Goal: Task Accomplishment & Management: Use online tool/utility

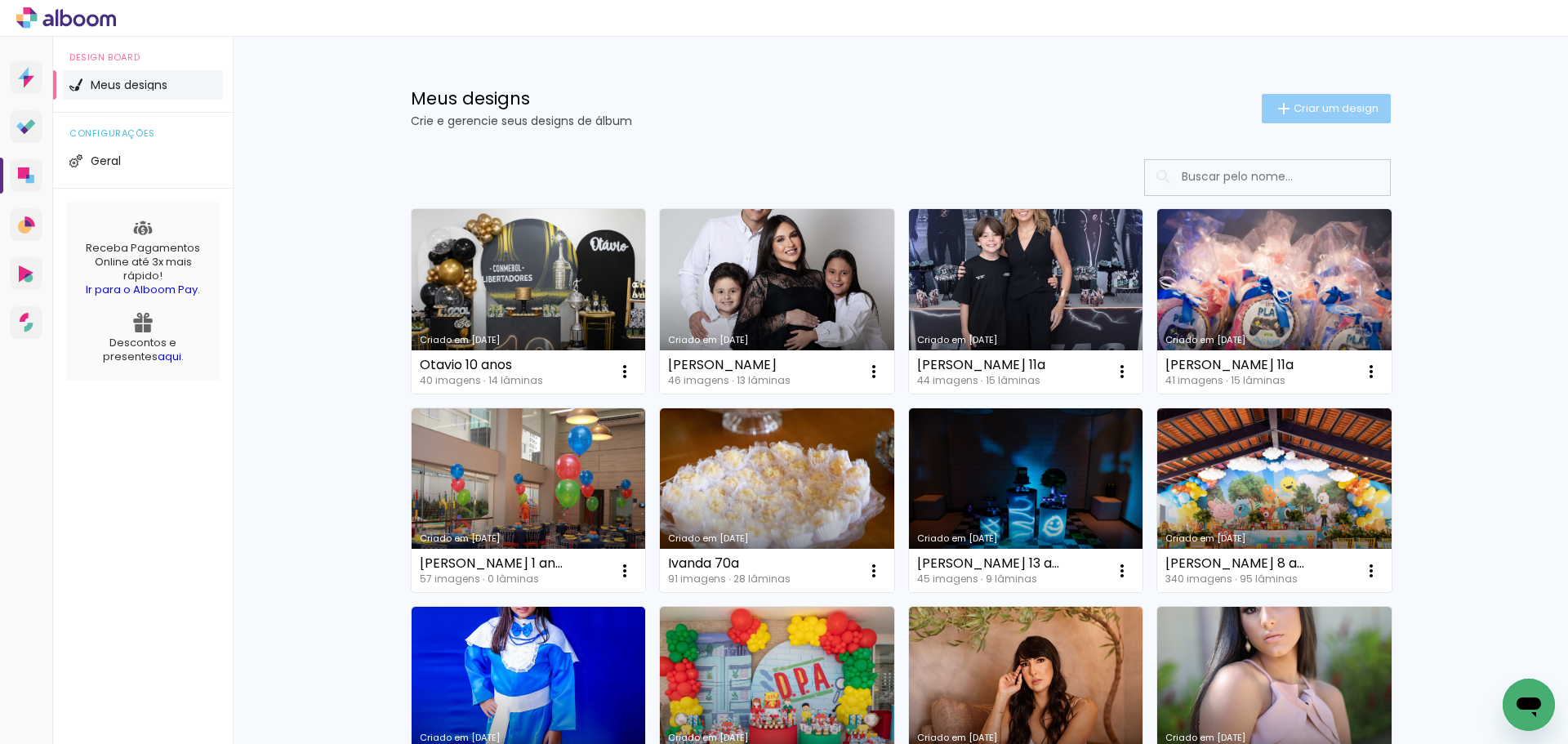
click at [1301, 103] on span "Criar um design" at bounding box center [1336, 108] width 85 height 11
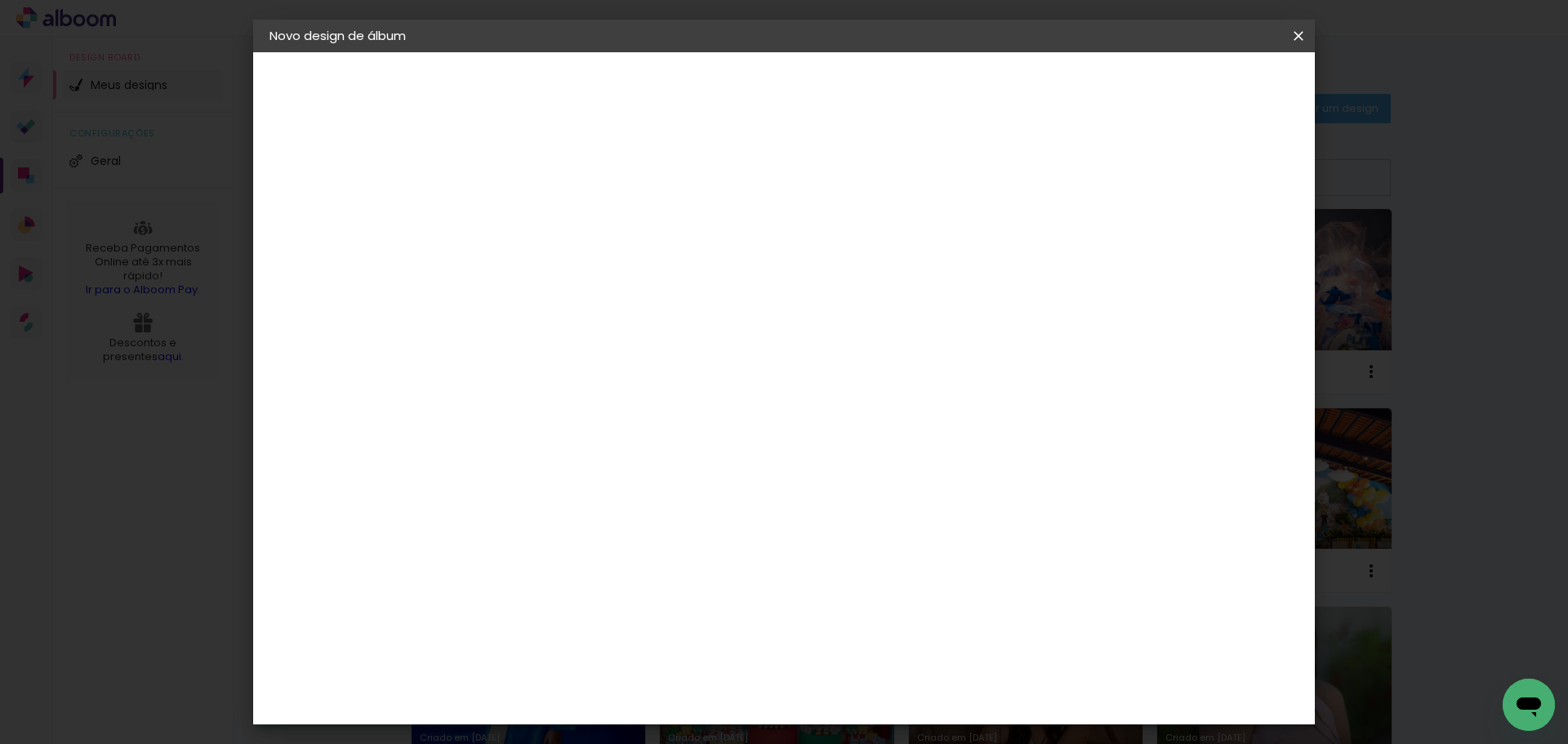
click at [536, 225] on input at bounding box center [536, 219] width 0 height 26
type input "[PERSON_NAME] 1 ano"
type paper-input "[PERSON_NAME] 1 ano"
click at [704, 94] on paper-button "Avançar" at bounding box center [664, 87] width 80 height 28
click at [843, 247] on paper-item "Tamanho Livre" at bounding box center [764, 247] width 156 height 36
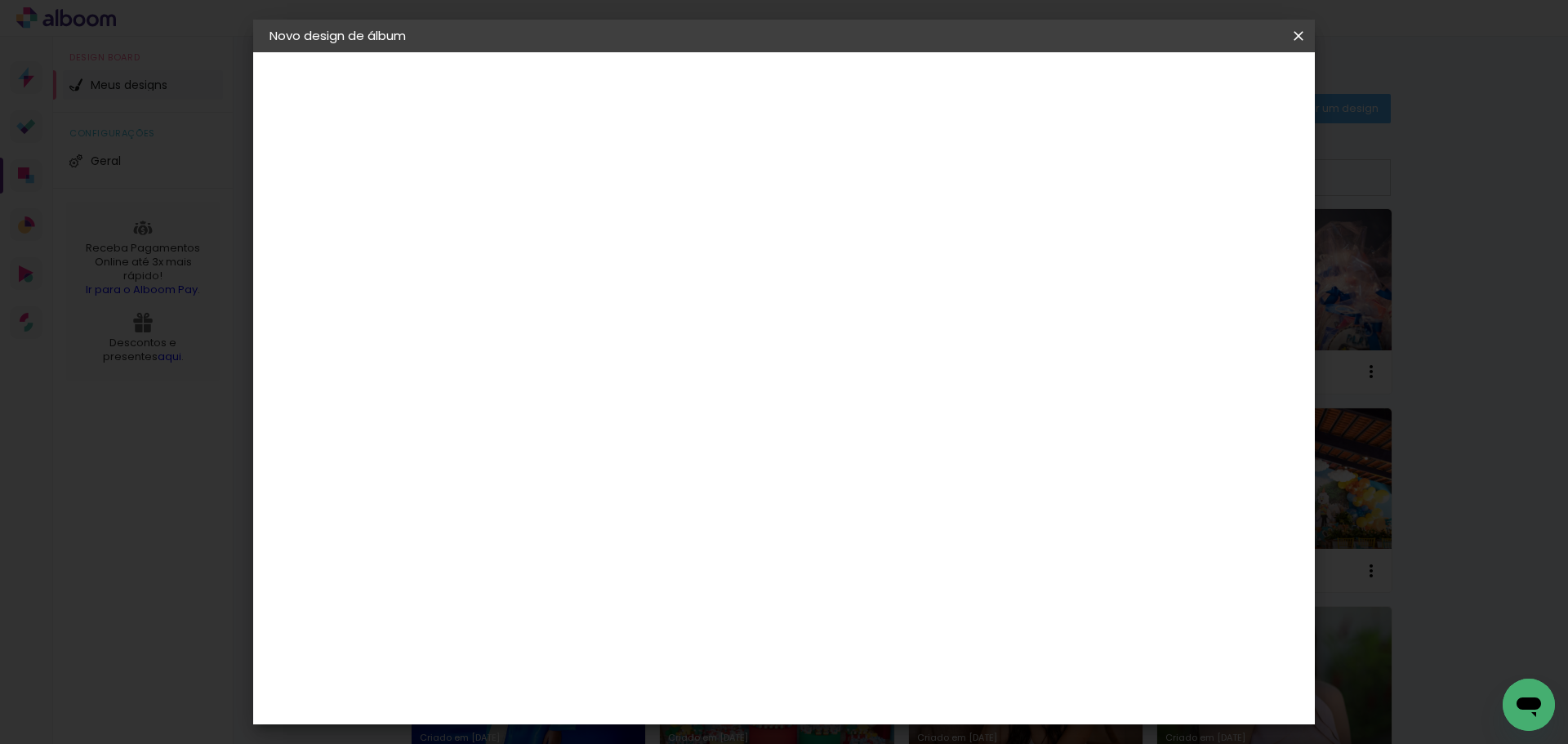
click at [0, 0] on slot "Avançar" at bounding box center [0, 0] width 0 height 0
drag, startPoint x: 507, startPoint y: 466, endPoint x: 458, endPoint y: 459, distance: 49.5
click at [458, 52] on quentale-album-spec "Iniciar design Iniciar design" at bounding box center [784, 52] width 1062 height 0
type input "3"
type input "25"
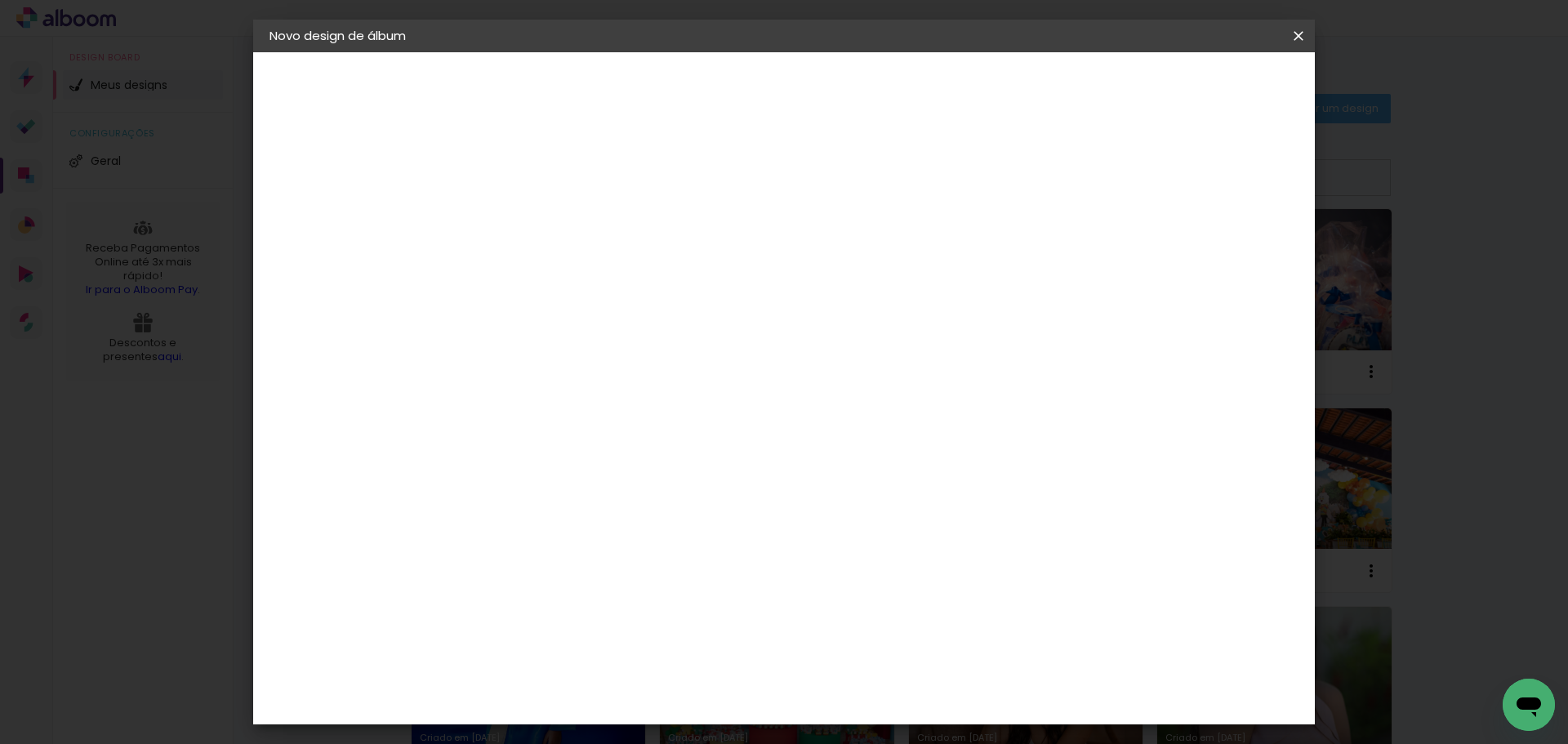
type paper-input "25"
click at [1196, 82] on span "Iniciar design" at bounding box center [1160, 87] width 75 height 12
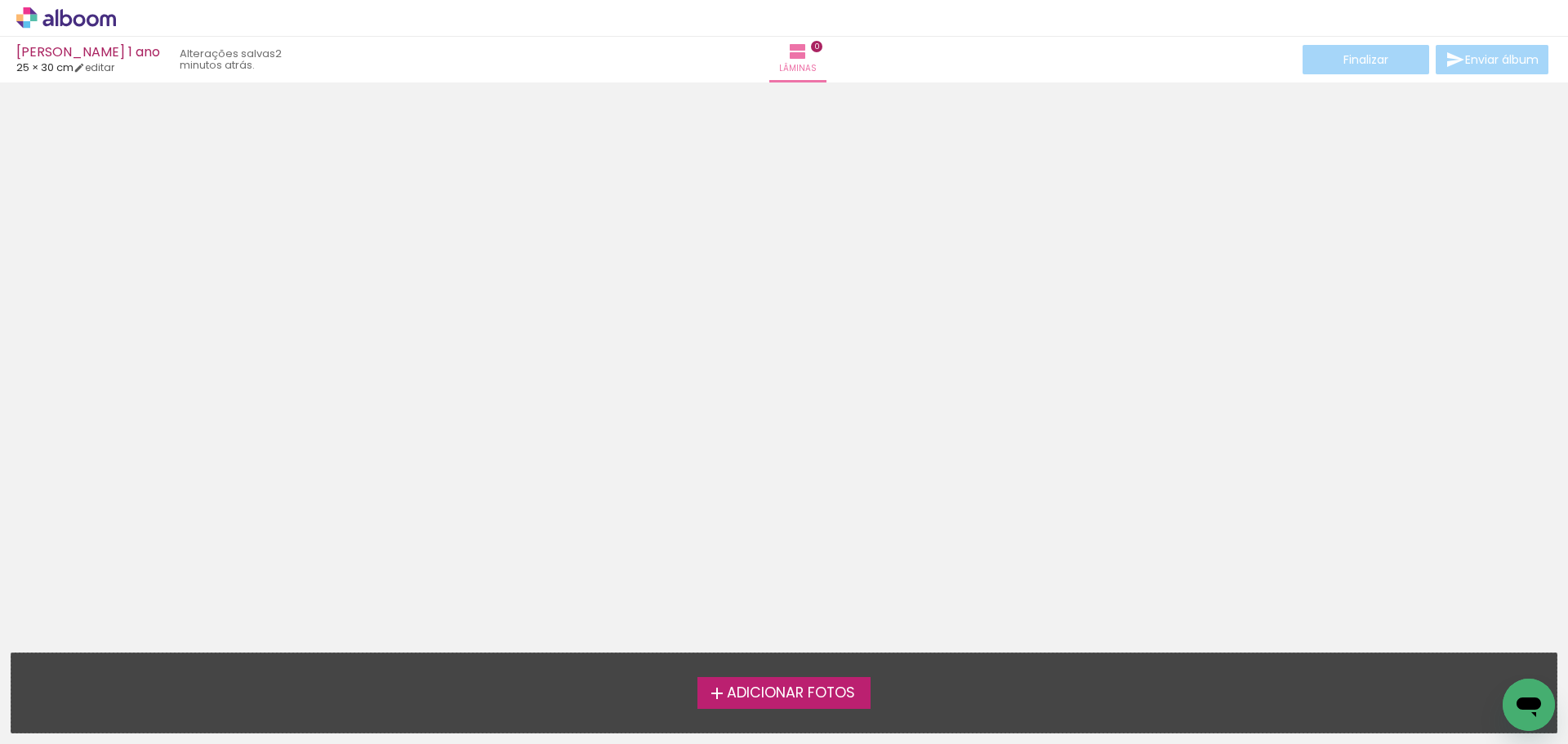
click at [815, 705] on label "Adicionar Fotos" at bounding box center [785, 692] width 174 height 31
click at [0, 0] on input "file" at bounding box center [0, 0] width 0 height 0
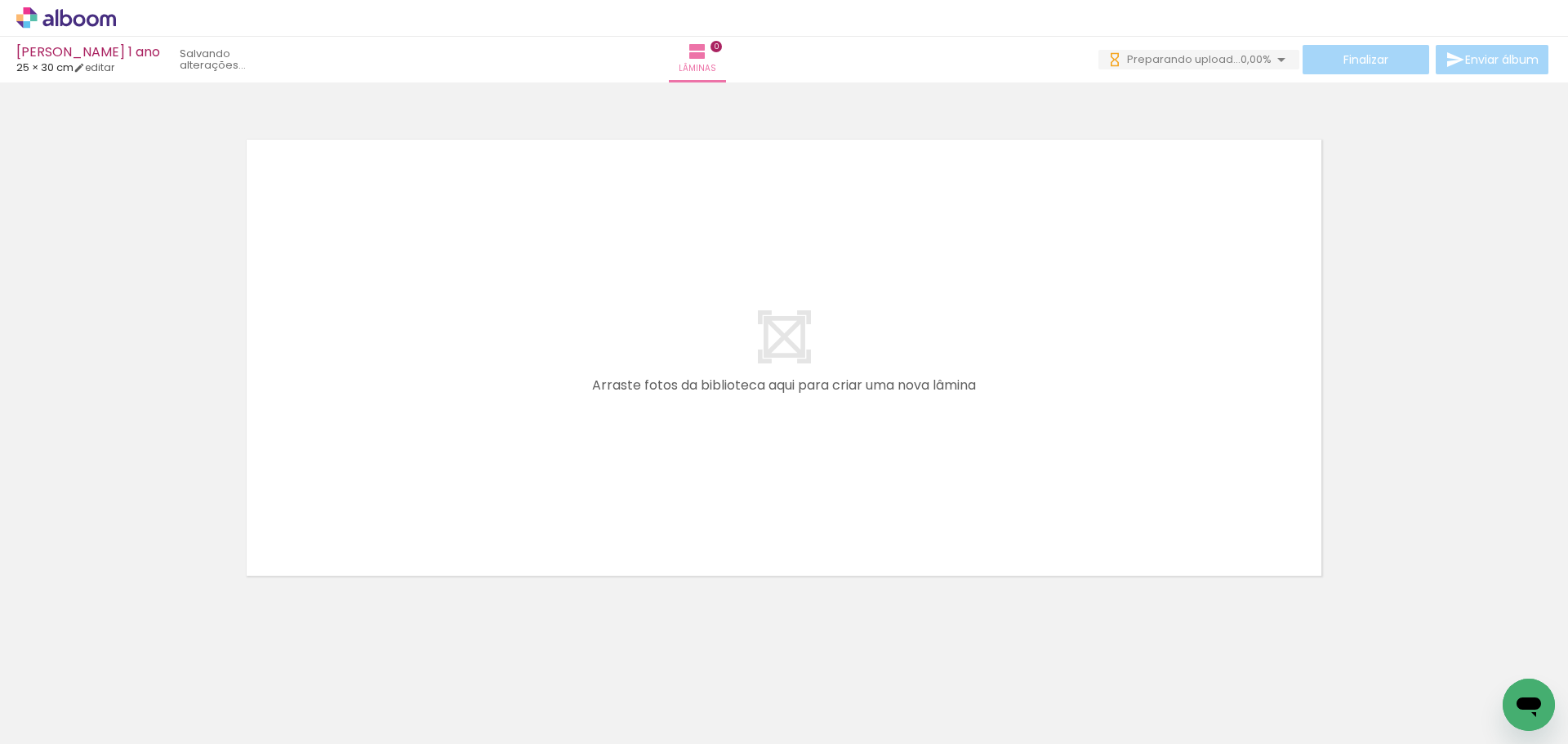
click at [70, 714] on span "Adicionar Fotos" at bounding box center [57, 722] width 49 height 18
click at [0, 0] on input "file" at bounding box center [0, 0] width 0 height 0
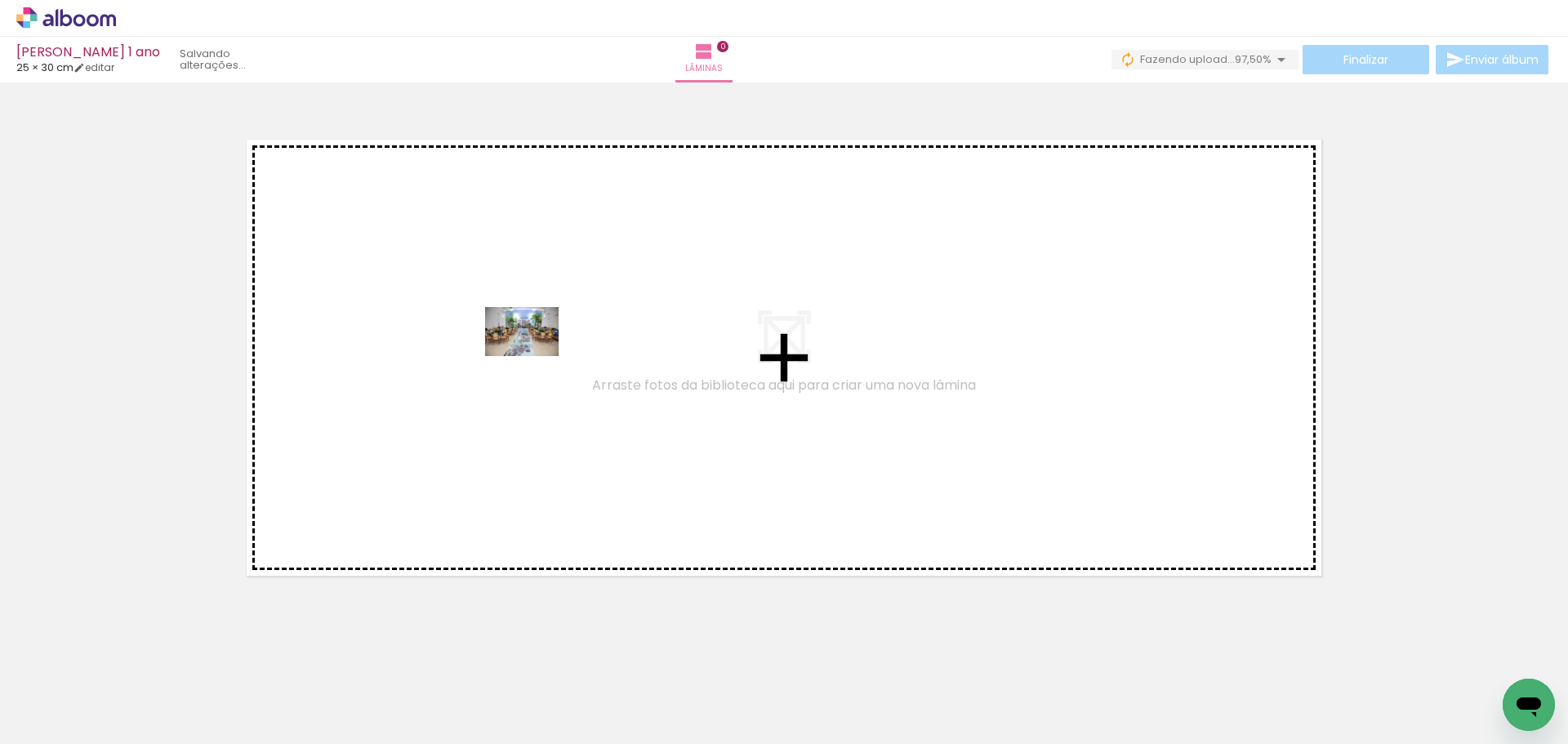
drag, startPoint x: 196, startPoint y: 701, endPoint x: 538, endPoint y: 350, distance: 490.1
click at [538, 350] on quentale-workspace at bounding box center [784, 372] width 1568 height 744
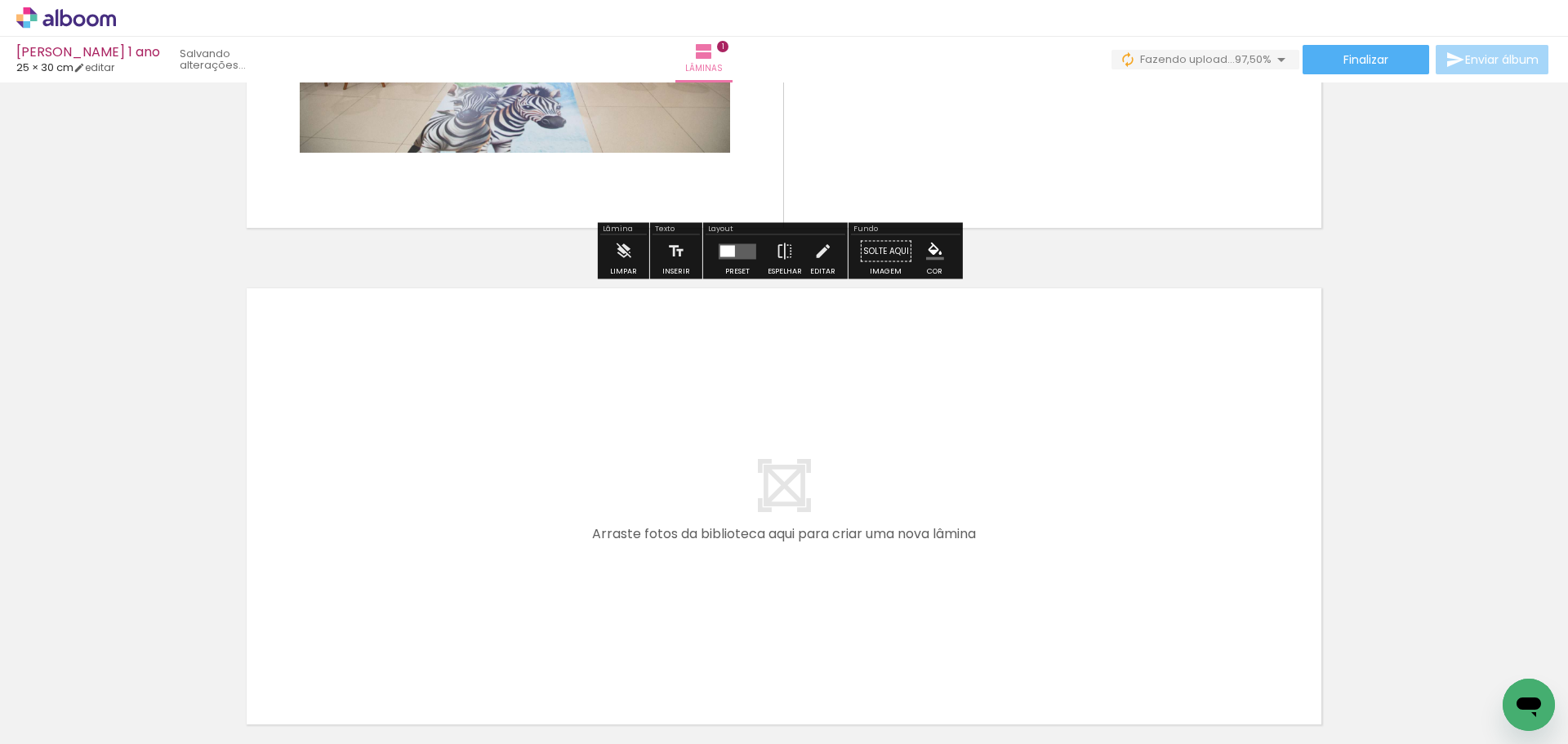
scroll to position [408, 0]
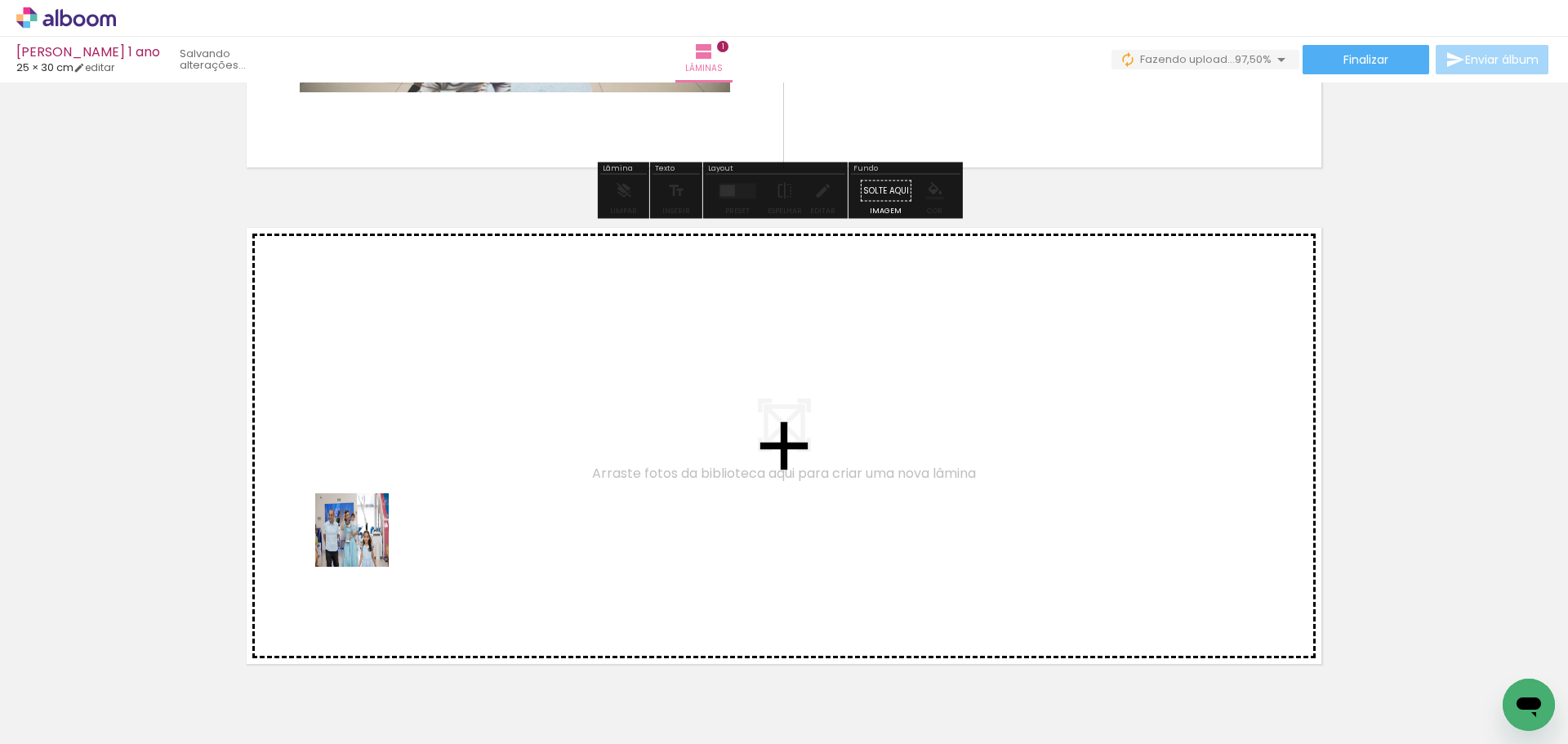
drag, startPoint x: 261, startPoint y: 700, endPoint x: 437, endPoint y: 417, distance: 333.3
click at [437, 417] on quentale-workspace at bounding box center [784, 372] width 1568 height 744
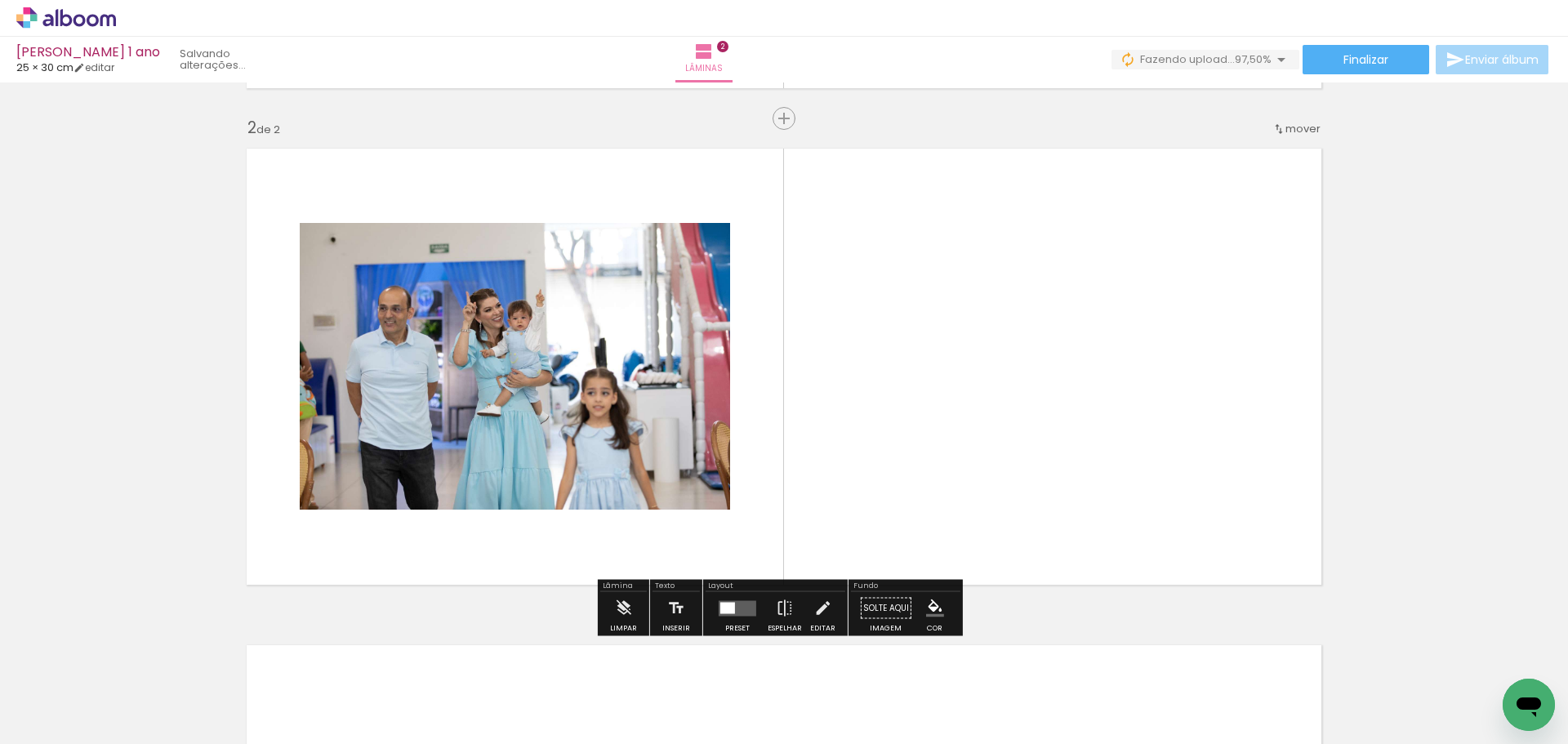
scroll to position [492, 0]
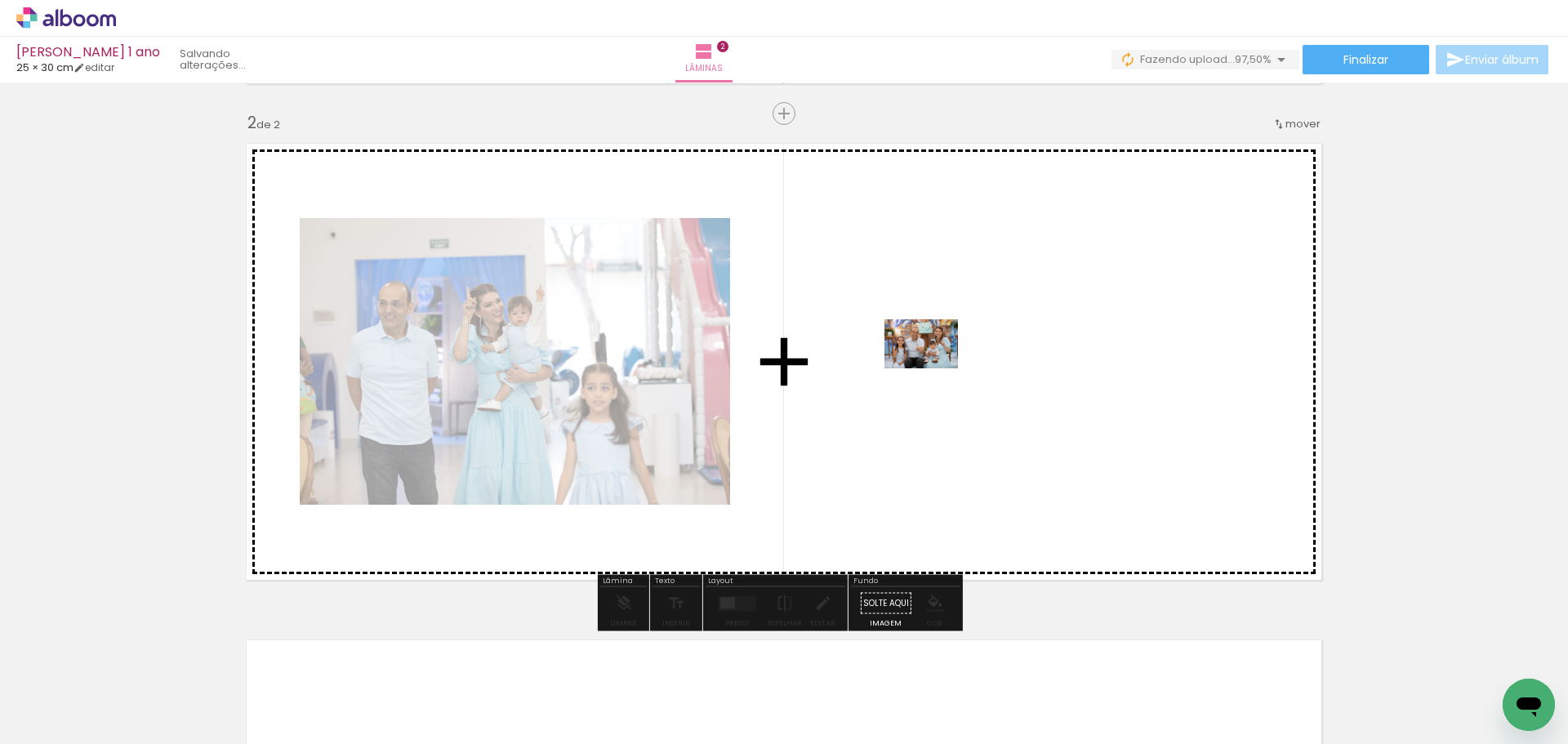
drag, startPoint x: 455, startPoint y: 696, endPoint x: 934, endPoint y: 368, distance: 580.5
click at [934, 368] on quentale-workspace at bounding box center [784, 372] width 1568 height 744
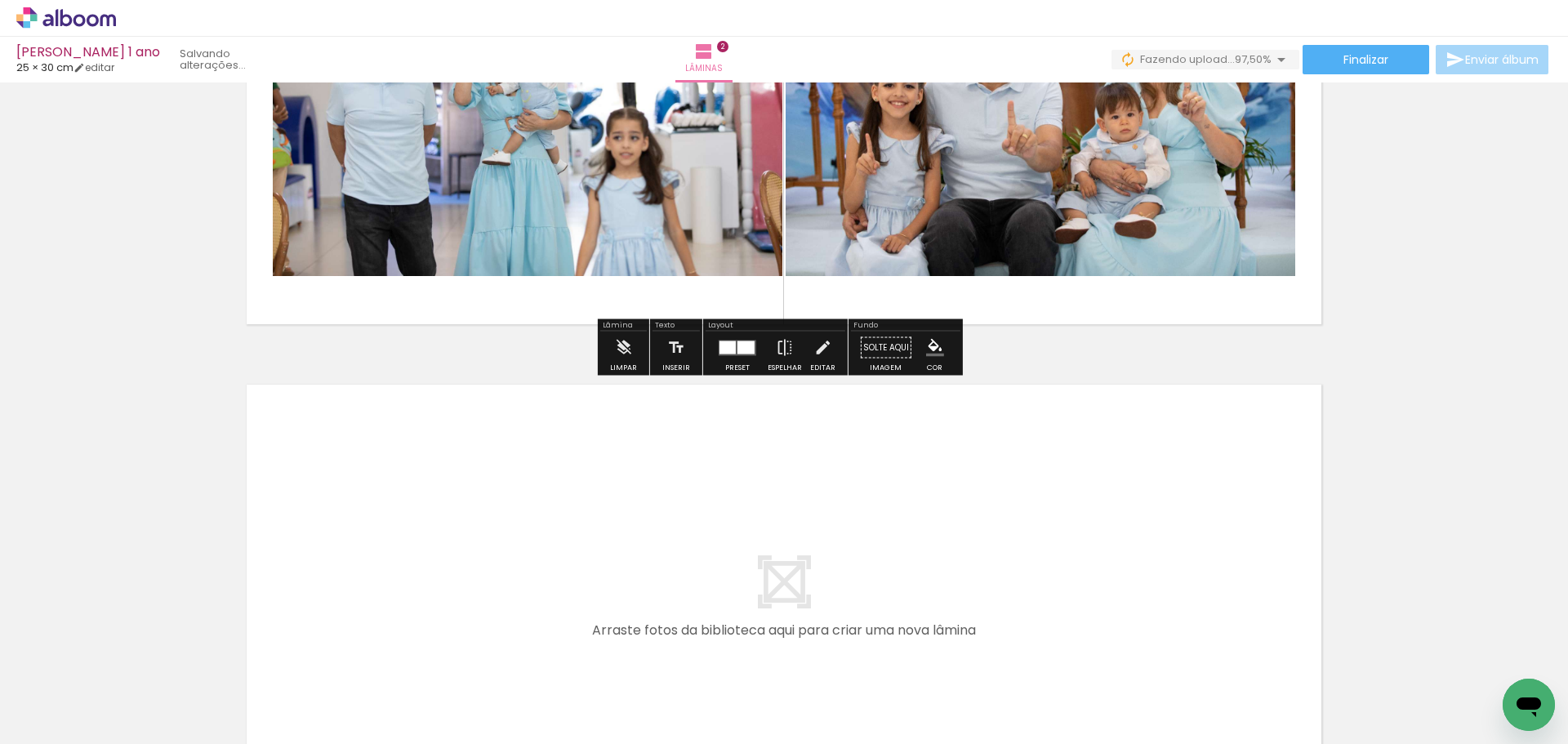
scroll to position [819, 0]
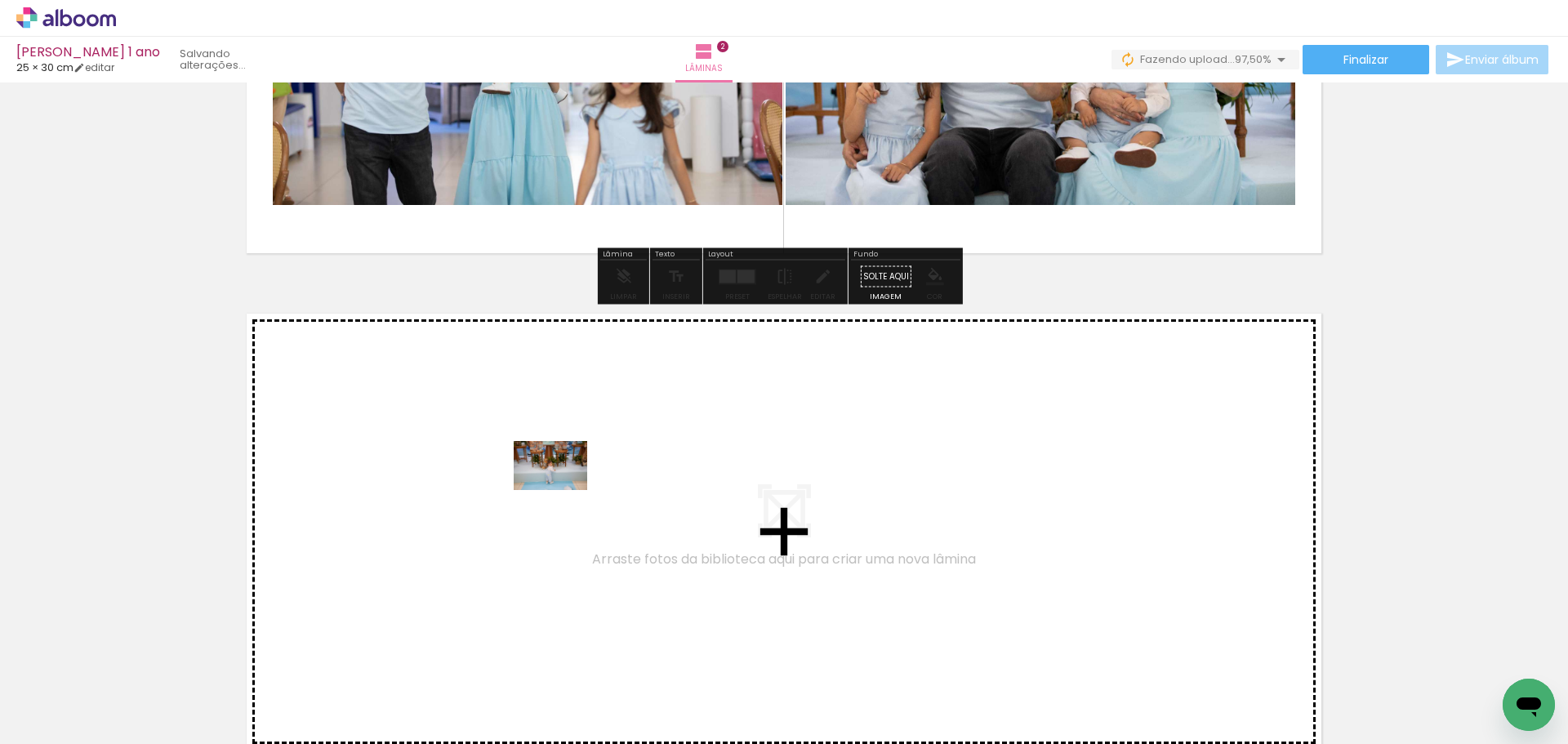
drag, startPoint x: 547, startPoint y: 694, endPoint x: 563, endPoint y: 478, distance: 216.6
click at [563, 478] on quentale-workspace at bounding box center [784, 372] width 1568 height 744
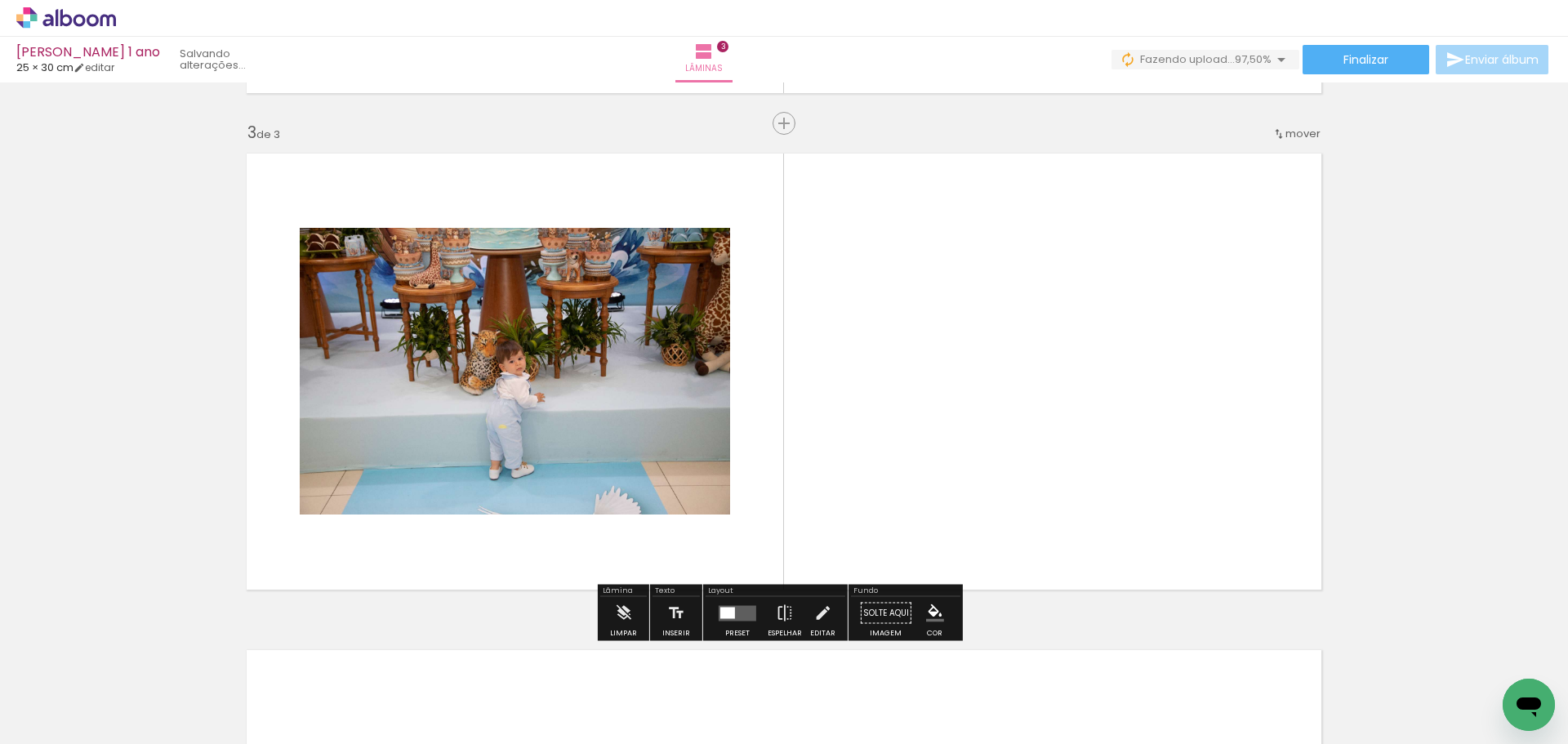
scroll to position [989, 0]
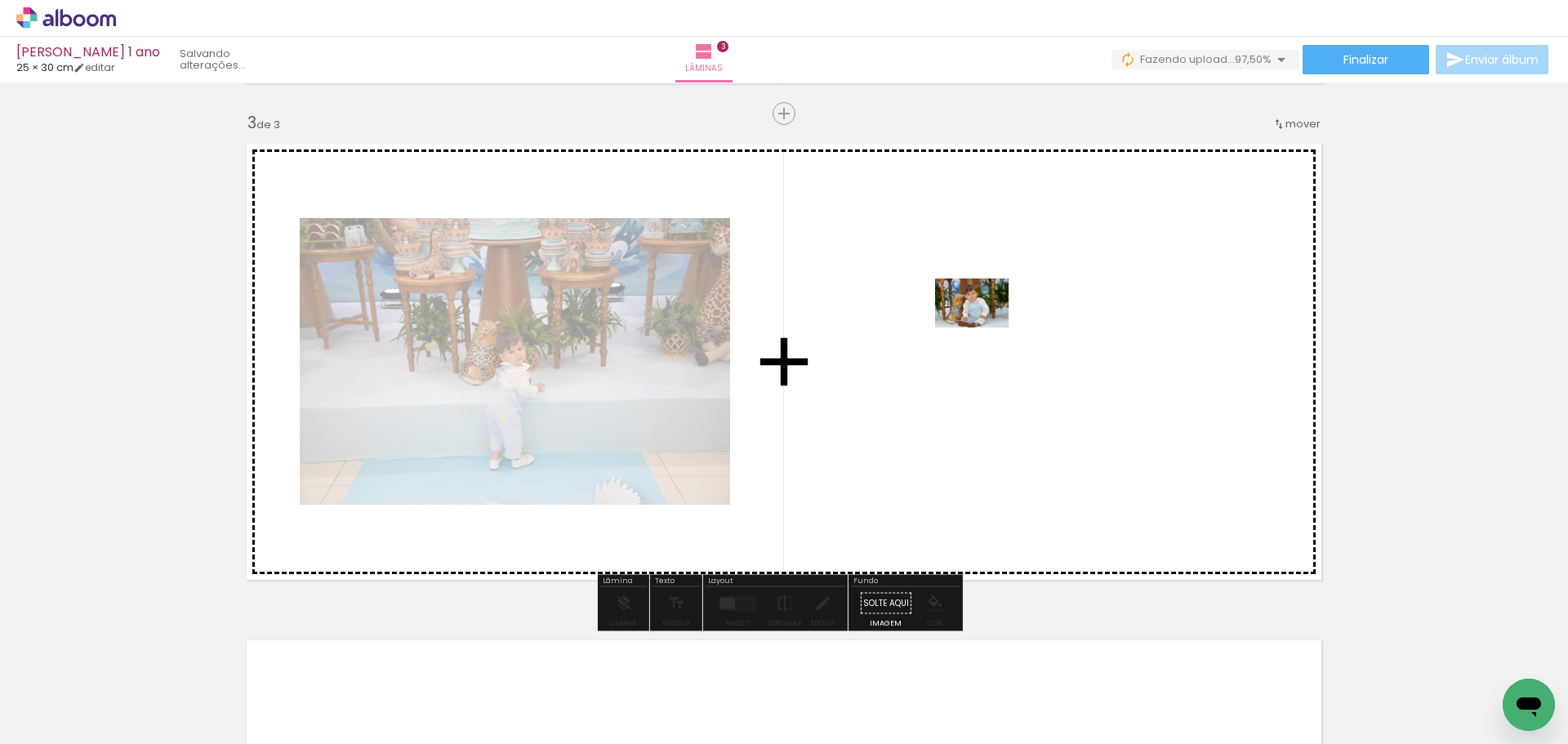
drag, startPoint x: 615, startPoint y: 686, endPoint x: 998, endPoint y: 313, distance: 534.6
click at [998, 313] on quentale-workspace at bounding box center [784, 372] width 1568 height 744
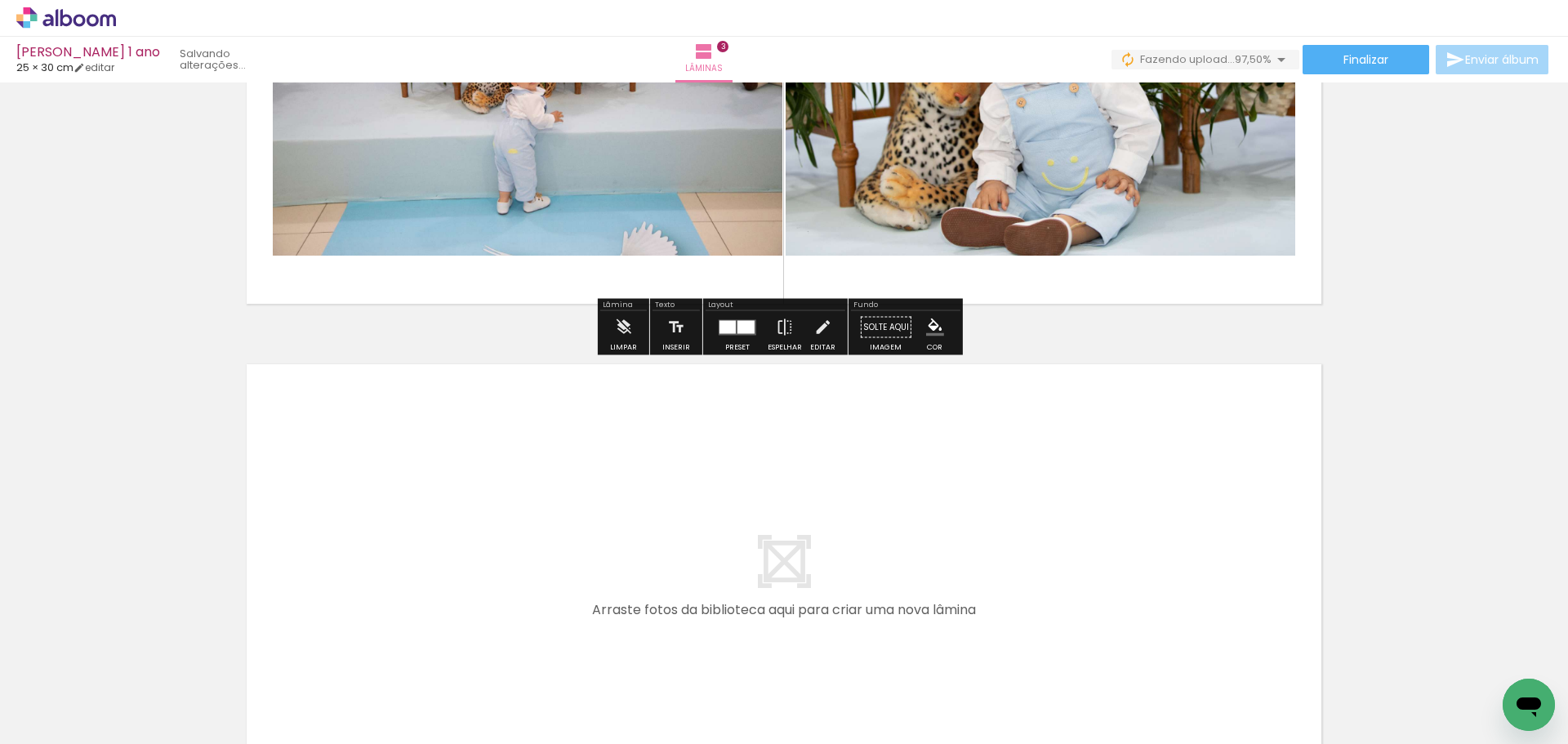
scroll to position [1315, 0]
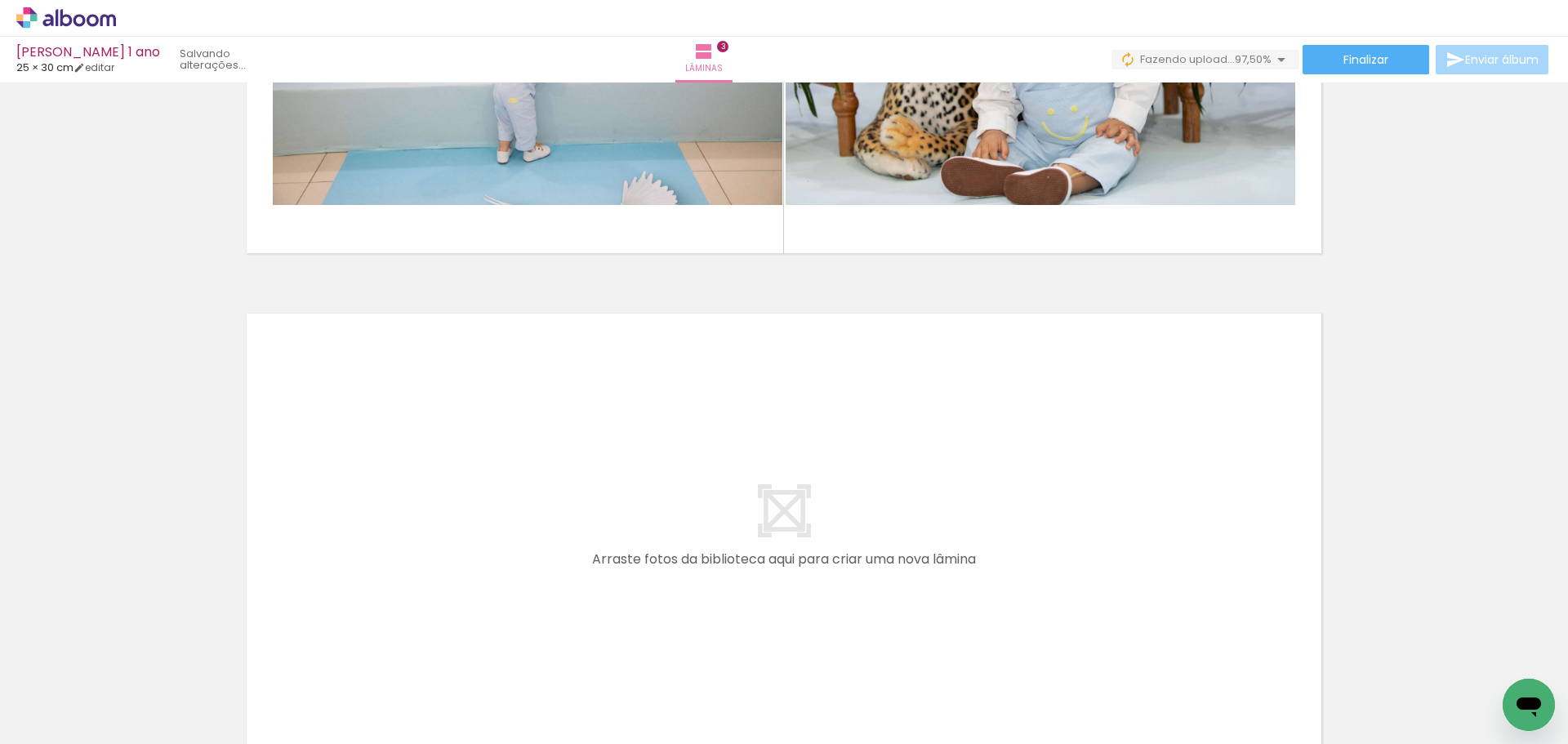
click at [200, 701] on div at bounding box center [163, 689] width 74 height 49
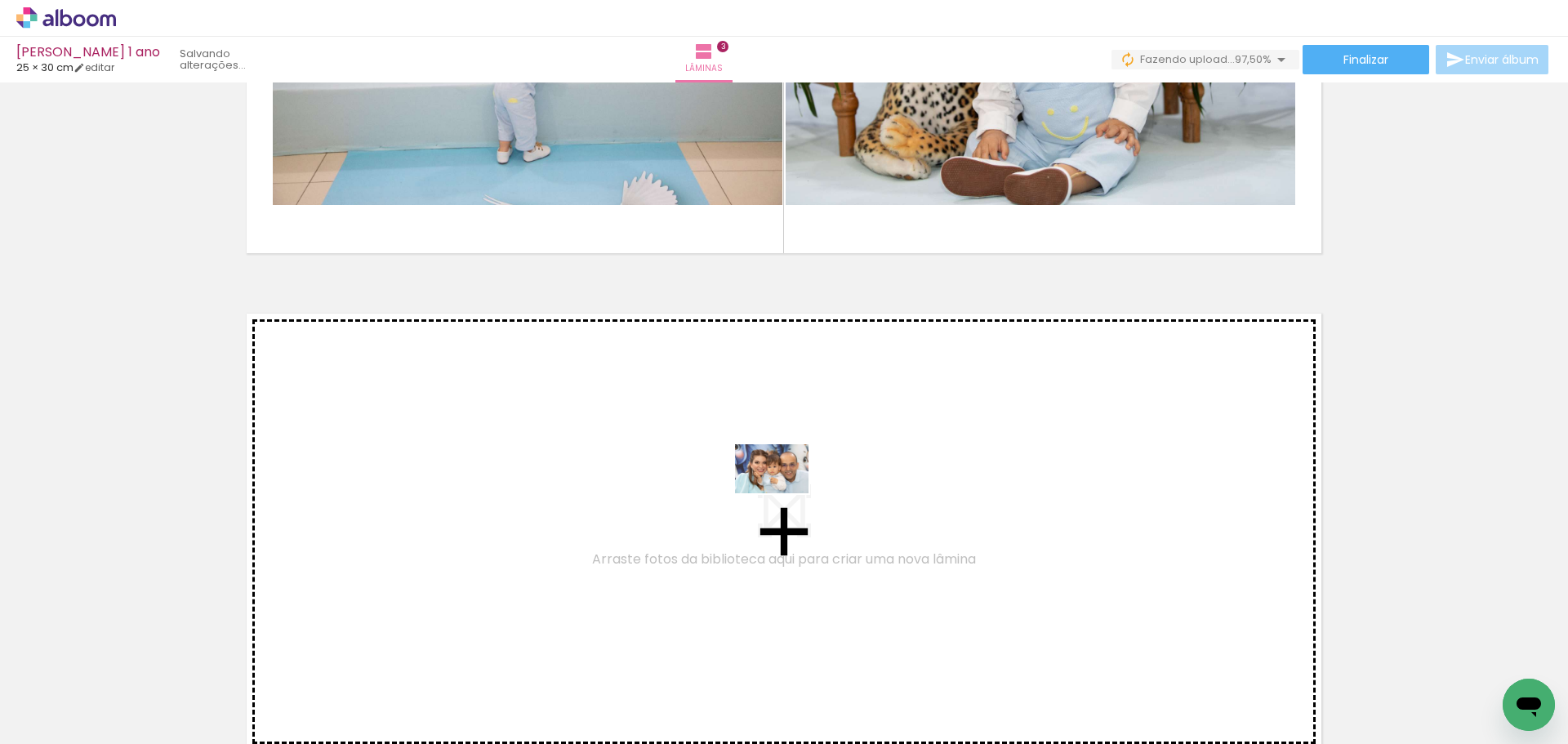
drag, startPoint x: 1184, startPoint y: 697, endPoint x: 784, endPoint y: 493, distance: 449.0
click at [784, 493] on quentale-workspace at bounding box center [784, 372] width 1568 height 744
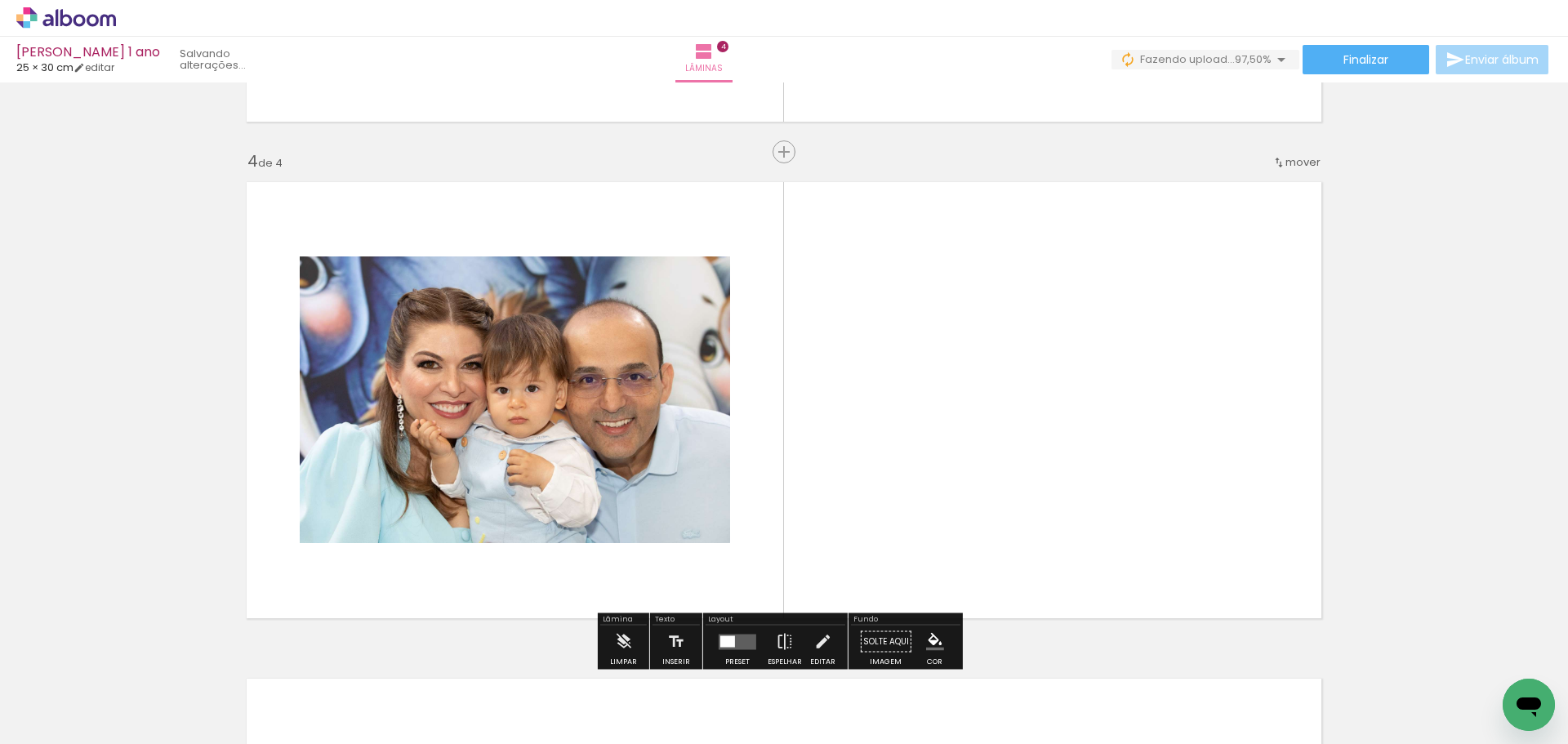
scroll to position [1486, 0]
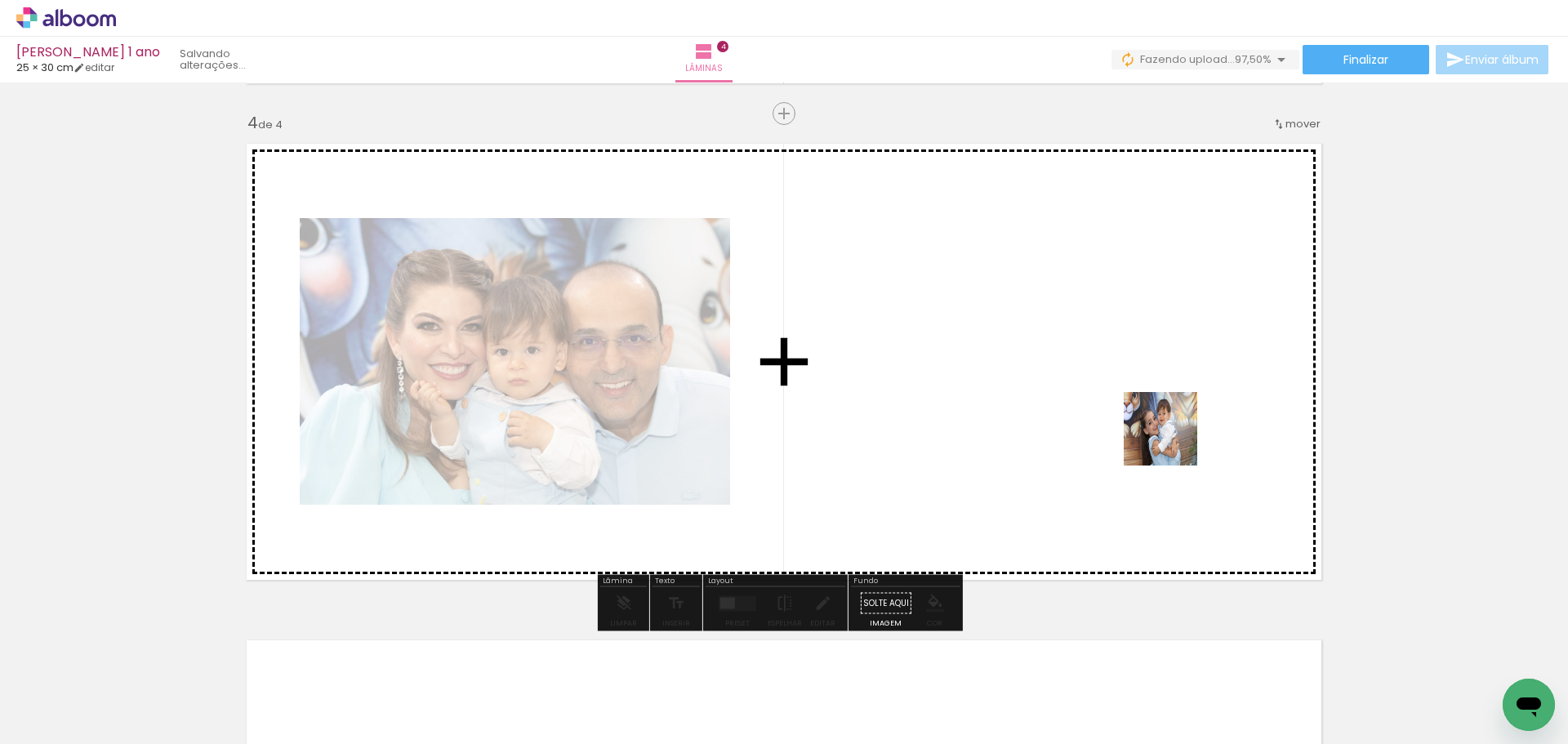
drag, startPoint x: 1260, startPoint y: 698, endPoint x: 1162, endPoint y: 410, distance: 304.2
click at [1162, 410] on quentale-workspace at bounding box center [784, 372] width 1568 height 744
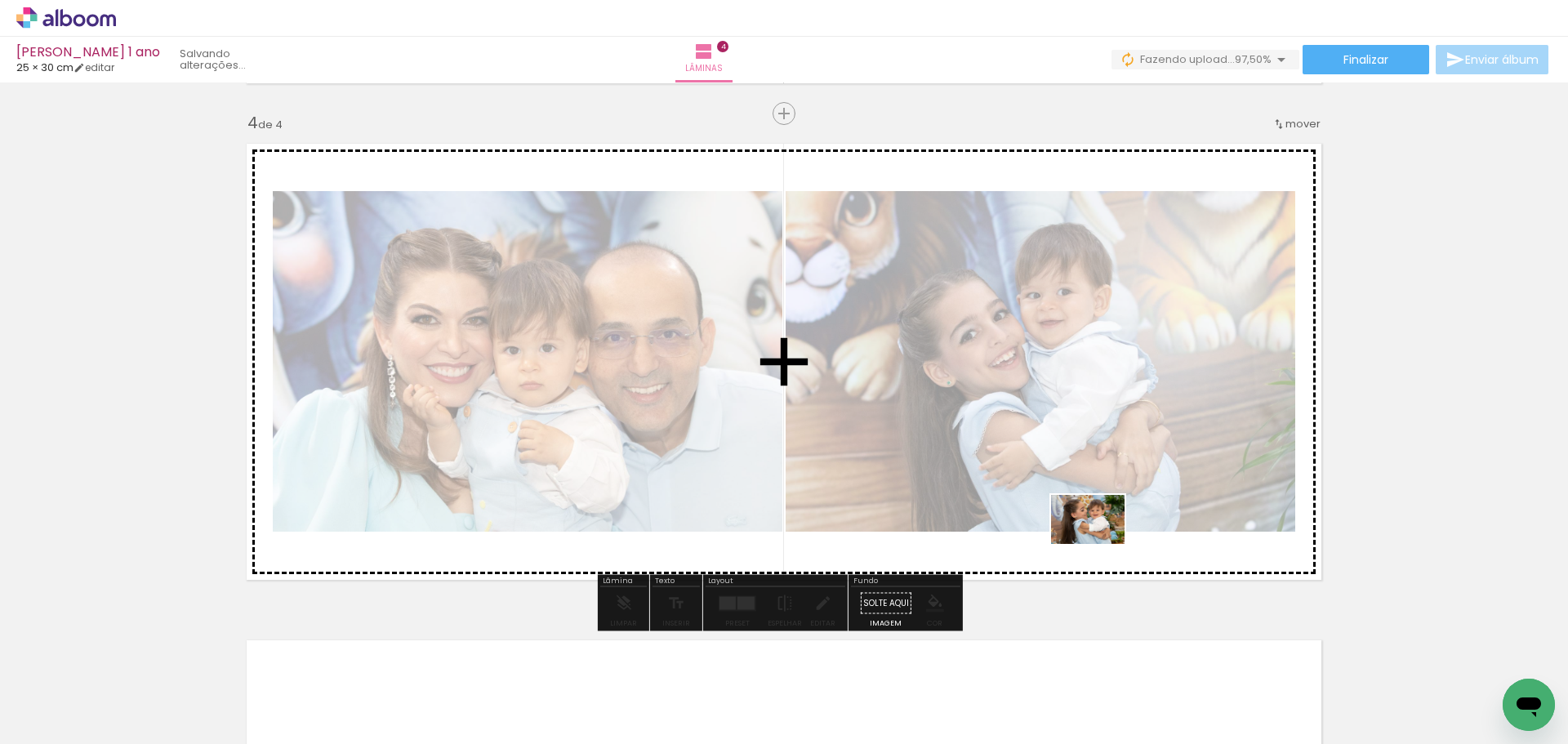
drag, startPoint x: 1340, startPoint y: 694, endPoint x: 1100, endPoint y: 544, distance: 283.0
click at [1100, 544] on quentale-workspace at bounding box center [784, 372] width 1568 height 744
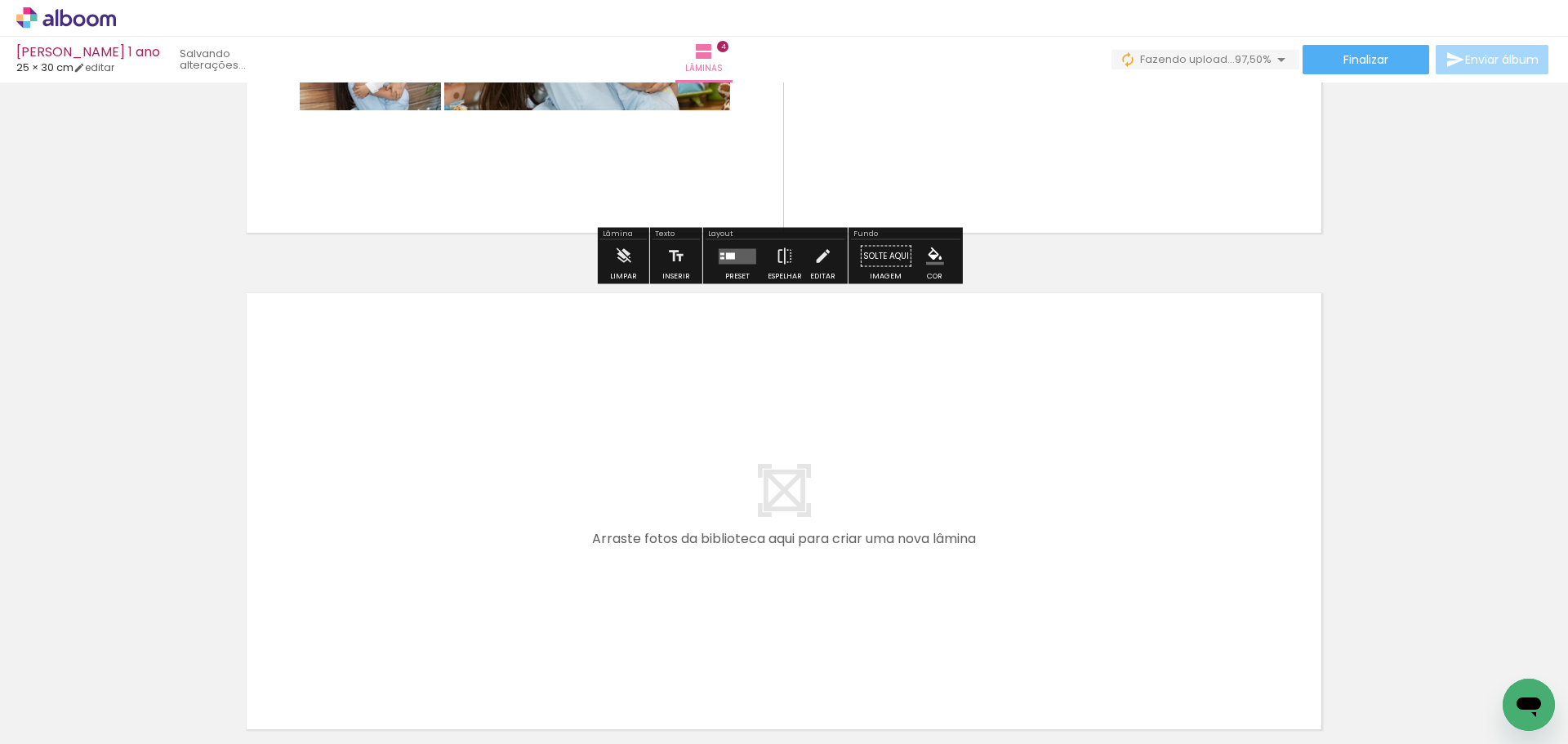
scroll to position [1894, 0]
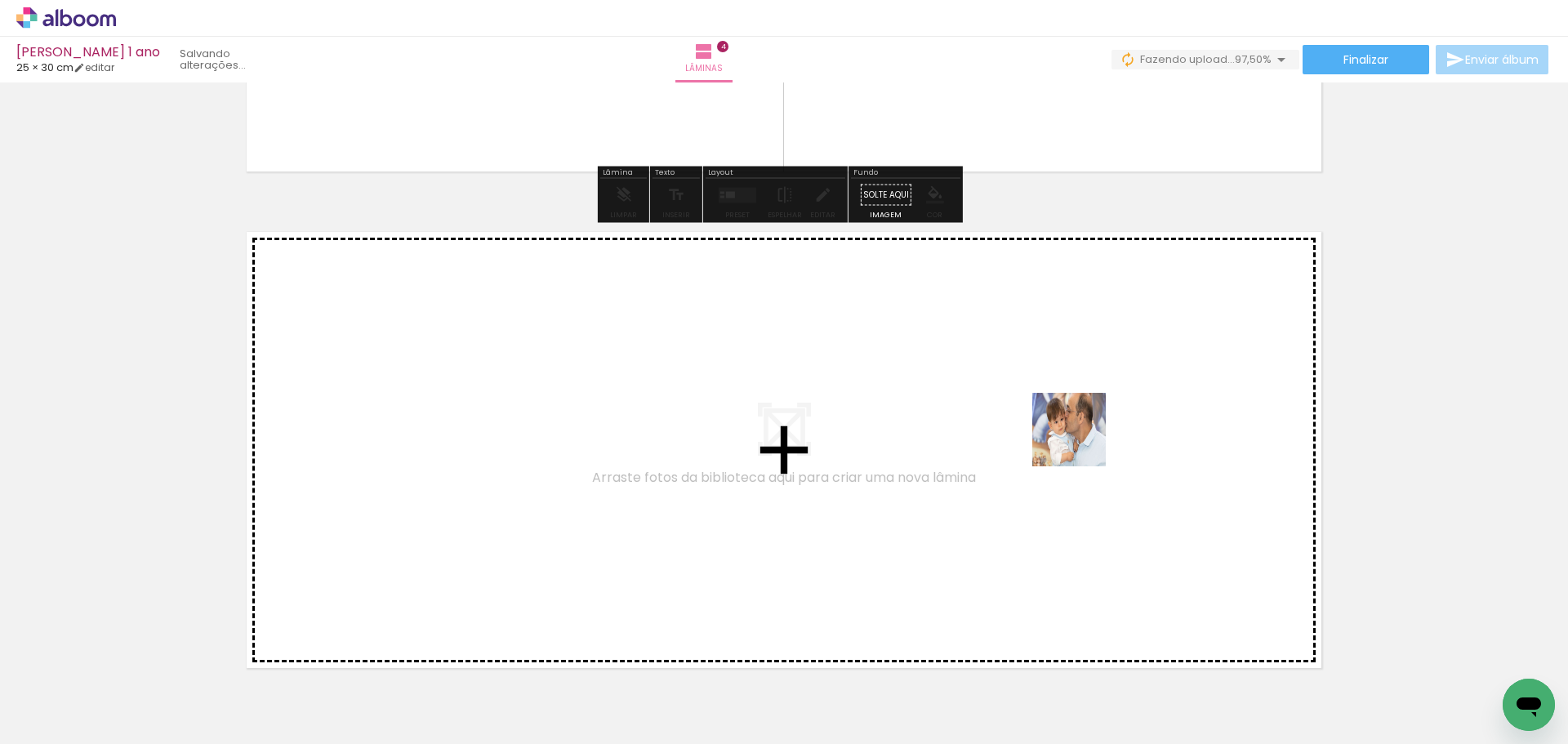
drag, startPoint x: 1003, startPoint y: 698, endPoint x: 1081, endPoint y: 439, distance: 270.5
click at [1081, 439] on quentale-workspace at bounding box center [784, 372] width 1568 height 744
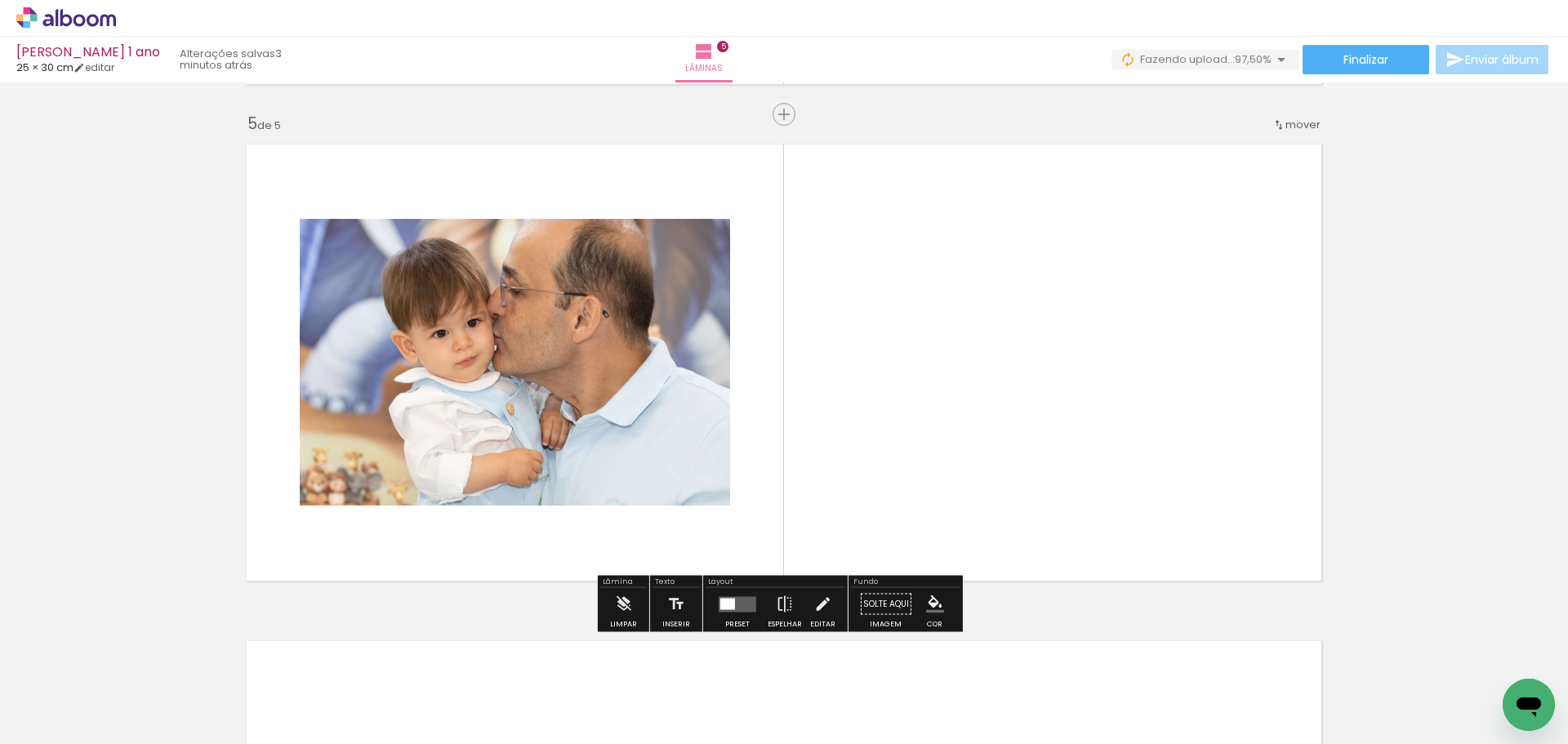
scroll to position [1981, 0]
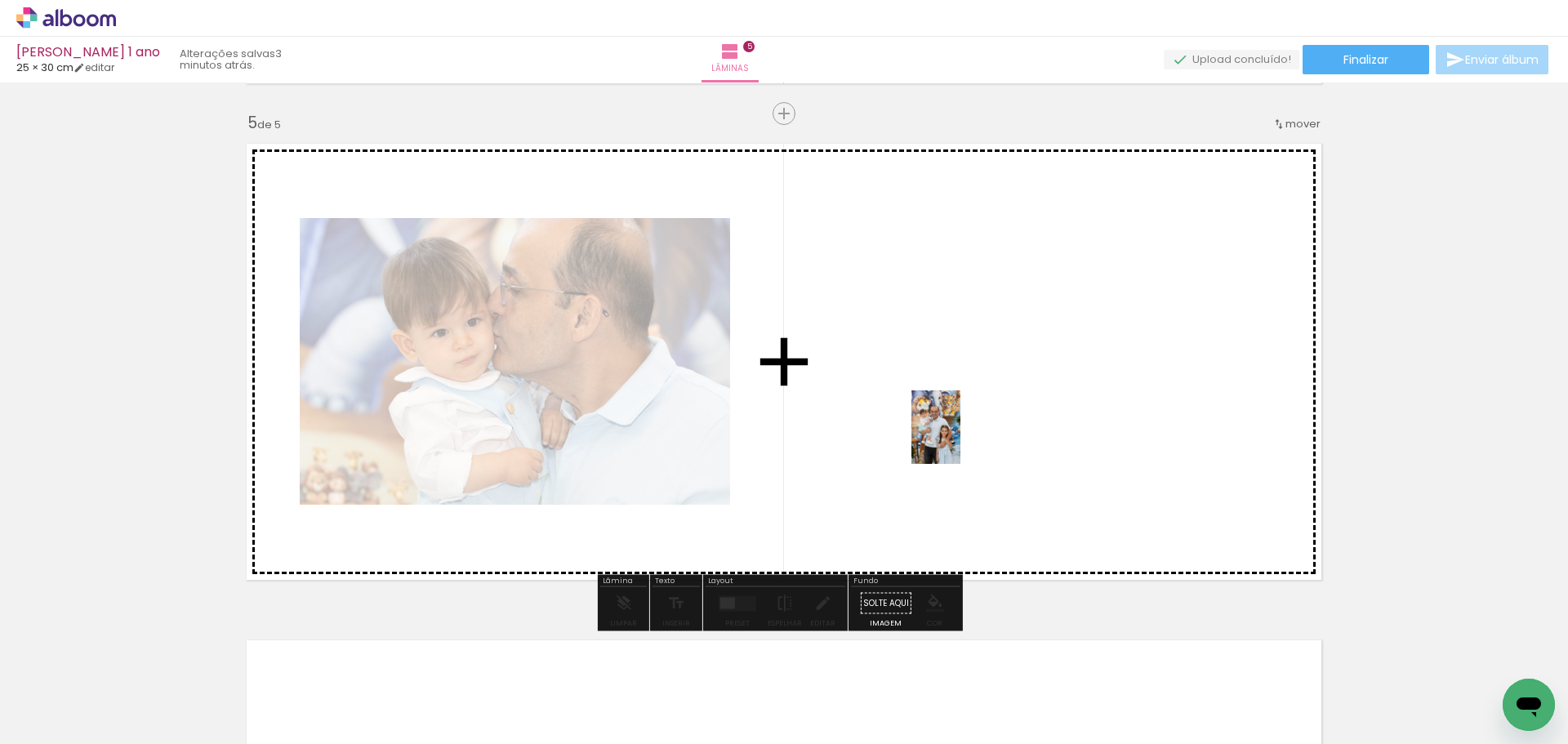
drag, startPoint x: 1084, startPoint y: 713, endPoint x: 960, endPoint y: 439, distance: 300.8
click at [960, 439] on quentale-workspace at bounding box center [784, 372] width 1568 height 744
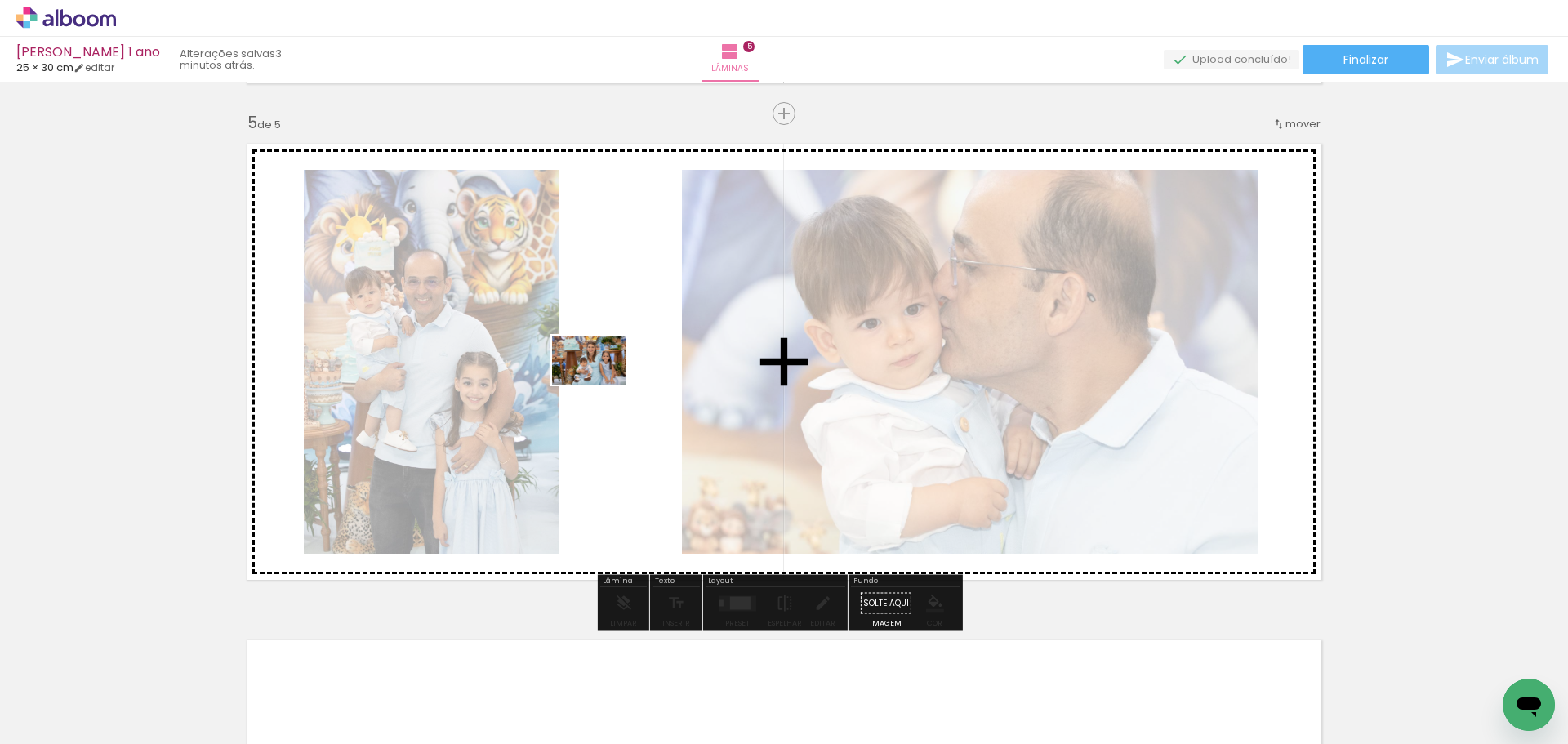
drag, startPoint x: 368, startPoint y: 692, endPoint x: 623, endPoint y: 363, distance: 416.3
click at [623, 363] on quentale-workspace at bounding box center [784, 372] width 1568 height 744
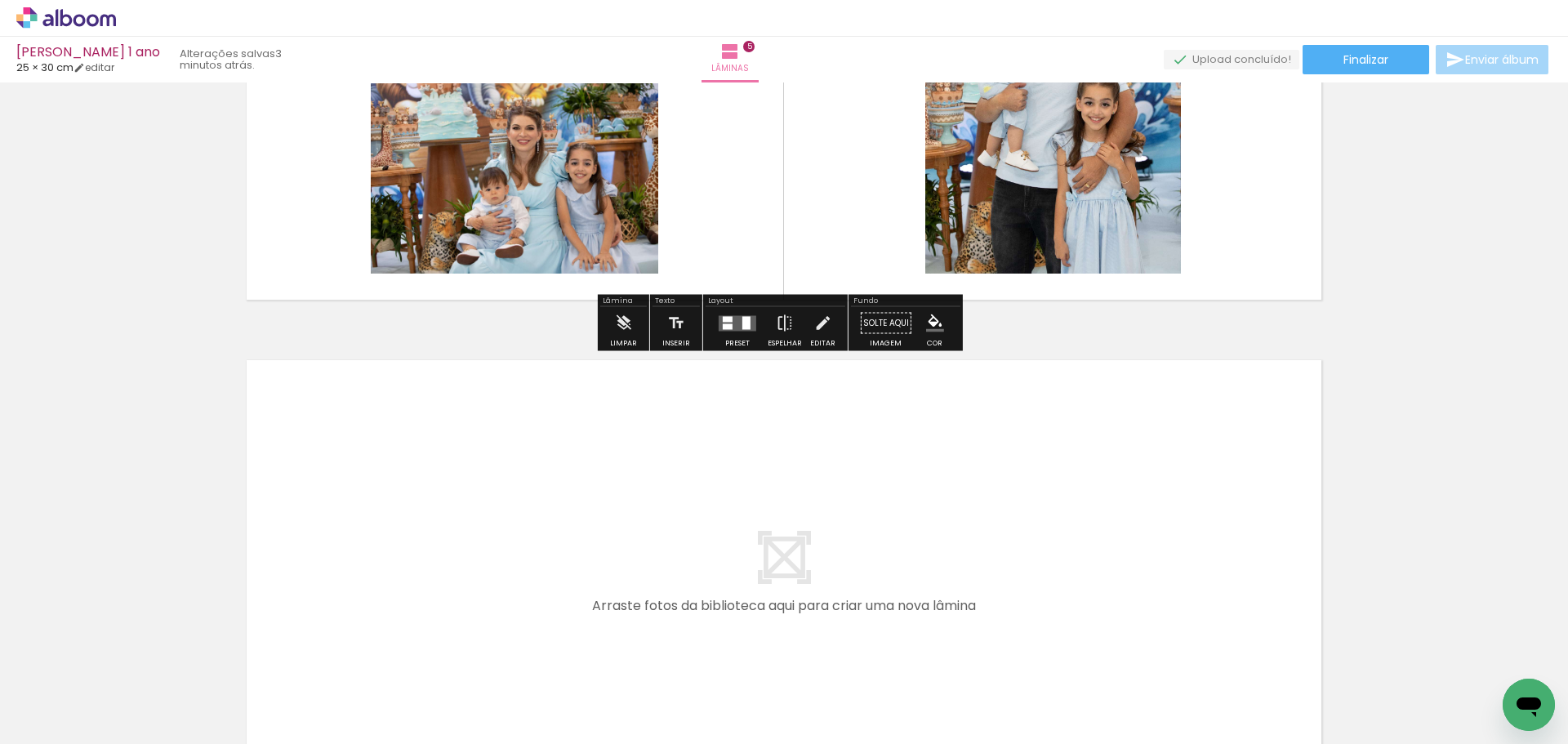
scroll to position [2308, 0]
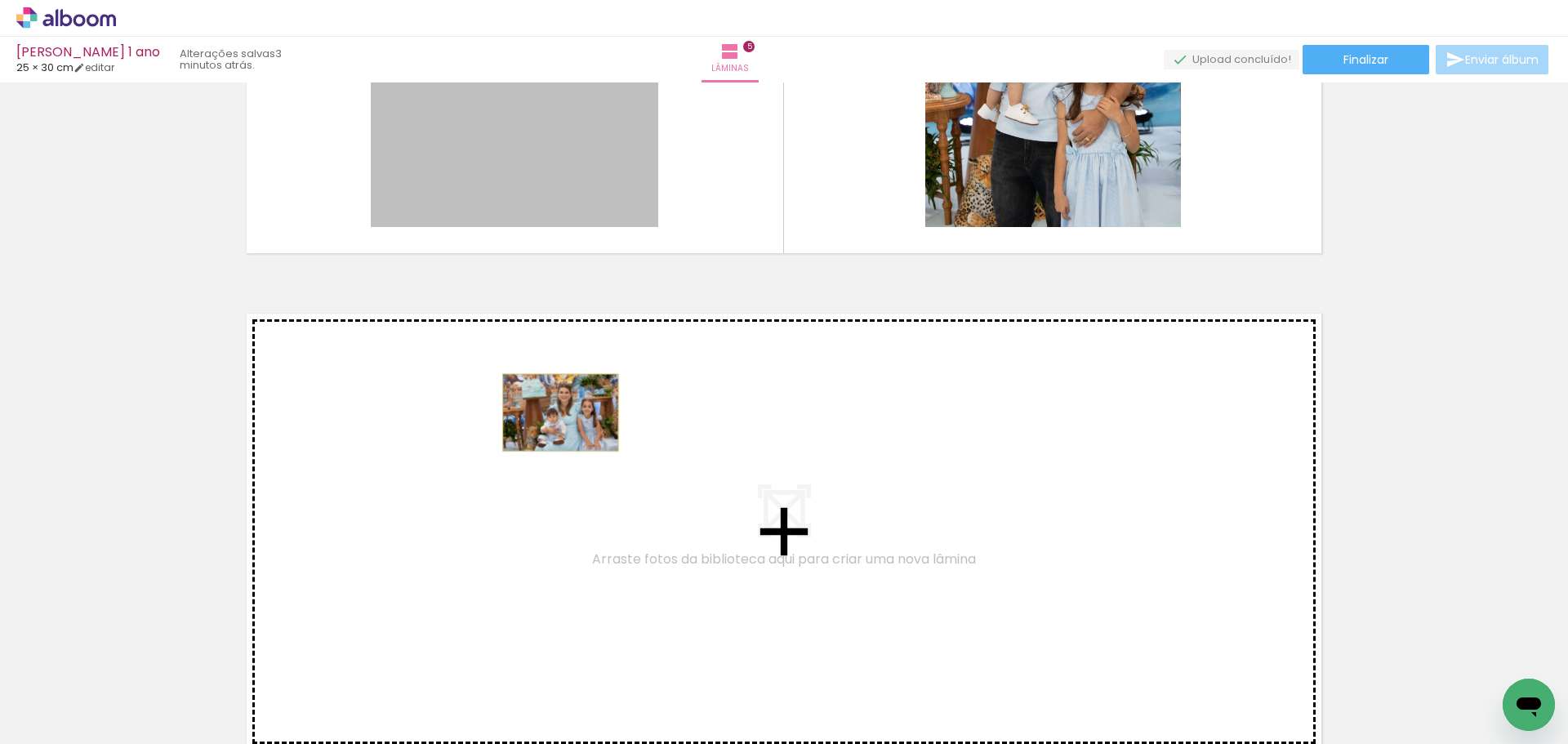
drag, startPoint x: 546, startPoint y: 181, endPoint x: 555, endPoint y: 412, distance: 231.2
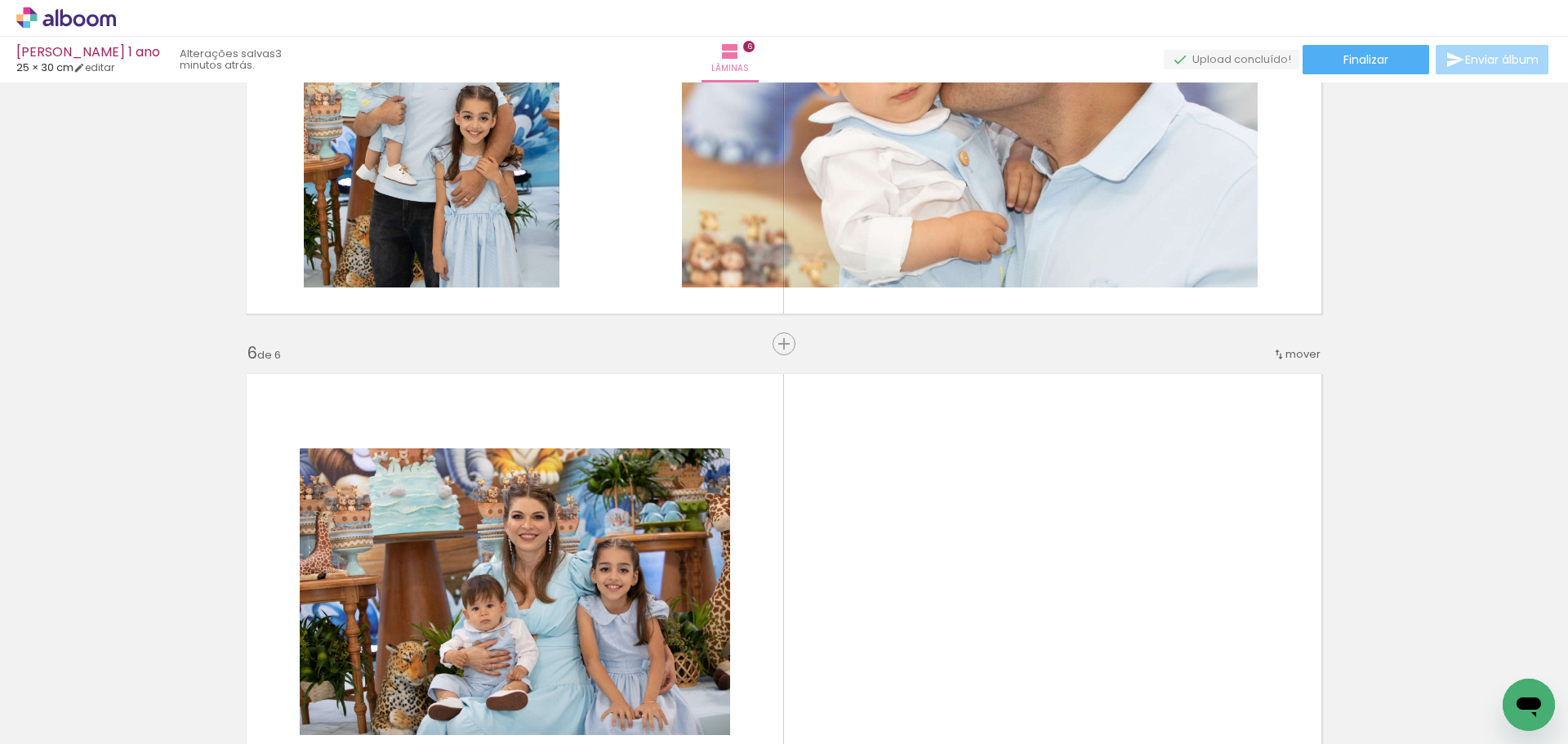
scroll to position [2152, 0]
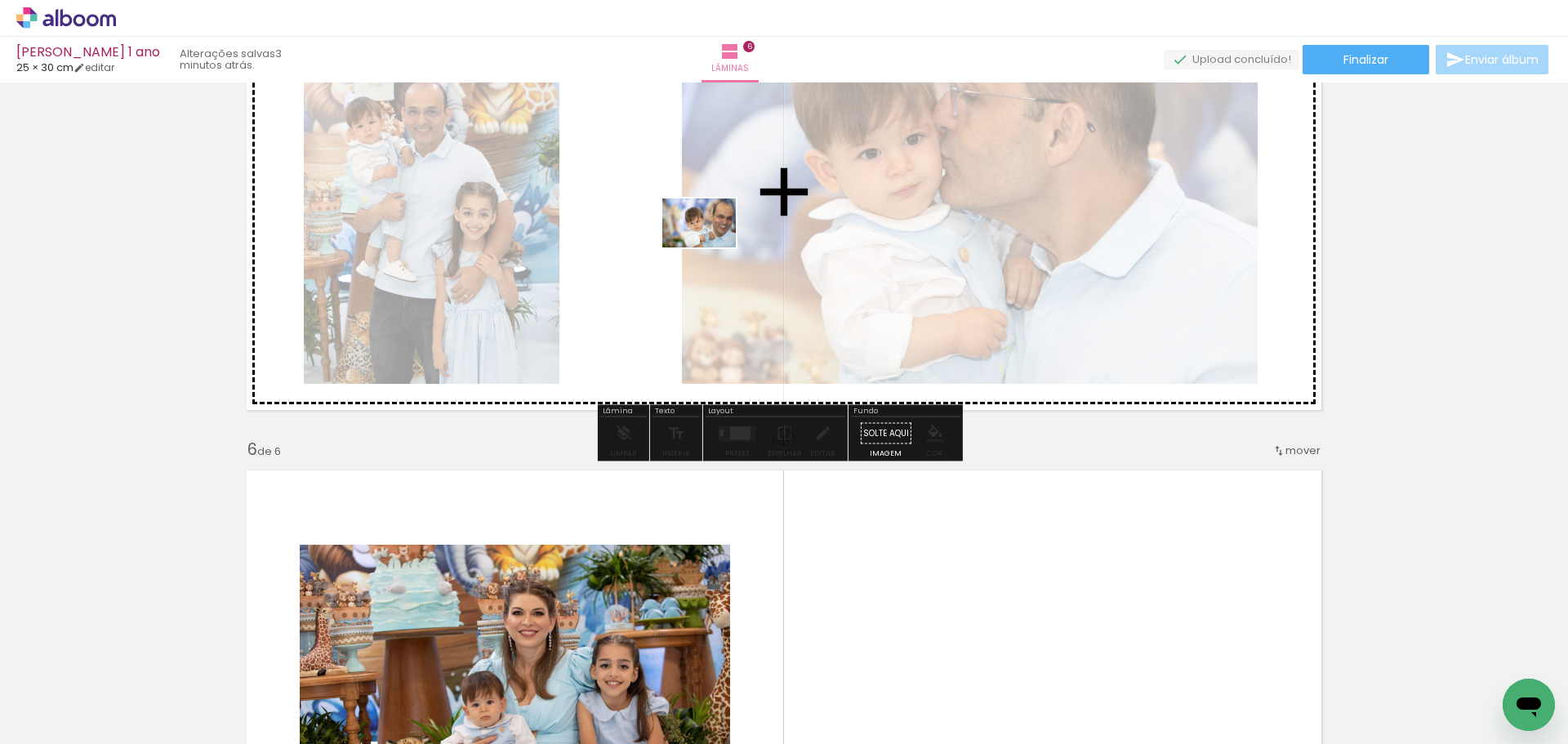
drag, startPoint x: 1086, startPoint y: 701, endPoint x: 710, endPoint y: 247, distance: 589.5
click at [710, 247] on quentale-workspace at bounding box center [784, 372] width 1568 height 744
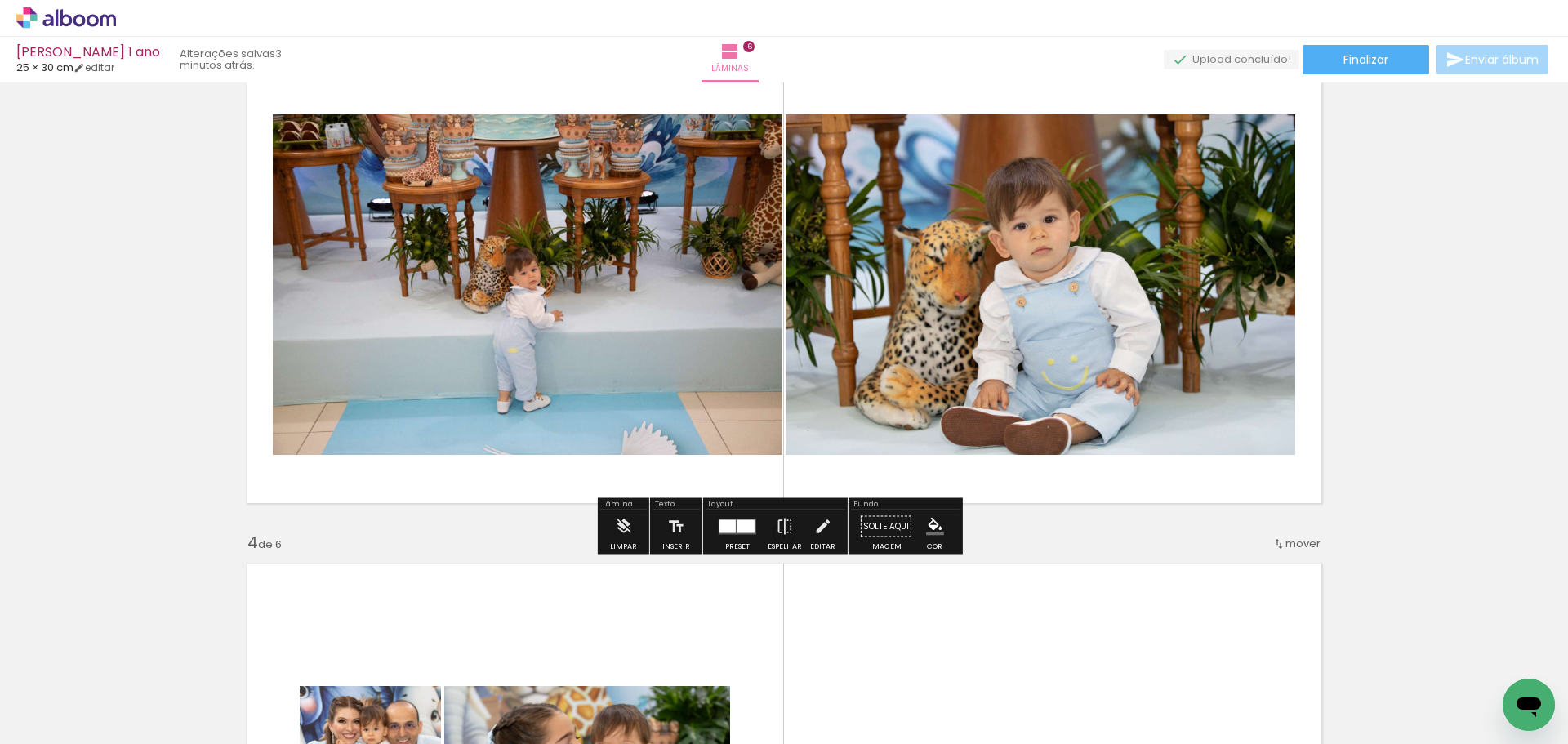
scroll to position [1008, 0]
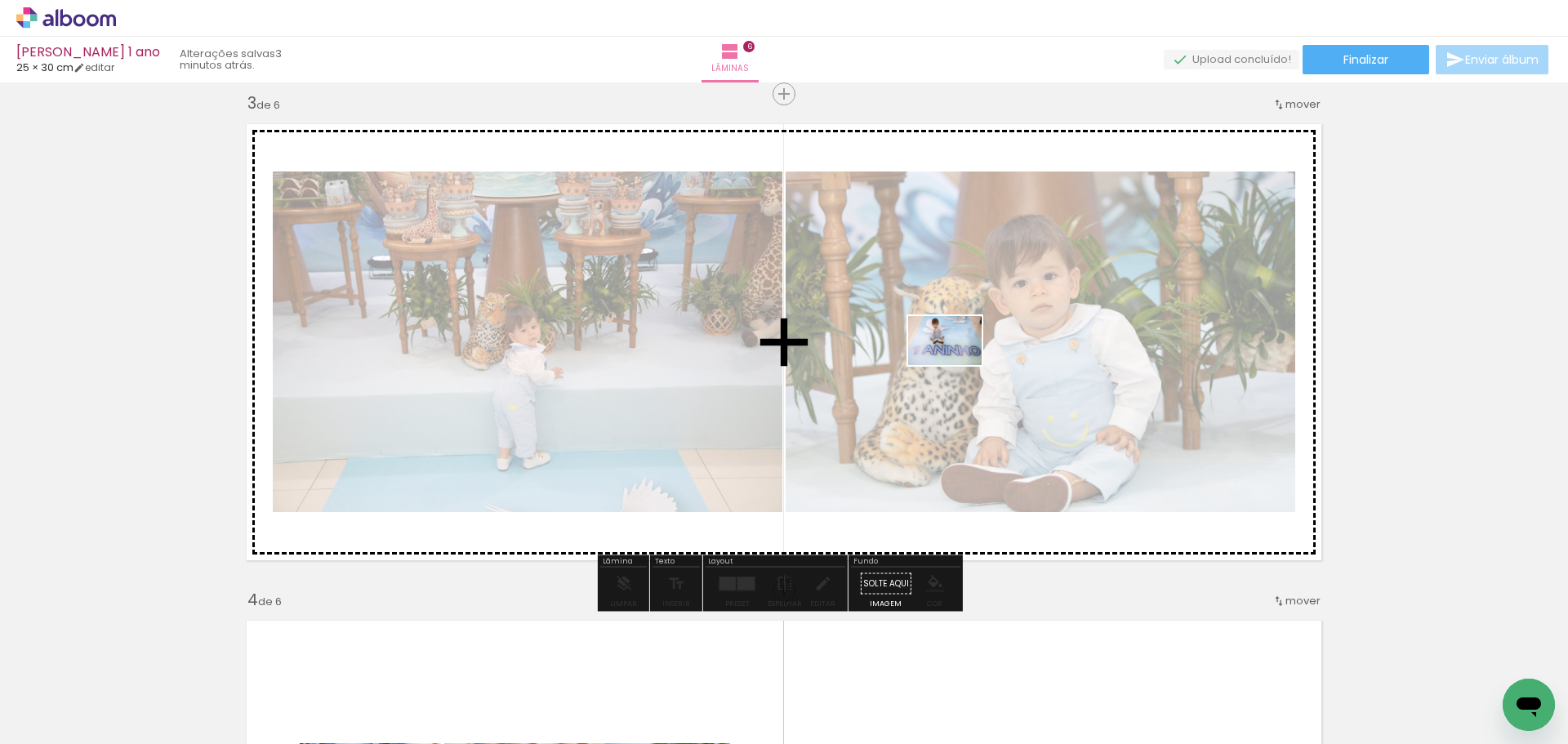
drag, startPoint x: 1328, startPoint y: 692, endPoint x: 957, endPoint y: 365, distance: 494.5
click at [957, 365] on quentale-workspace at bounding box center [784, 372] width 1568 height 744
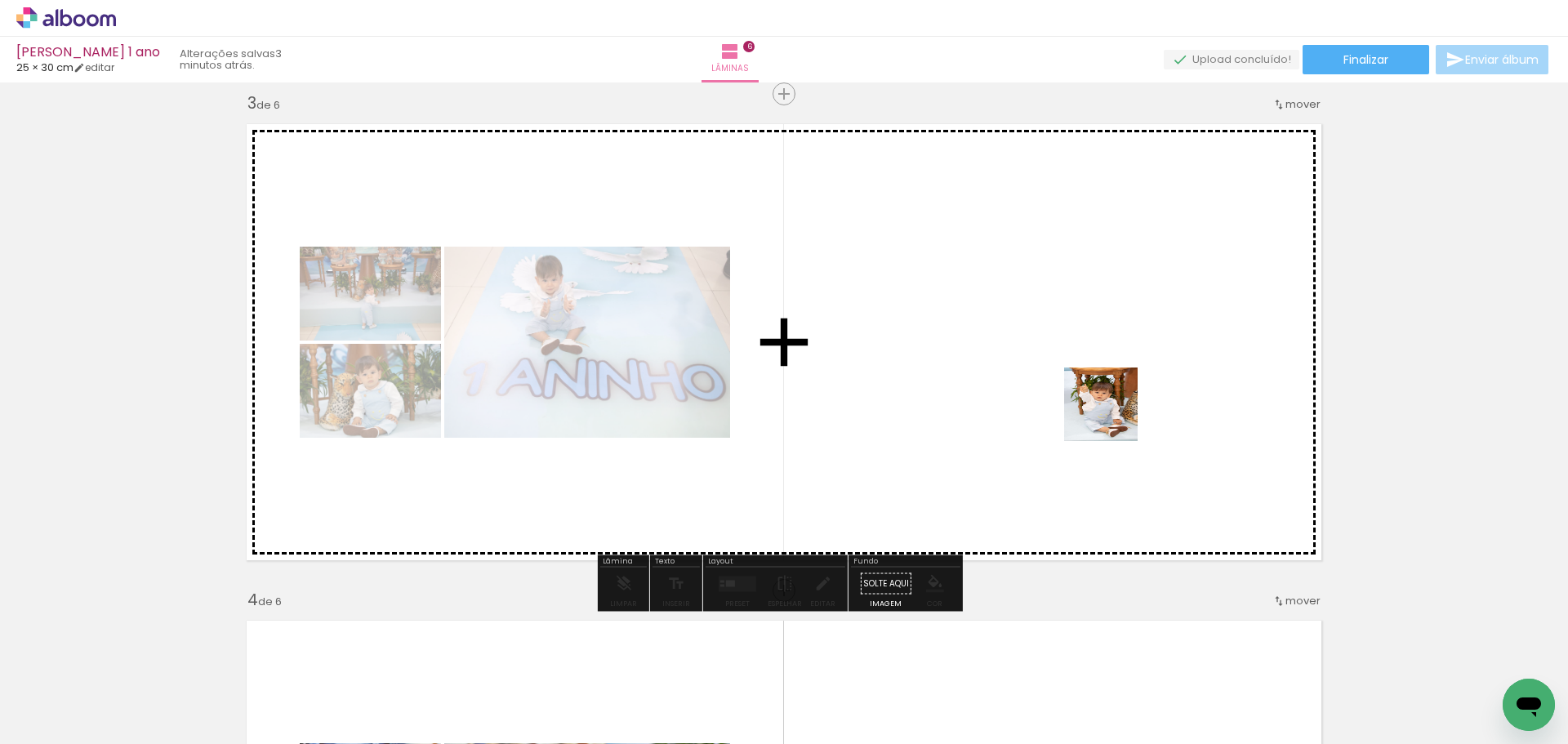
drag, startPoint x: 1449, startPoint y: 693, endPoint x: 1038, endPoint y: 383, distance: 514.8
click at [1038, 383] on quentale-workspace at bounding box center [784, 372] width 1568 height 744
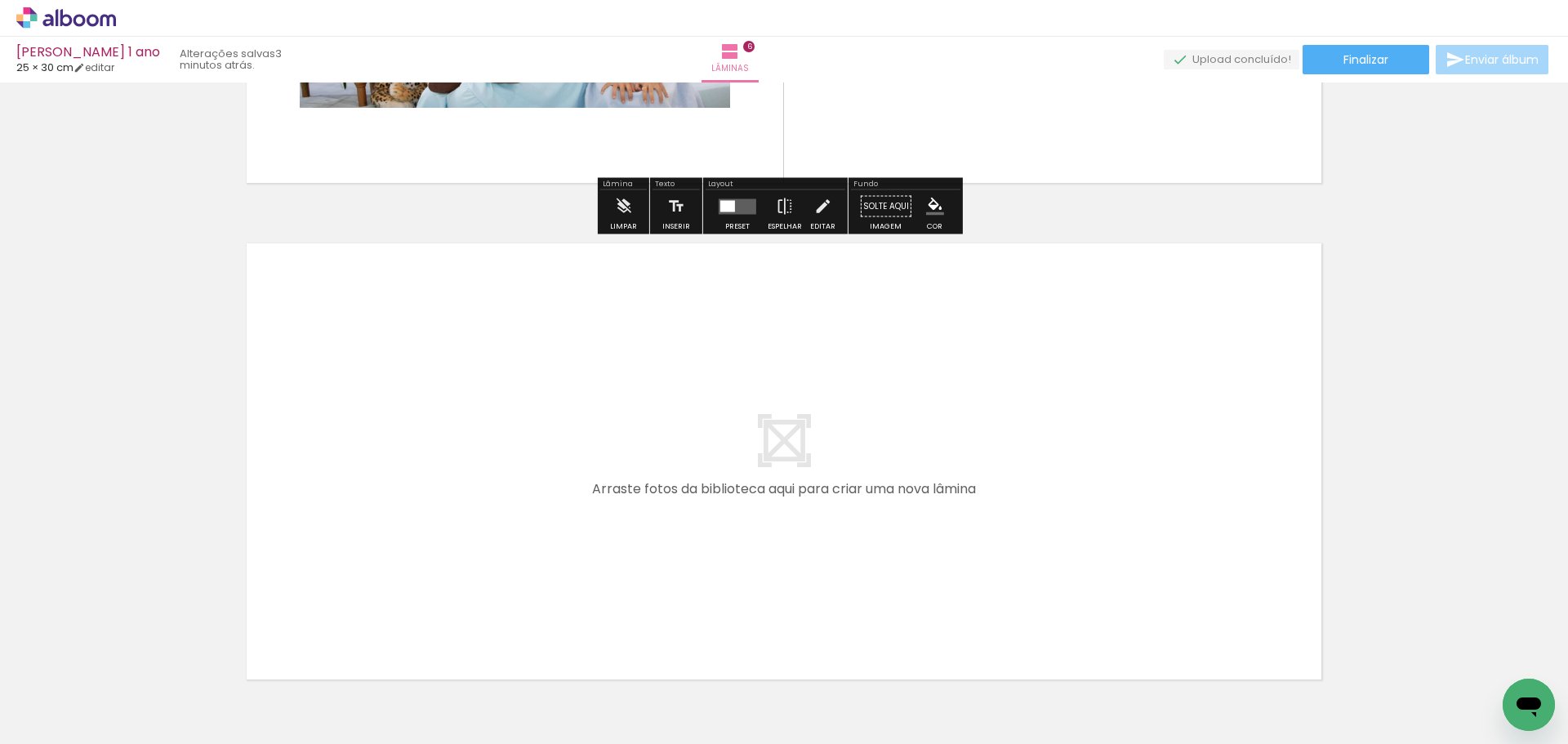
scroll to position [2887, 0]
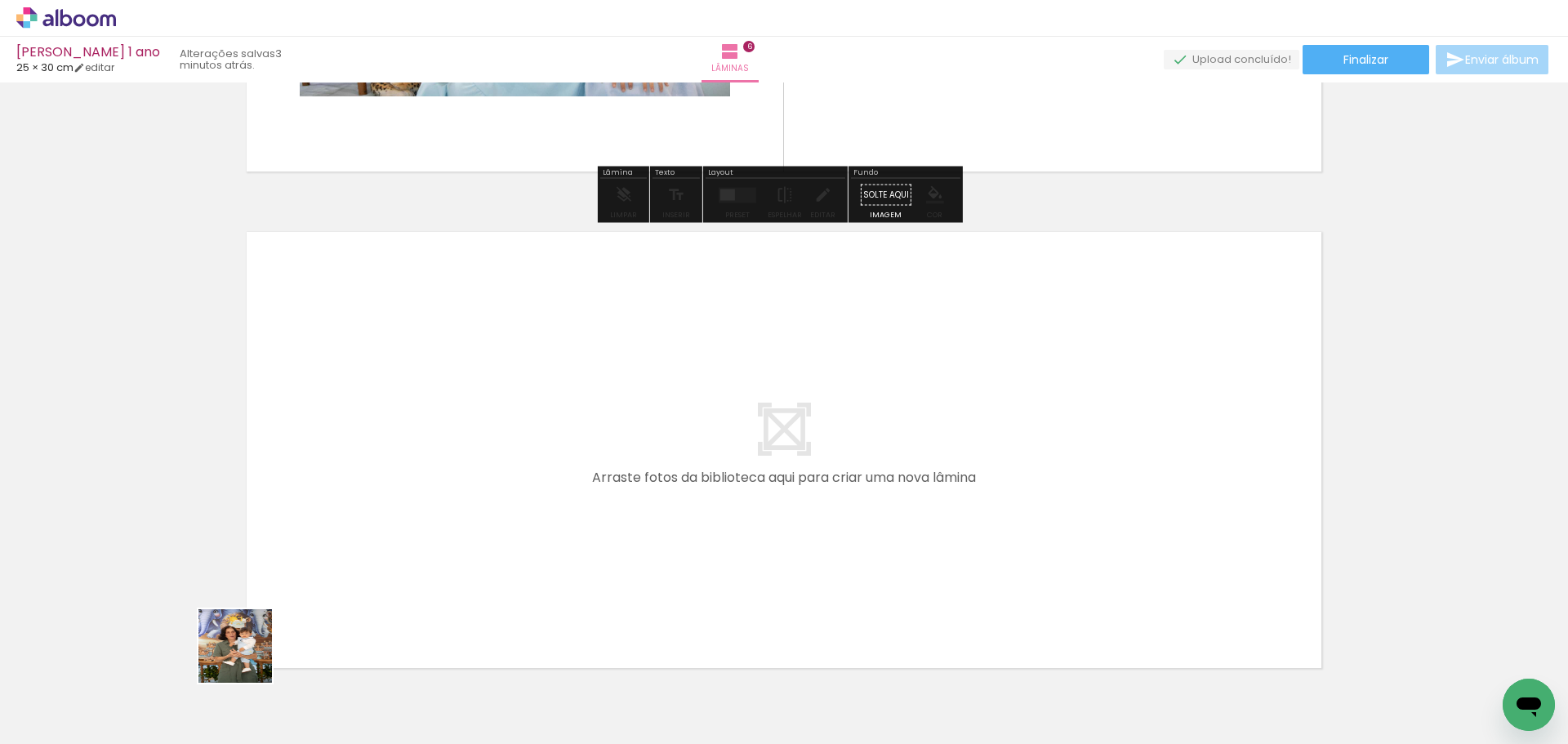
drag, startPoint x: 235, startPoint y: 692, endPoint x: 380, endPoint y: 317, distance: 402.1
click at [380, 317] on quentale-workspace at bounding box center [784, 372] width 1568 height 744
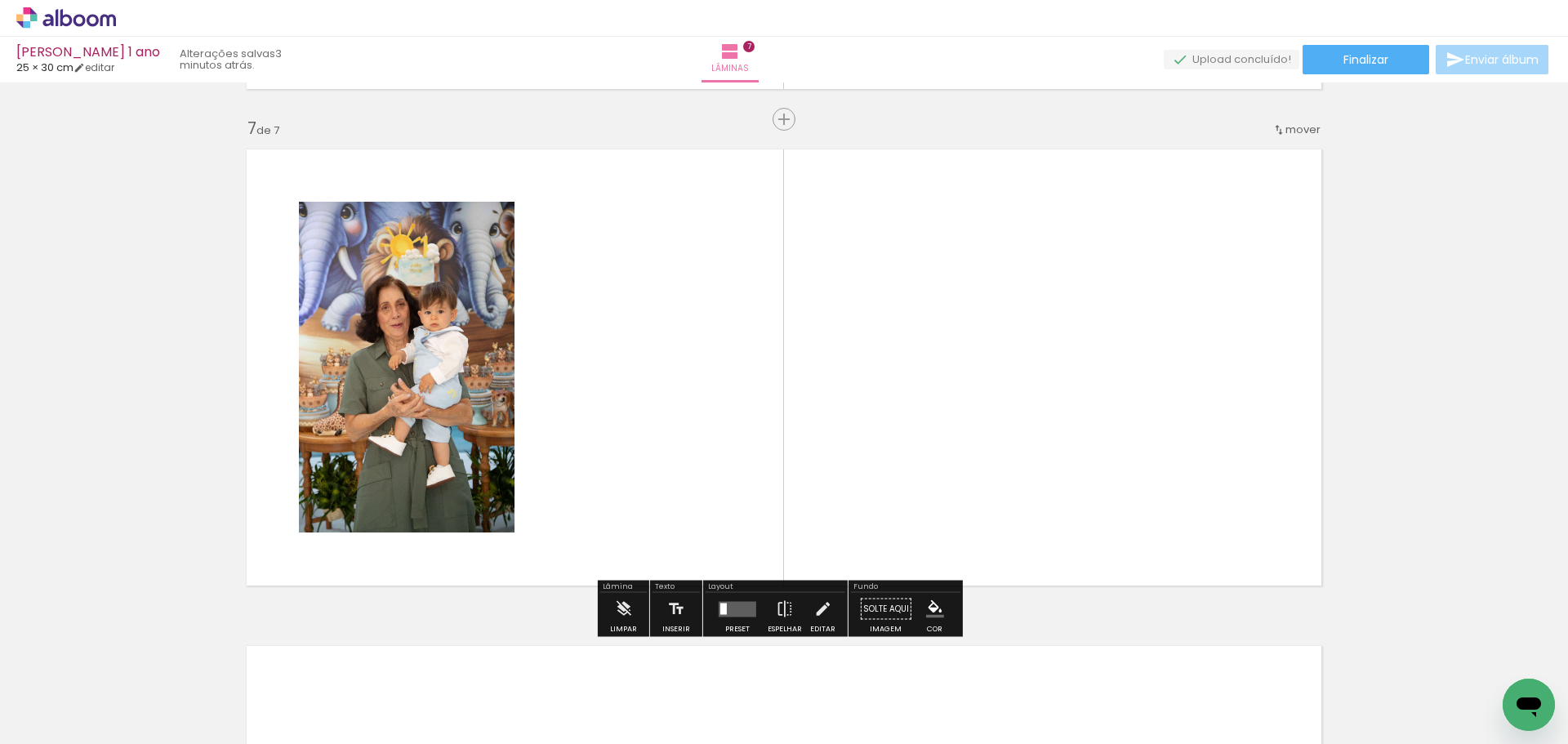
scroll to position [2974, 0]
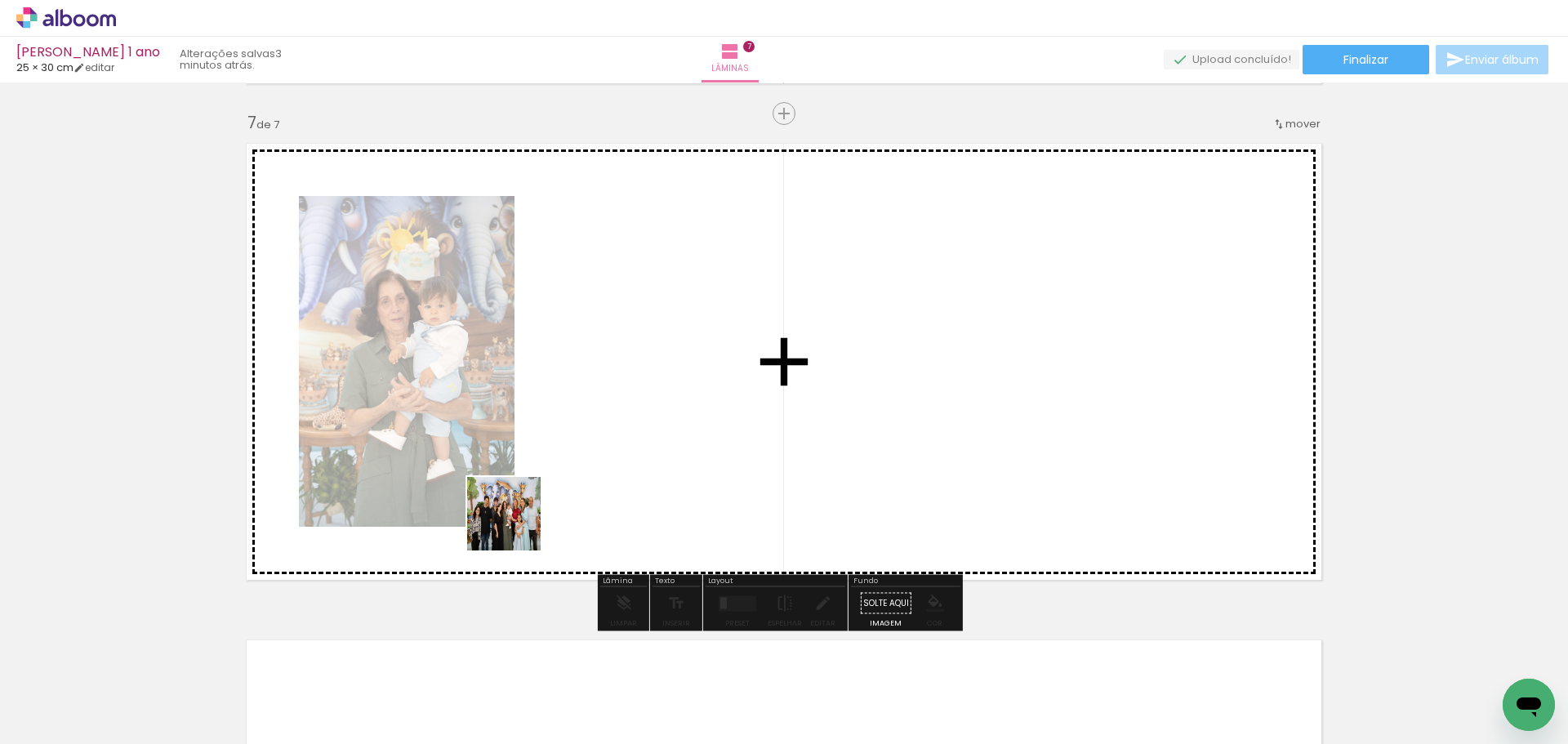
drag, startPoint x: 340, startPoint y: 696, endPoint x: 671, endPoint y: 350, distance: 478.8
click at [671, 350] on quentale-workspace at bounding box center [784, 372] width 1568 height 744
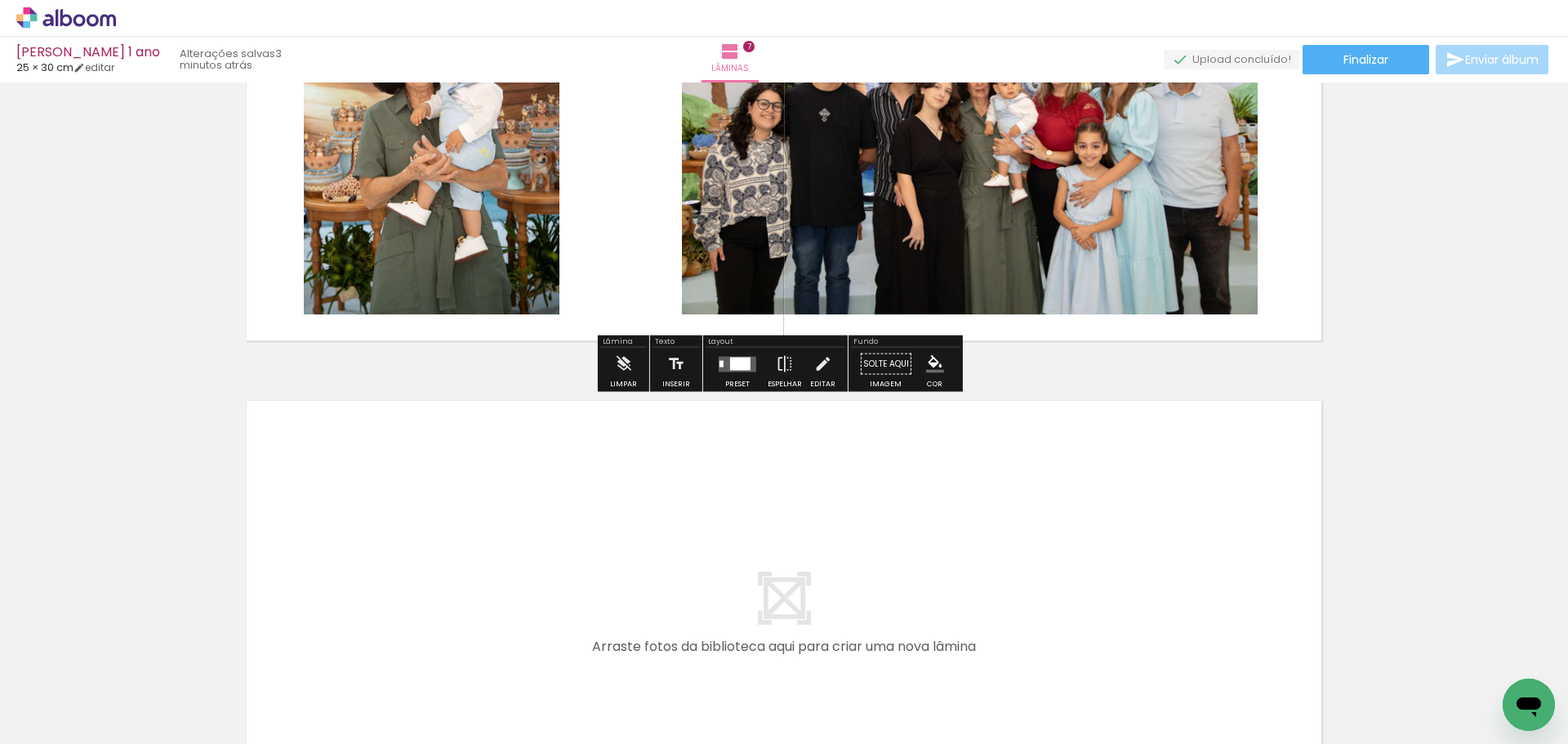
scroll to position [3219, 0]
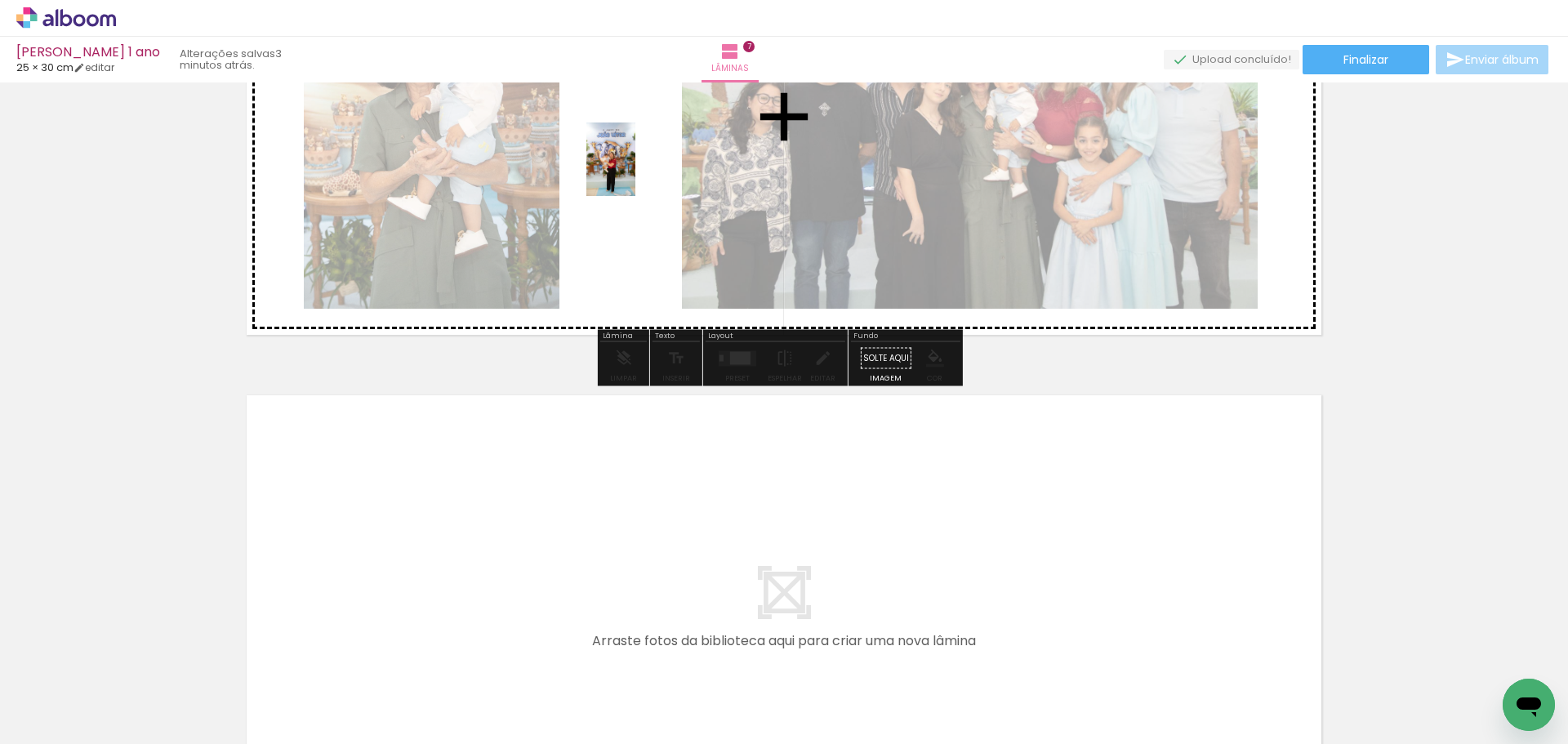
drag, startPoint x: 424, startPoint y: 694, endPoint x: 638, endPoint y: 153, distance: 581.8
click at [638, 153] on quentale-workspace at bounding box center [784, 372] width 1568 height 744
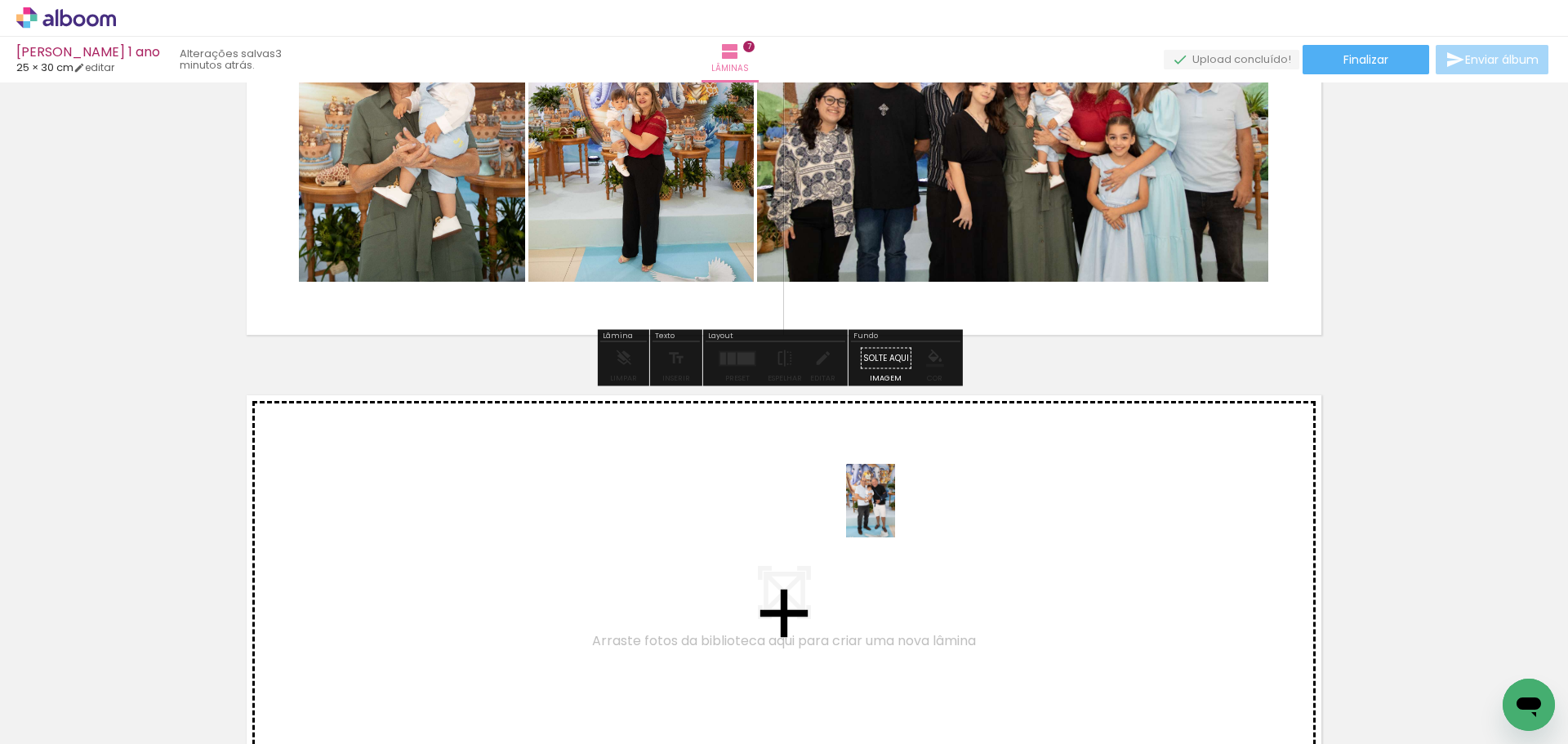
drag, startPoint x: 980, startPoint y: 687, endPoint x: 895, endPoint y: 514, distance: 192.8
click at [895, 514] on quentale-workspace at bounding box center [784, 372] width 1568 height 744
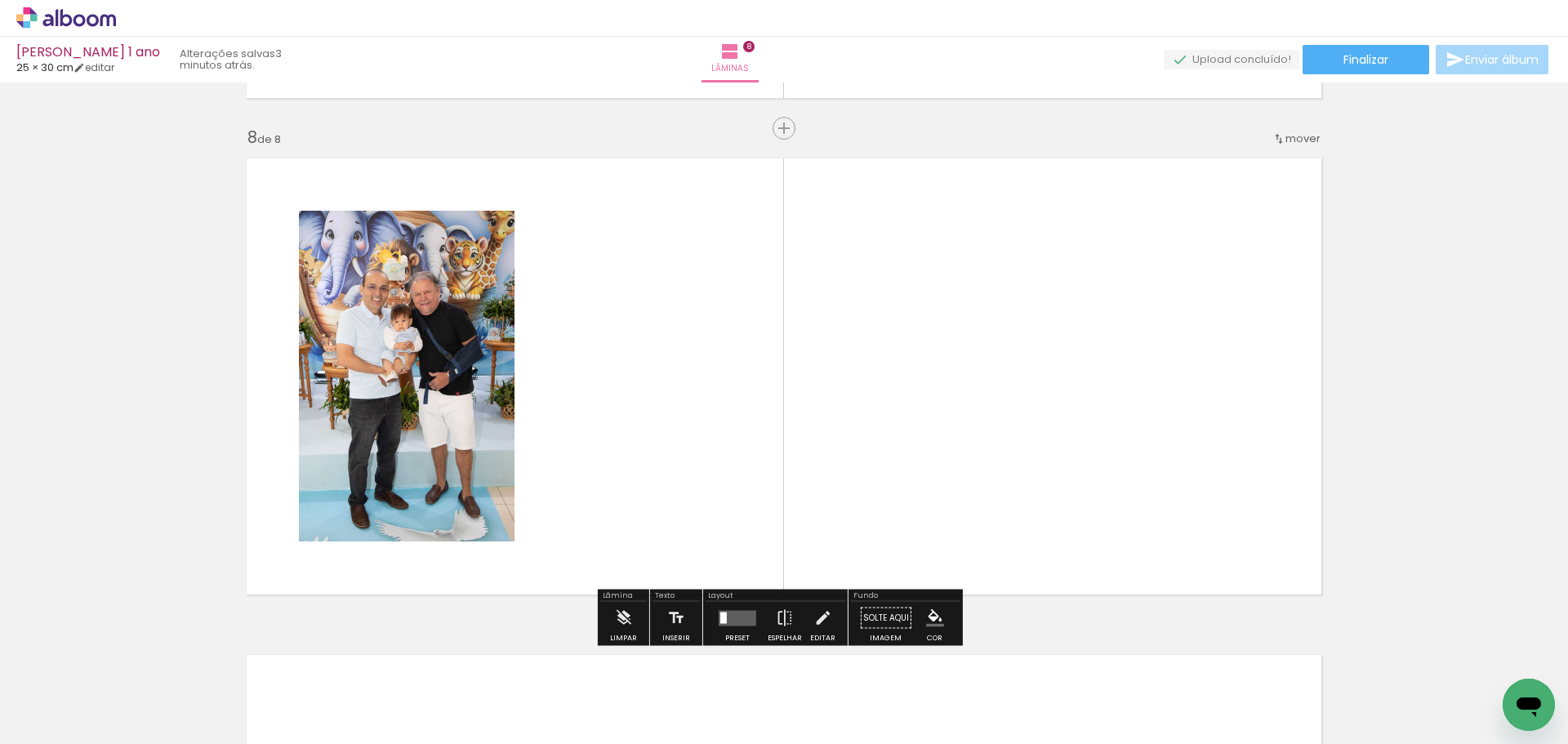
scroll to position [3471, 0]
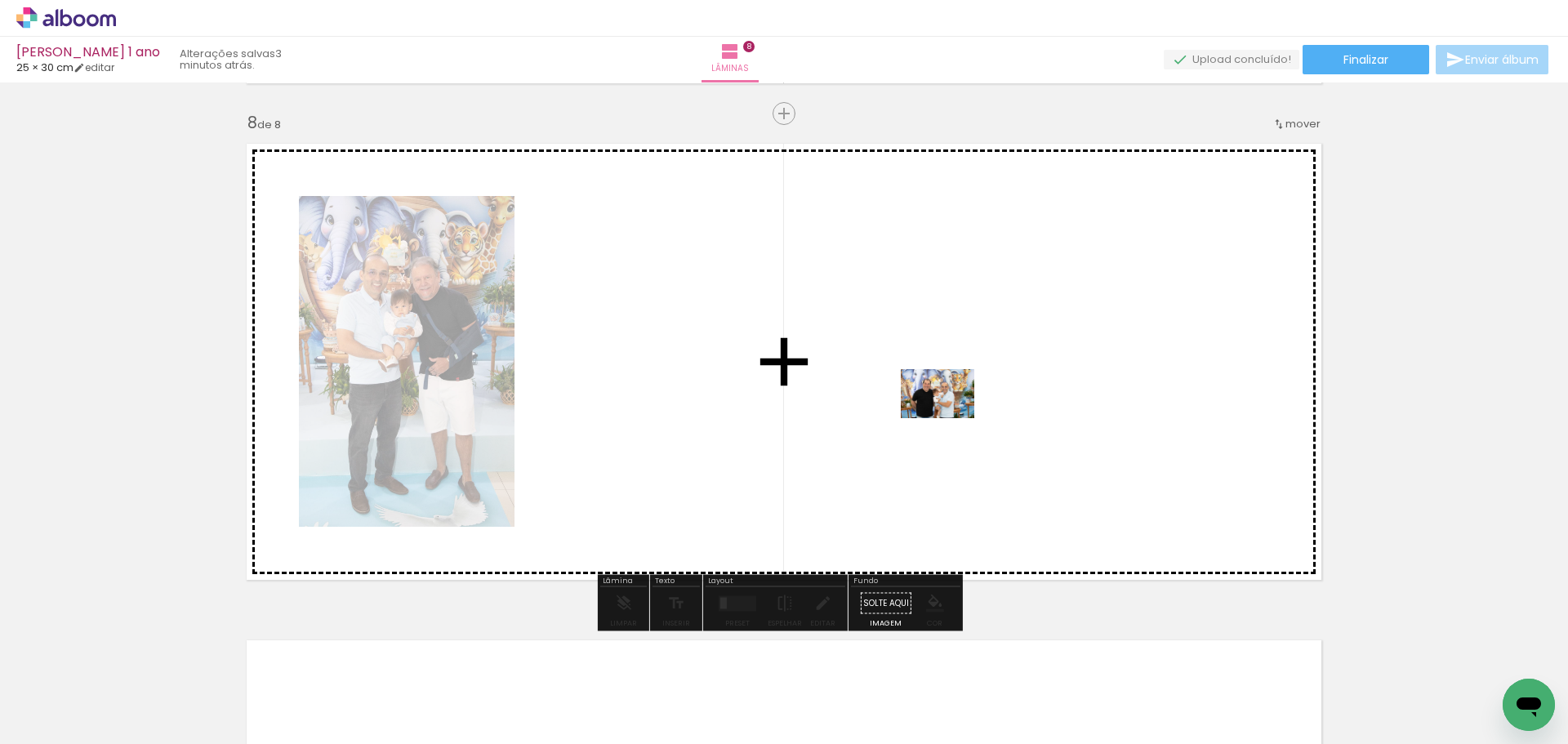
drag, startPoint x: 1166, startPoint y: 698, endPoint x: 950, endPoint y: 418, distance: 353.6
click at [950, 418] on quentale-workspace at bounding box center [784, 372] width 1568 height 744
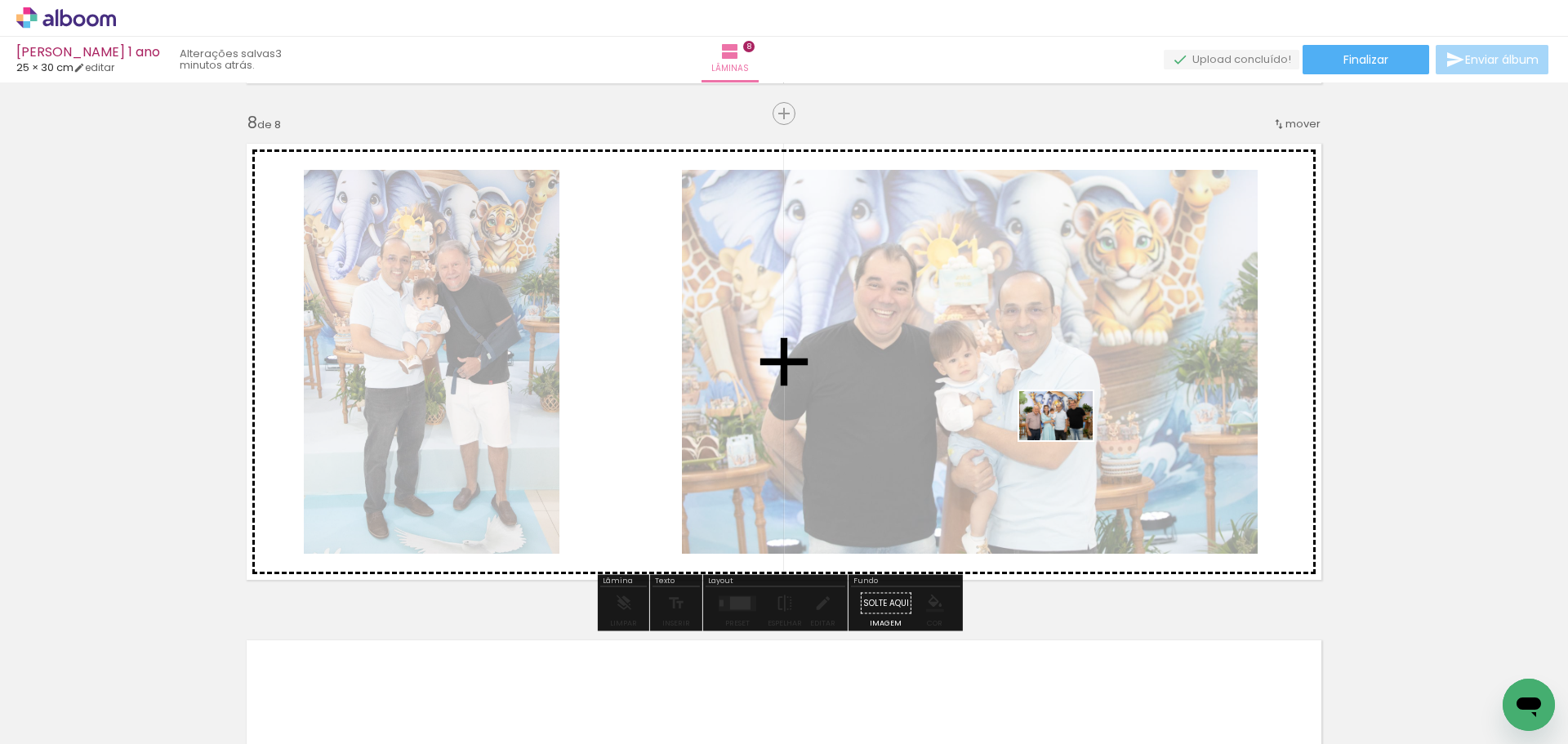
drag, startPoint x: 1240, startPoint y: 703, endPoint x: 1068, endPoint y: 440, distance: 314.2
click at [1068, 440] on quentale-workspace at bounding box center [784, 372] width 1568 height 744
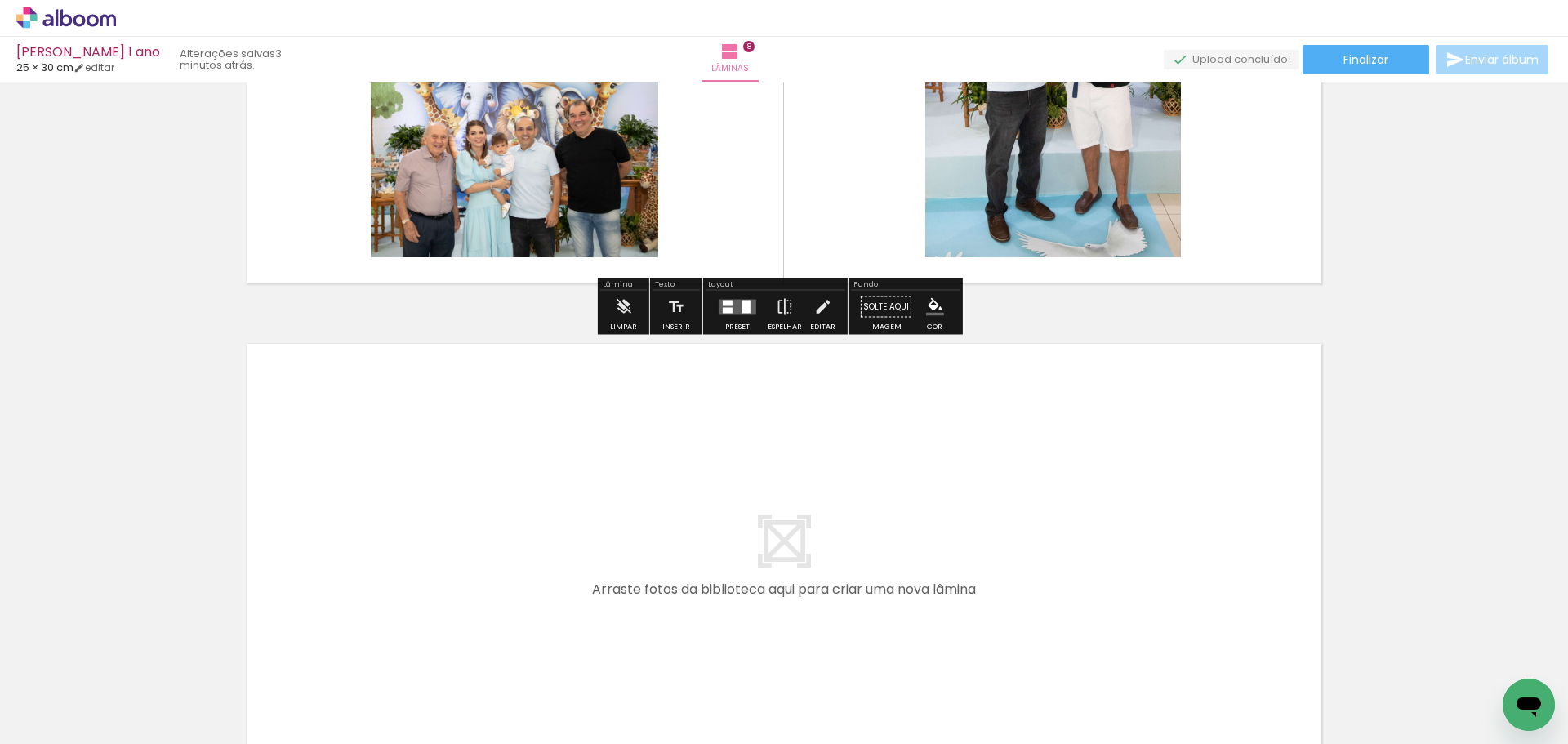
scroll to position [3879, 0]
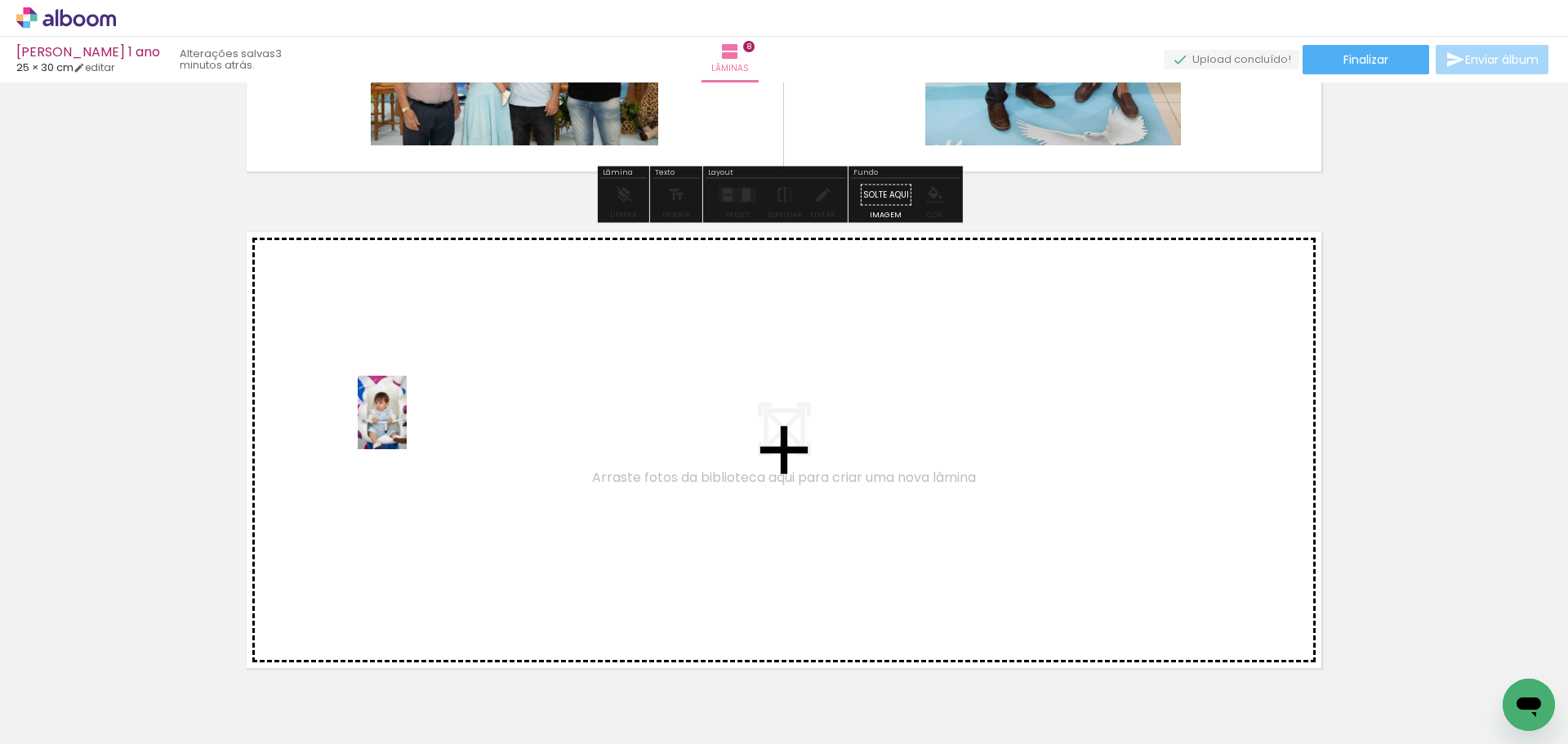
drag, startPoint x: 240, startPoint y: 705, endPoint x: 406, endPoint y: 425, distance: 325.5
click at [406, 425] on quentale-workspace at bounding box center [784, 372] width 1568 height 744
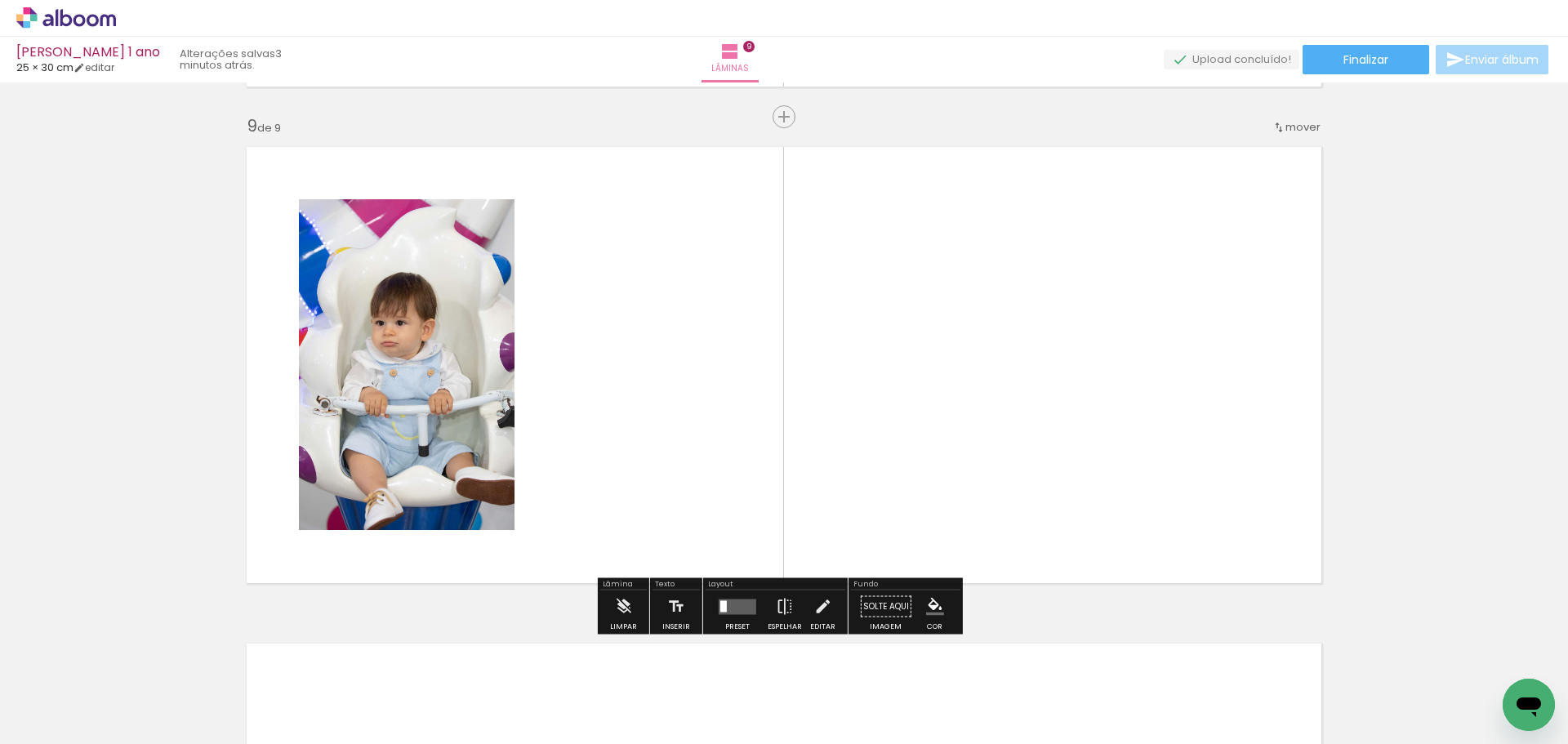
scroll to position [3967, 0]
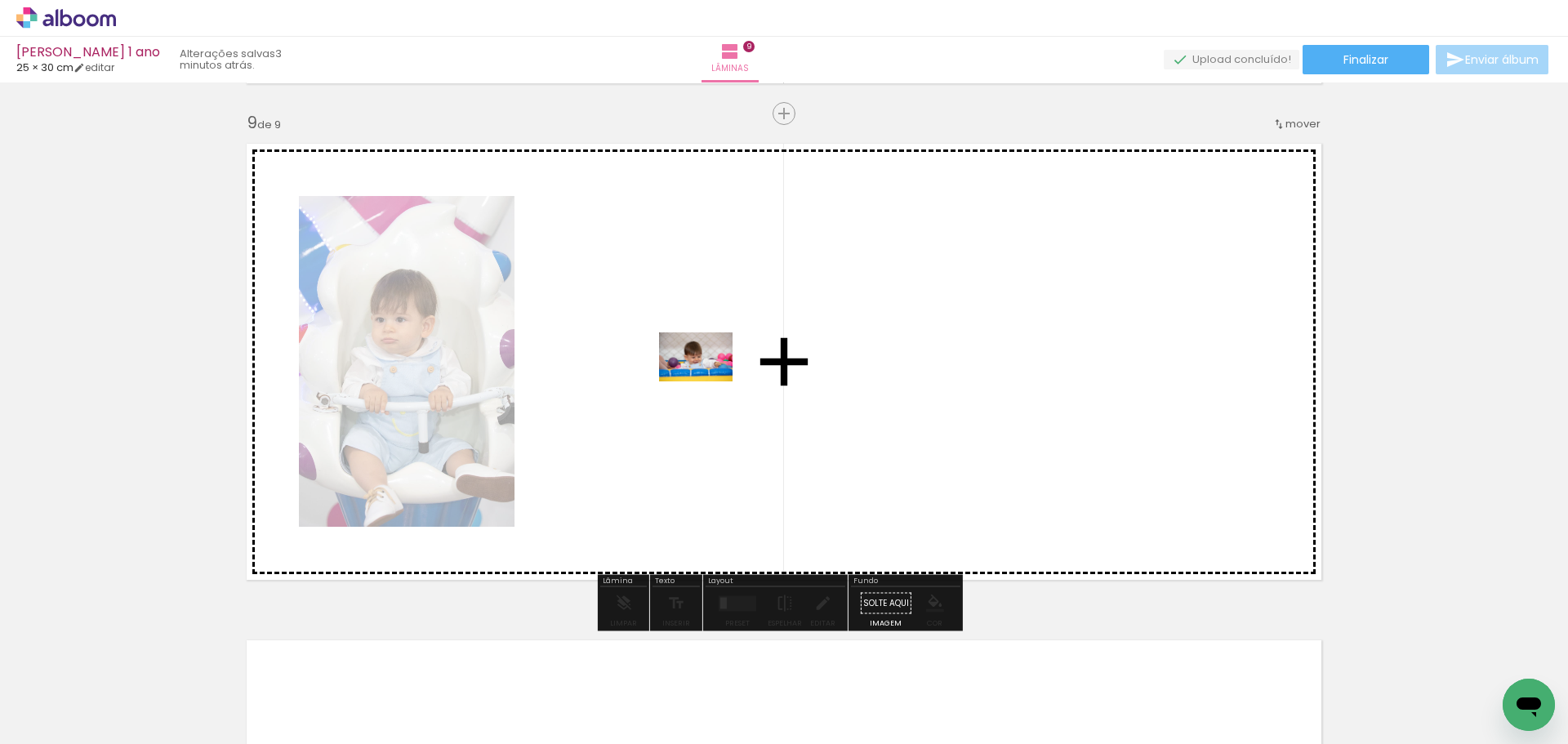
drag, startPoint x: 310, startPoint y: 697, endPoint x: 708, endPoint y: 382, distance: 507.6
click at [708, 382] on quentale-workspace at bounding box center [784, 372] width 1568 height 744
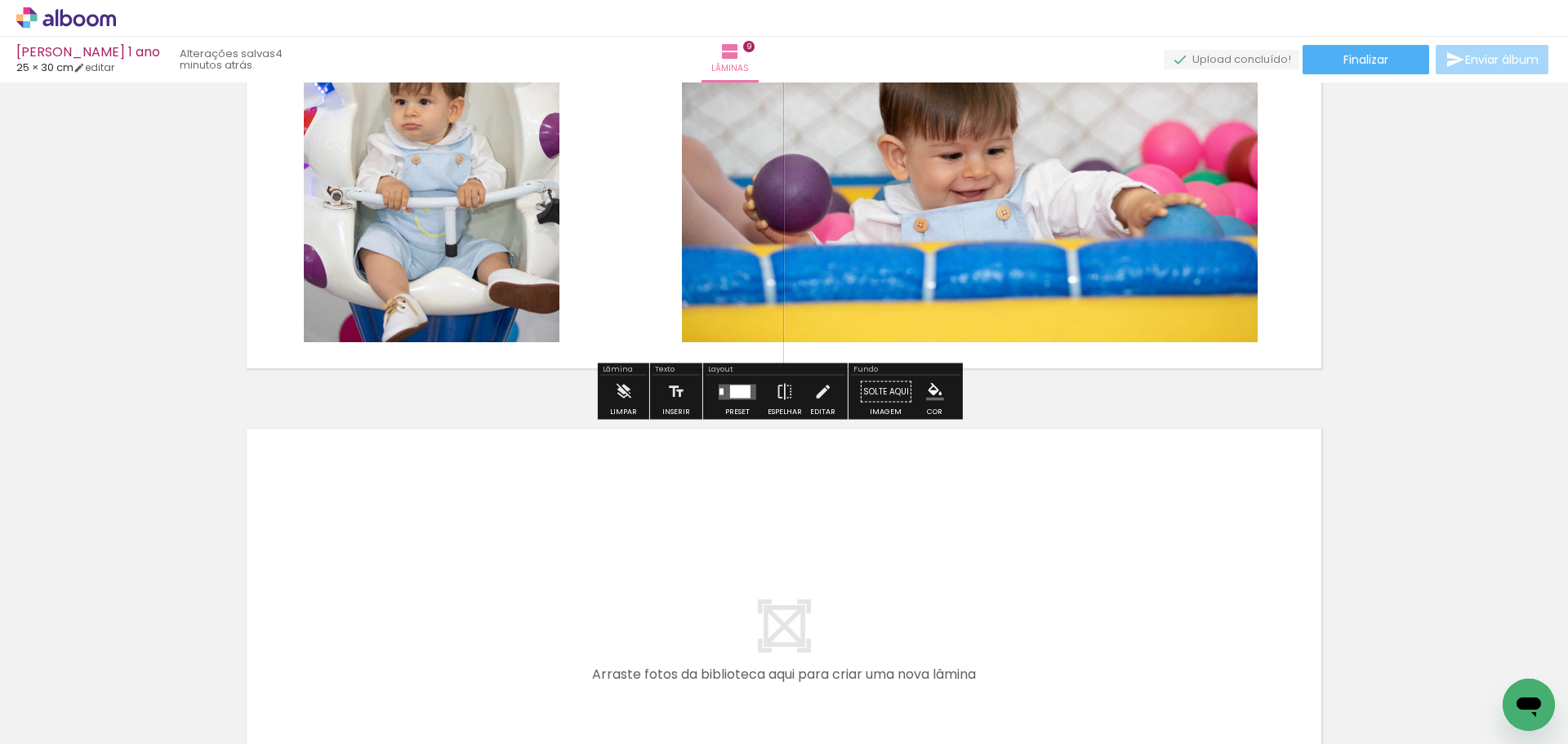
scroll to position [4294, 0]
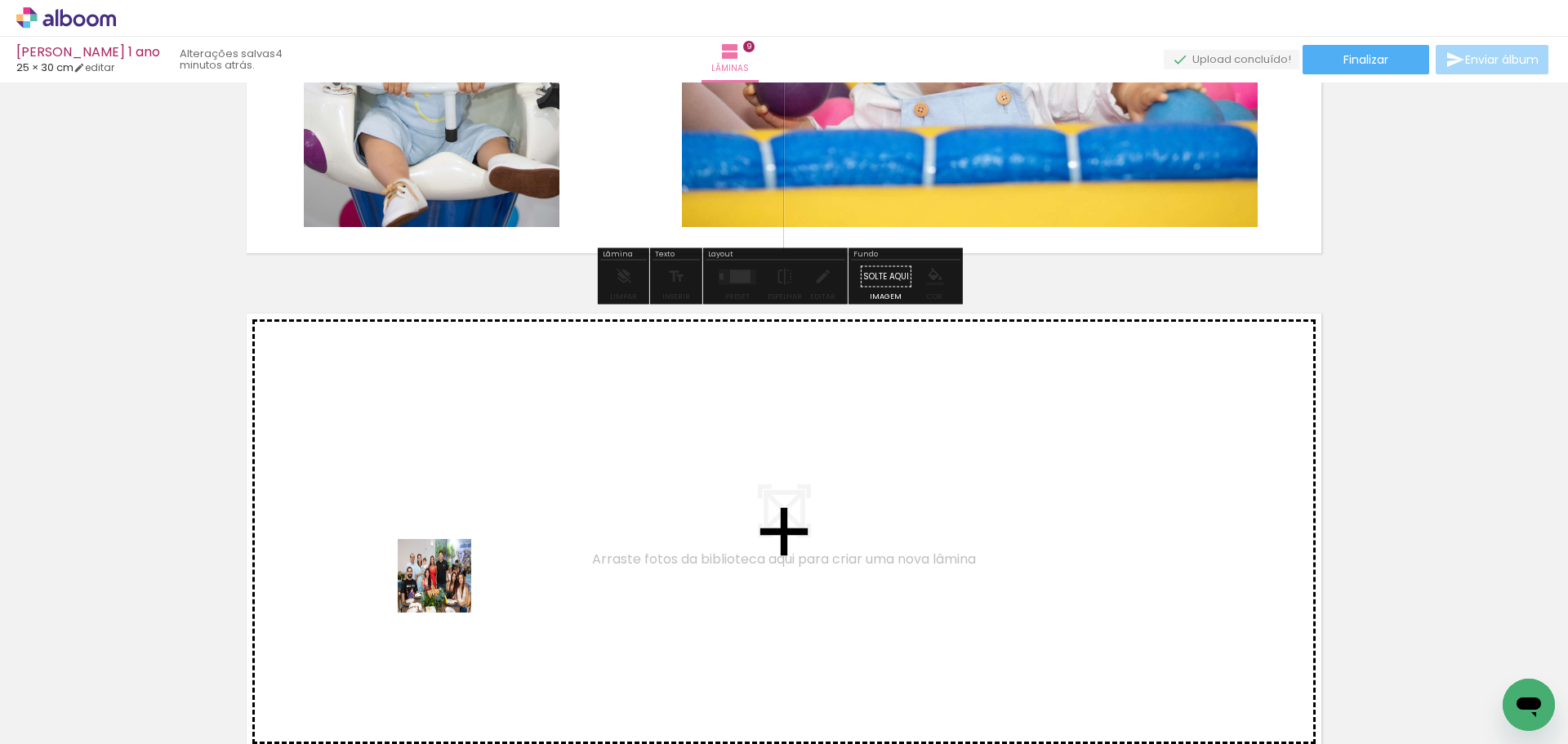
drag, startPoint x: 411, startPoint y: 695, endPoint x: 477, endPoint y: 492, distance: 213.5
click at [477, 492] on quentale-workspace at bounding box center [784, 372] width 1568 height 744
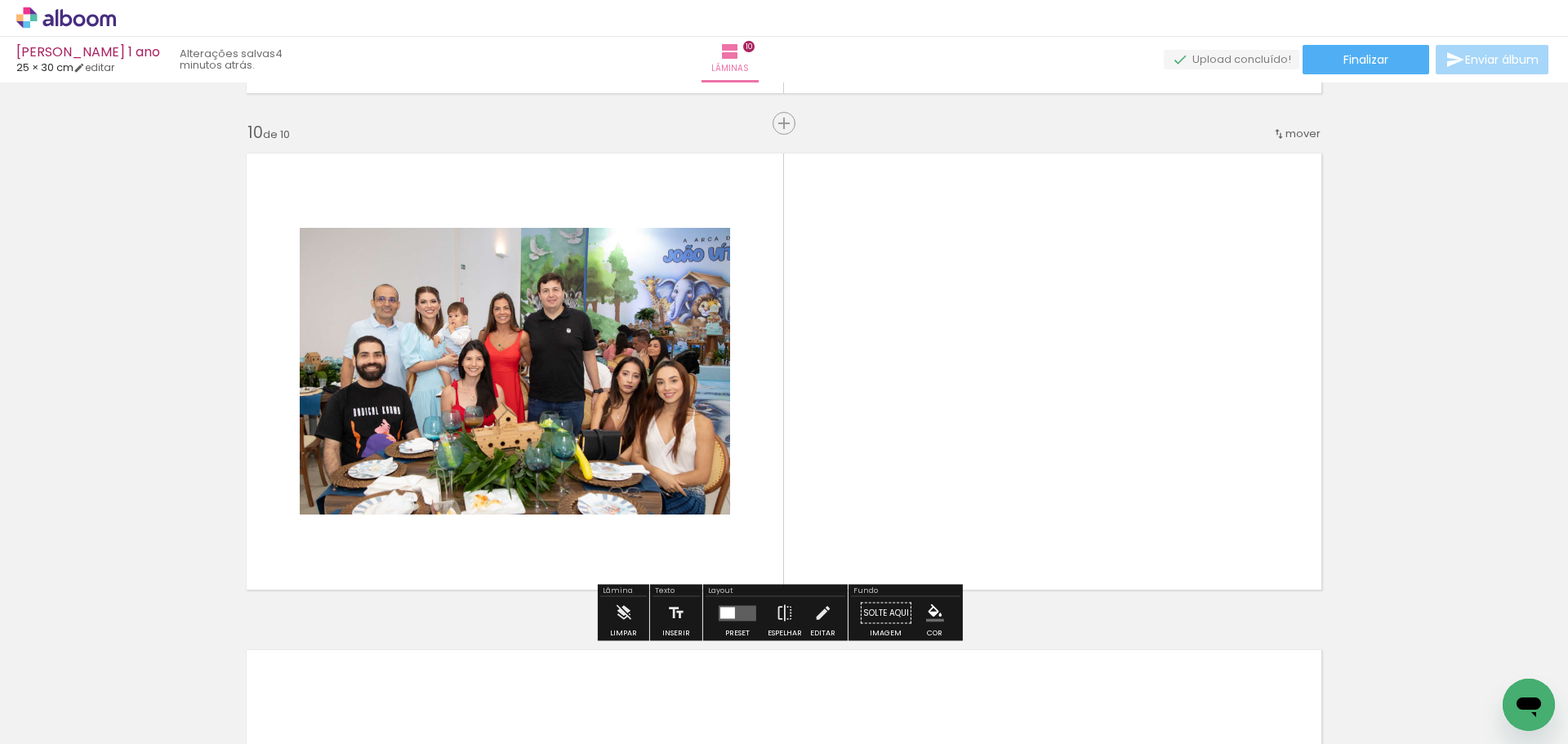
scroll to position [4464, 0]
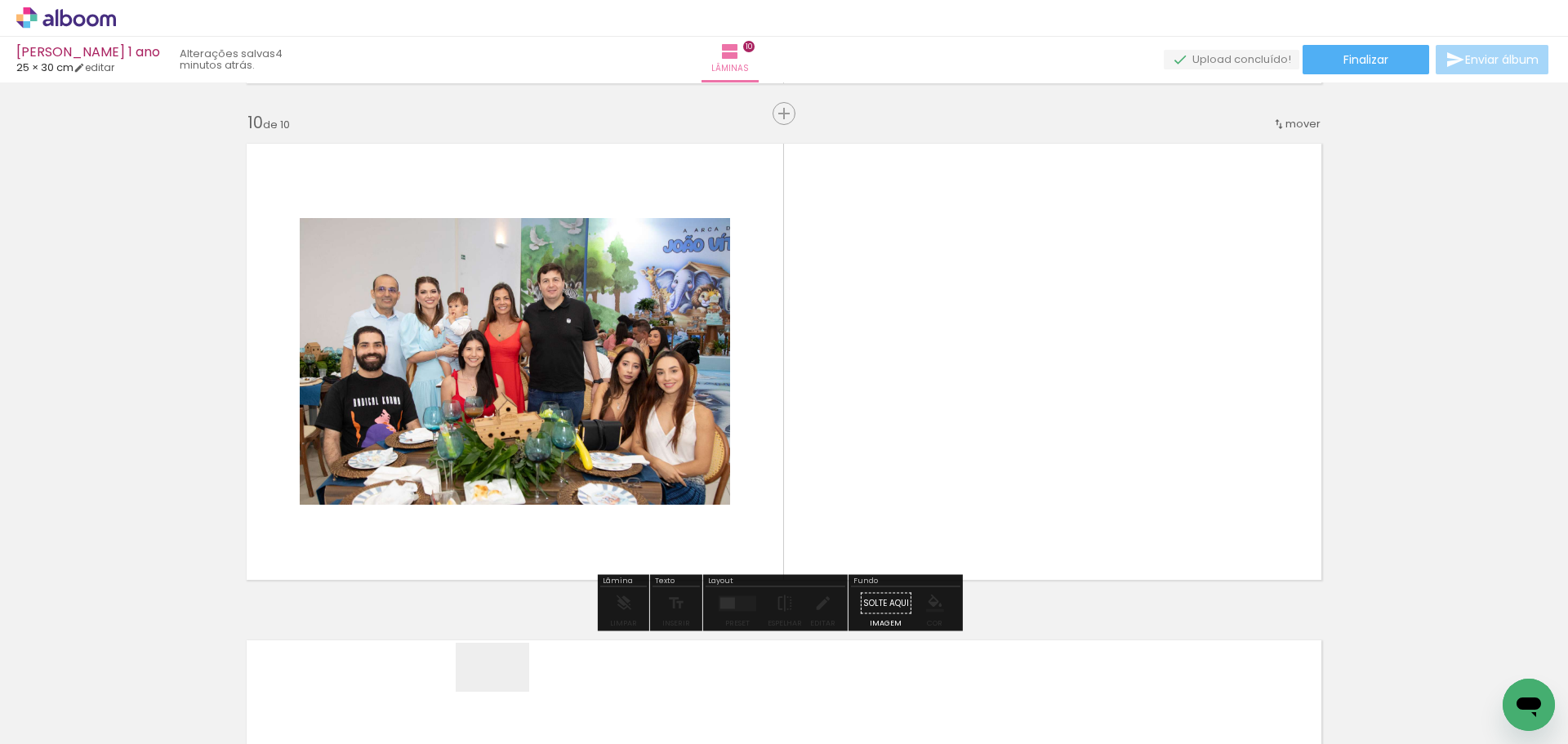
drag, startPoint x: 502, startPoint y: 697, endPoint x: 684, endPoint y: 481, distance: 282.5
click at [685, 393] on quentale-workspace at bounding box center [784, 372] width 1568 height 744
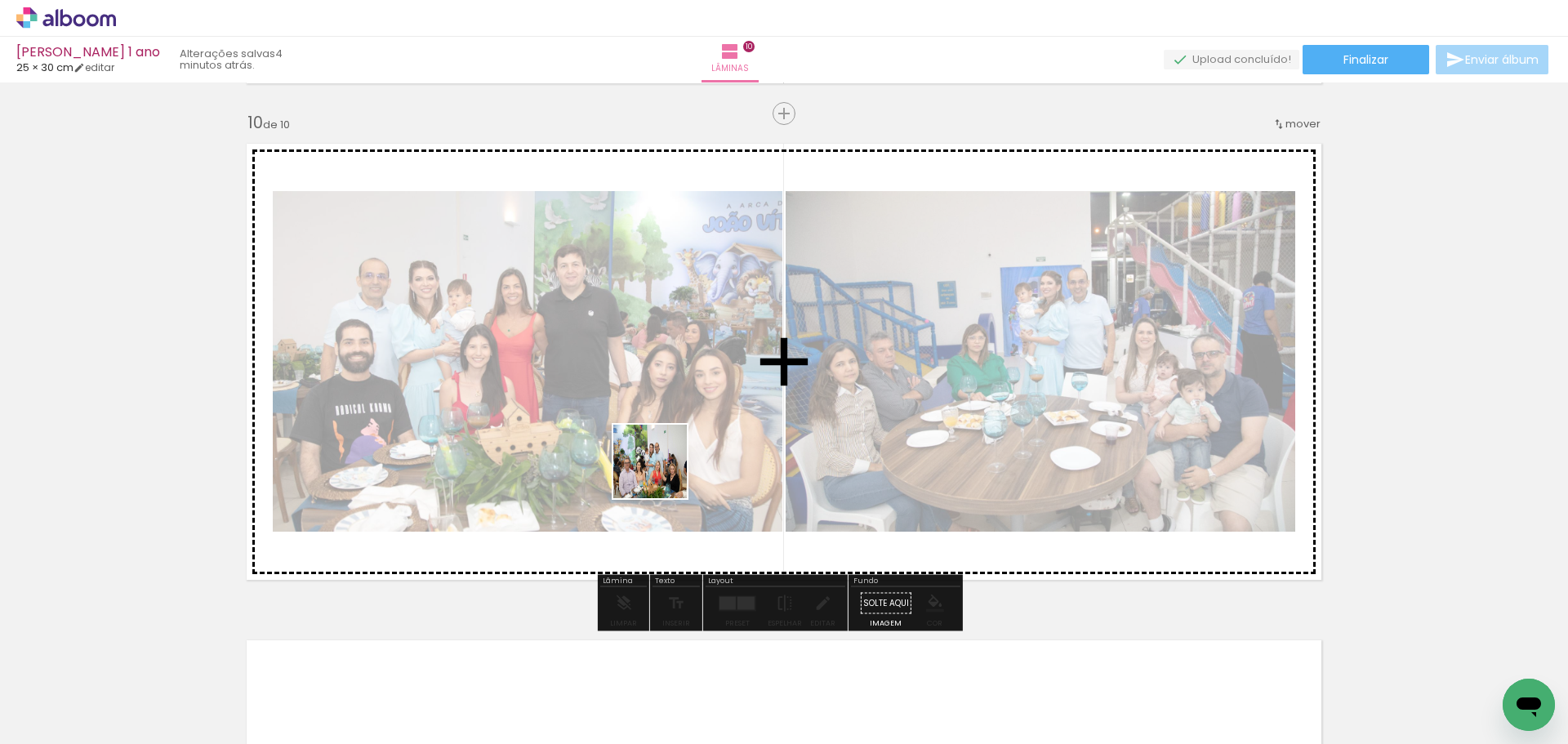
drag, startPoint x: 602, startPoint y: 697, endPoint x: 692, endPoint y: 574, distance: 152.4
click at [666, 458] on quentale-workspace at bounding box center [784, 372] width 1568 height 744
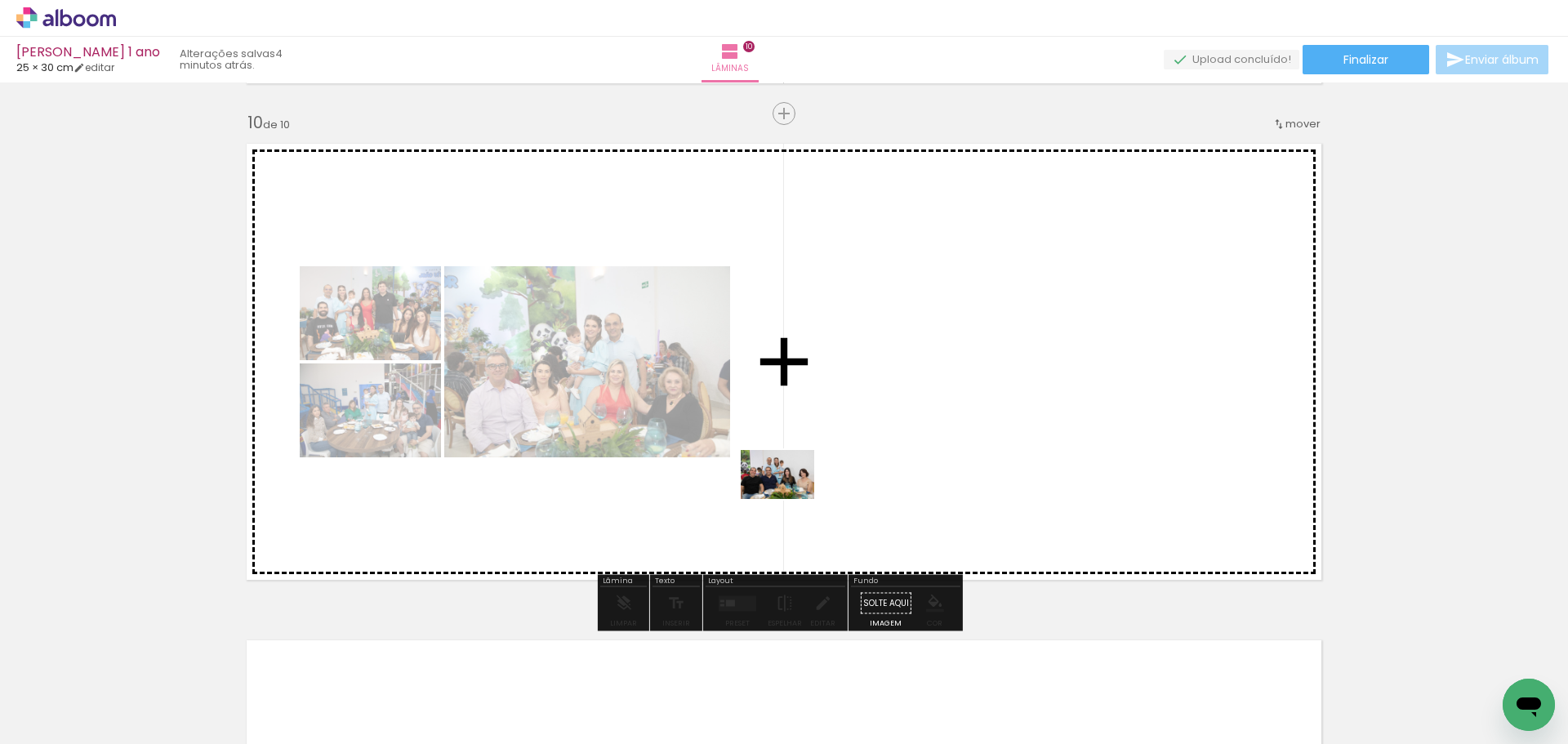
drag, startPoint x: 777, startPoint y: 701, endPoint x: 790, endPoint y: 499, distance: 202.4
click at [790, 499] on quentale-workspace at bounding box center [784, 372] width 1568 height 744
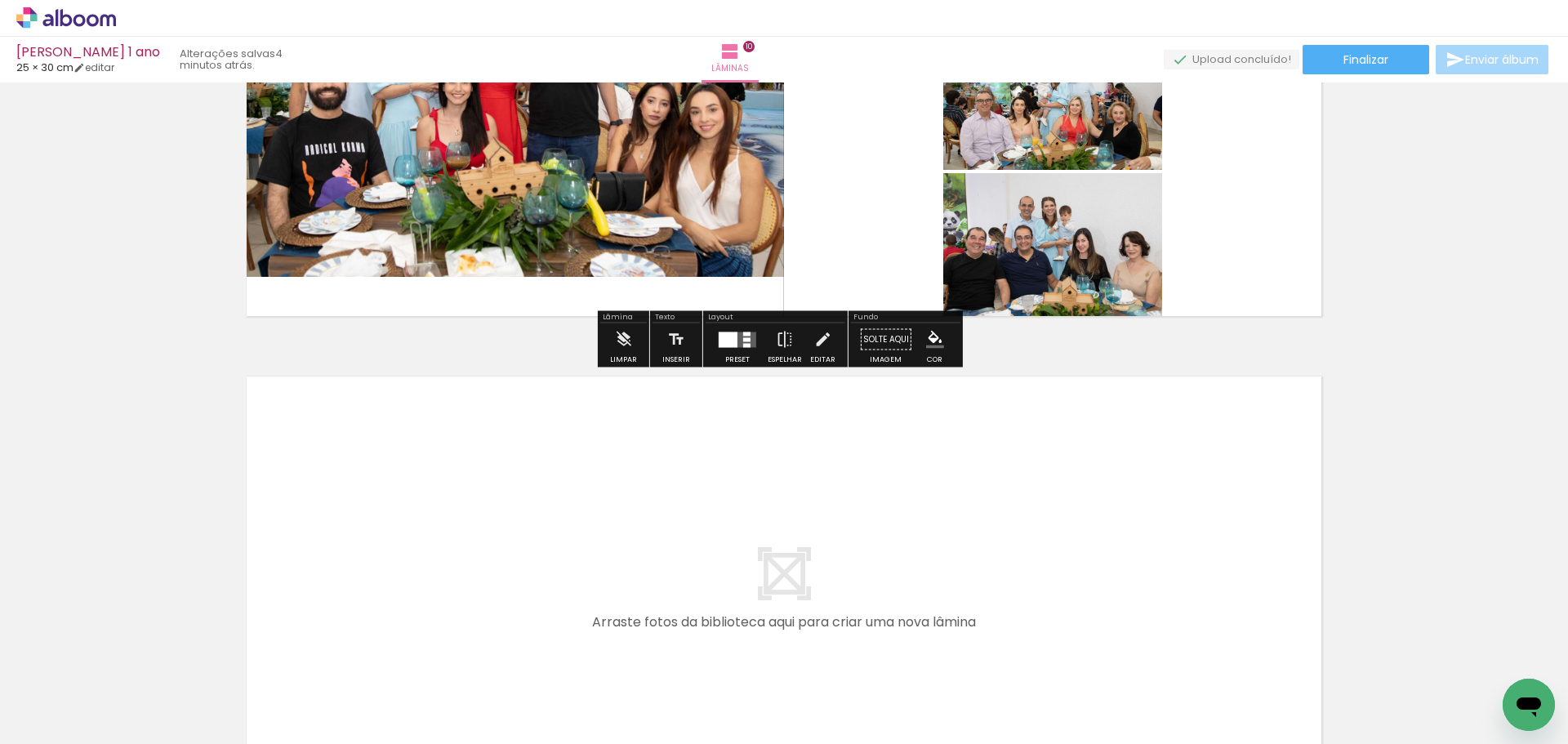
scroll to position [4790, 0]
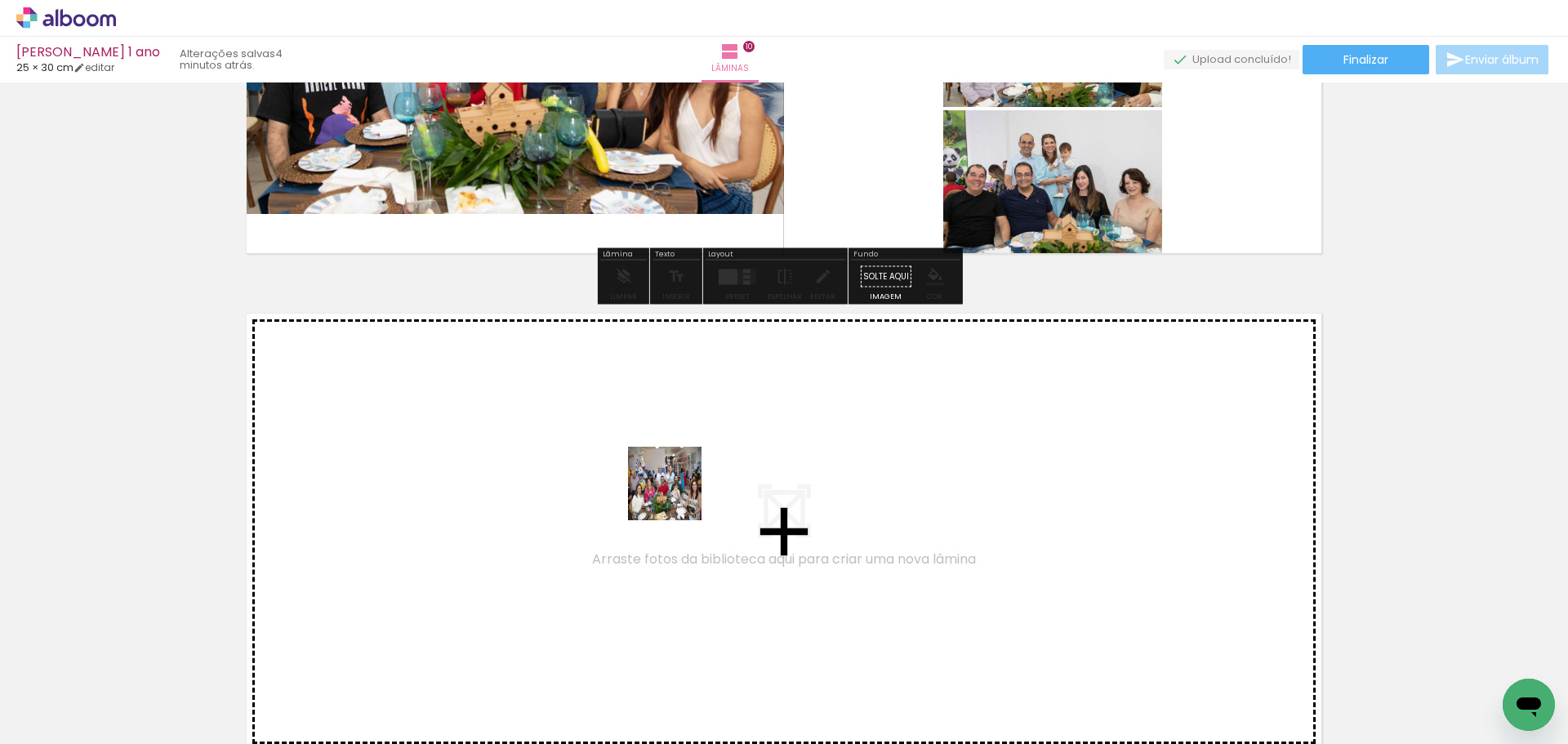
drag, startPoint x: 678, startPoint y: 696, endPoint x: 677, endPoint y: 478, distance: 218.0
click at [677, 478] on quentale-workspace at bounding box center [784, 372] width 1568 height 744
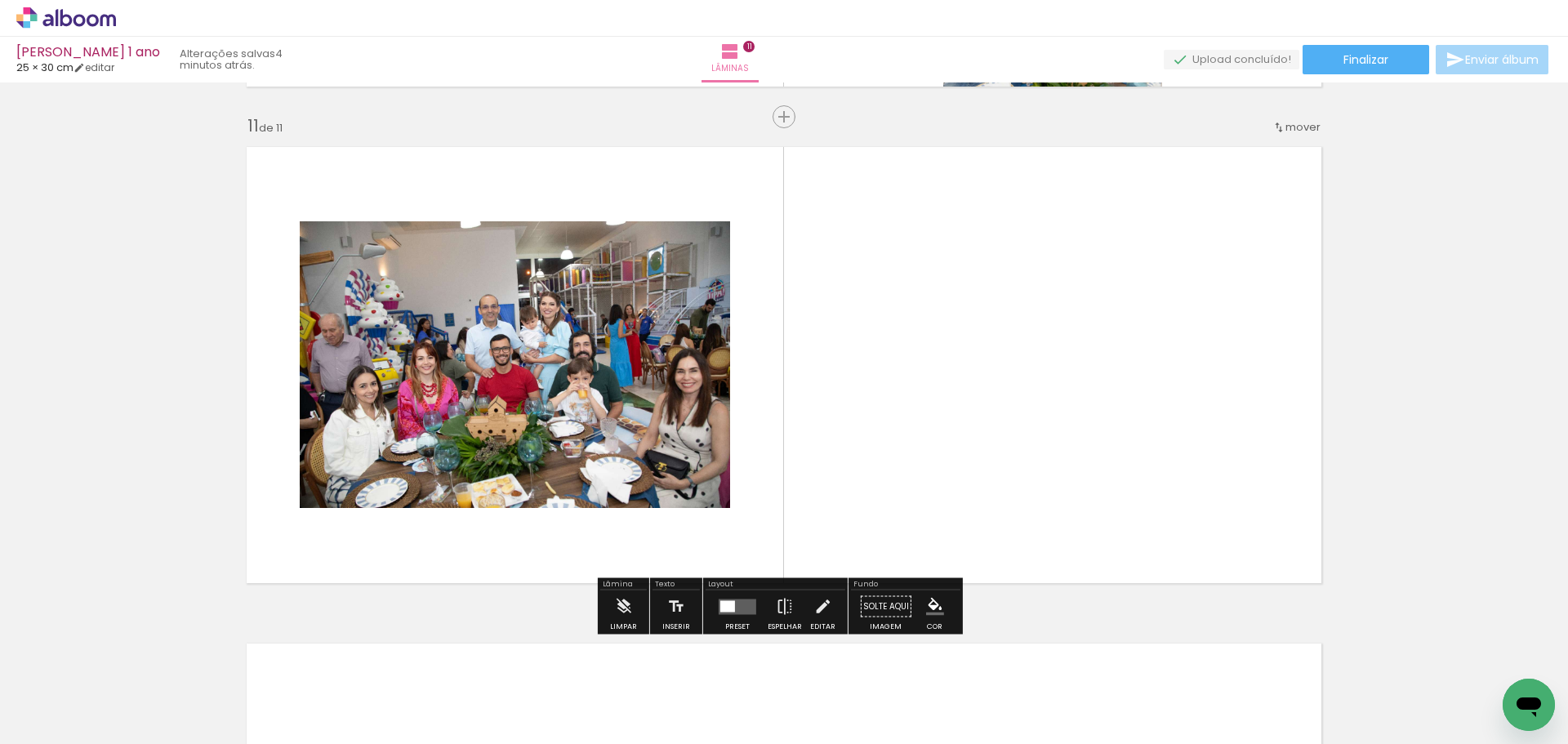
scroll to position [4960, 0]
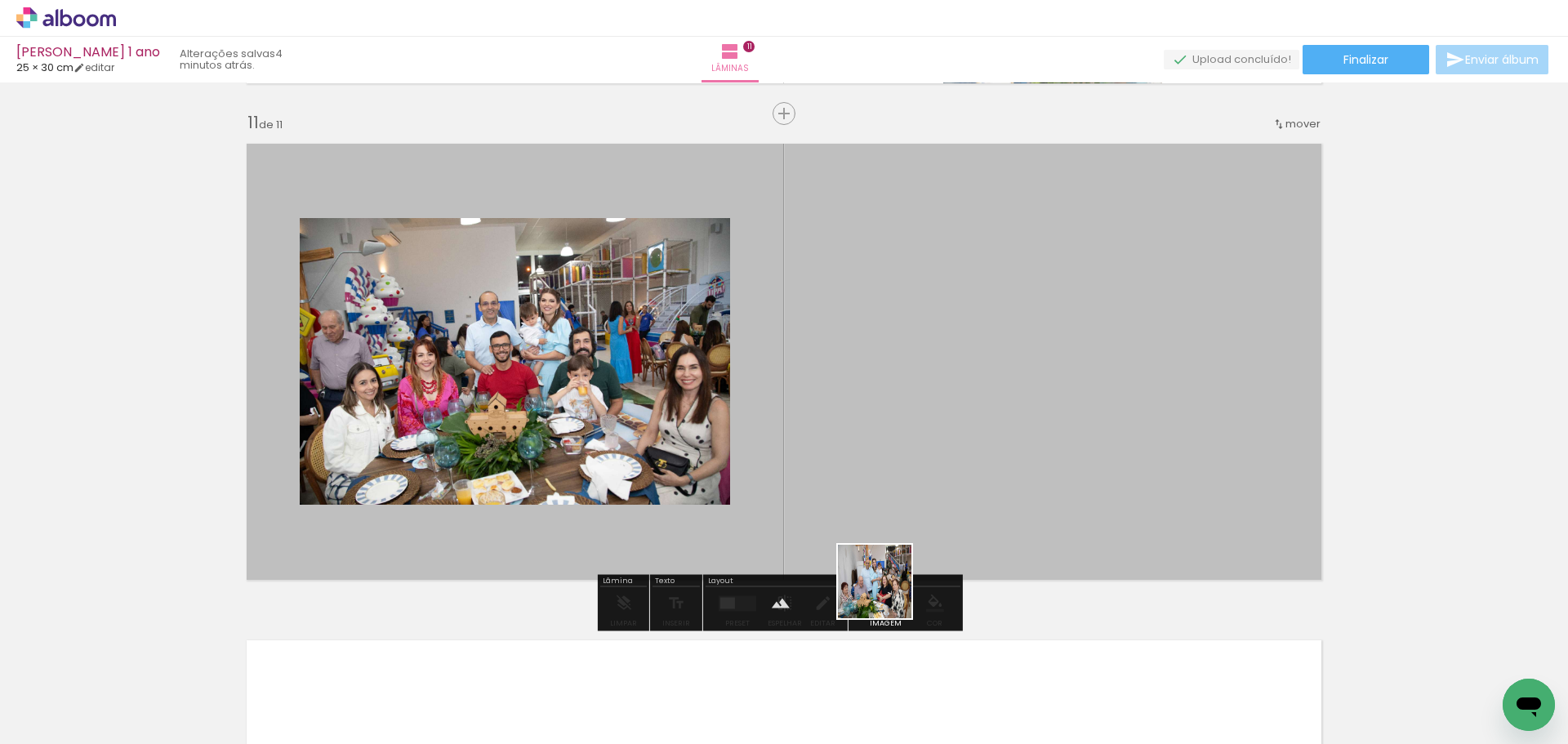
drag, startPoint x: 863, startPoint y: 700, endPoint x: 907, endPoint y: 461, distance: 243.0
click at [907, 461] on quentale-workspace at bounding box center [784, 372] width 1568 height 744
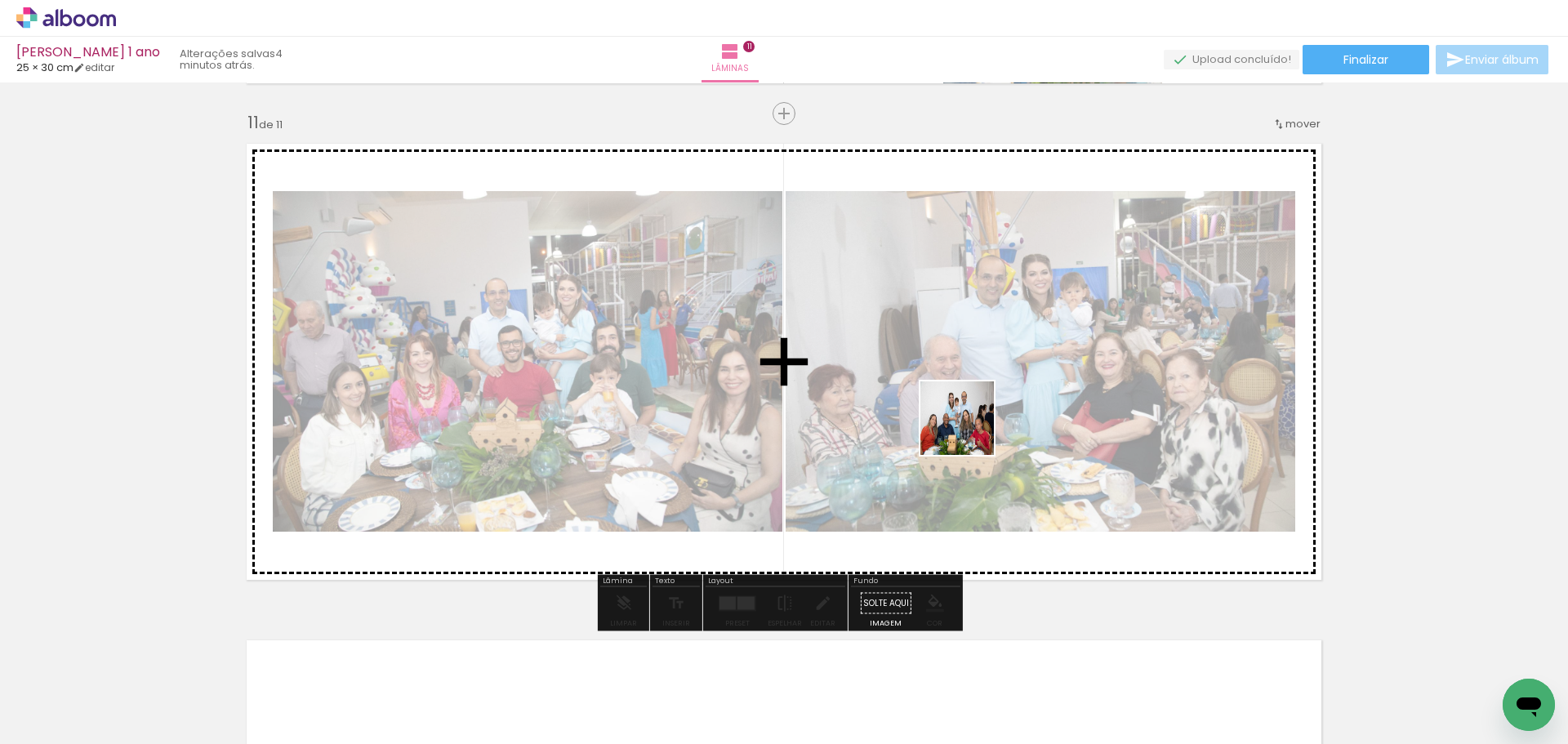
drag, startPoint x: 944, startPoint y: 703, endPoint x: 969, endPoint y: 428, distance: 276.1
click at [969, 428] on quentale-workspace at bounding box center [784, 372] width 1568 height 744
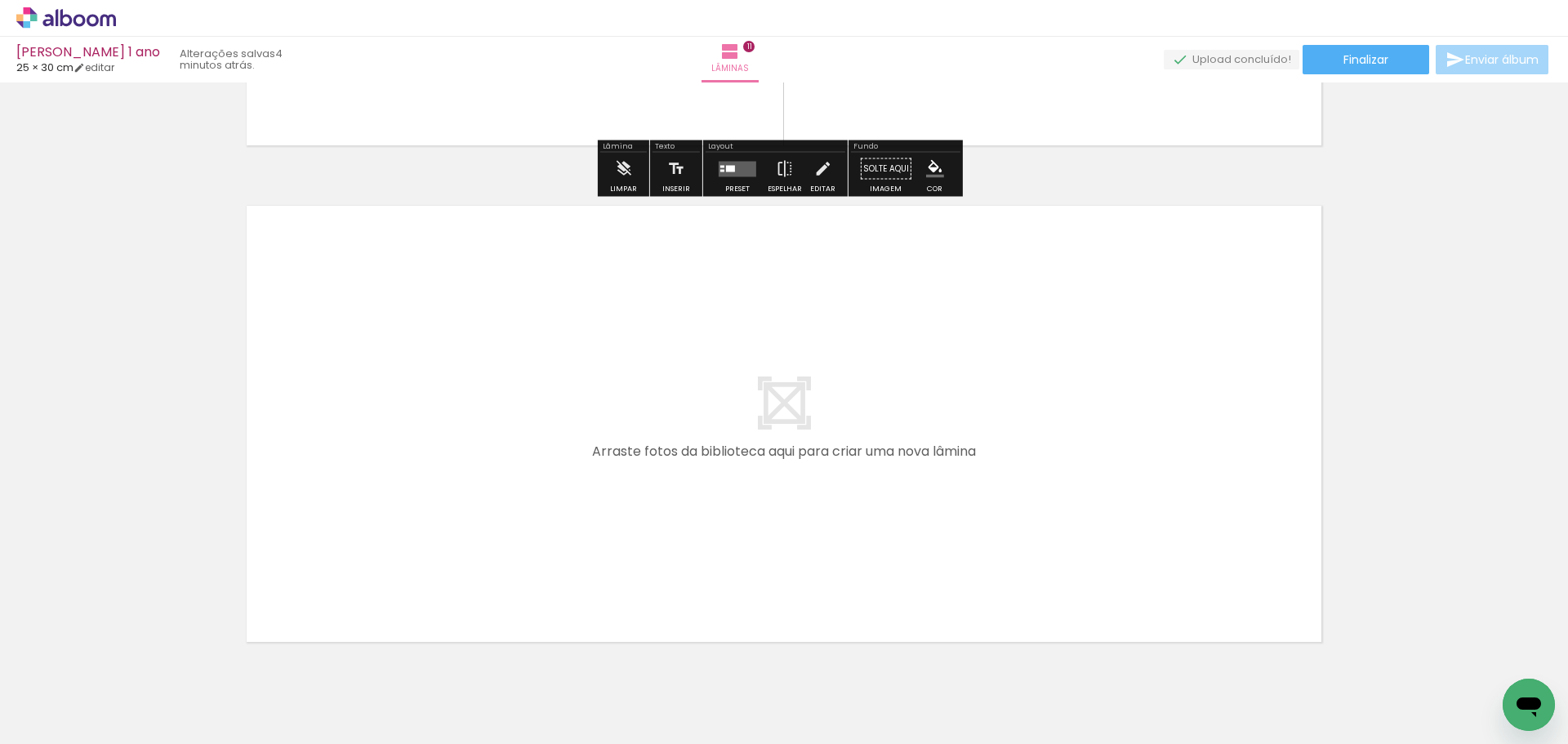
scroll to position [5461, 0]
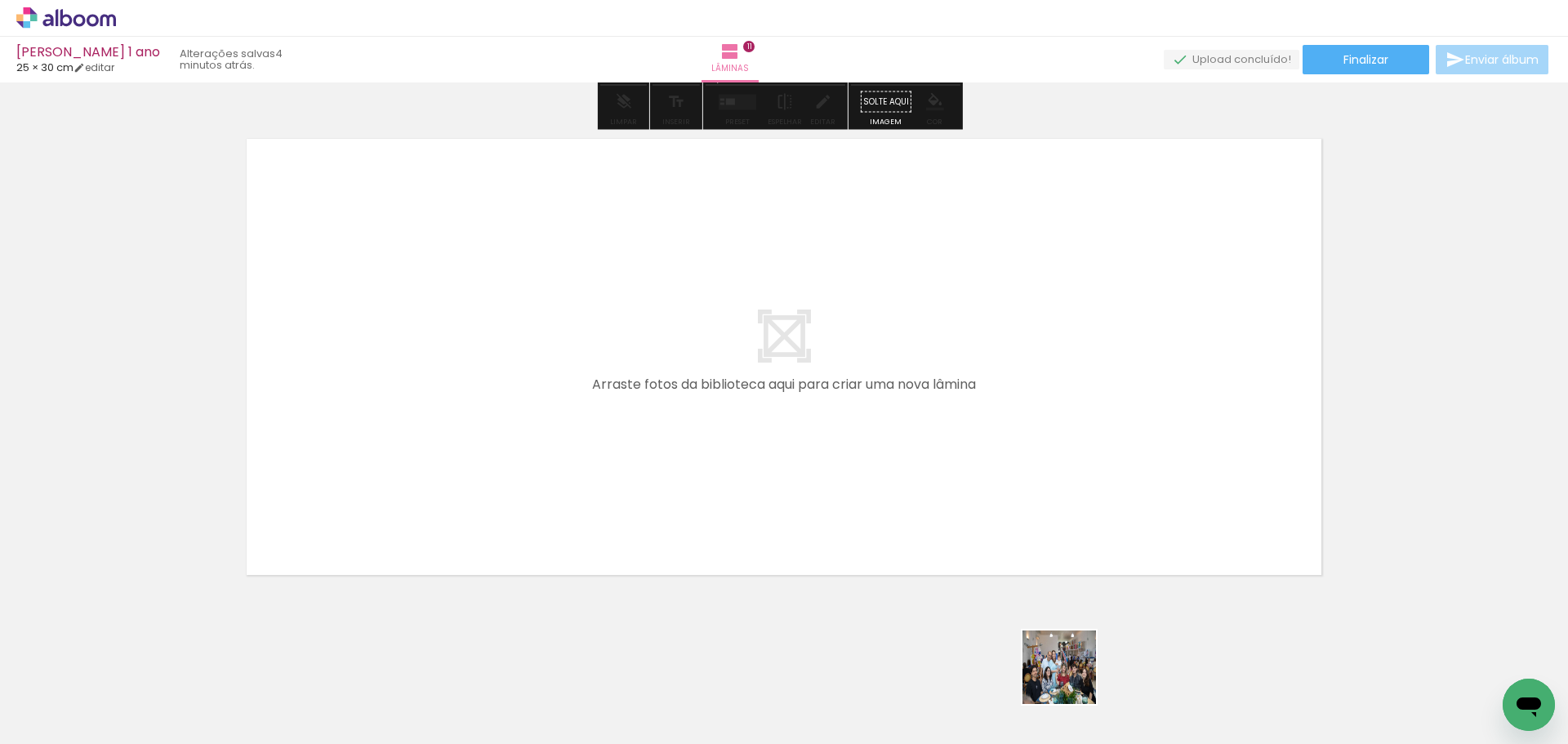
drag, startPoint x: 1071, startPoint y: 694, endPoint x: 1083, endPoint y: 607, distance: 87.8
click at [961, 405] on quentale-workspace at bounding box center [784, 372] width 1568 height 744
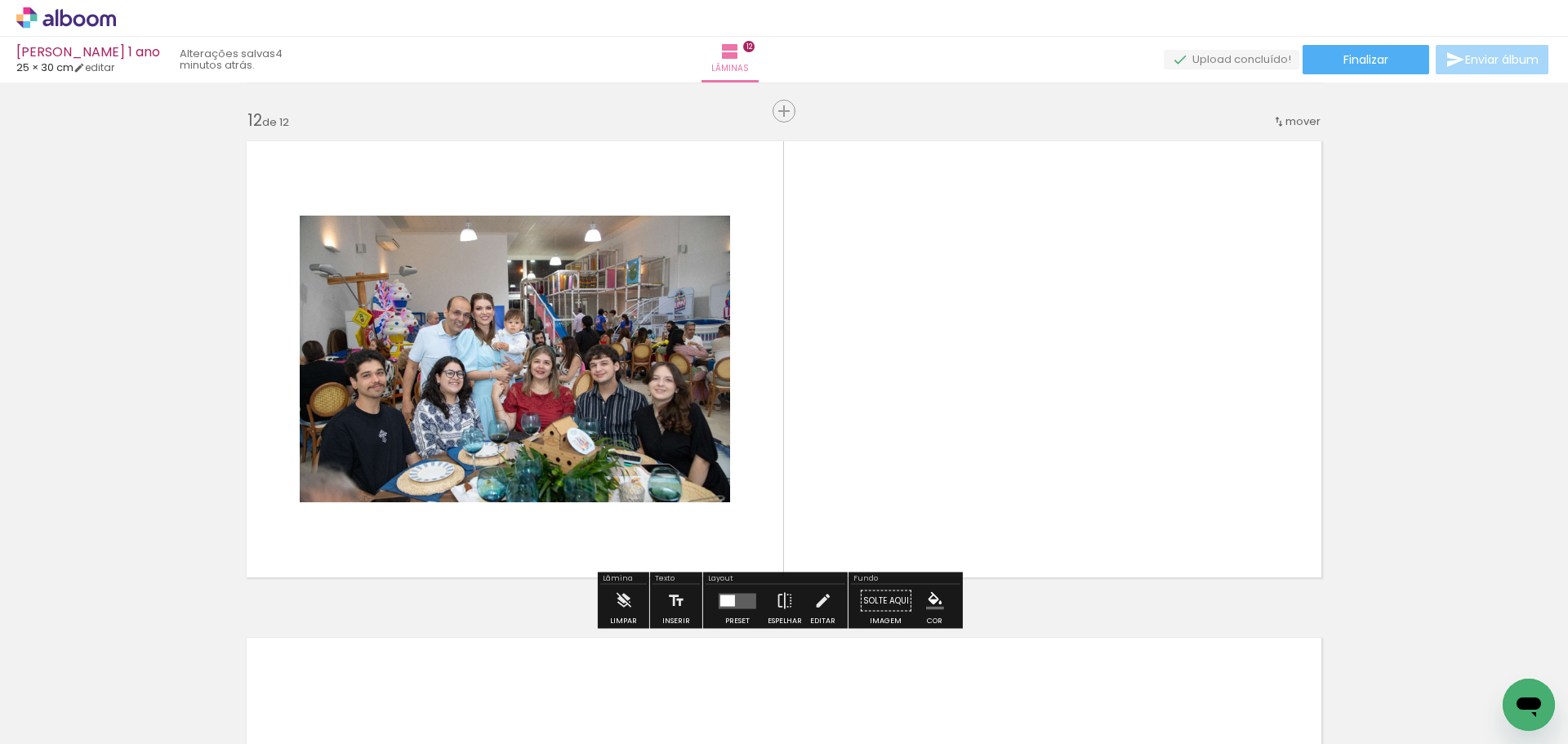
scroll to position [5456, 0]
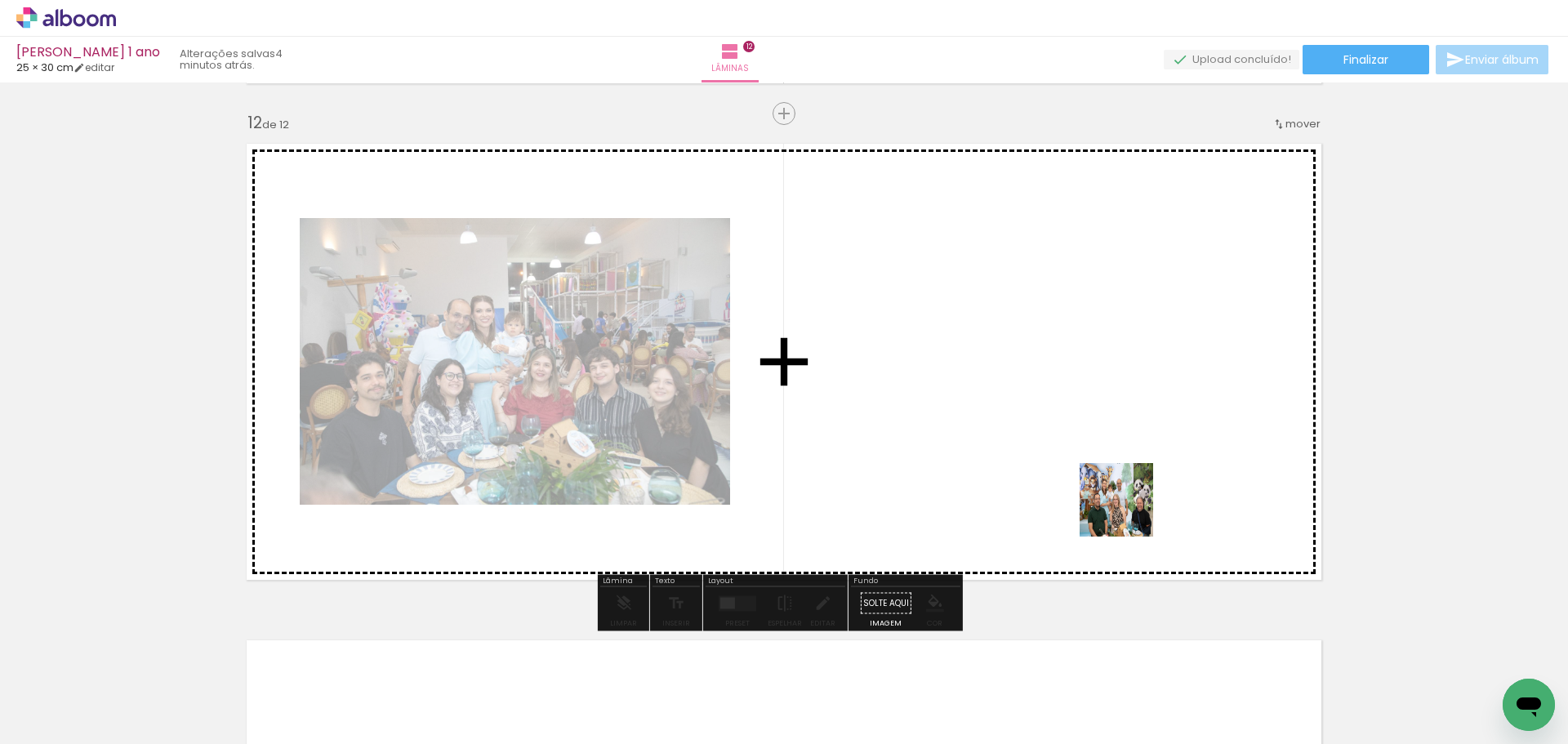
drag, startPoint x: 1128, startPoint y: 684, endPoint x: 1157, endPoint y: 587, distance: 101.2
click at [1125, 468] on quentale-workspace at bounding box center [784, 372] width 1568 height 744
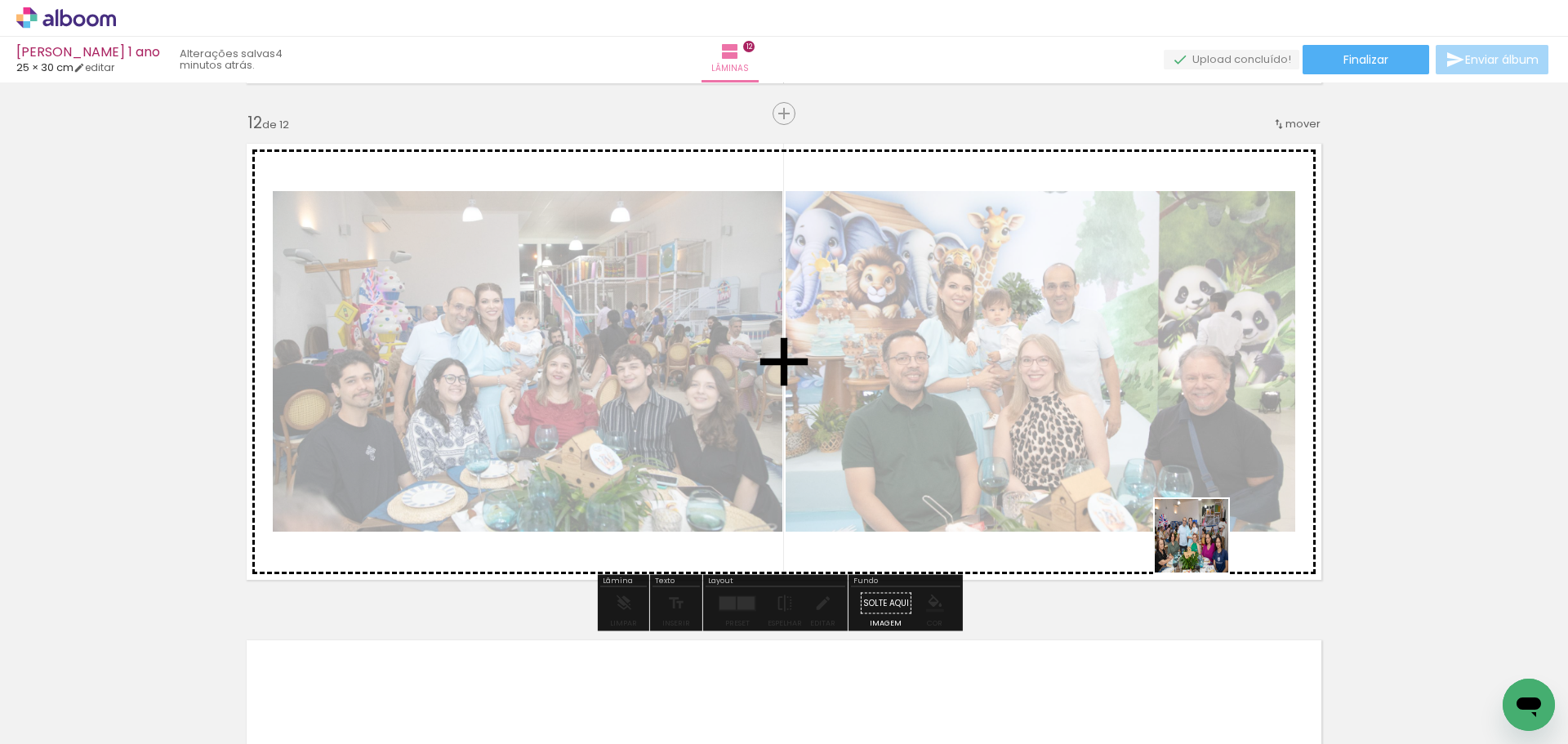
drag, startPoint x: 1225, startPoint y: 650, endPoint x: 1212, endPoint y: 512, distance: 138.6
click at [1166, 431] on quentale-workspace at bounding box center [784, 372] width 1568 height 744
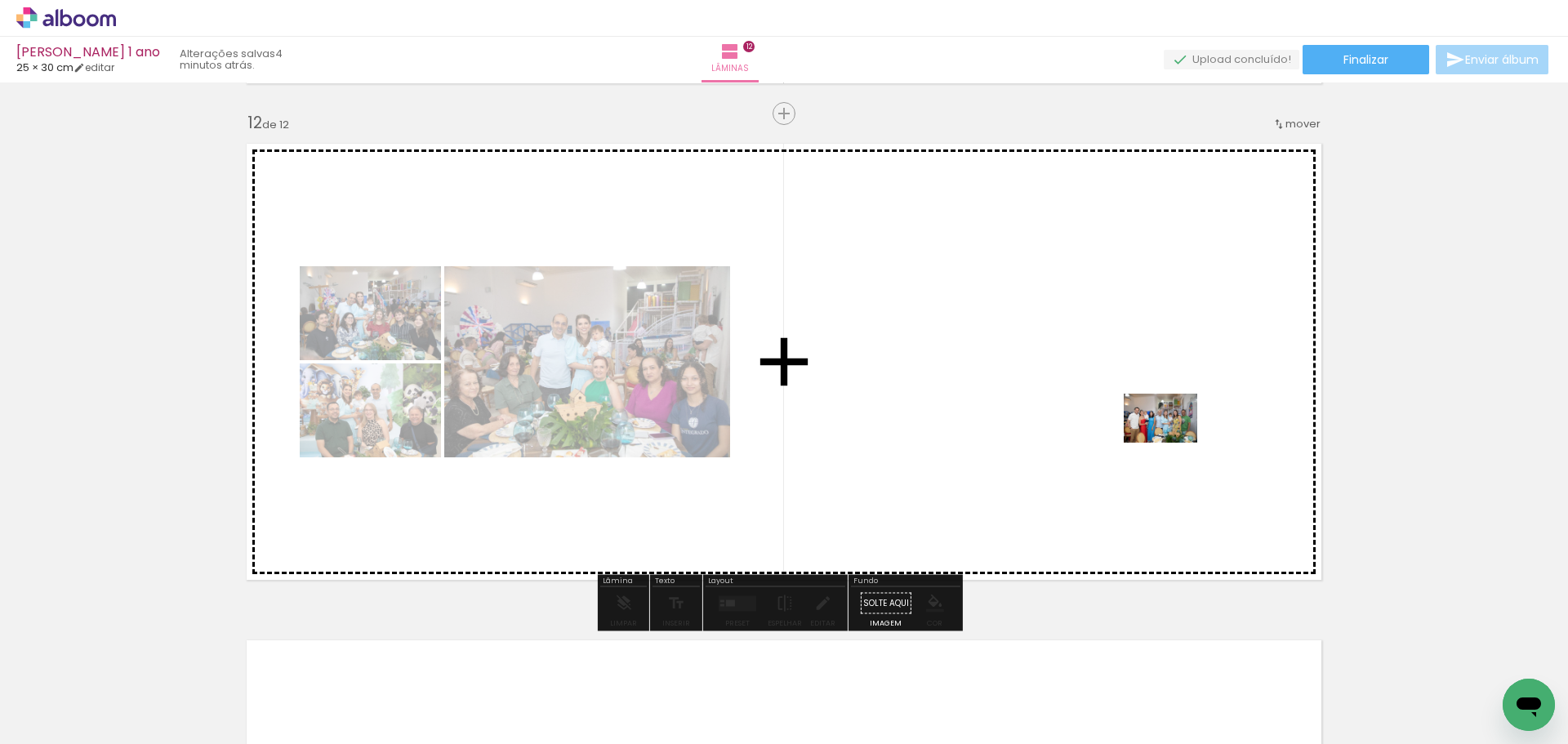
drag, startPoint x: 1320, startPoint y: 680, endPoint x: 1174, endPoint y: 481, distance: 246.8
click at [1172, 442] on quentale-workspace at bounding box center [784, 372] width 1568 height 744
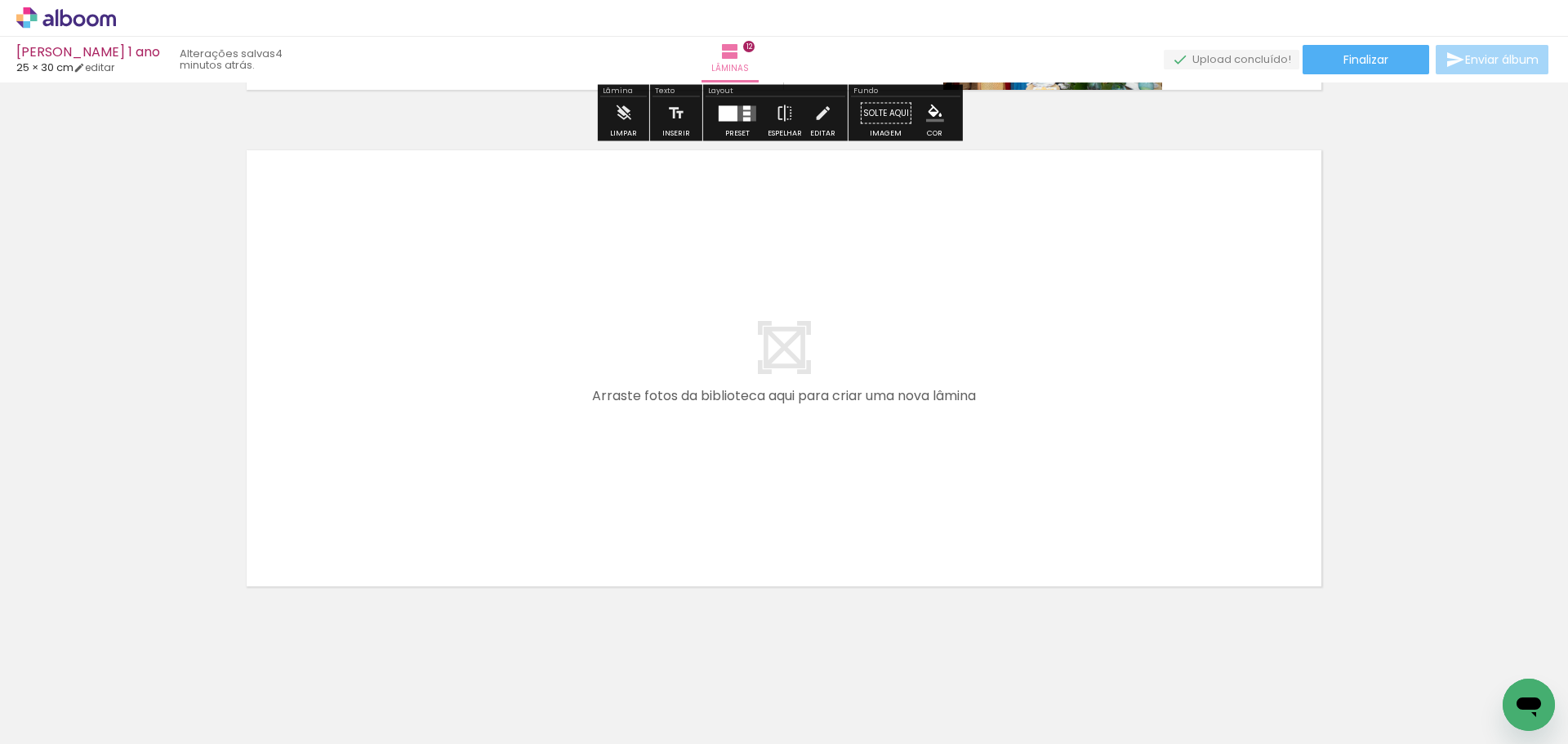
scroll to position [0, 2229]
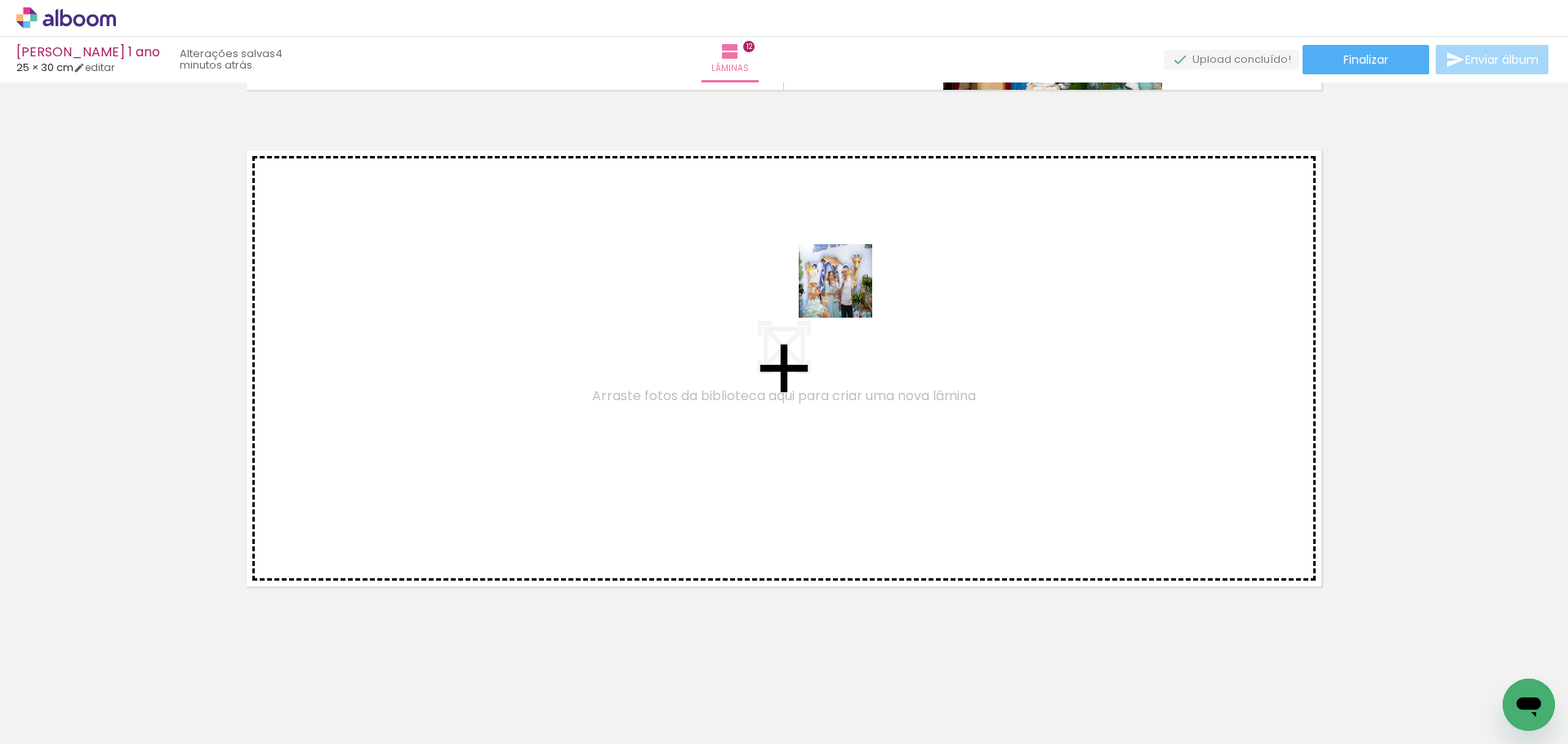
drag, startPoint x: 931, startPoint y: 683, endPoint x: 848, endPoint y: 293, distance: 398.7
click at [848, 293] on quentale-workspace at bounding box center [784, 372] width 1568 height 744
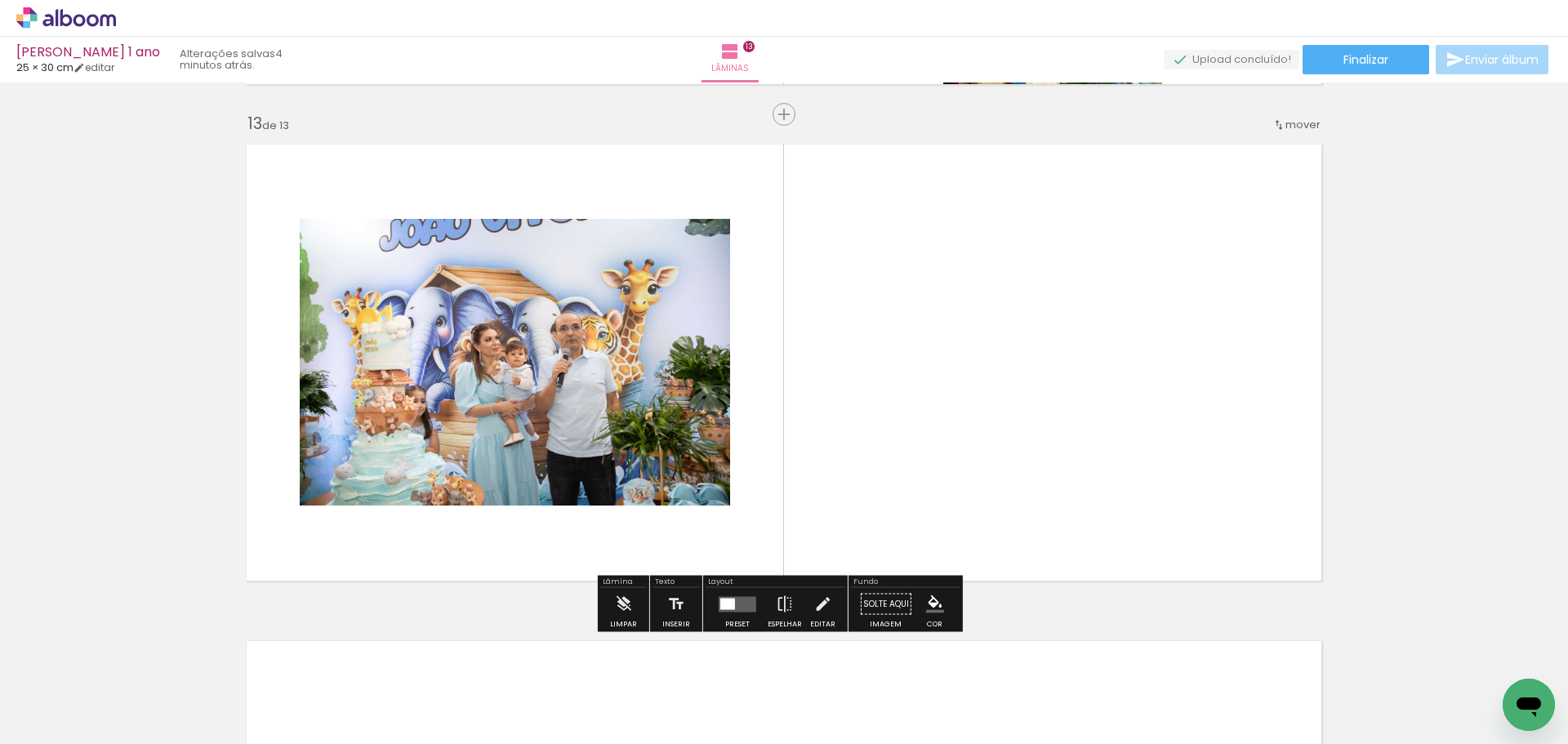
scroll to position [5953, 0]
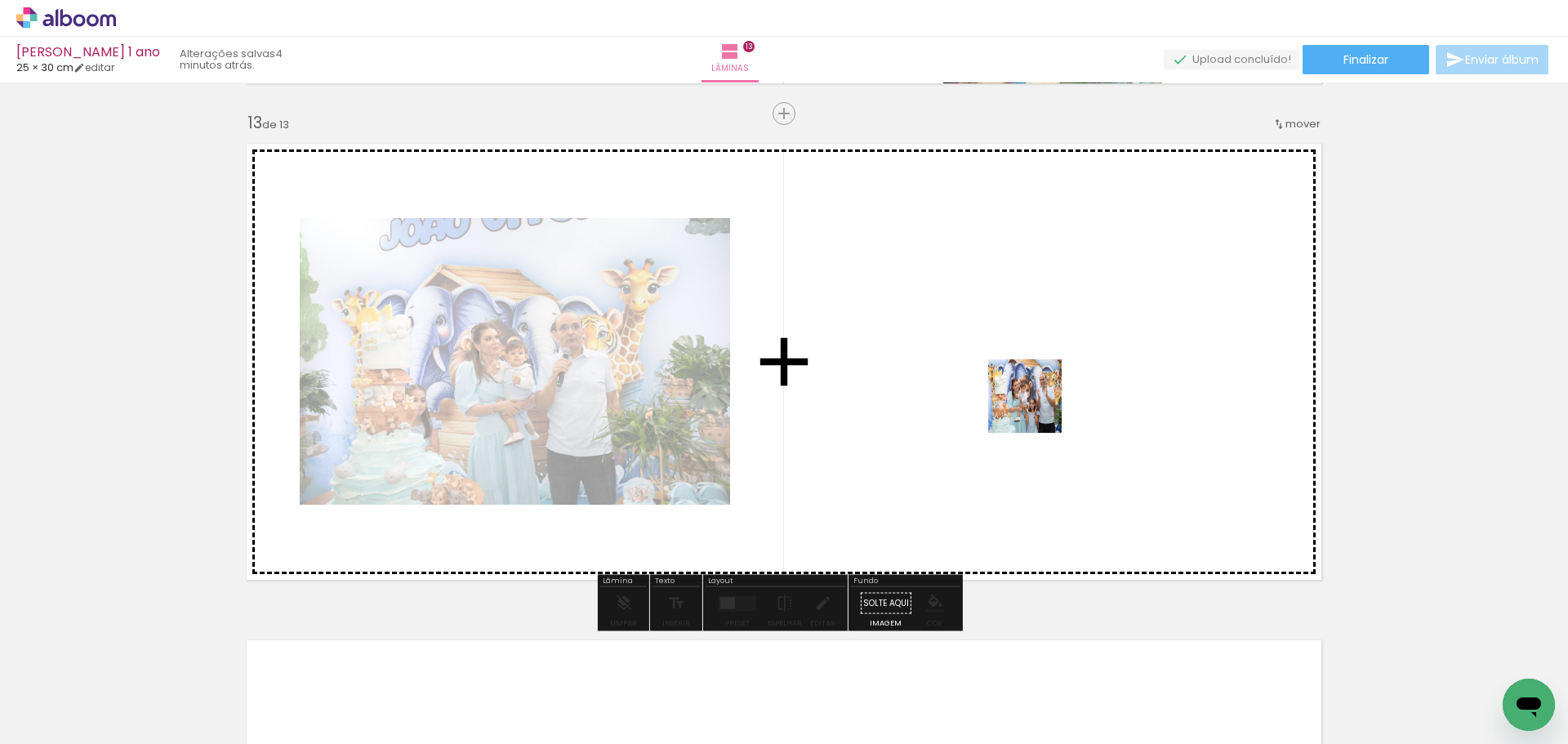
drag, startPoint x: 1053, startPoint y: 694, endPoint x: 1089, endPoint y: 587, distance: 112.9
click at [1035, 401] on quentale-workspace at bounding box center [784, 372] width 1568 height 744
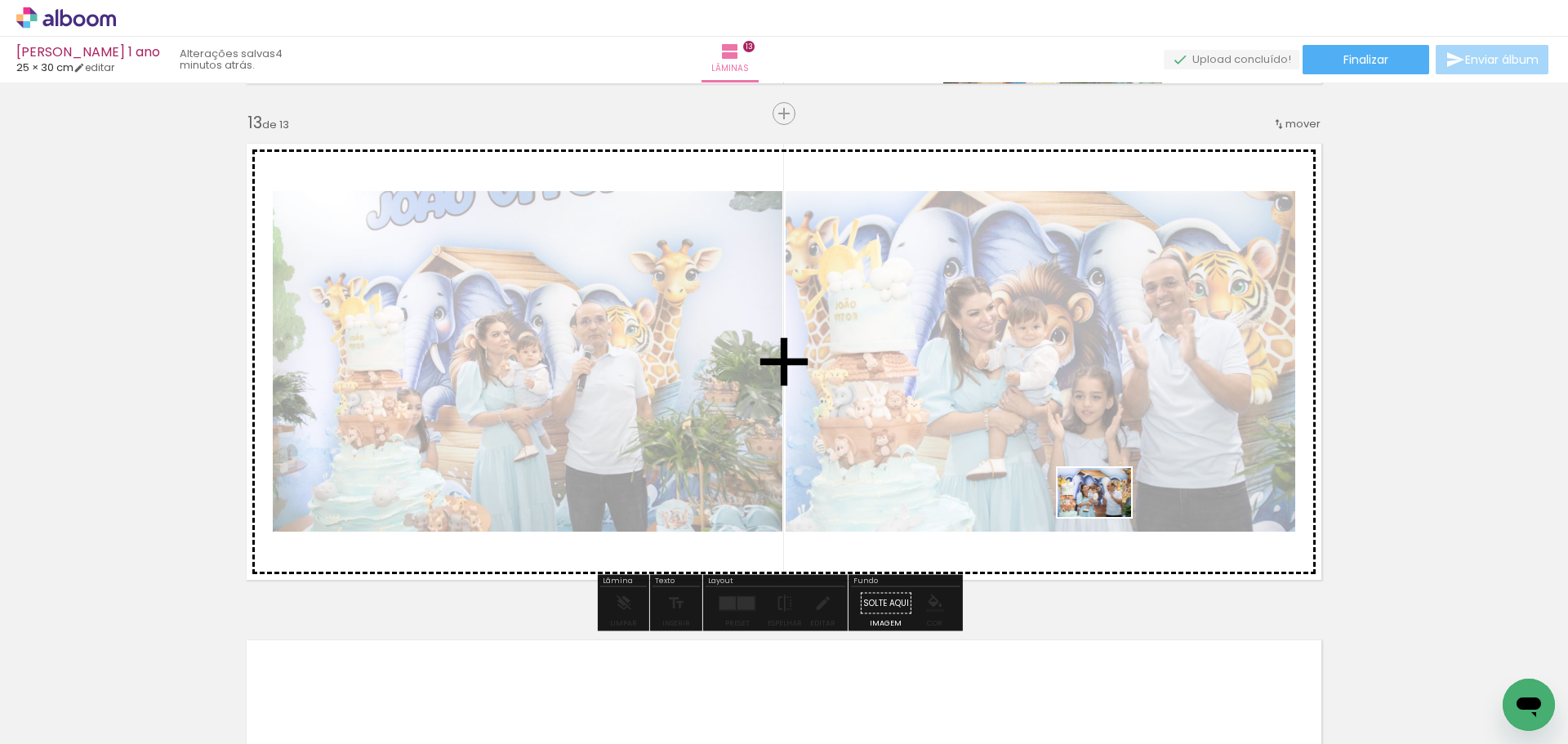
drag, startPoint x: 1129, startPoint y: 679, endPoint x: 1107, endPoint y: 517, distance: 163.5
click at [1107, 517] on quentale-workspace at bounding box center [784, 372] width 1568 height 744
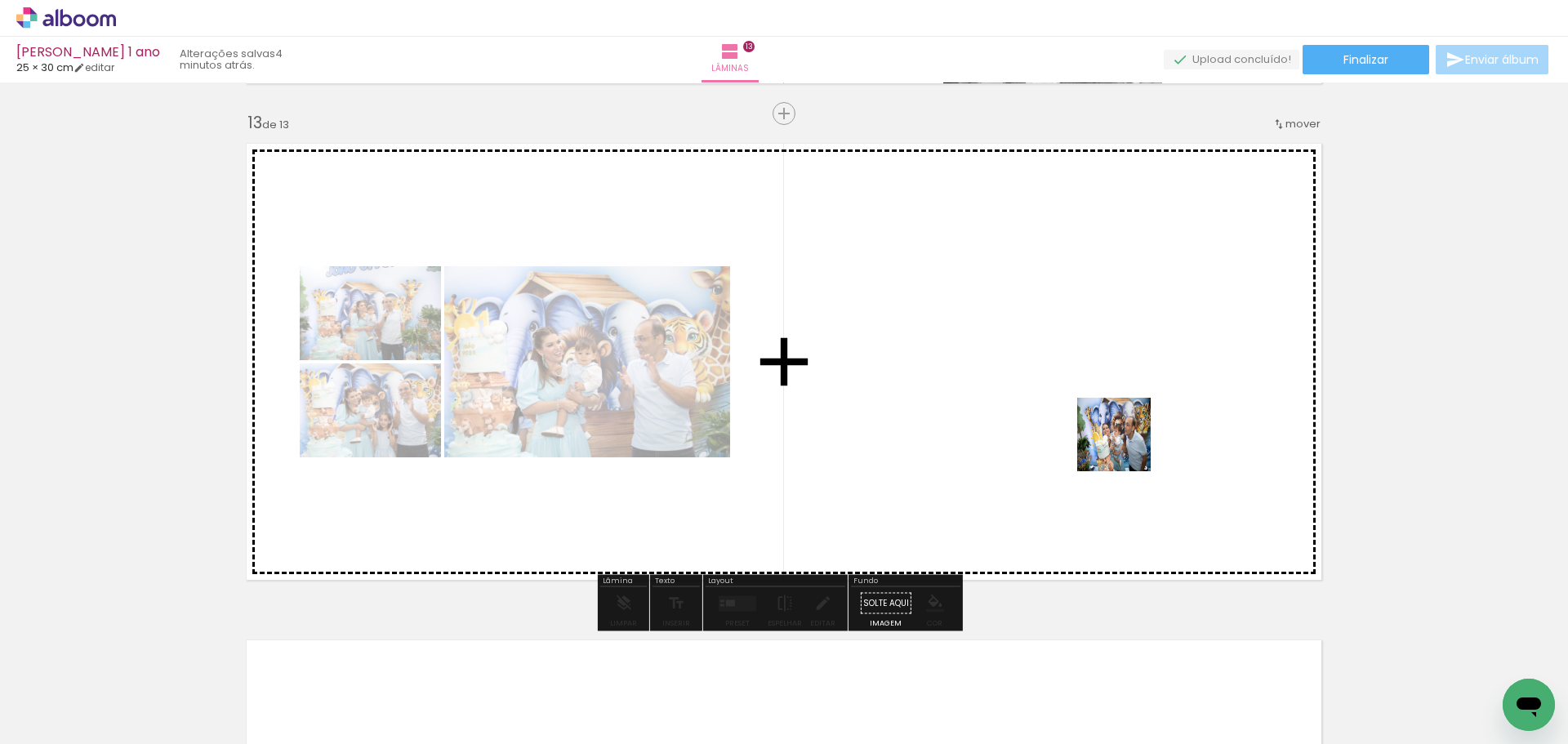
drag, startPoint x: 1240, startPoint y: 693, endPoint x: 1060, endPoint y: 372, distance: 368.0
click at [1120, 438] on quentale-workspace at bounding box center [784, 372] width 1568 height 744
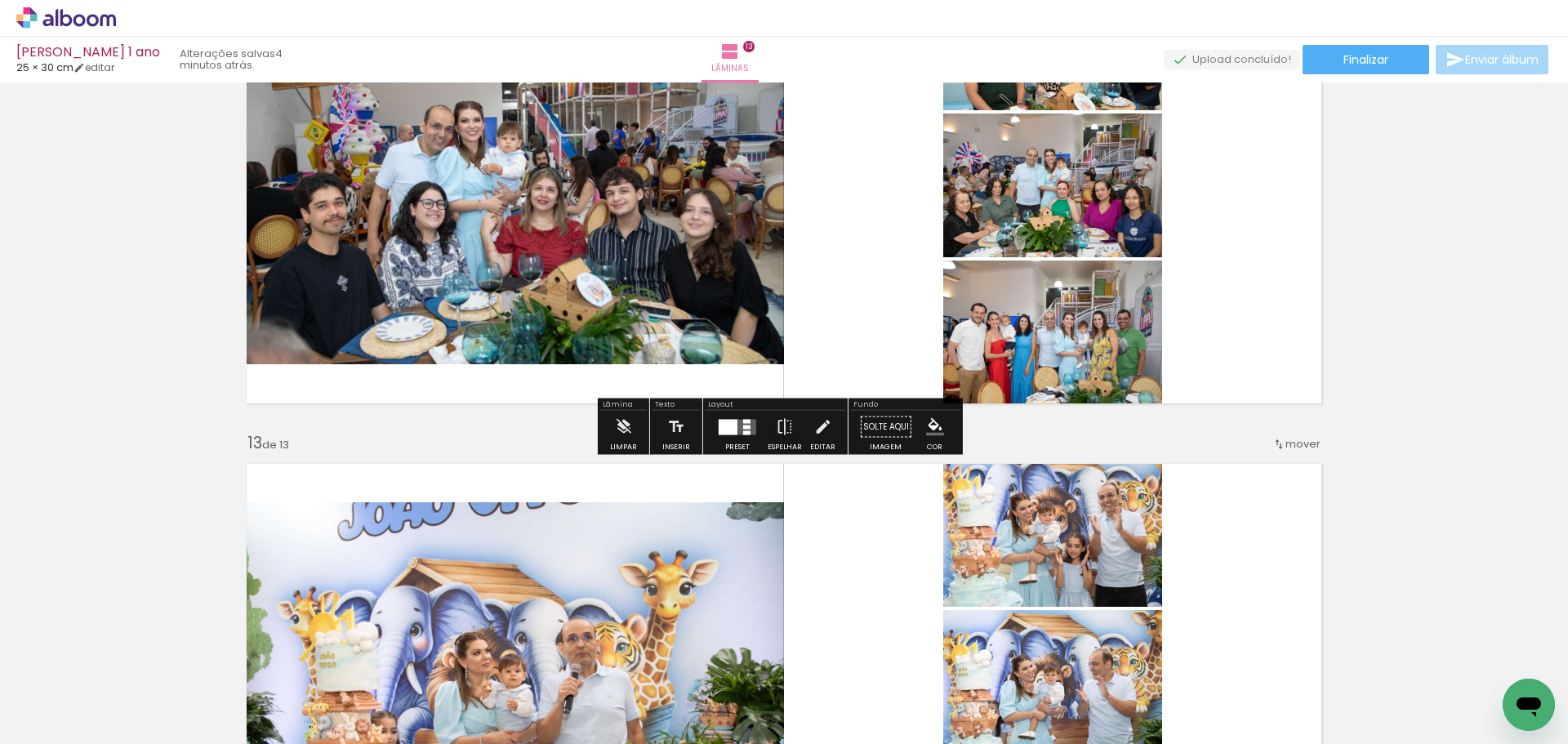
scroll to position [5545, 0]
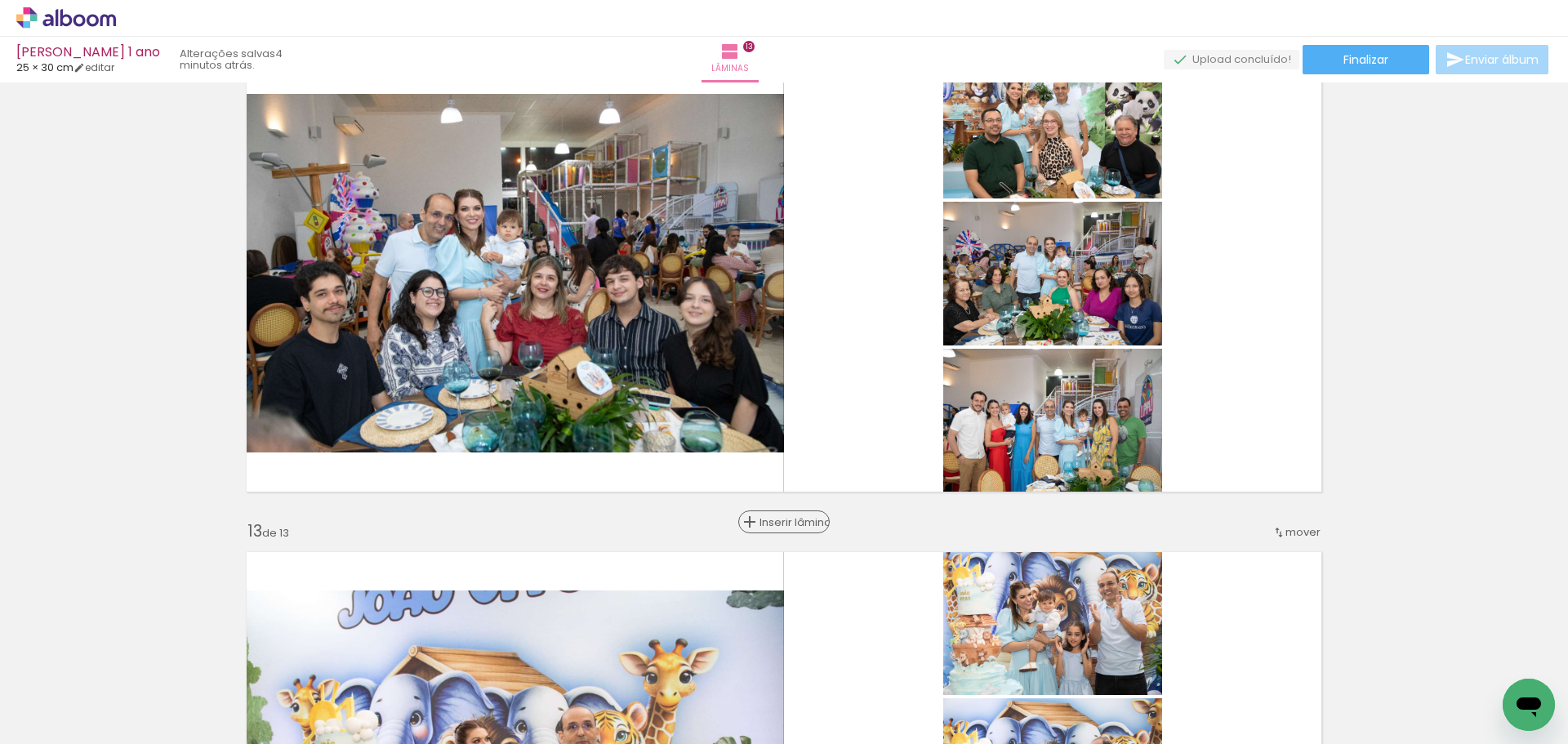
click at [784, 521] on span "Inserir lâmina" at bounding box center [791, 522] width 64 height 11
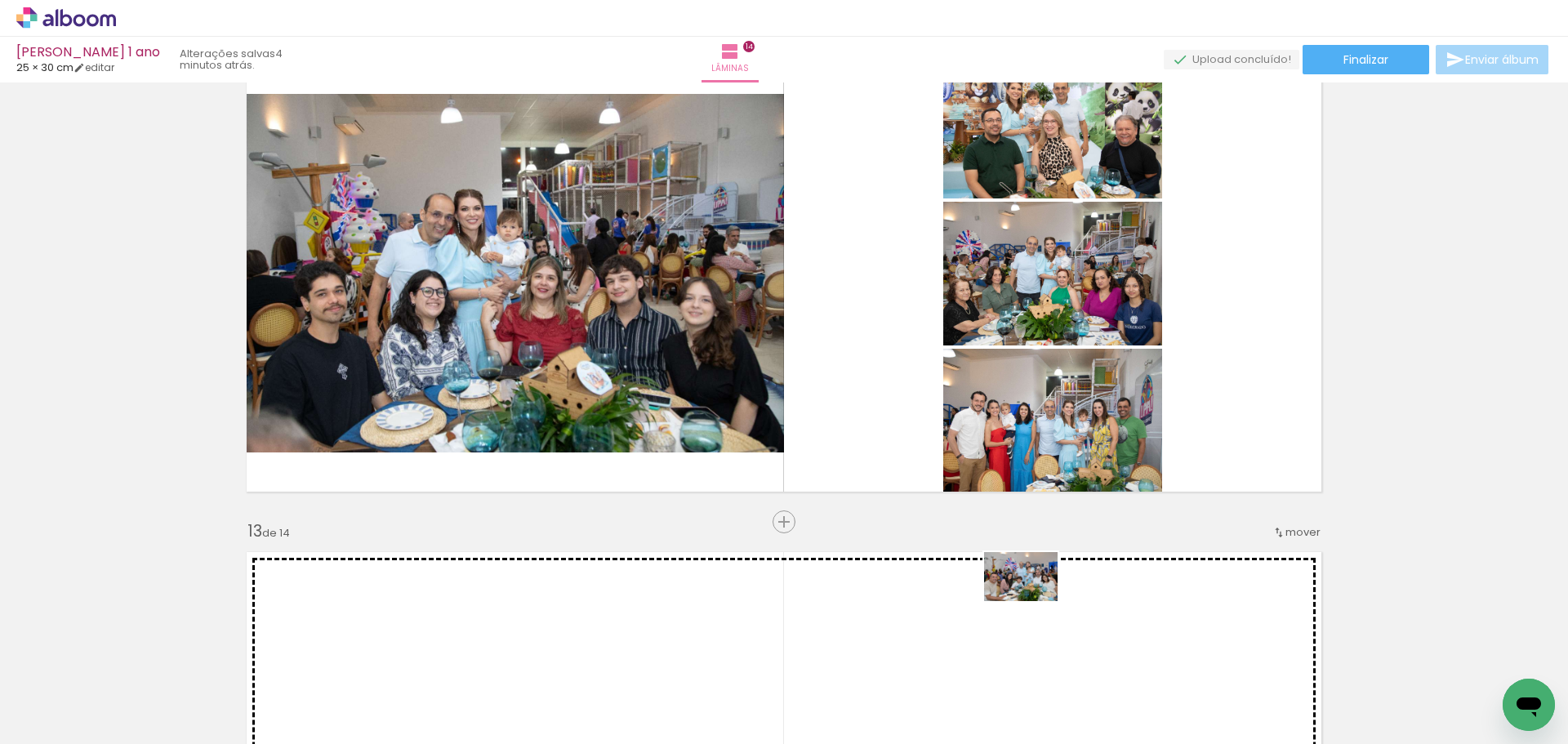
drag, startPoint x: 1329, startPoint y: 688, endPoint x: 1033, endPoint y: 601, distance: 308.5
click at [1033, 601] on quentale-workspace at bounding box center [784, 372] width 1568 height 744
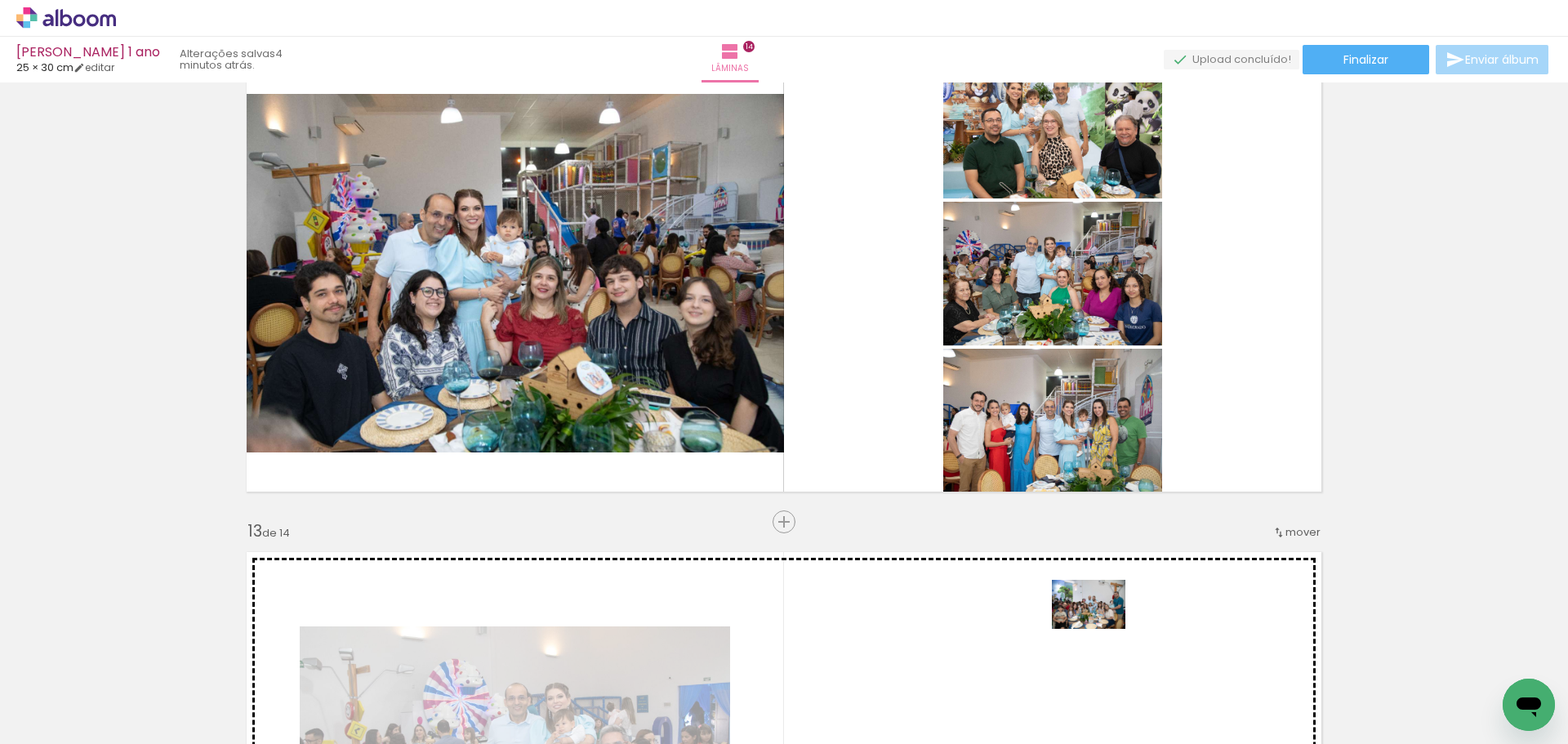
drag, startPoint x: 1436, startPoint y: 706, endPoint x: 1086, endPoint y: 626, distance: 359.0
click at [1086, 626] on quentale-workspace at bounding box center [784, 372] width 1568 height 744
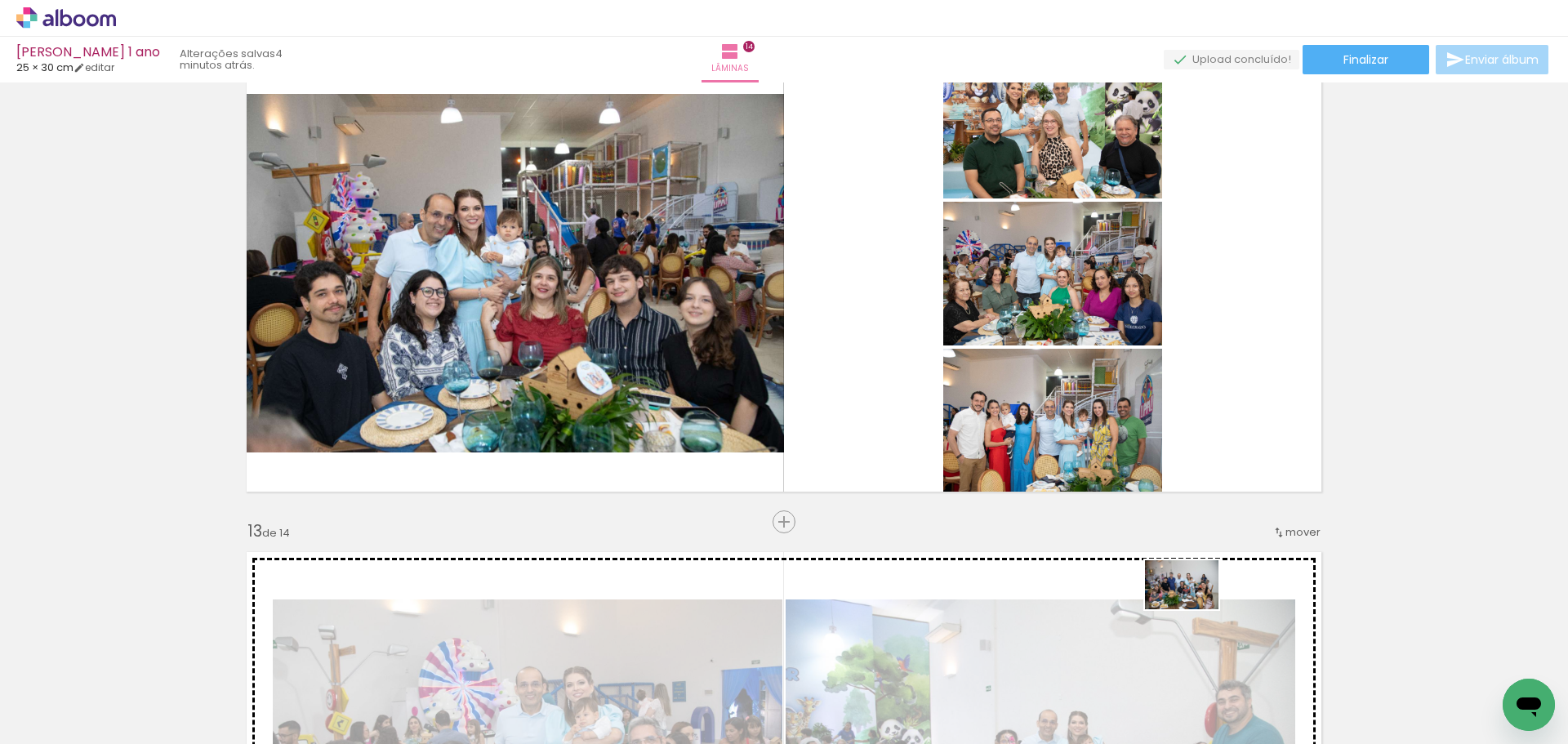
drag, startPoint x: 1485, startPoint y: 693, endPoint x: 1194, endPoint y: 609, distance: 302.9
click at [1194, 609] on quentale-workspace at bounding box center [784, 372] width 1568 height 744
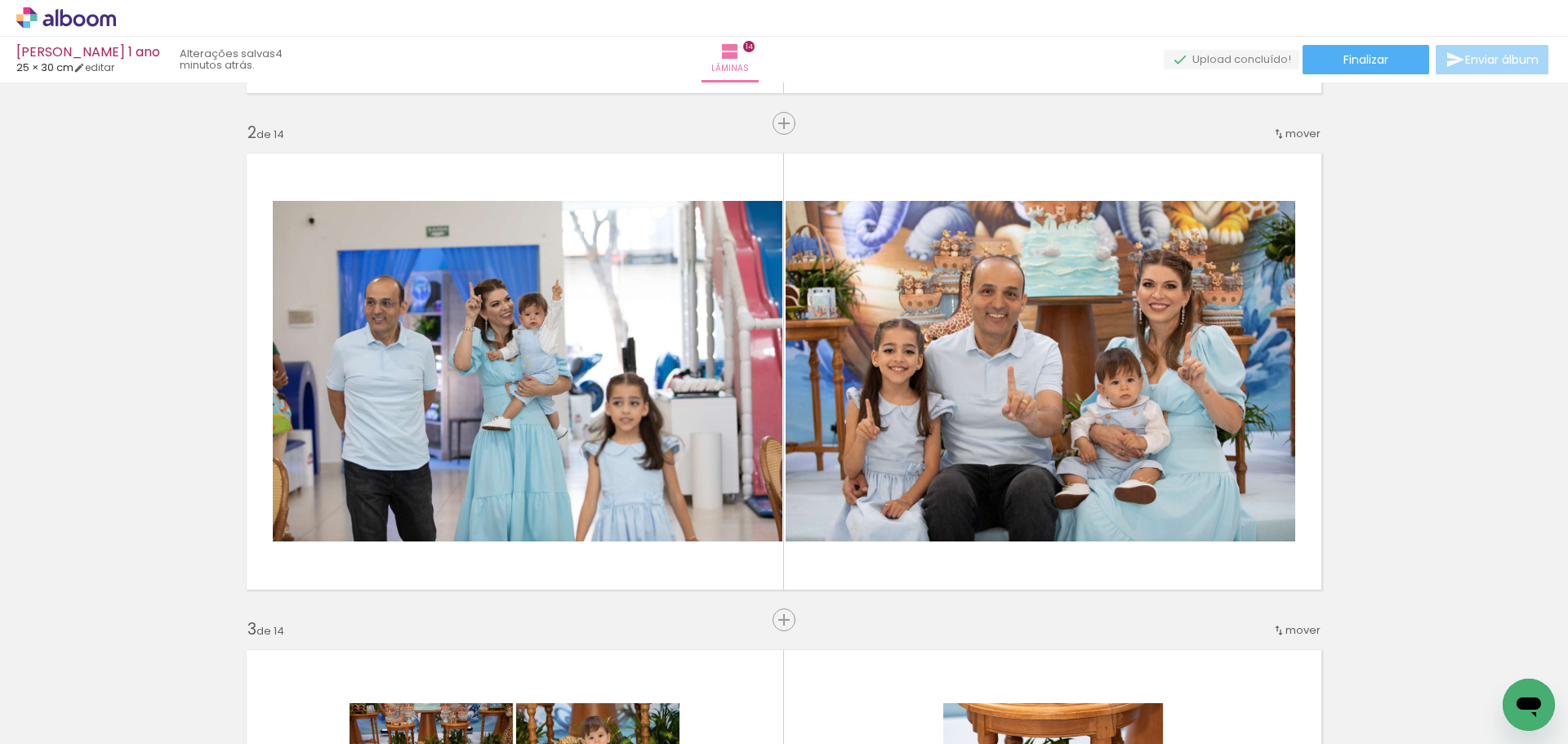
scroll to position [0, 0]
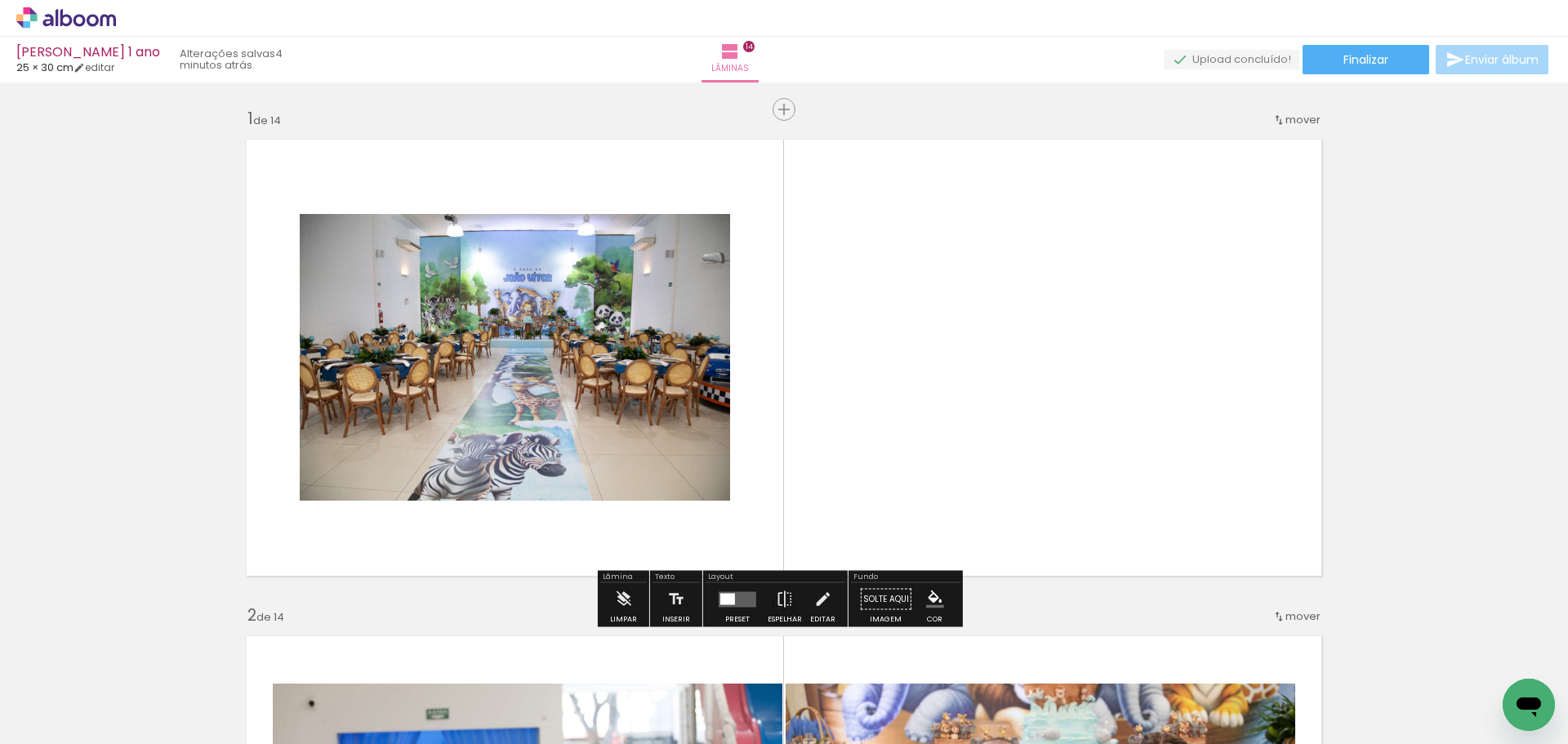
click at [727, 607] on div at bounding box center [737, 598] width 44 height 32
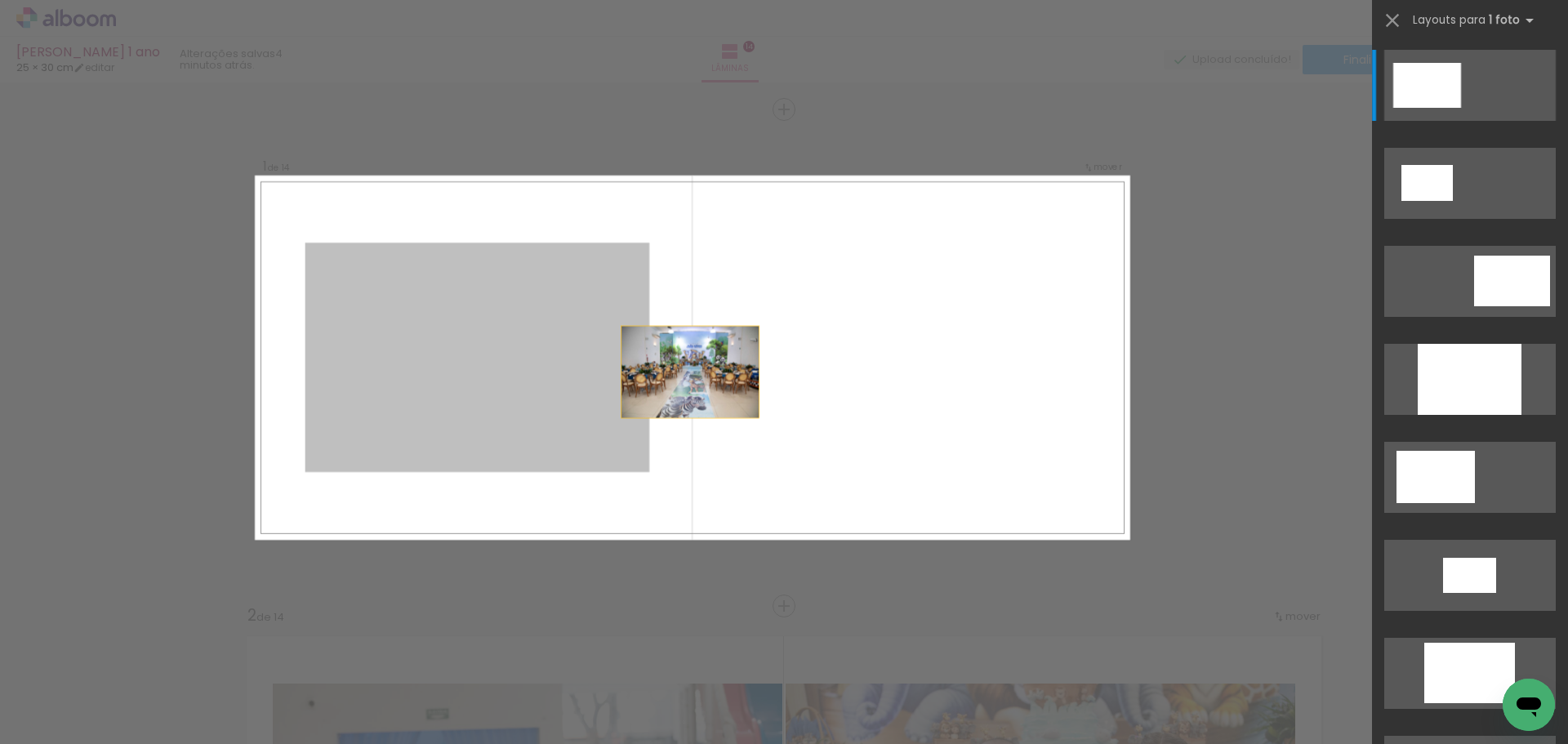
drag, startPoint x: 876, startPoint y: 406, endPoint x: 876, endPoint y: 376, distance: 30.0
click at [876, 376] on quentale-layouter at bounding box center [693, 358] width 876 height 364
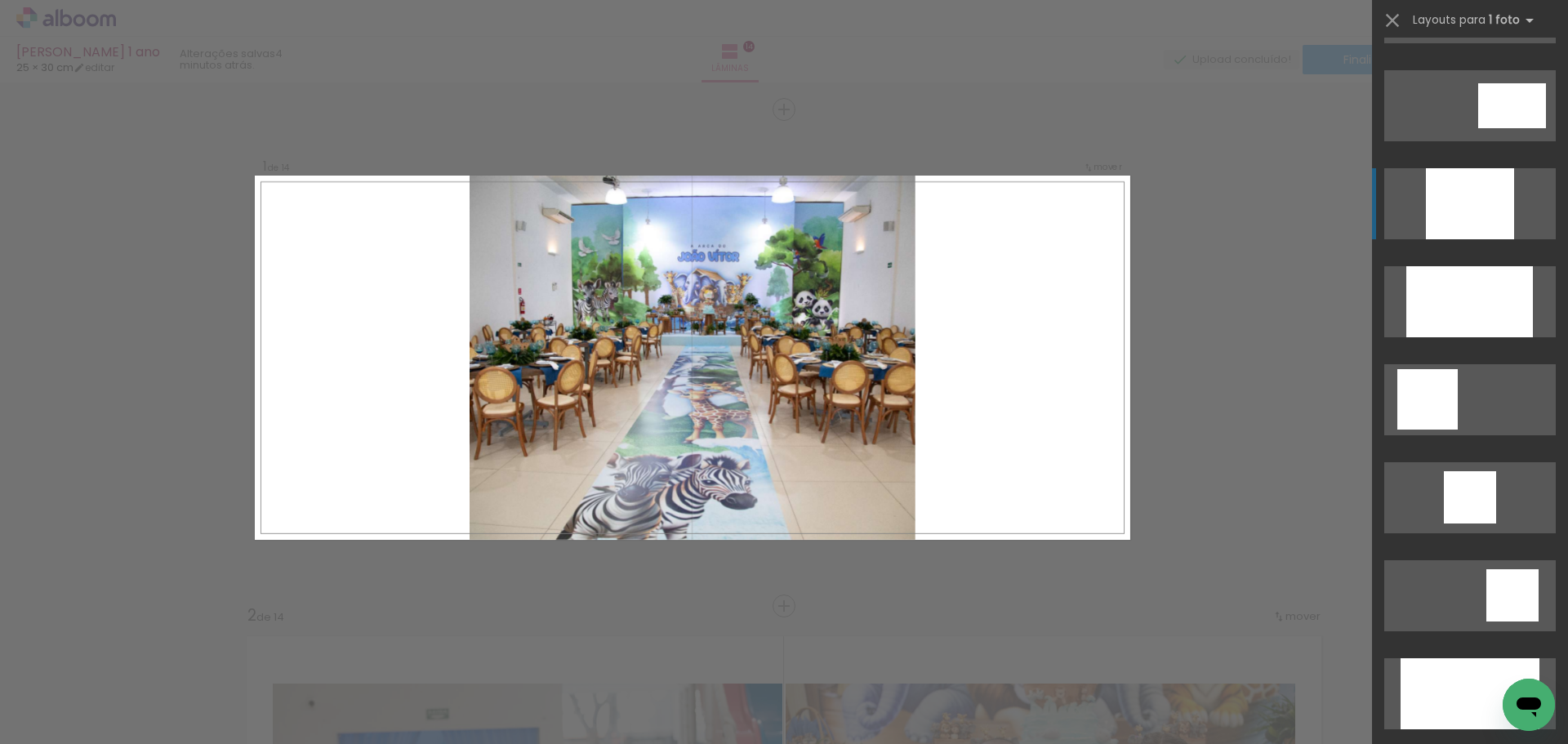
scroll to position [898, 0]
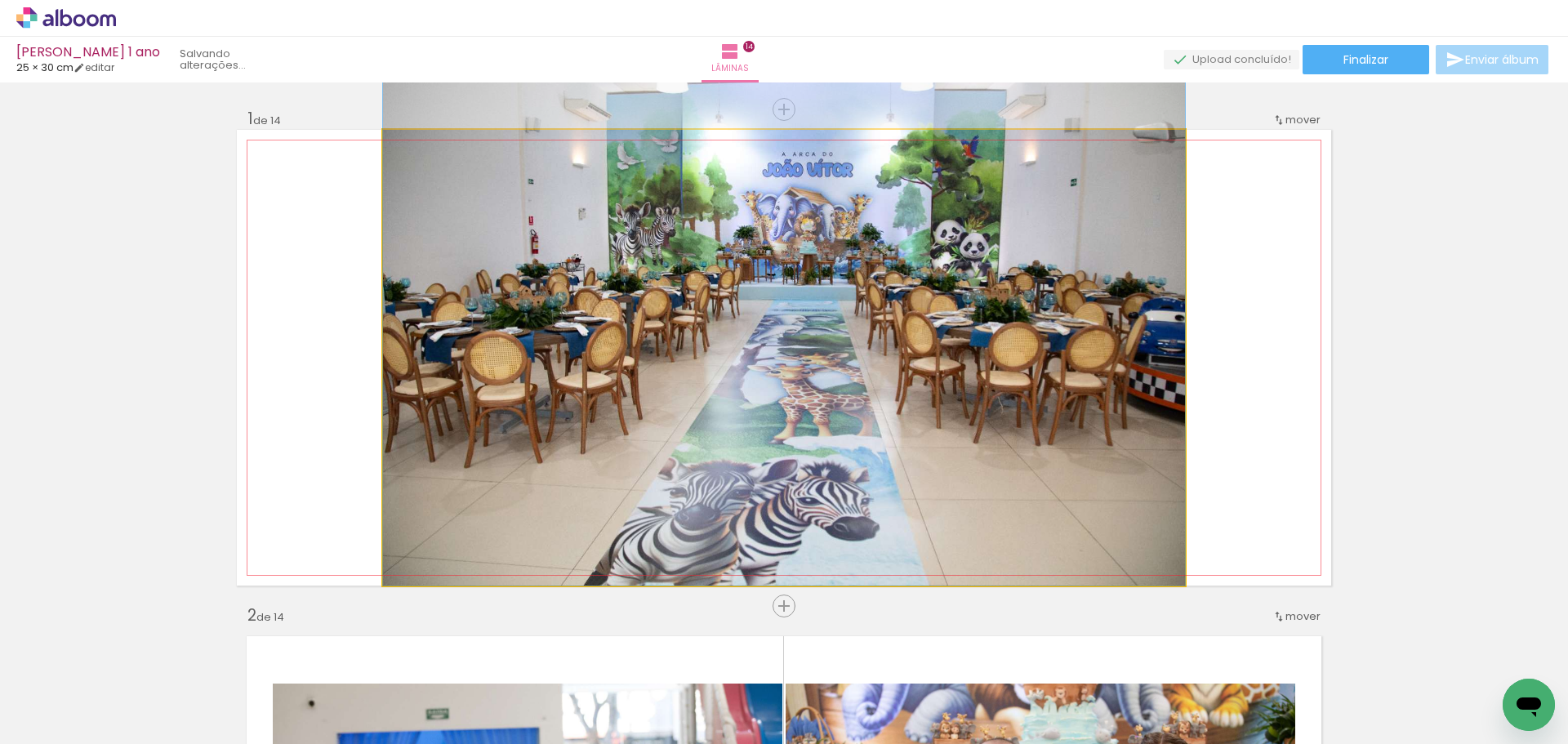
drag, startPoint x: 749, startPoint y: 466, endPoint x: 743, endPoint y: 407, distance: 59.3
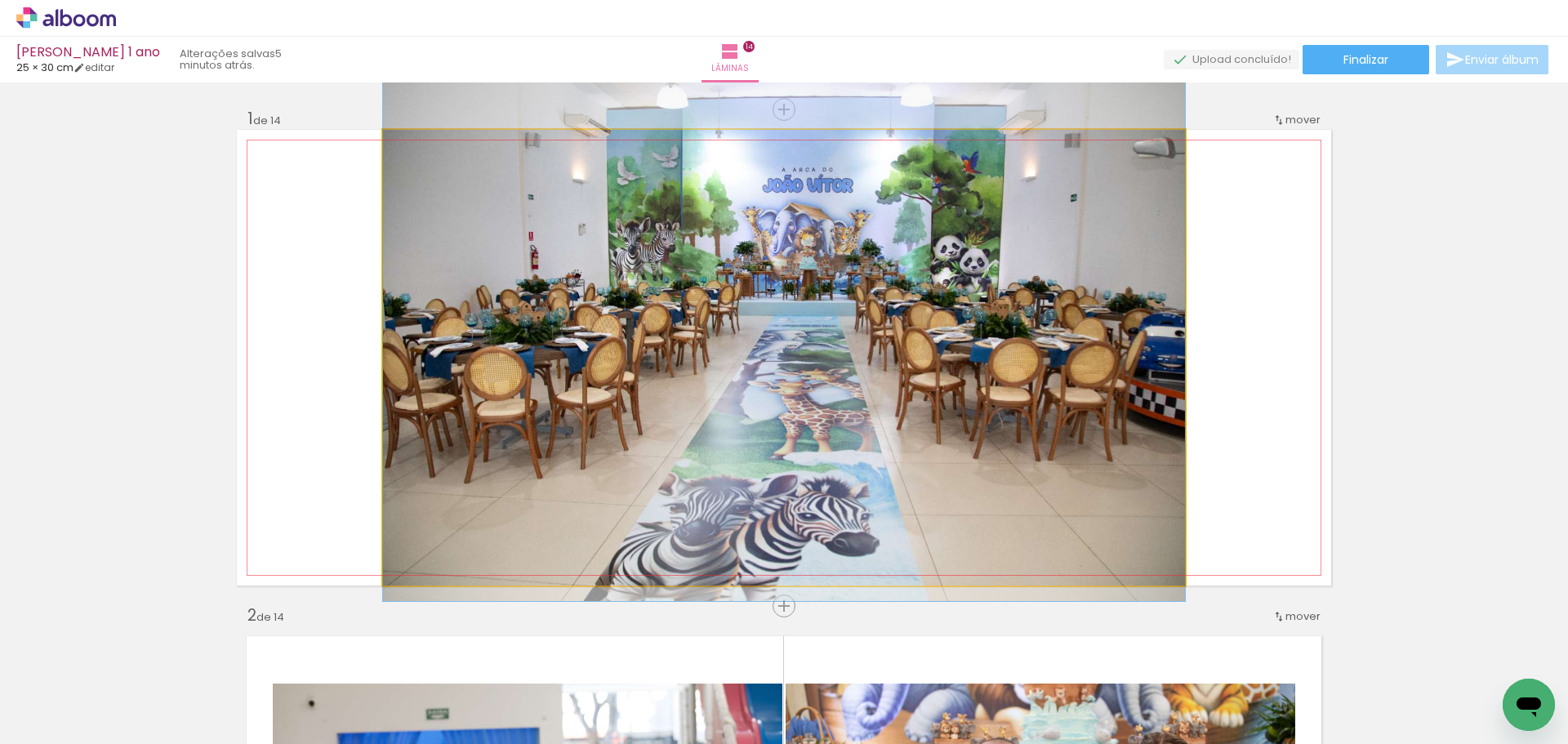
drag, startPoint x: 776, startPoint y: 388, endPoint x: 780, endPoint y: 403, distance: 15.5
drag, startPoint x: 852, startPoint y: 362, endPoint x: 772, endPoint y: 362, distance: 80.0
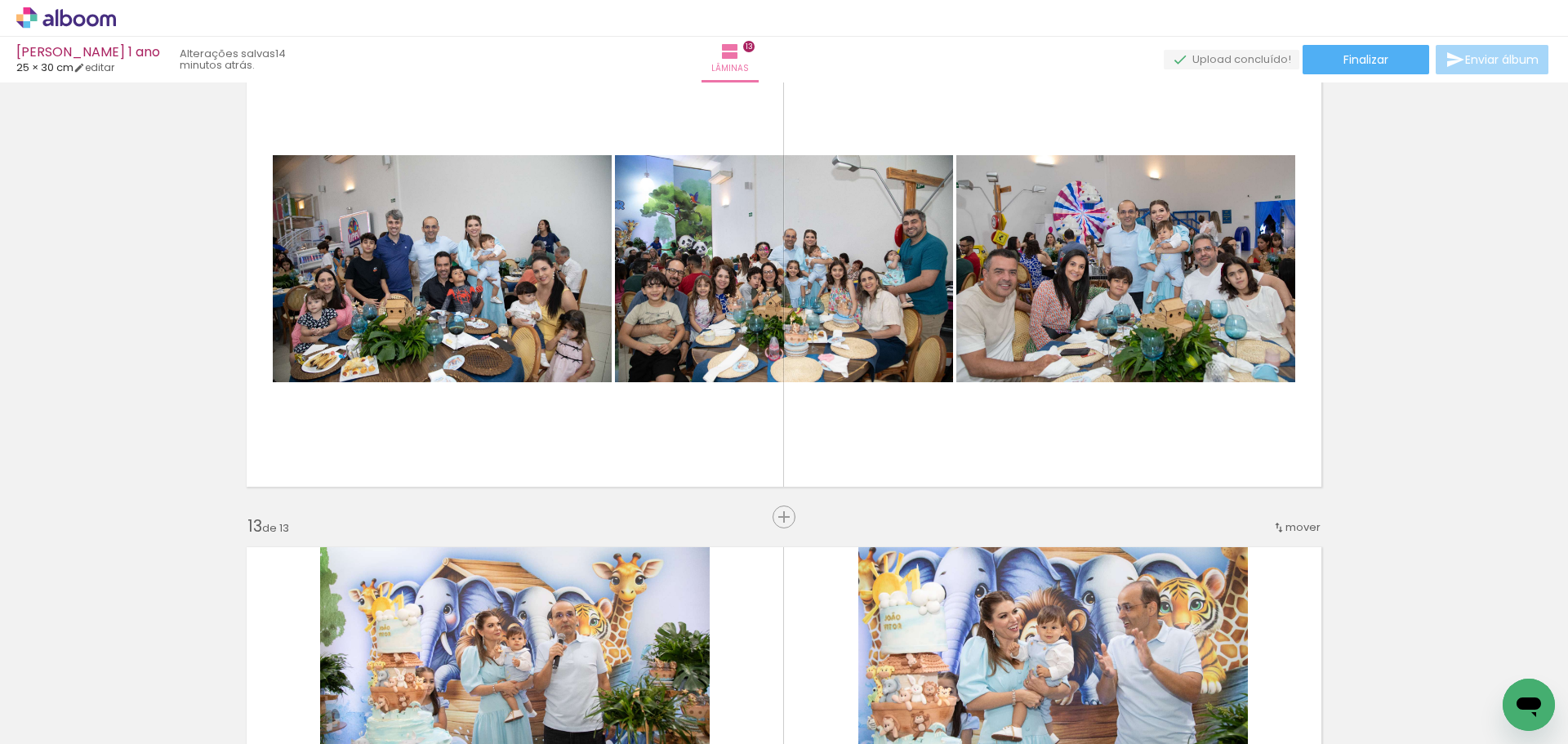
scroll to position [5545, 0]
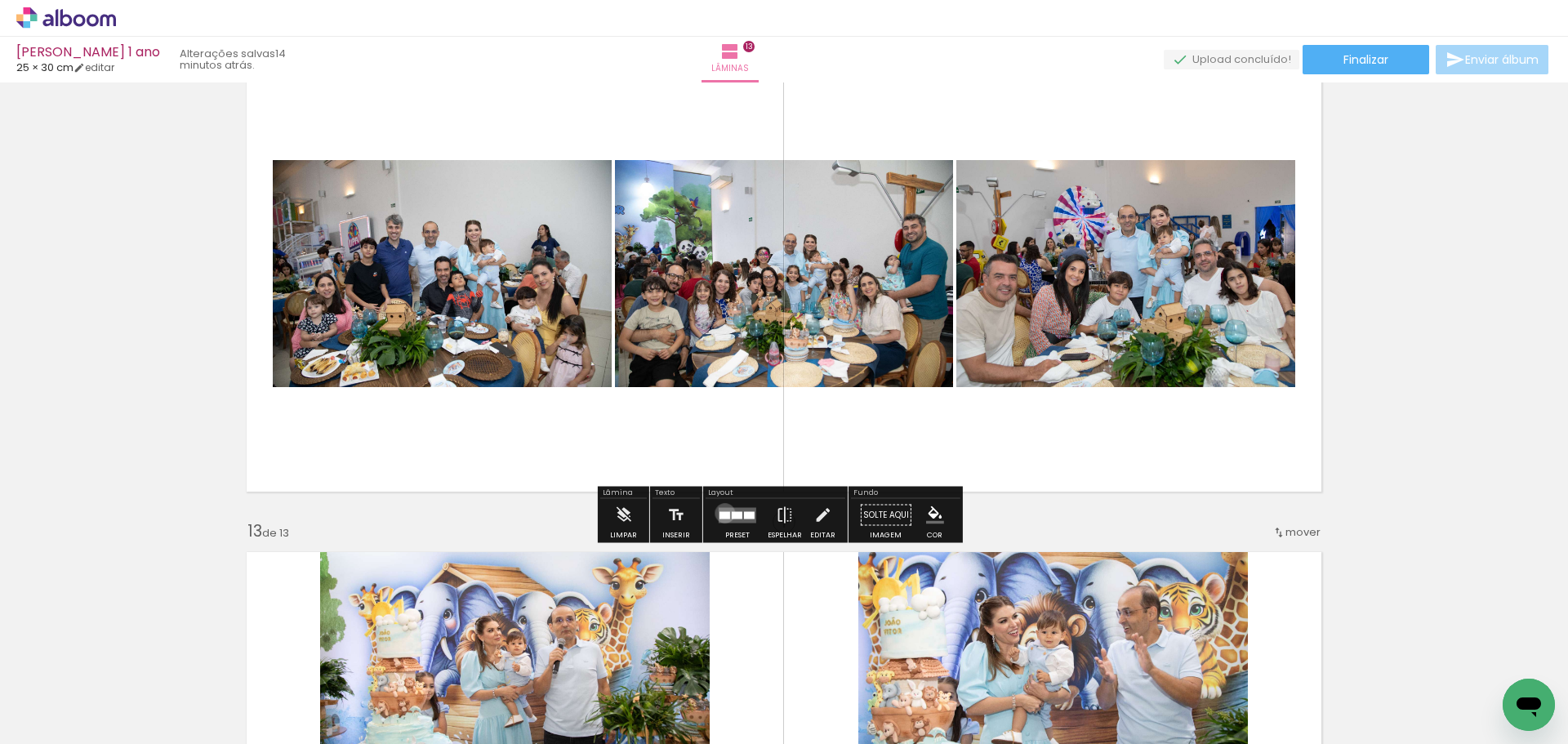
click at [721, 513] on div at bounding box center [724, 515] width 11 height 7
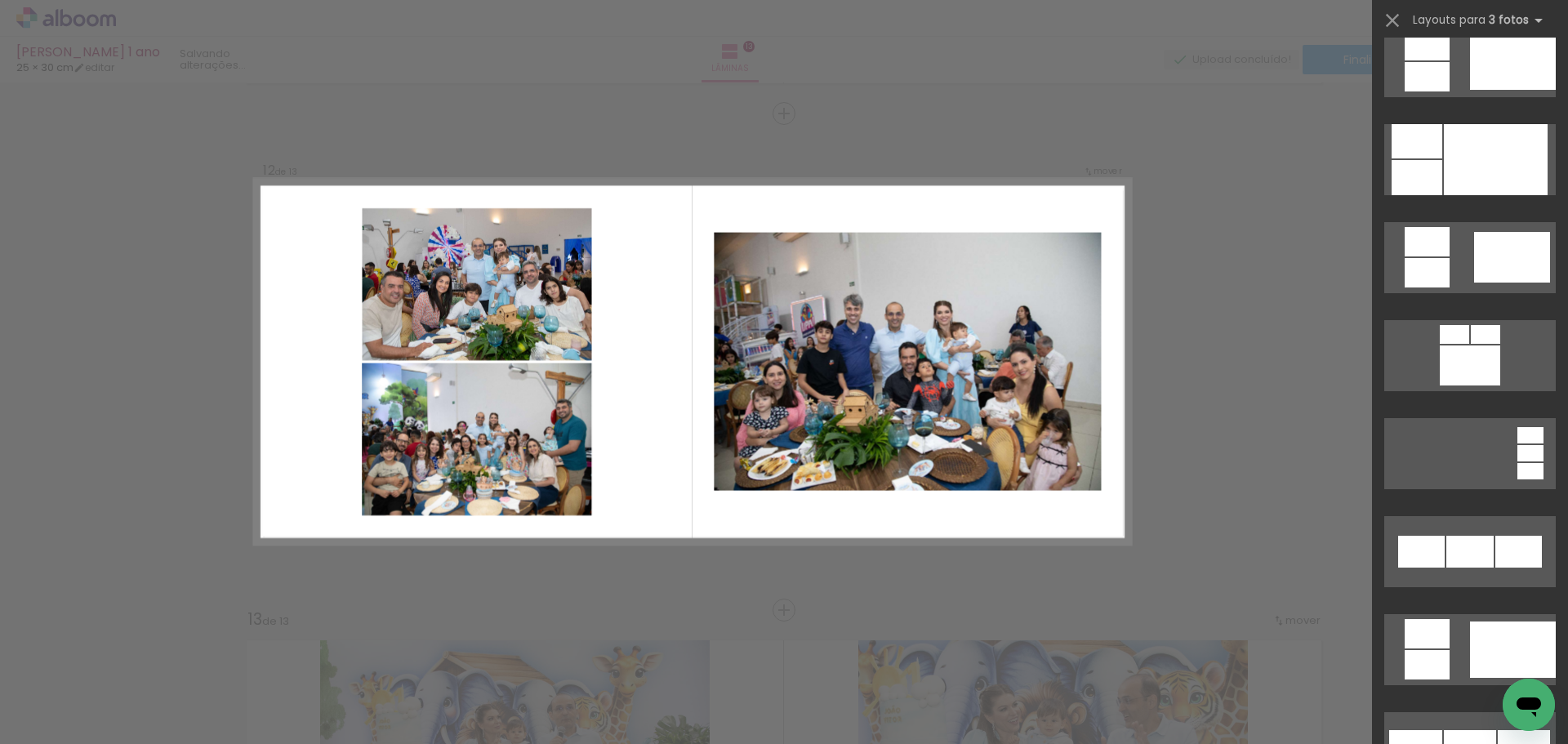
scroll to position [1029, 0]
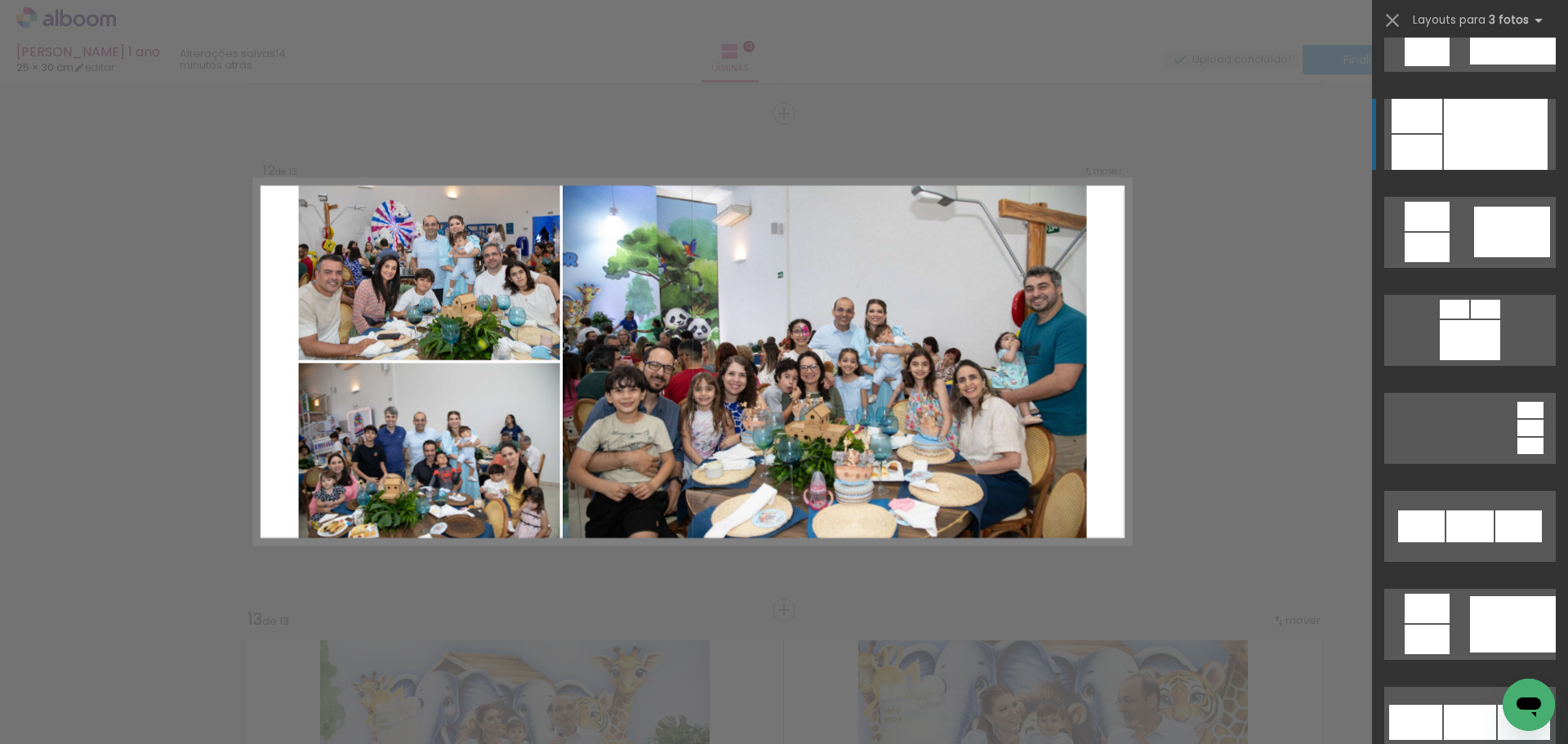
click at [1514, 118] on div at bounding box center [1495, 134] width 103 height 71
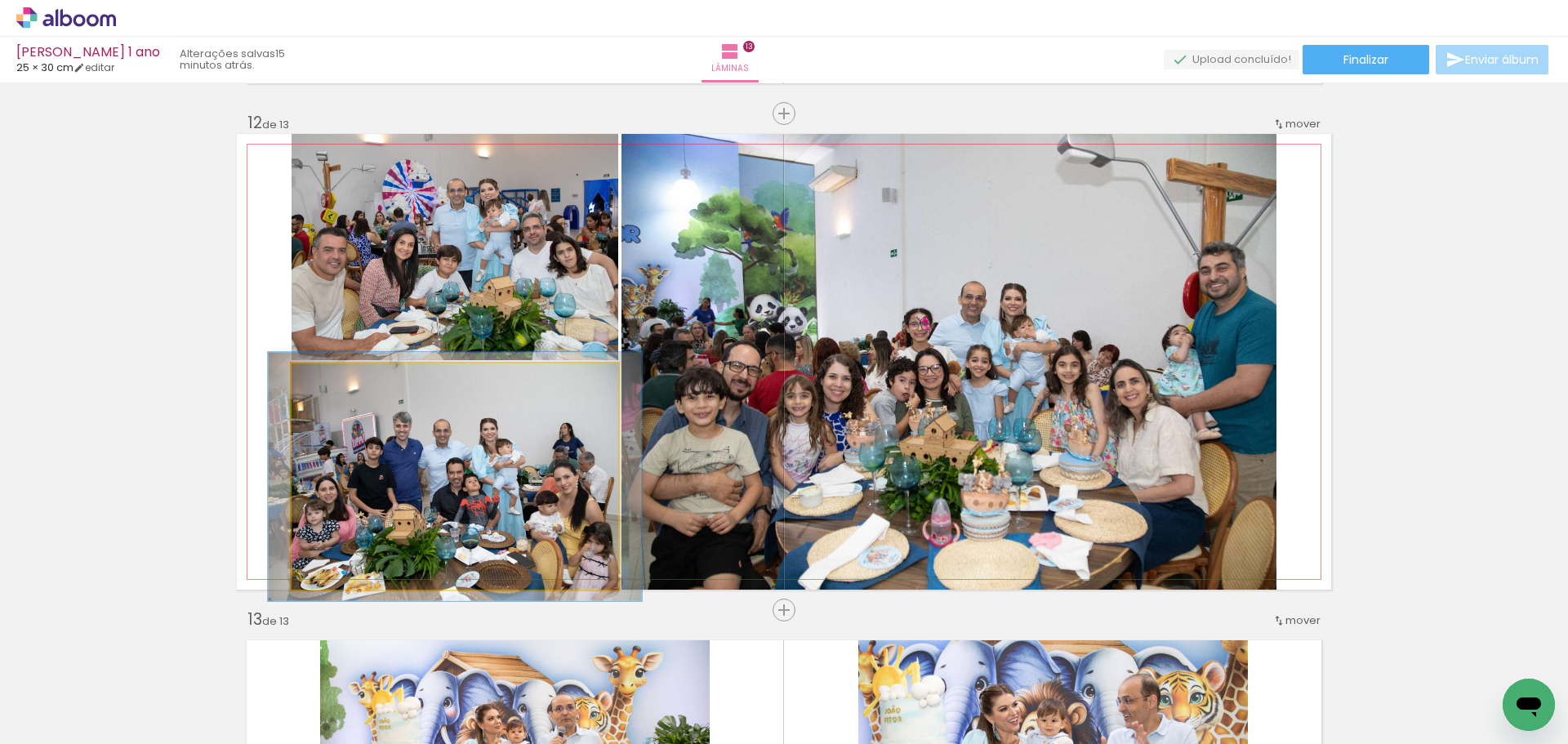
type paper-slider "110"
click at [332, 381] on div at bounding box center [336, 381] width 15 height 15
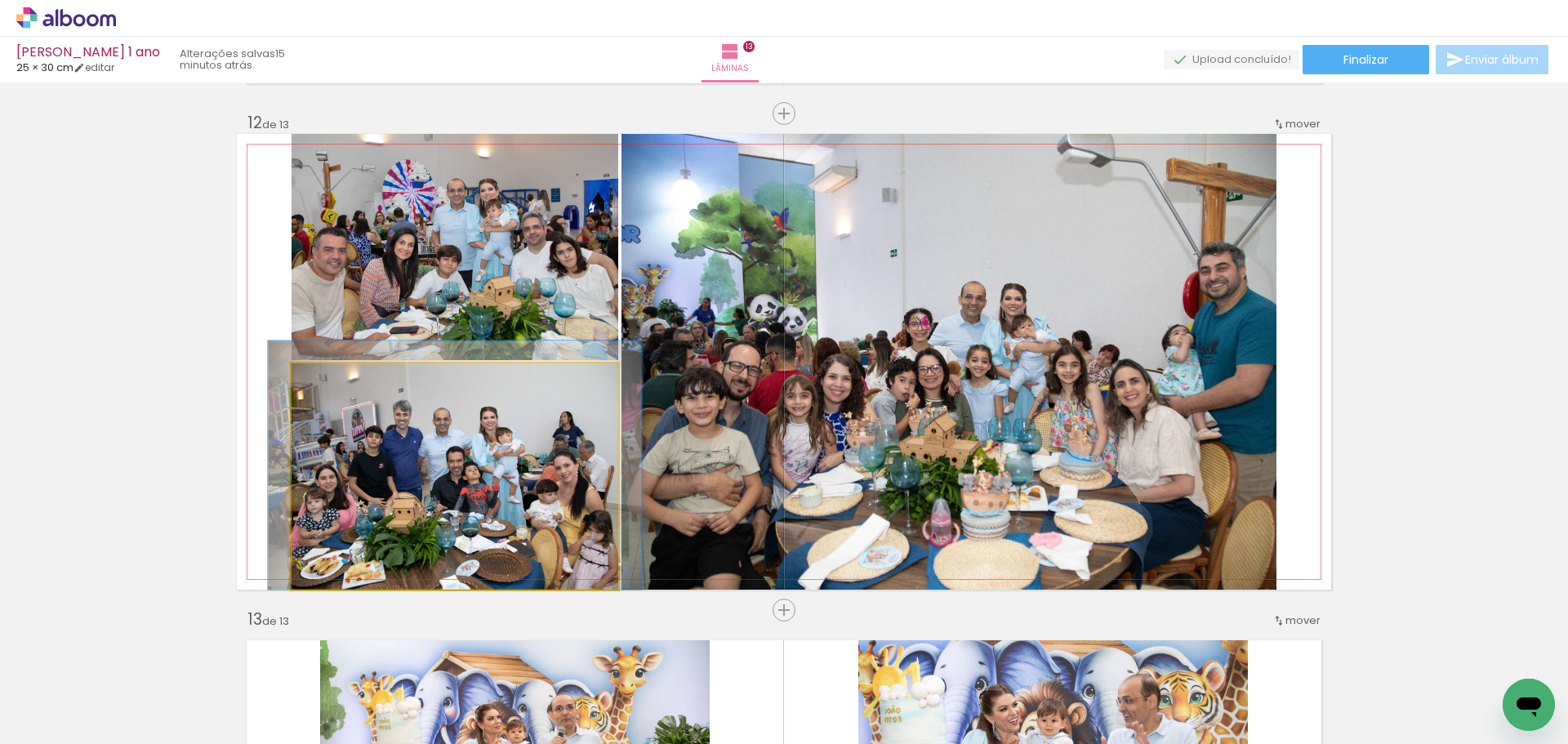
drag, startPoint x: 431, startPoint y: 518, endPoint x: 432, endPoint y: 487, distance: 31.0
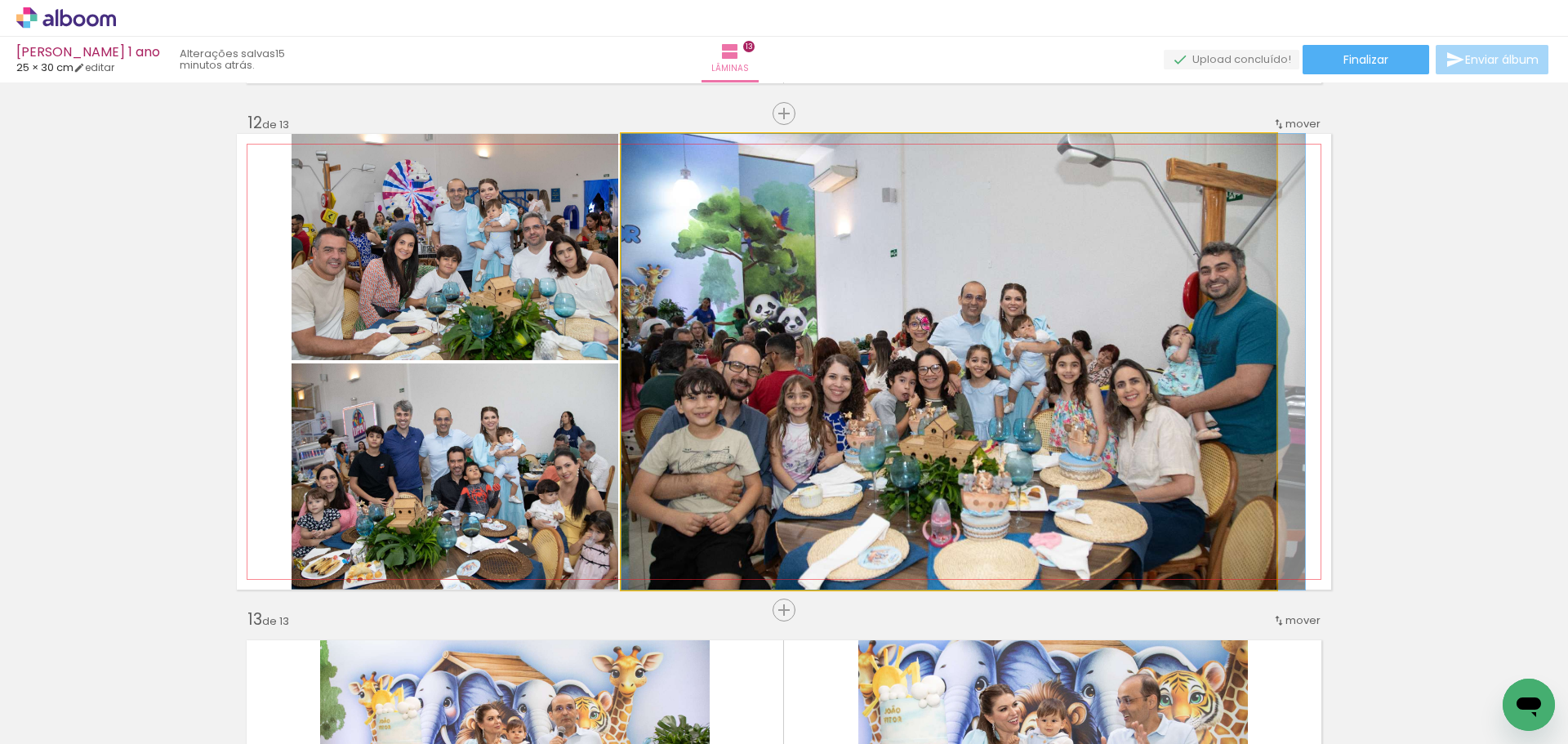
drag, startPoint x: 1089, startPoint y: 435, endPoint x: 1101, endPoint y: 430, distance: 13.0
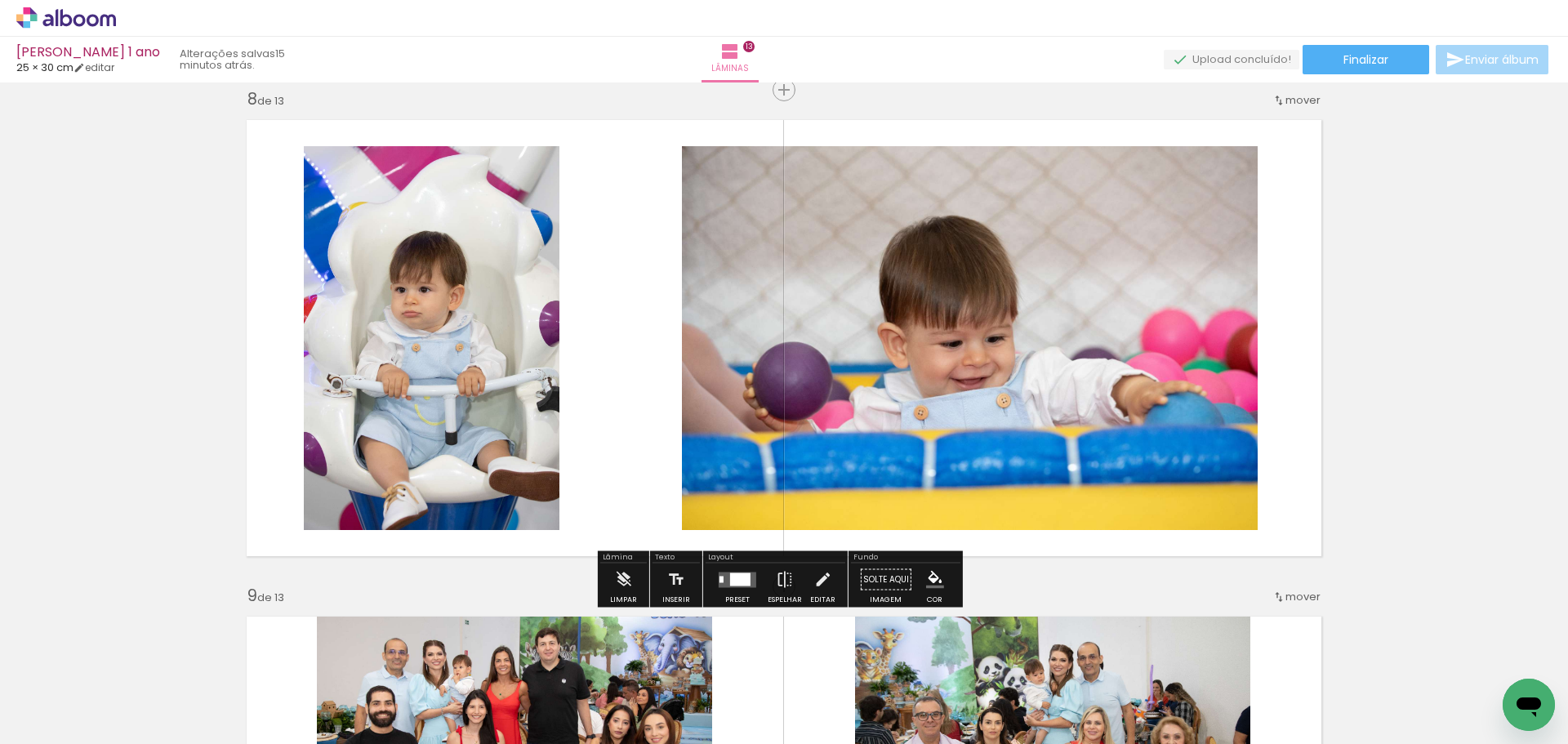
scroll to position [3497, 0]
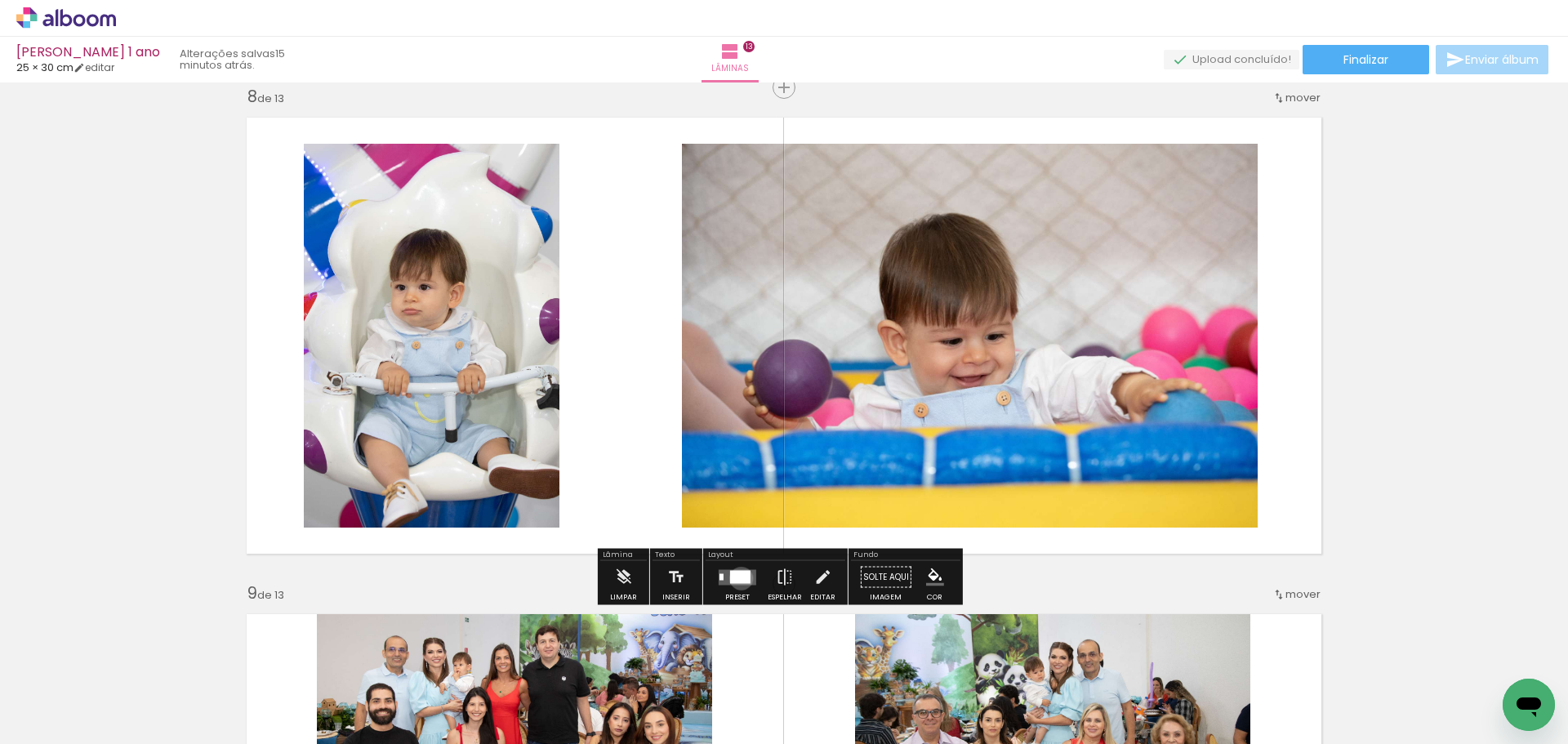
click at [738, 578] on div at bounding box center [740, 577] width 21 height 13
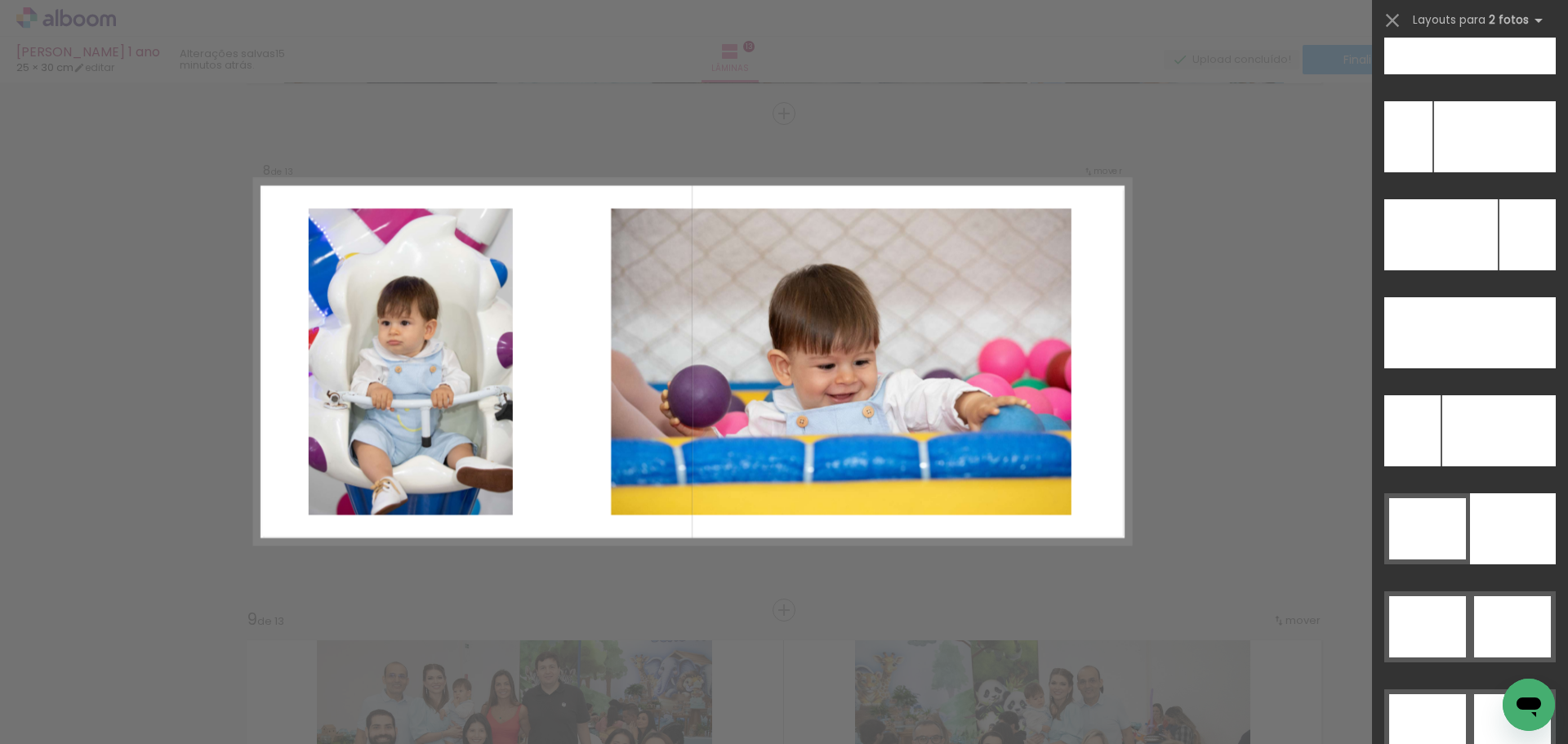
scroll to position [7579, 0]
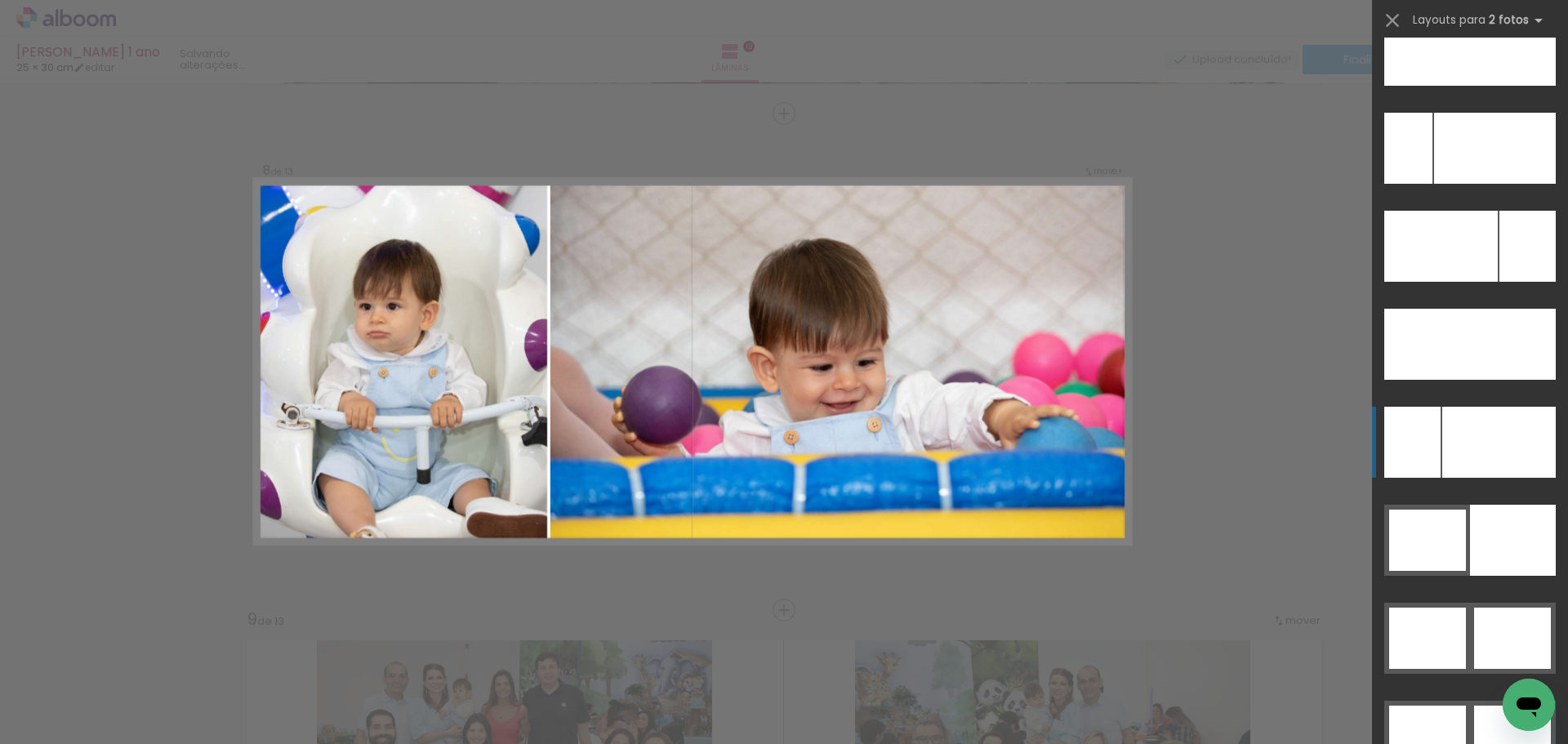
click at [1513, 435] on div at bounding box center [1498, 442] width 113 height 71
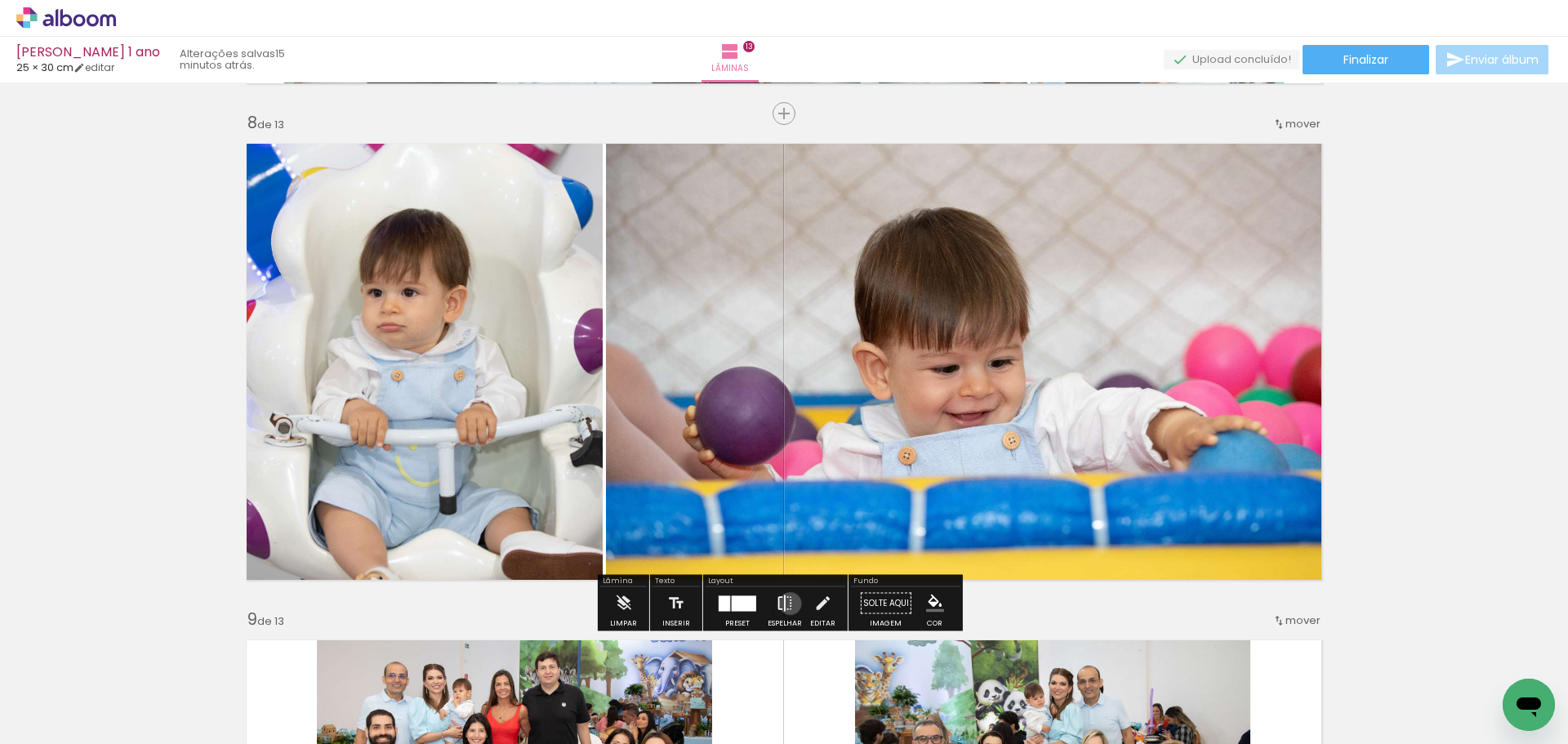
click at [786, 603] on iron-icon at bounding box center [785, 602] width 18 height 32
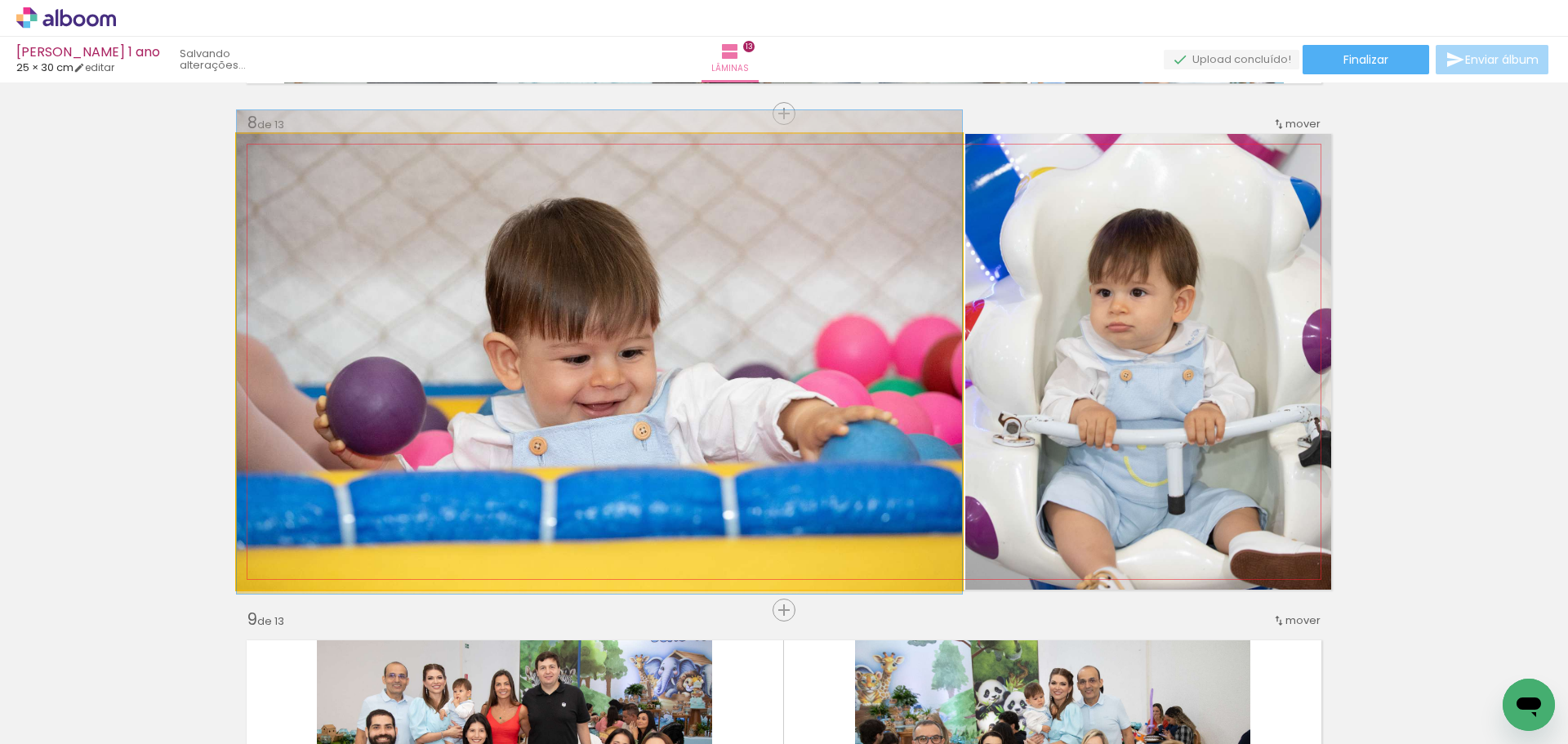
drag, startPoint x: 703, startPoint y: 464, endPoint x: 700, endPoint y: 455, distance: 9.5
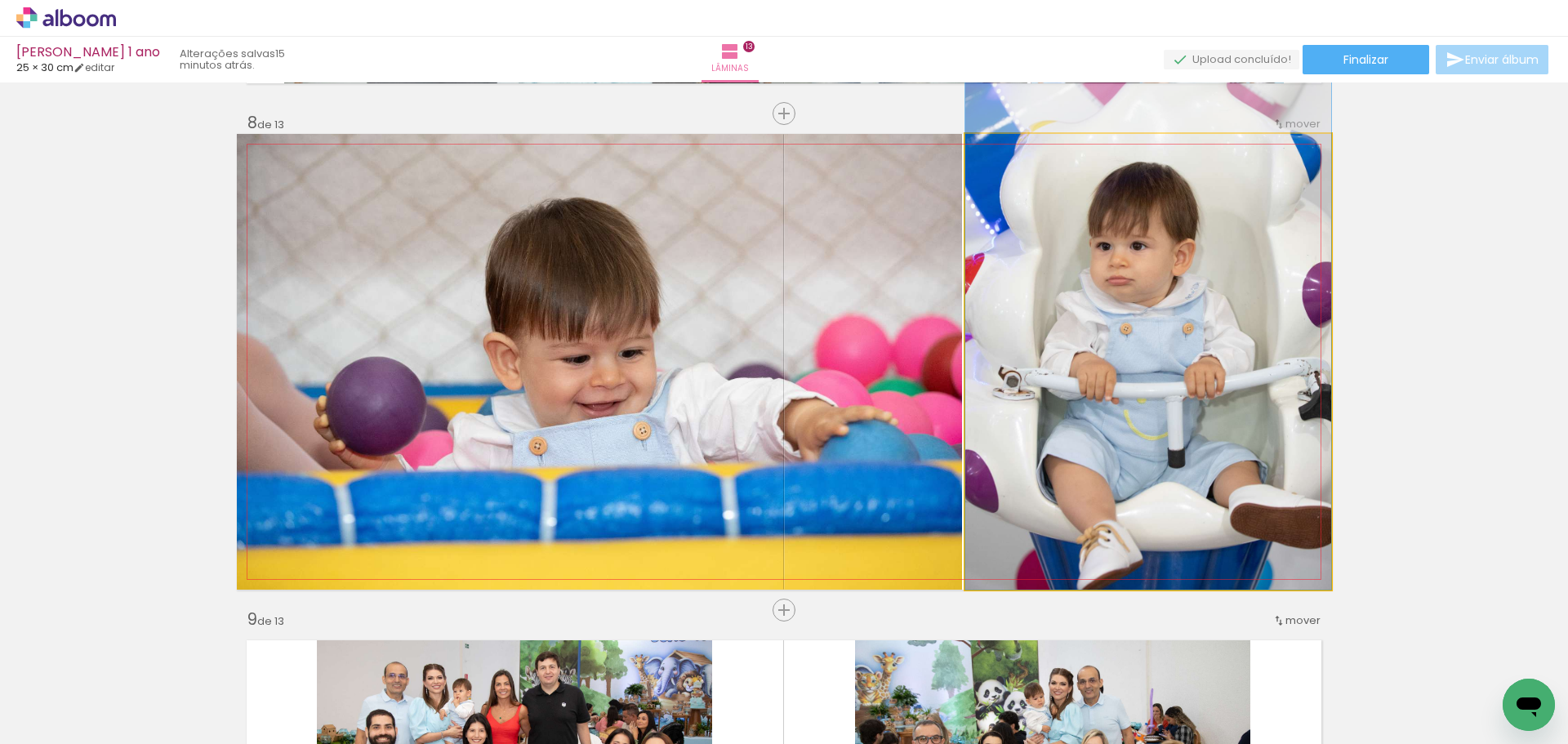
drag, startPoint x: 1109, startPoint y: 410, endPoint x: 1117, endPoint y: 351, distance: 59.5
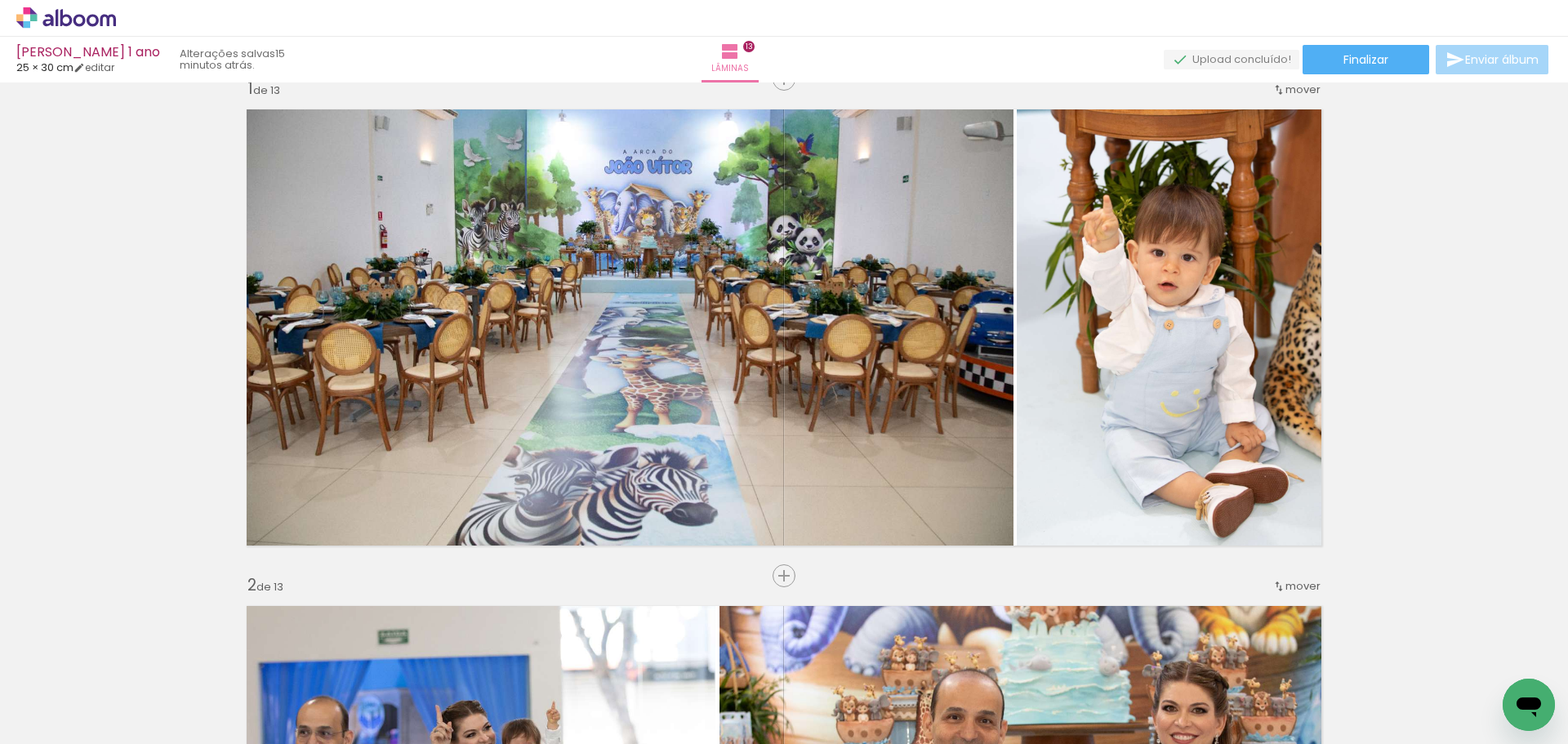
scroll to position [0, 0]
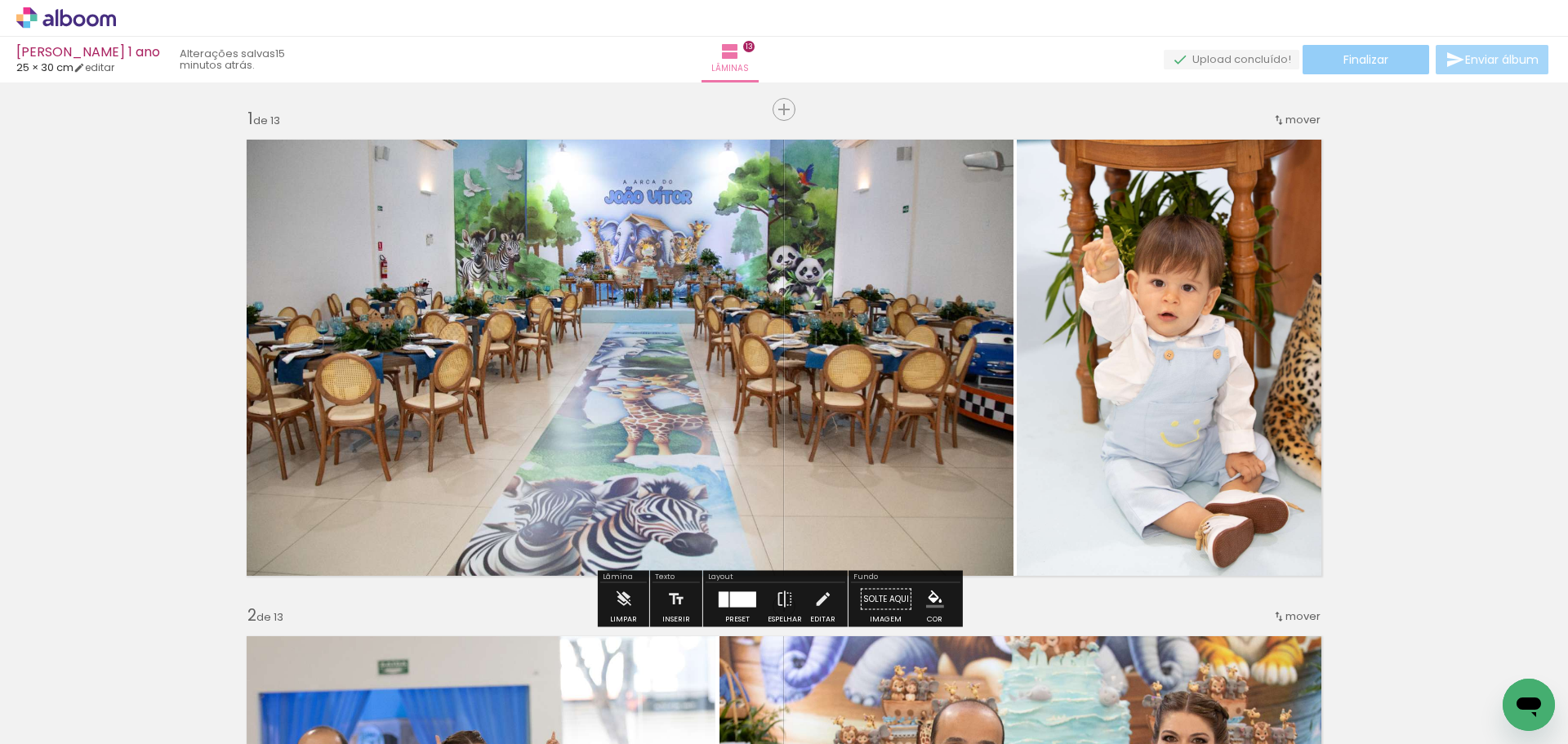
click at [1388, 54] on paper-button "Finalizar" at bounding box center [1366, 60] width 127 height 30
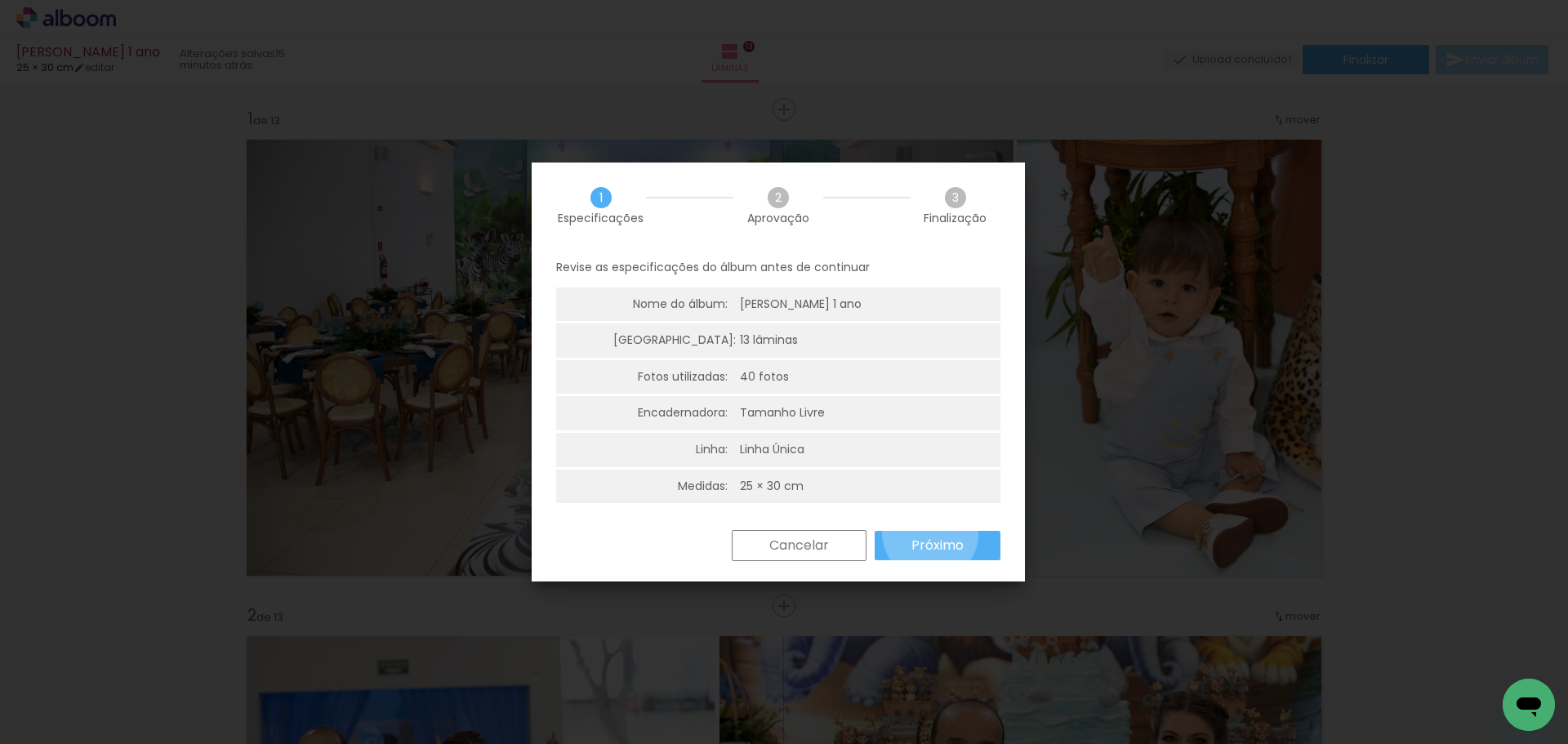
click at [931, 533] on paper-button "Próximo" at bounding box center [938, 545] width 126 height 30
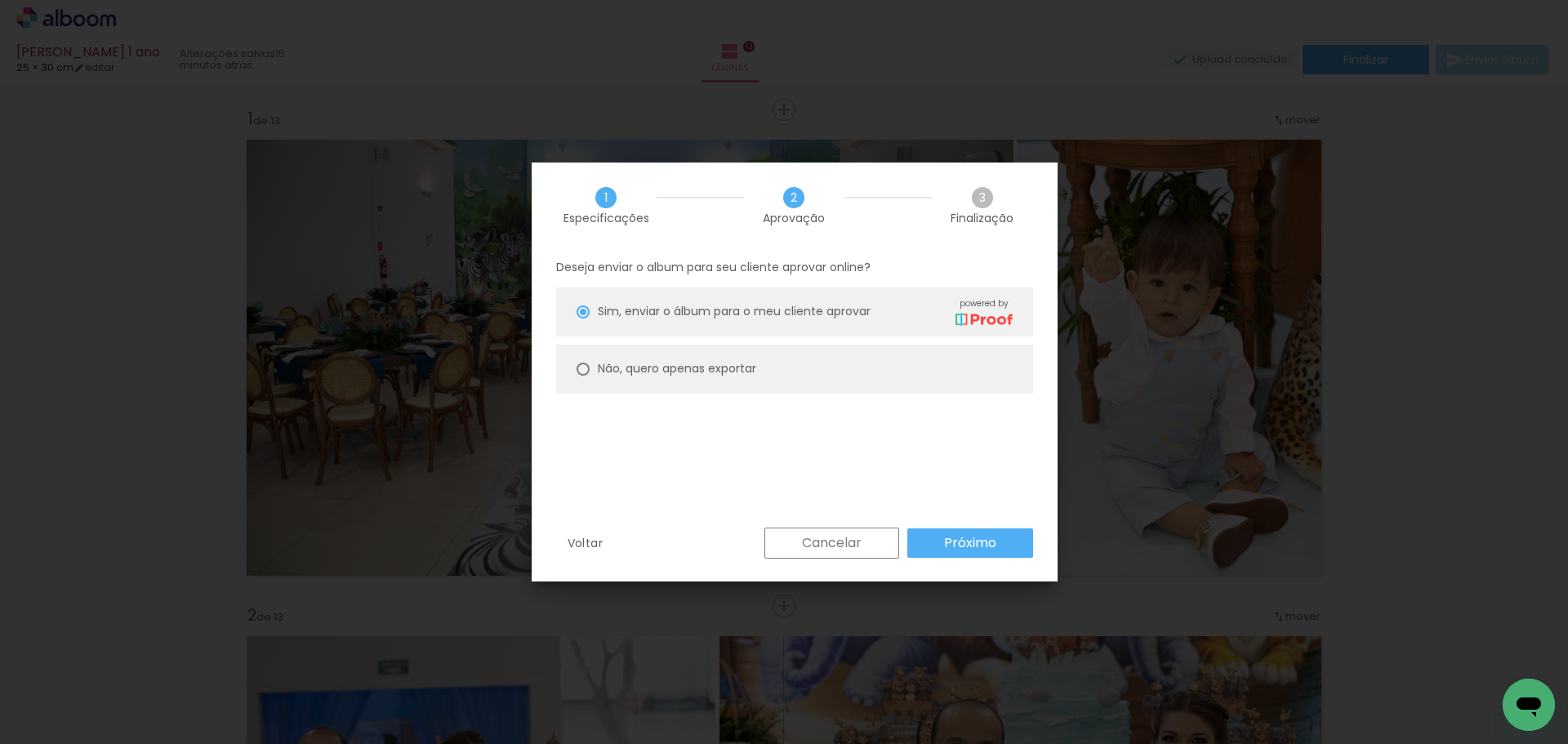
click at [0, 0] on slot "Próximo" at bounding box center [0, 0] width 0 height 0
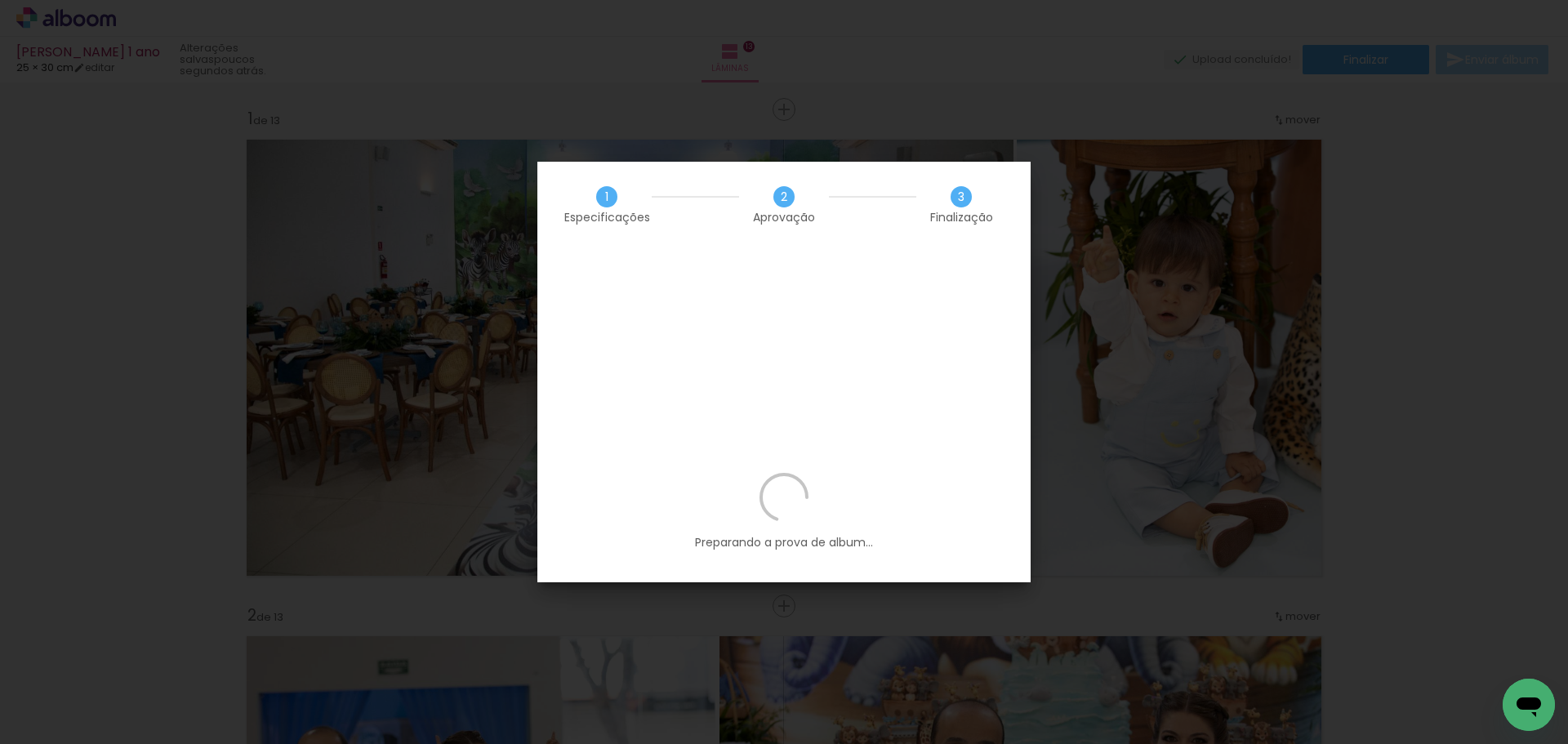
scroll to position [0, 682]
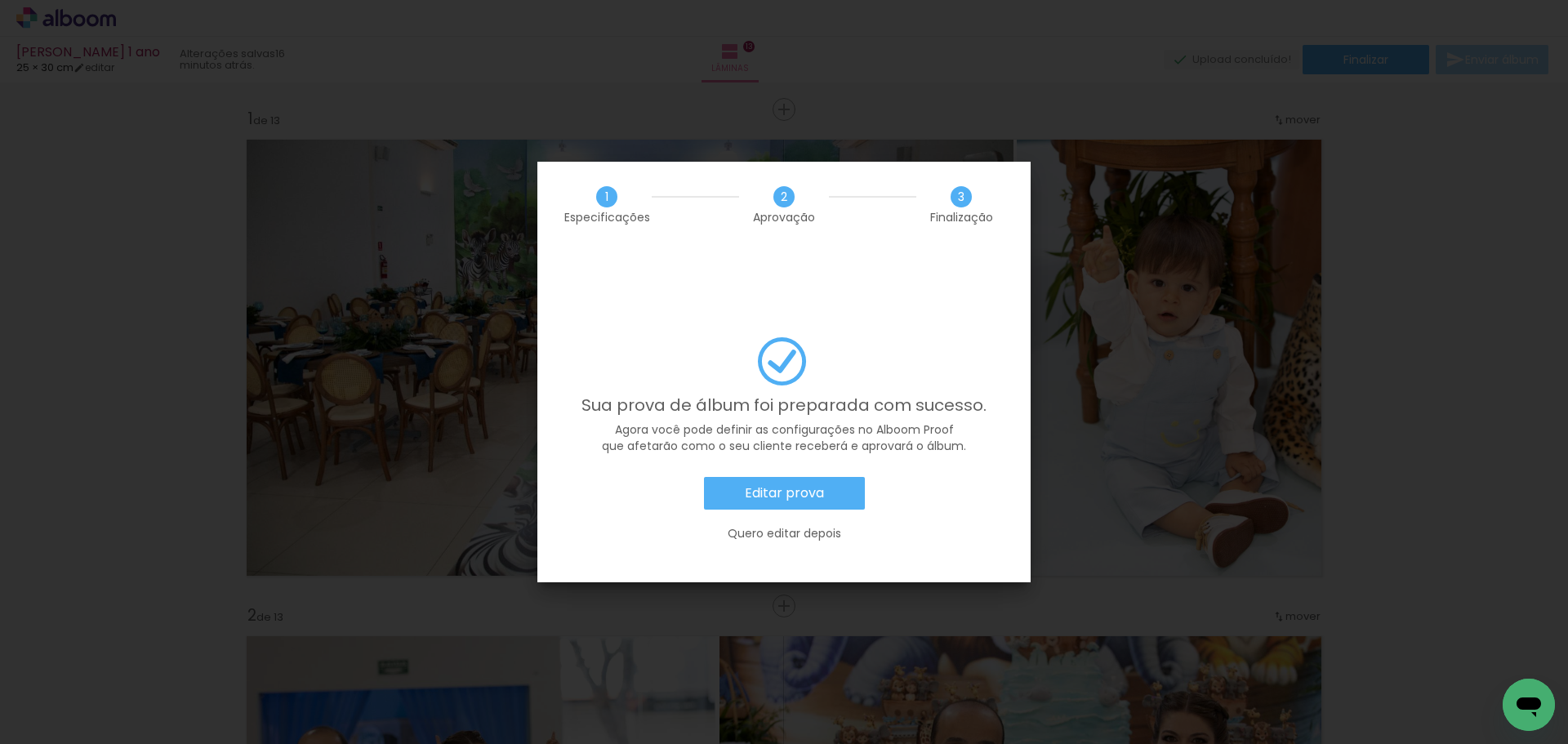
scroll to position [0, 682]
click at [840, 477] on paper-button "Editar prova" at bounding box center [784, 492] width 161 height 32
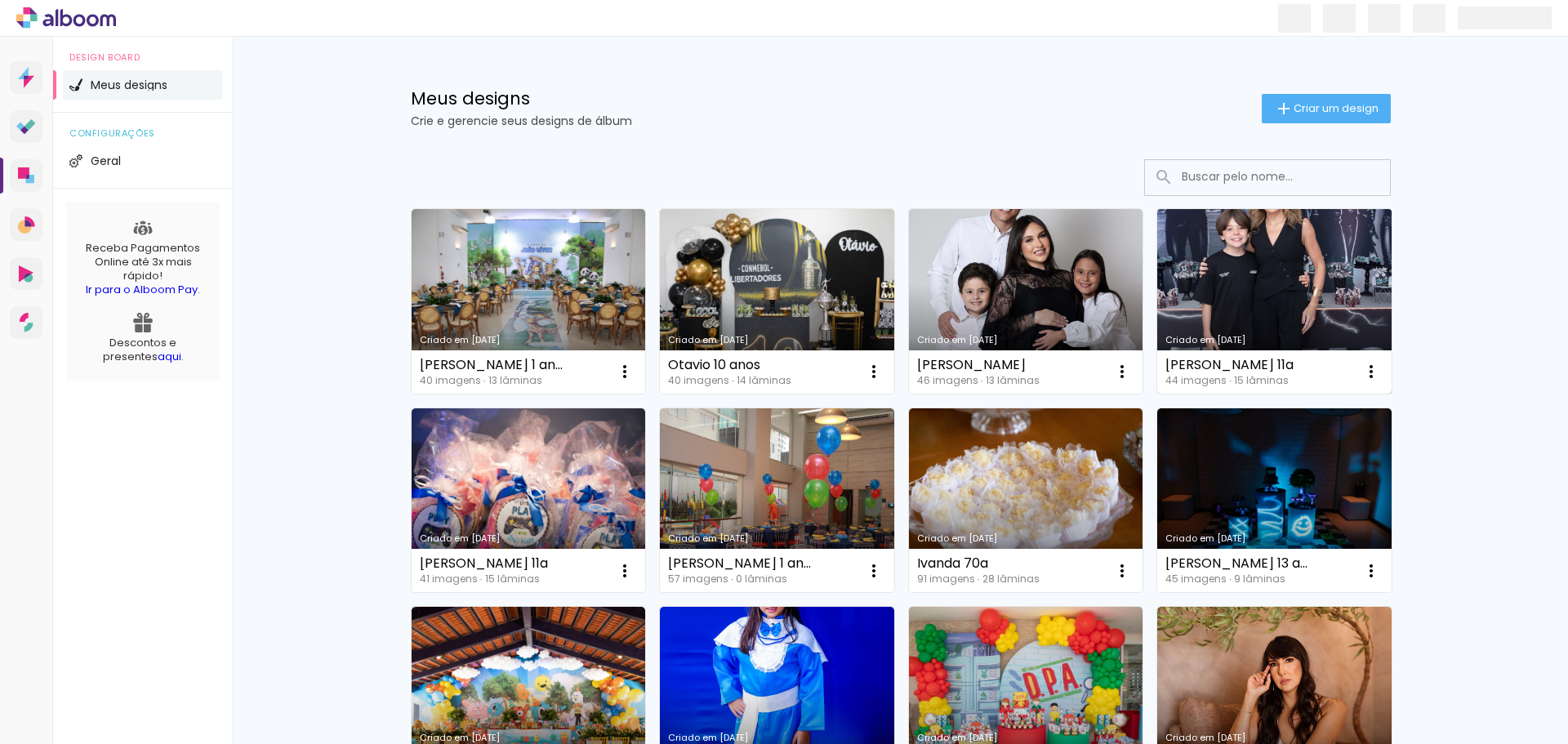
click at [1257, 293] on link "Criado em [DATE]" at bounding box center [1274, 301] width 234 height 185
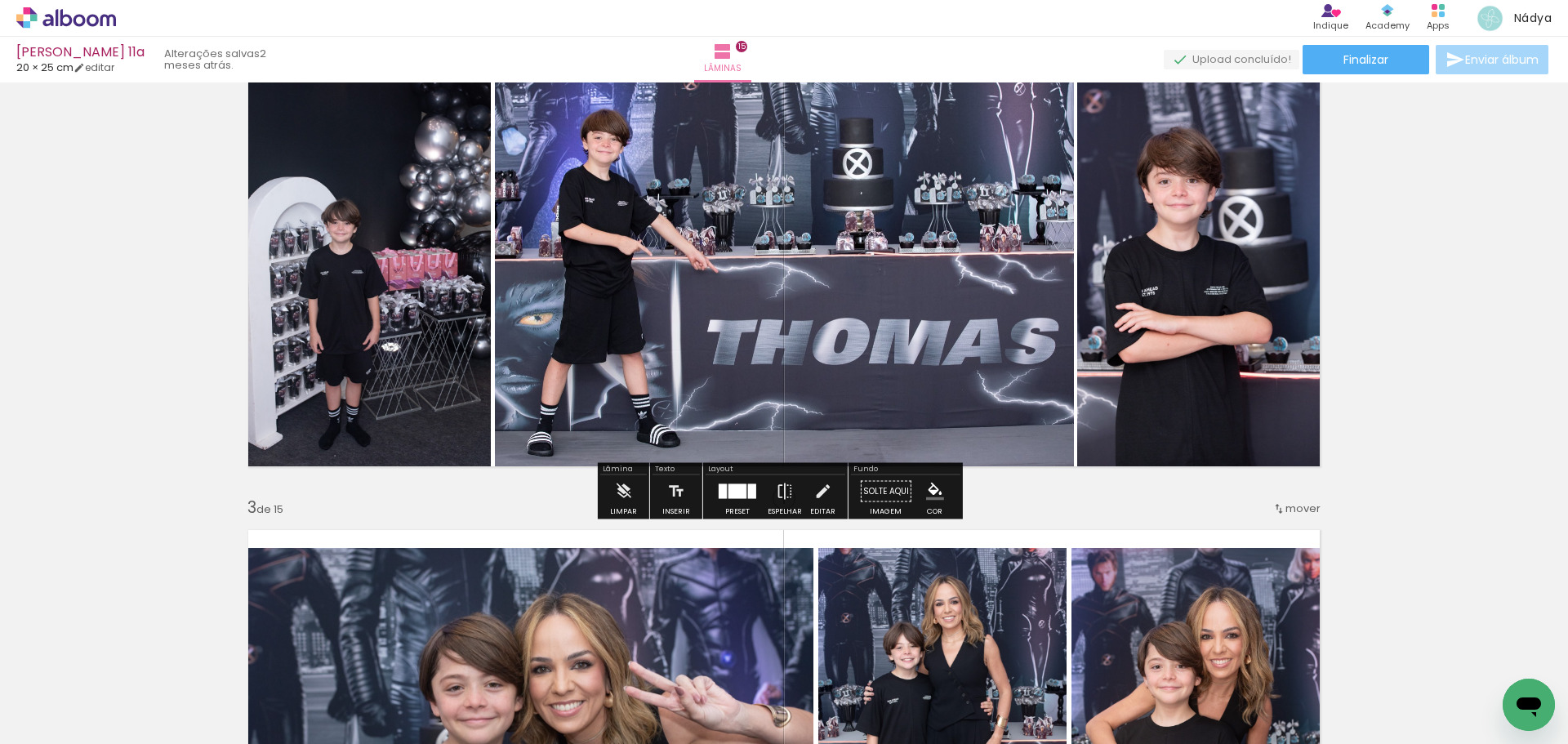
scroll to position [653, 0]
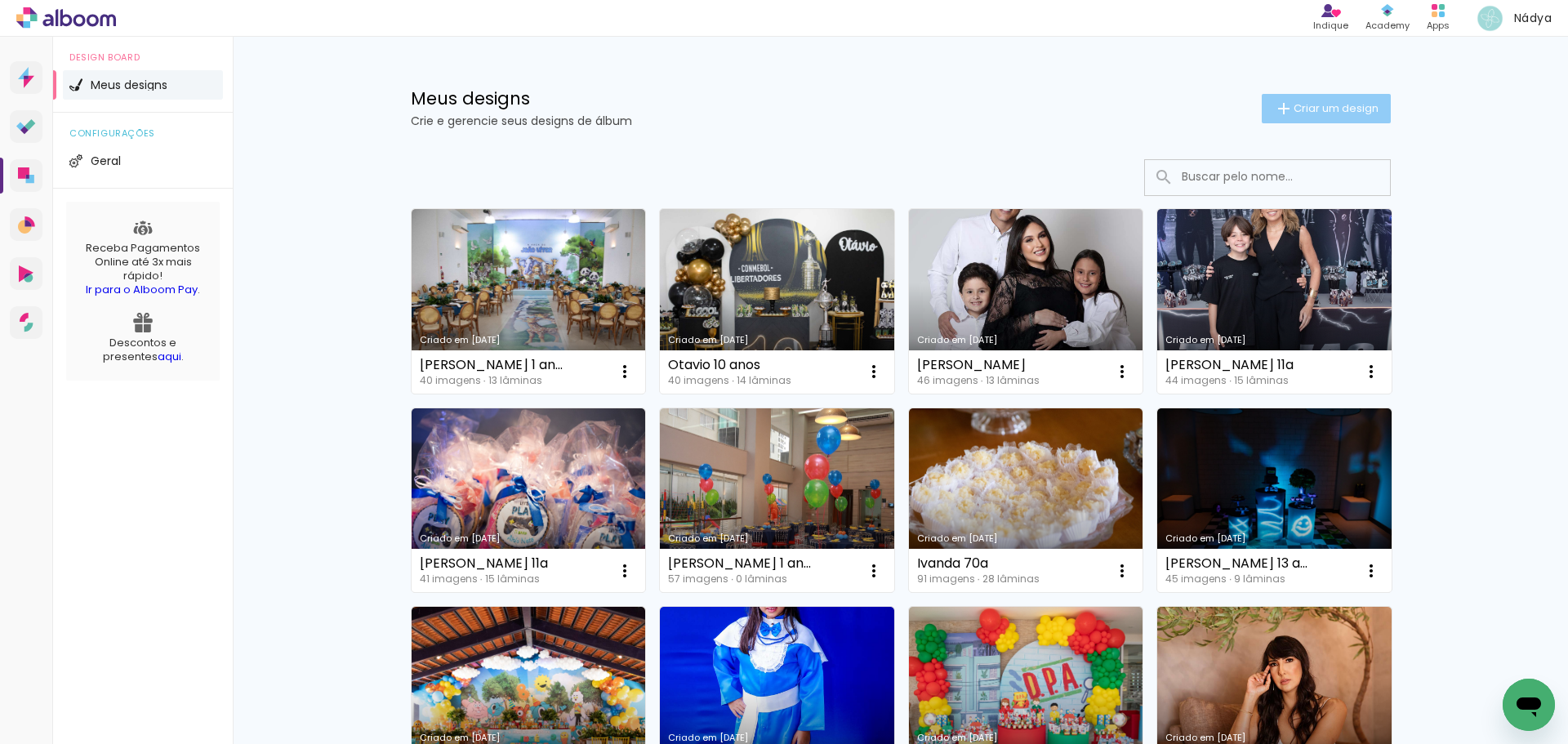
click at [1350, 103] on span "Criar um design" at bounding box center [1336, 108] width 85 height 11
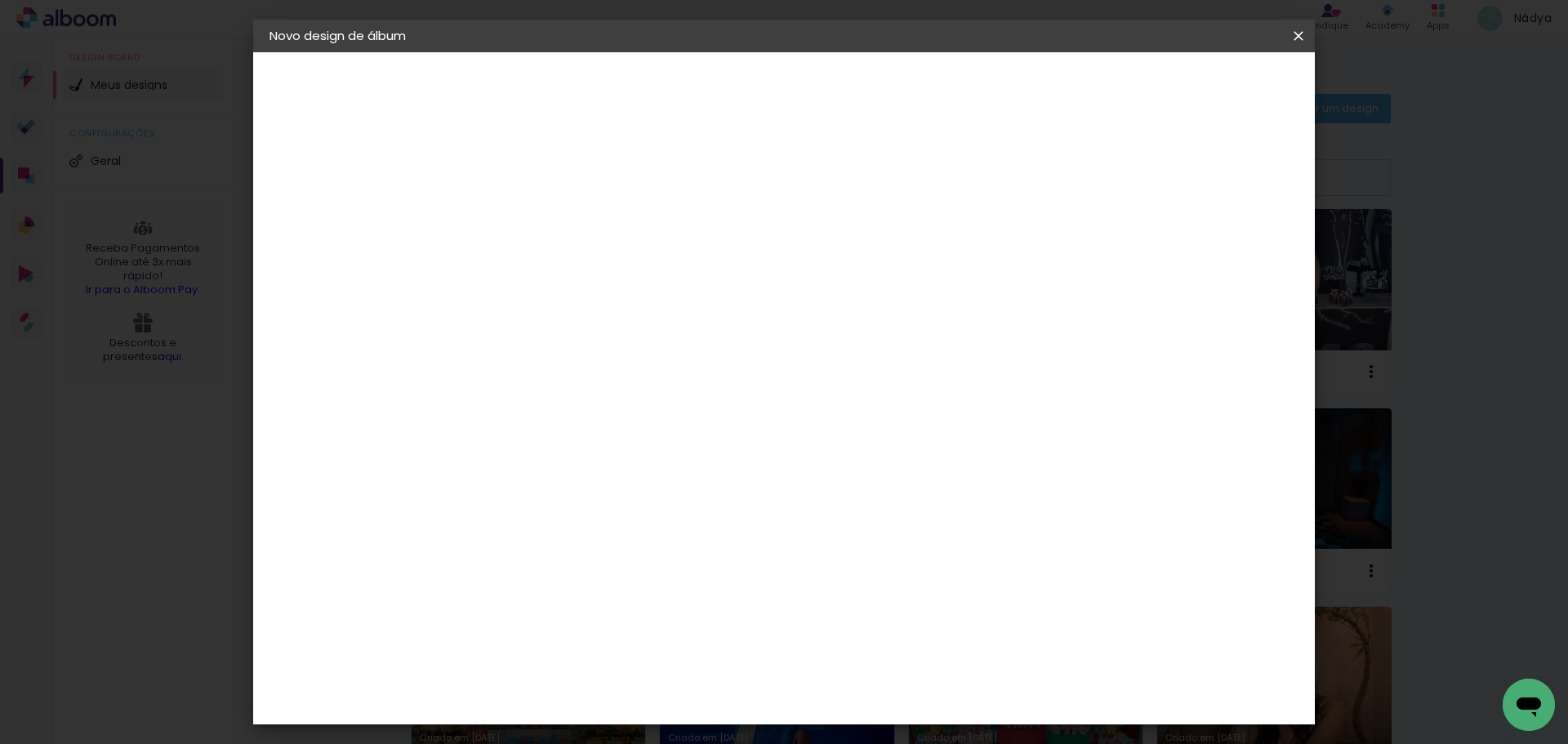
click at [536, 213] on input at bounding box center [536, 219] width 0 height 26
type input "[PERSON_NAME] 9 anos"
type paper-input "[PERSON_NAME] 9 anos"
click at [0, 0] on header "Informações Dê um título ao seu álbum. Avançar" at bounding box center [0, 0] width 0 height 0
click at [0, 0] on slot "Avançar" at bounding box center [0, 0] width 0 height 0
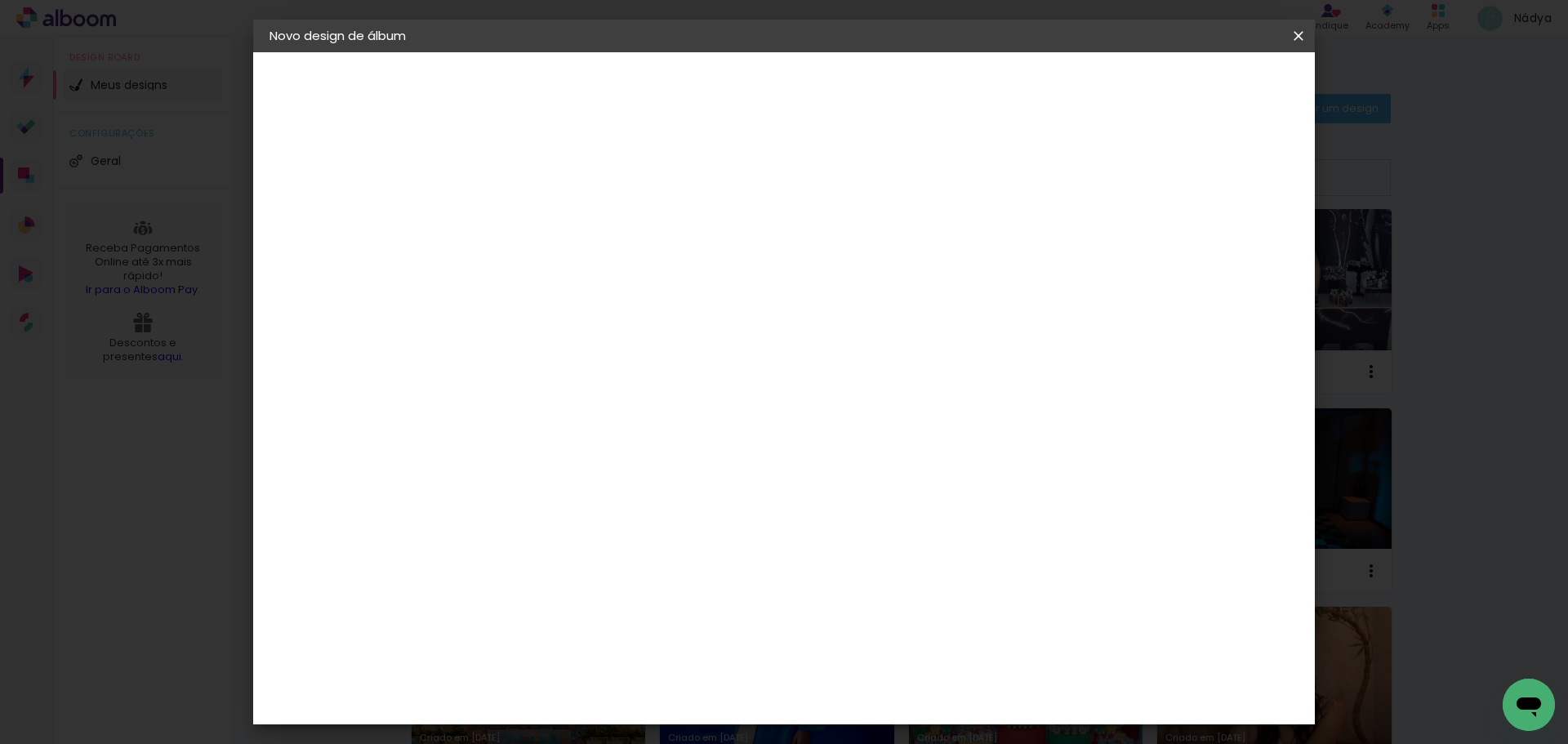
click at [843, 232] on paper-item "Tamanho Livre" at bounding box center [764, 247] width 156 height 36
click at [0, 0] on slot "Avançar" at bounding box center [0, 0] width 0 height 0
click at [509, 467] on div "cm" at bounding box center [517, 464] width 20 height 25
type input "3"
type input "30"
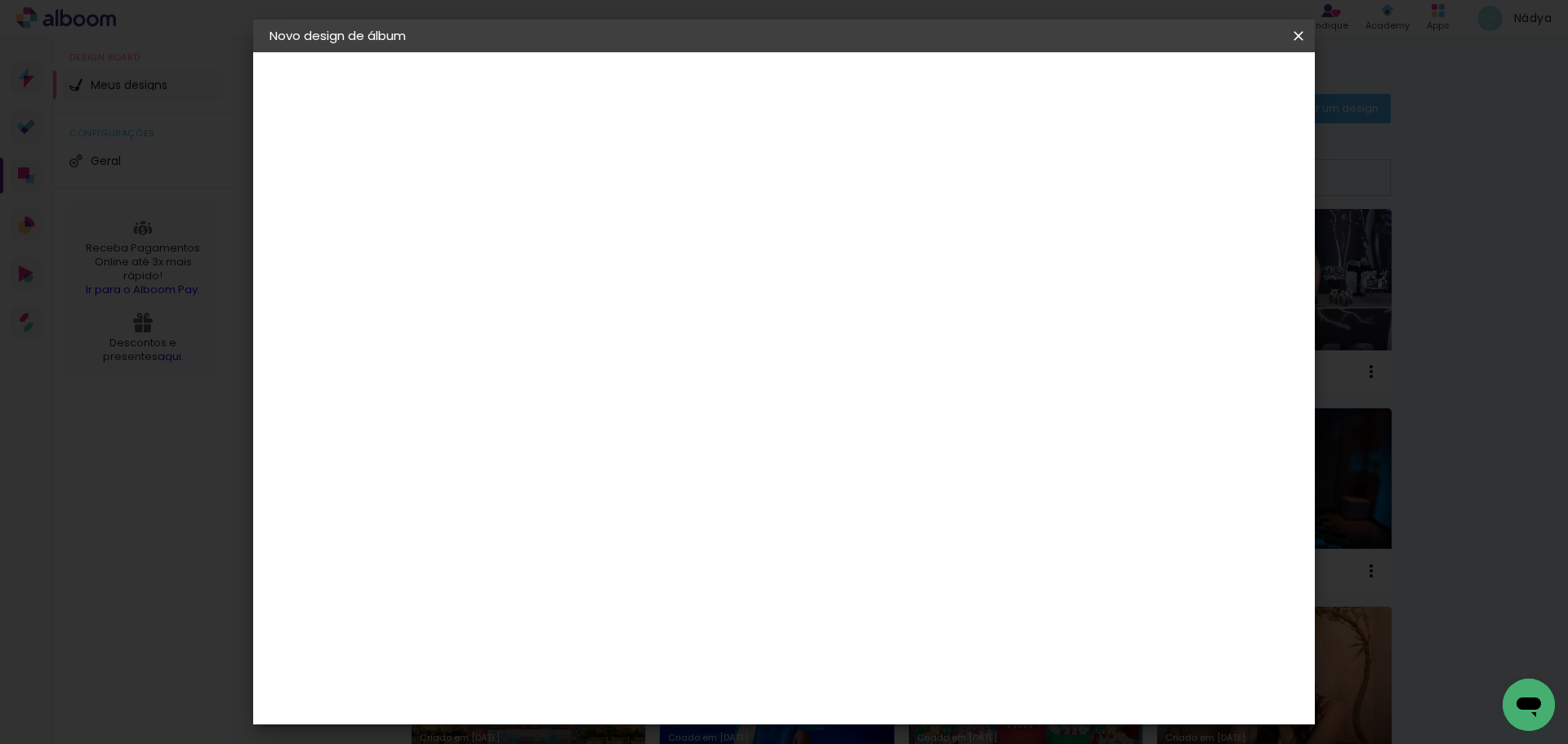
click at [883, 686] on input "60" at bounding box center [874, 681] width 42 height 25
type input "50"
type paper-input "50"
click at [1196, 81] on span "Iniciar design" at bounding box center [1160, 87] width 75 height 12
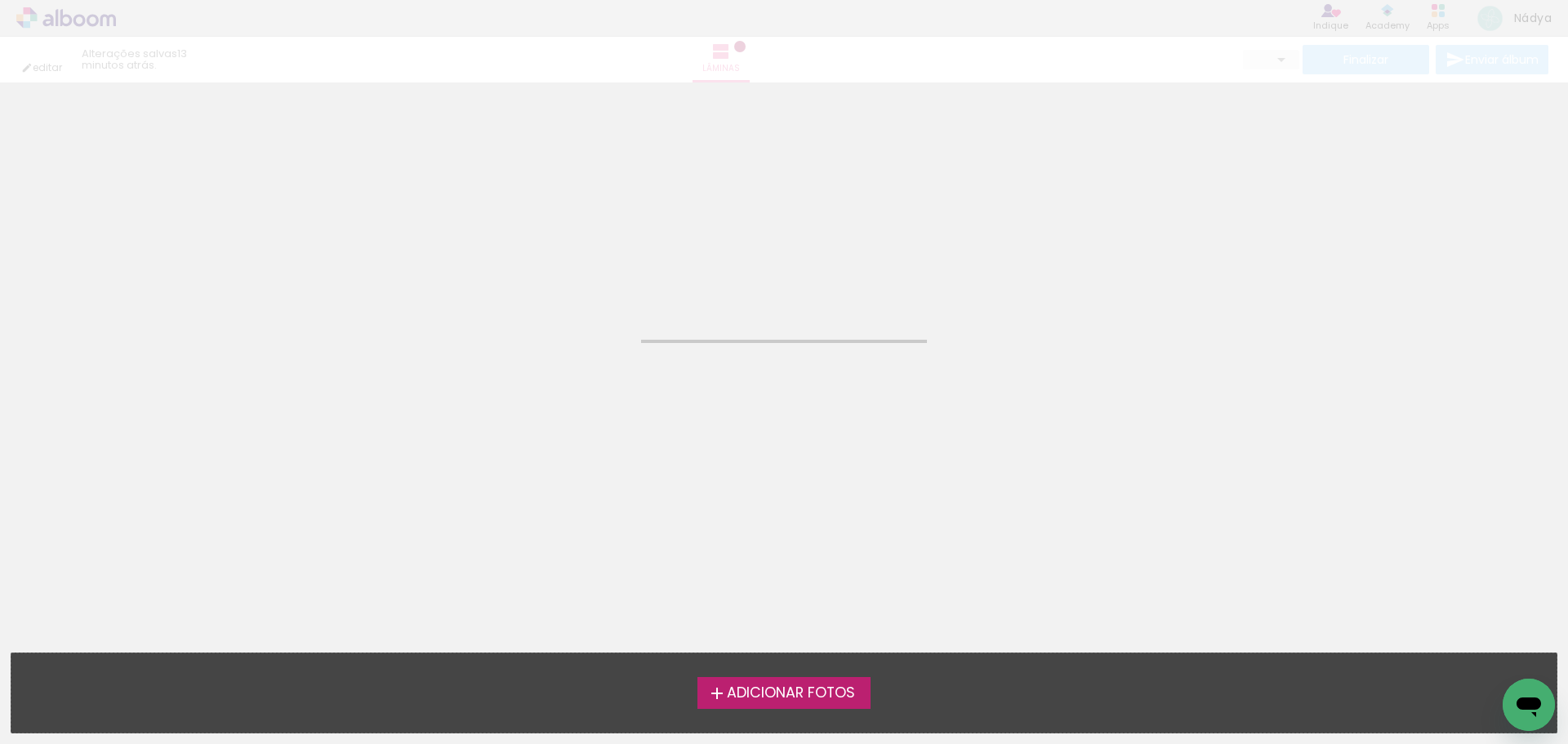
click at [794, 697] on span "Adicionar Fotos" at bounding box center [791, 694] width 128 height 15
click at [0, 0] on input "file" at bounding box center [0, 0] width 0 height 0
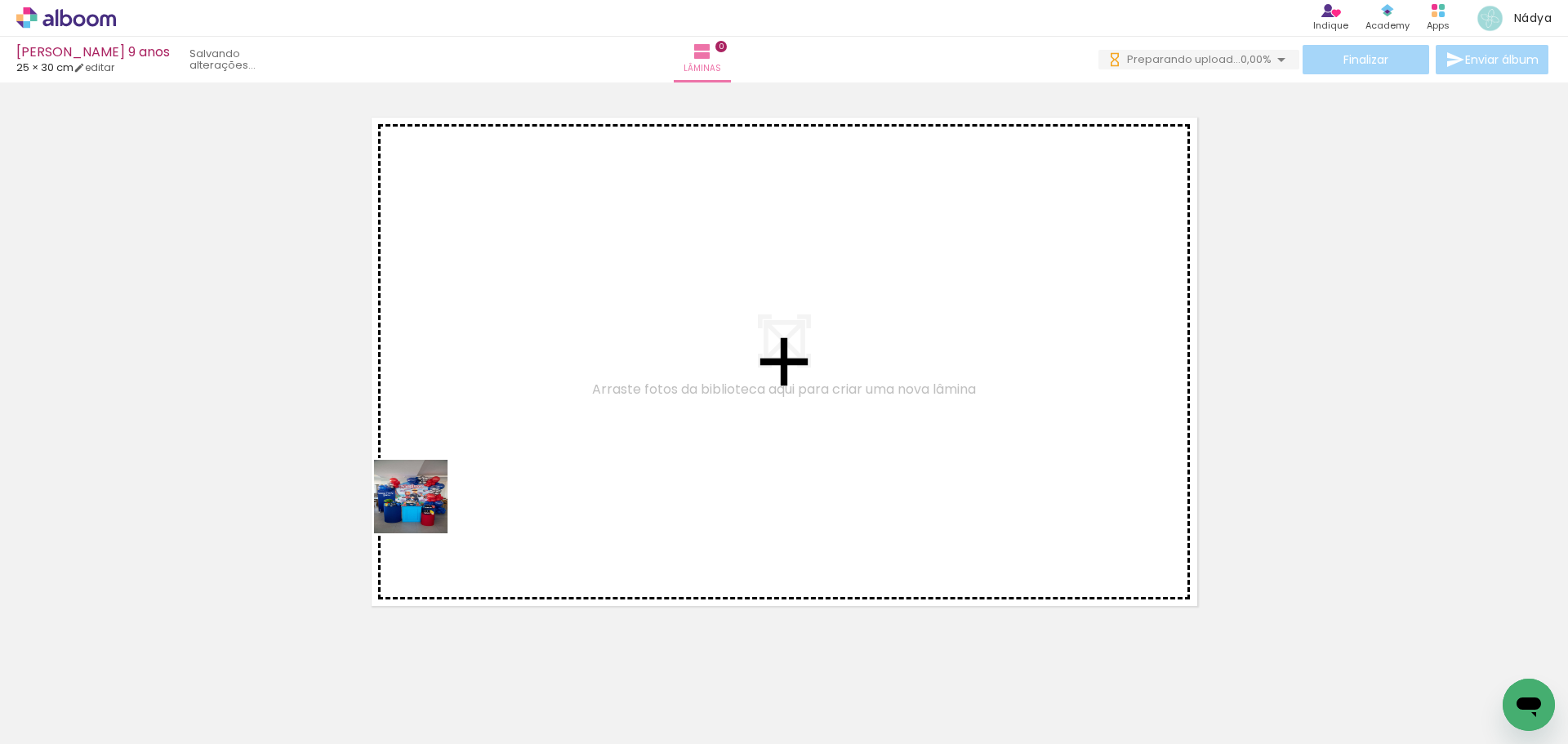
drag, startPoint x: 176, startPoint y: 705, endPoint x: 465, endPoint y: 455, distance: 382.1
click at [465, 455] on quentale-workspace at bounding box center [784, 372] width 1568 height 744
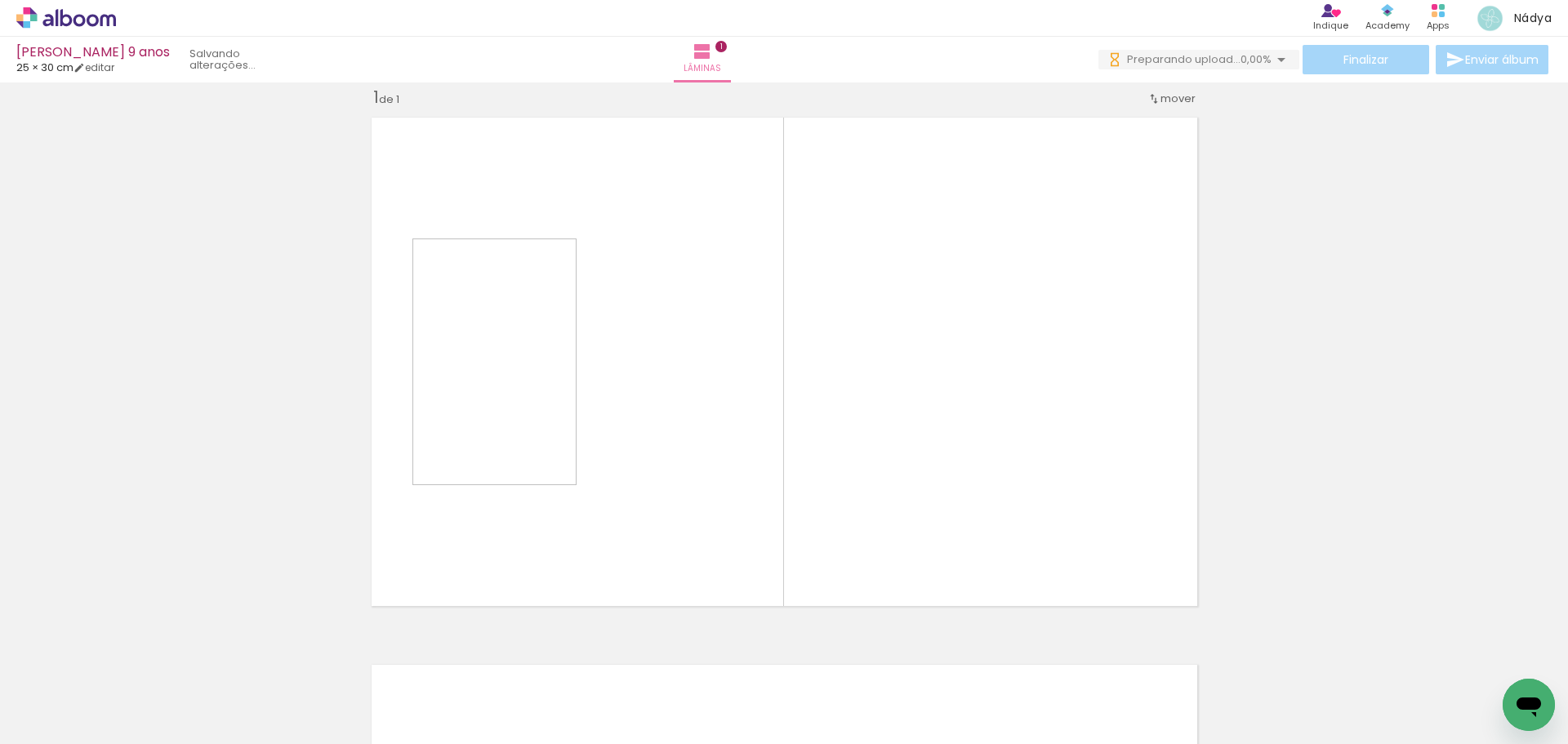
scroll to position [22, 0]
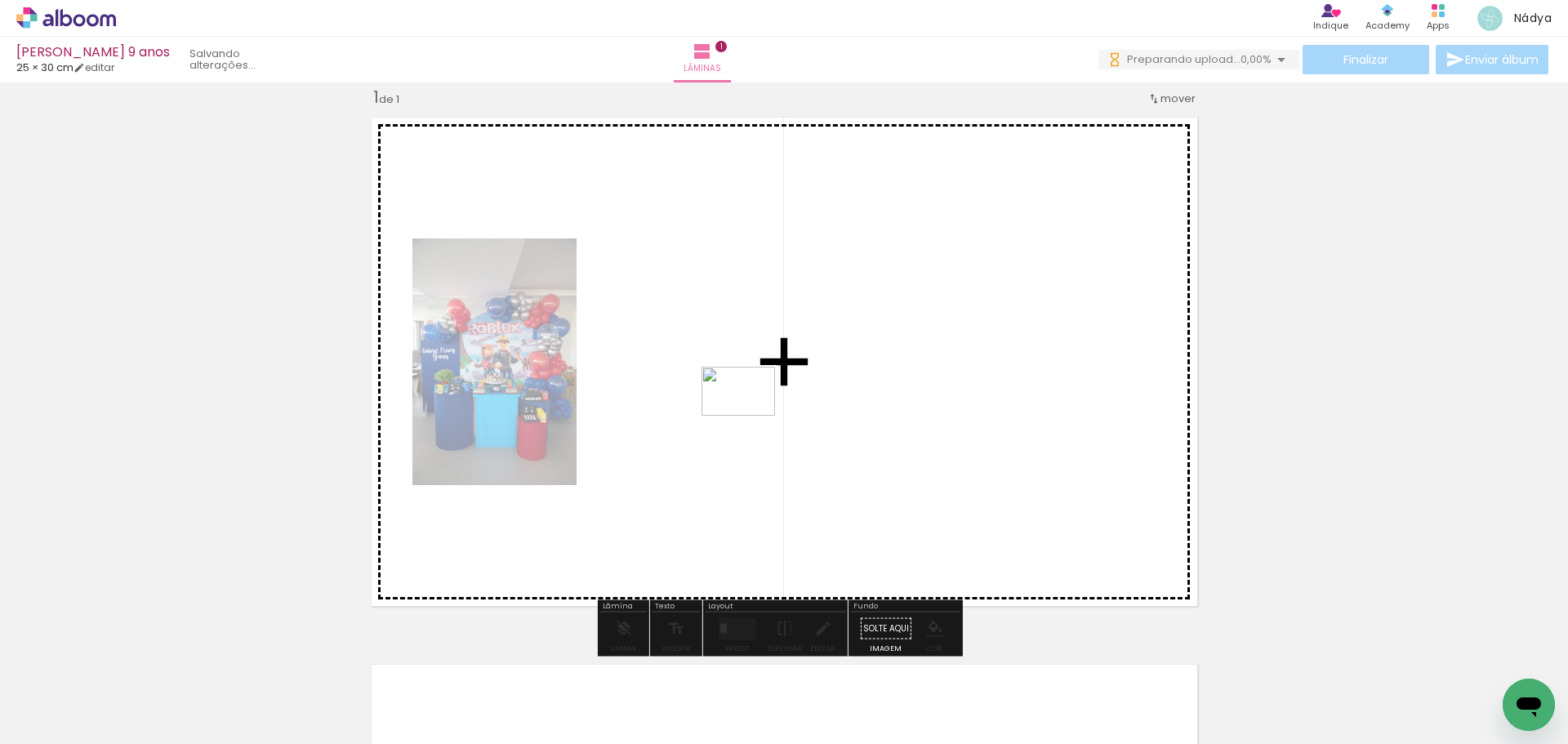
drag, startPoint x: 254, startPoint y: 697, endPoint x: 755, endPoint y: 406, distance: 579.4
click at [755, 406] on quentale-workspace at bounding box center [784, 372] width 1568 height 744
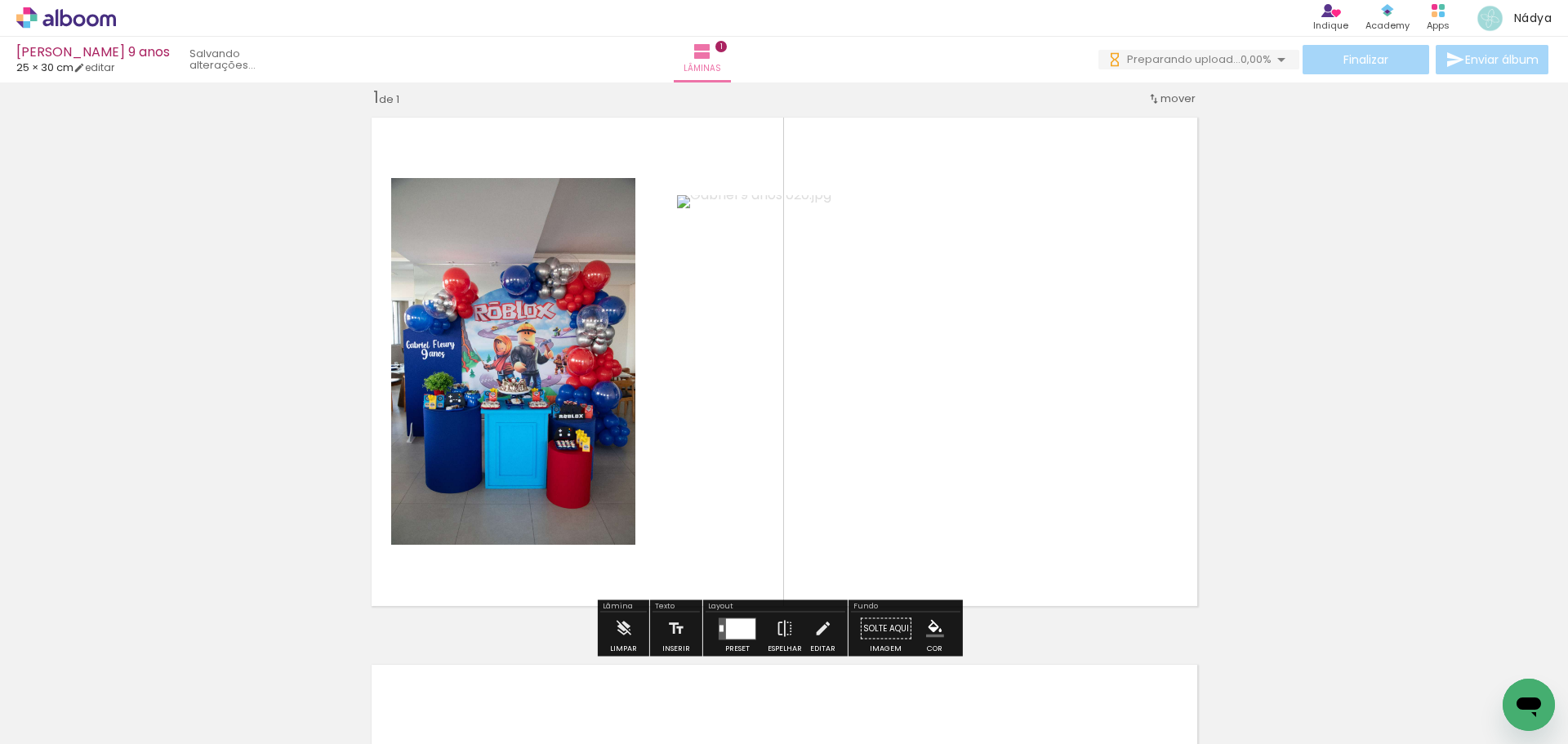
click at [748, 624] on div at bounding box center [741, 628] width 30 height 21
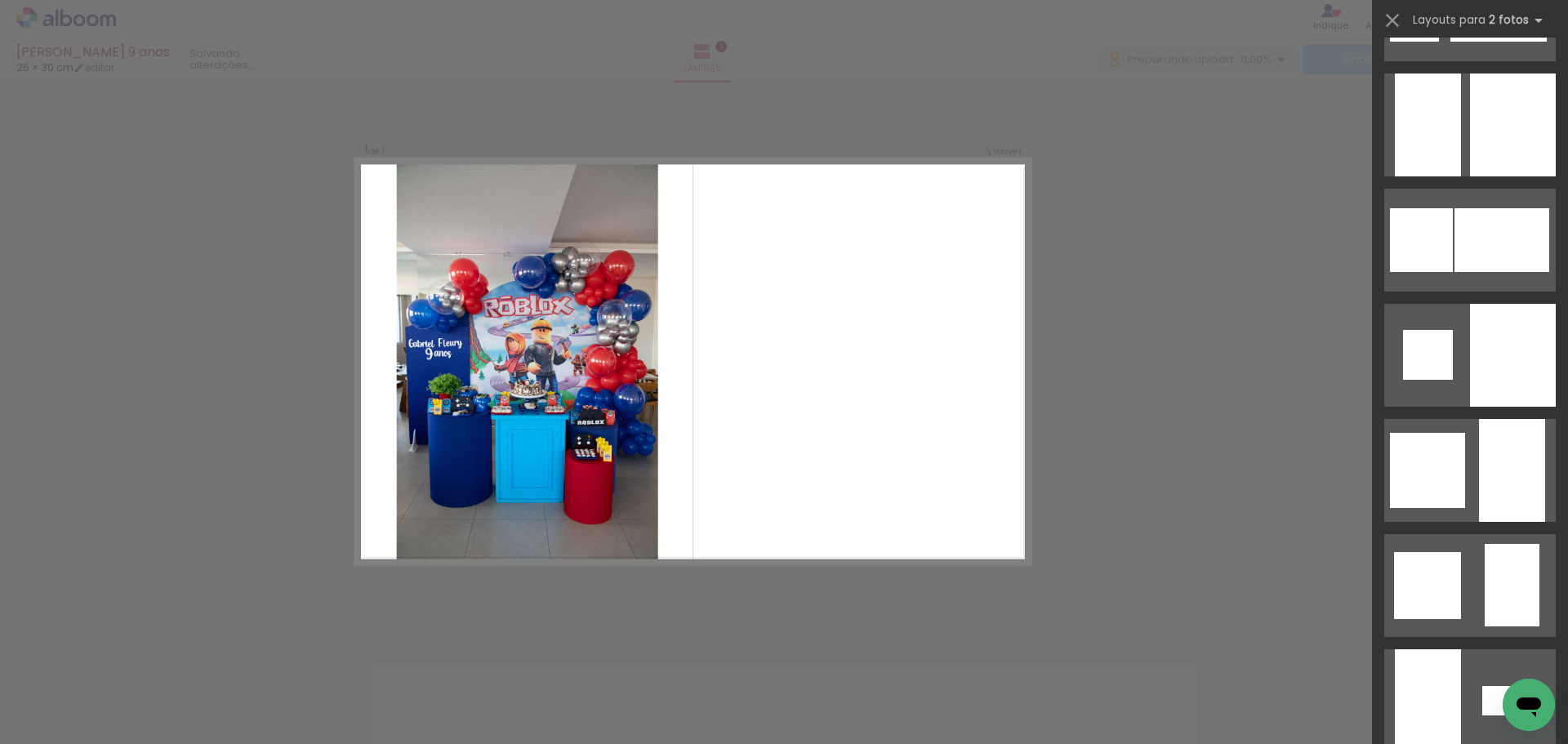
scroll to position [1715, 0]
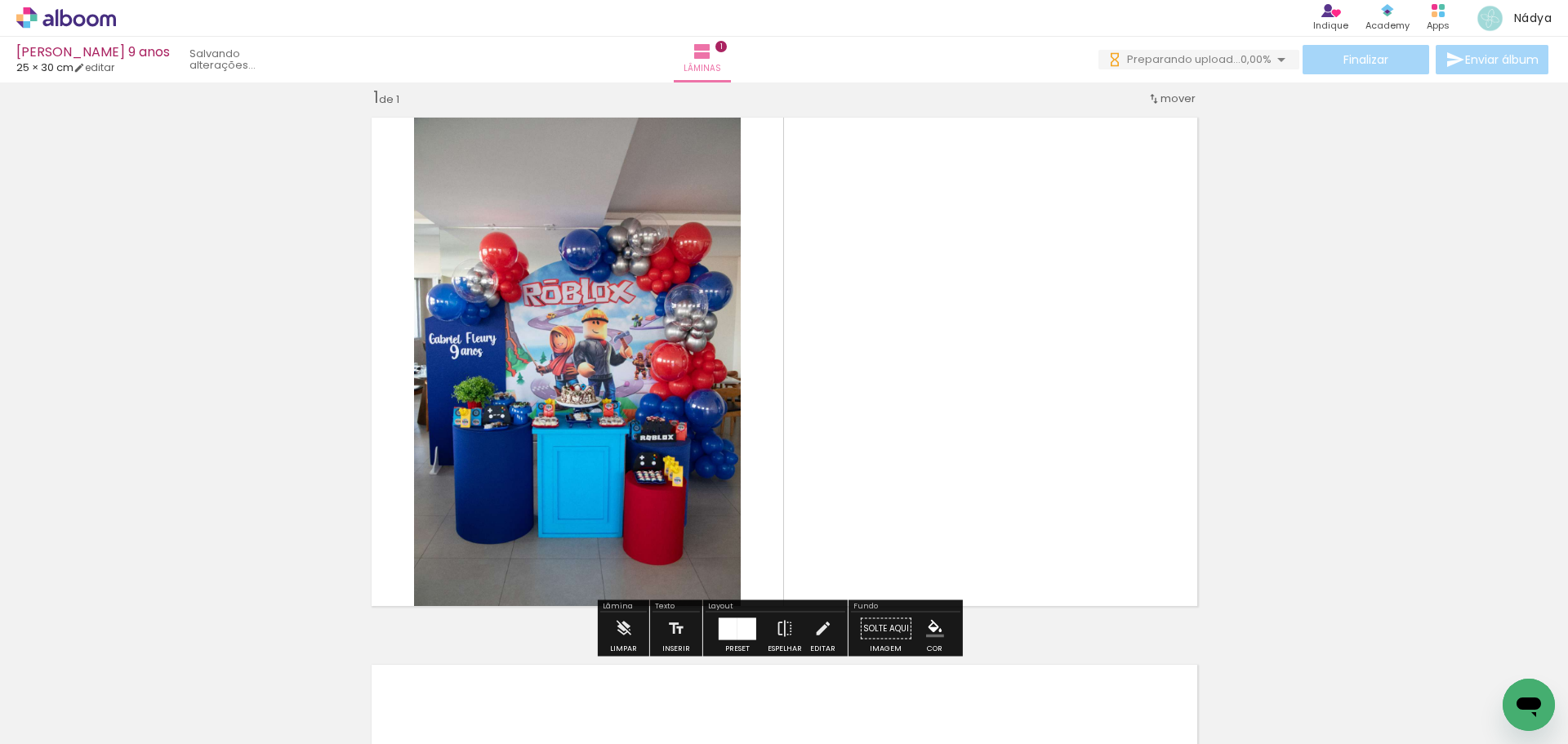
scroll to position [0, 0]
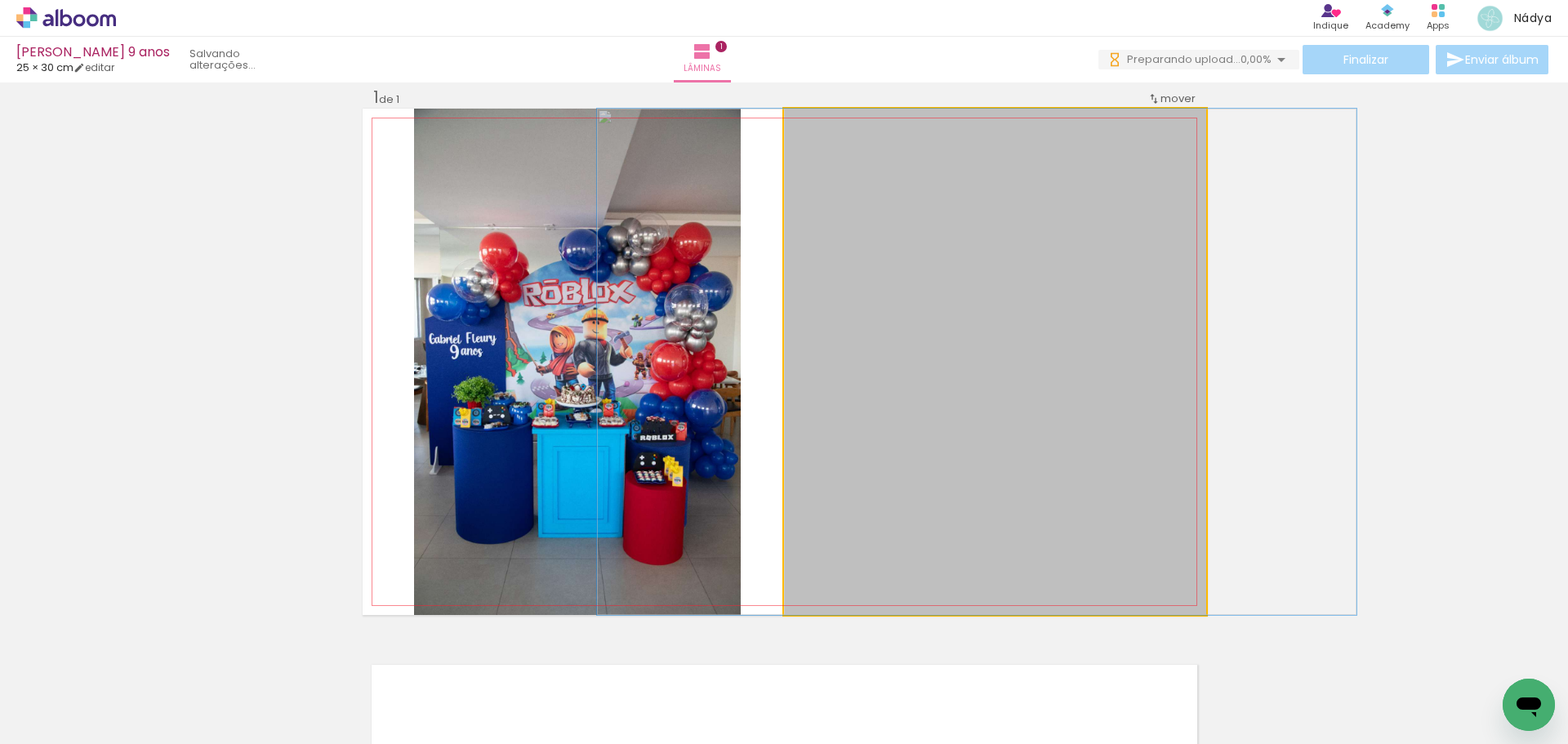
drag, startPoint x: 1036, startPoint y: 337, endPoint x: 1017, endPoint y: 332, distance: 19.6
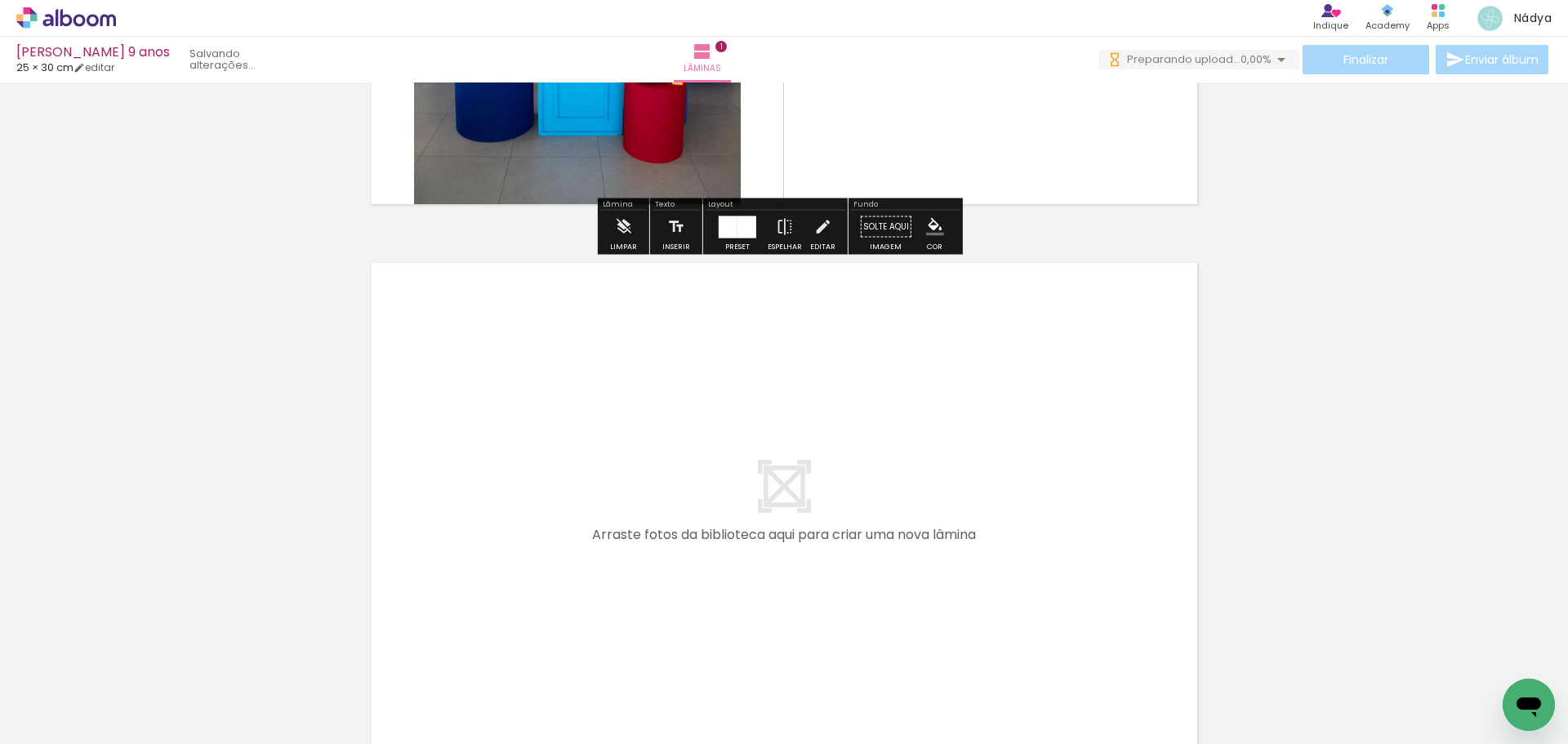
scroll to position [430, 0]
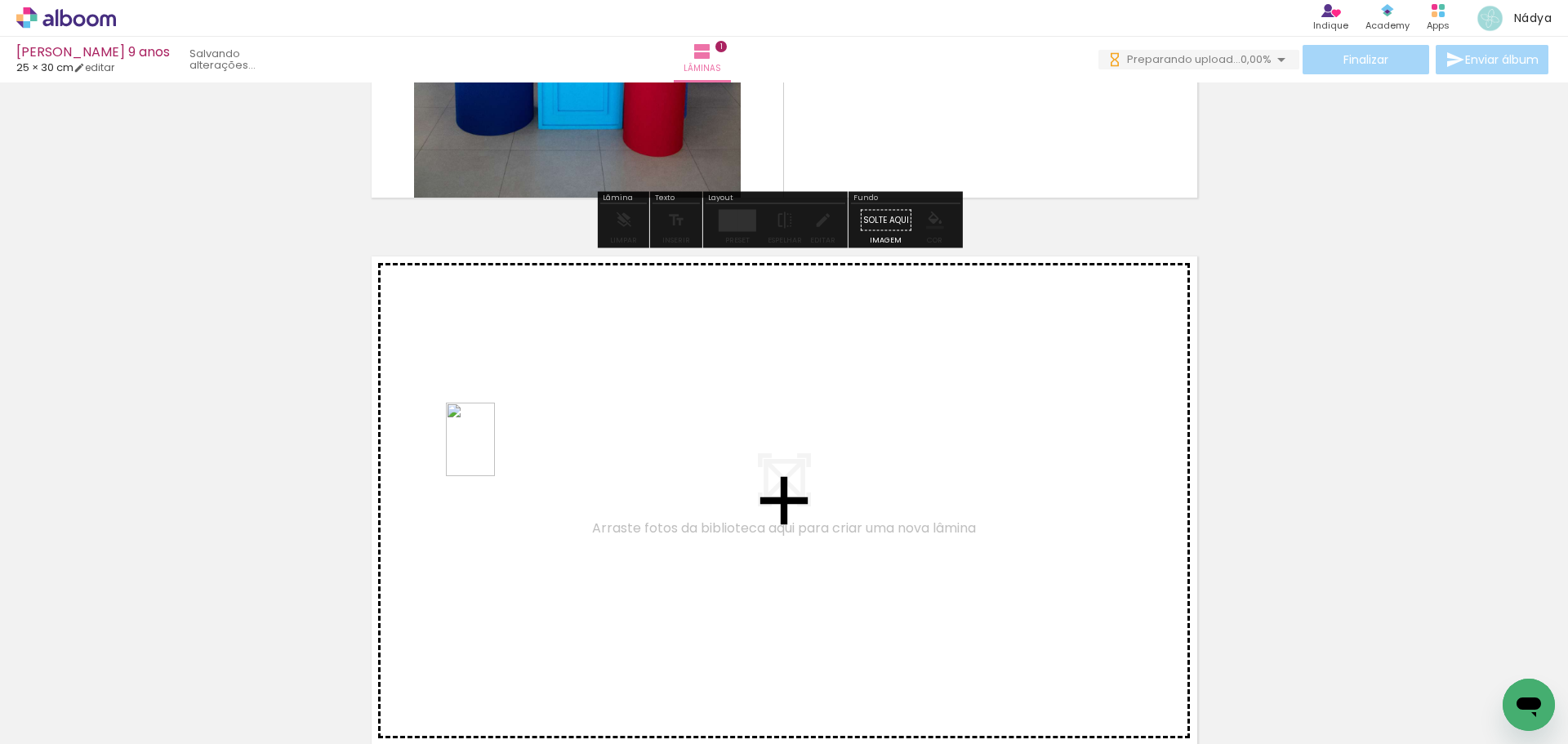
drag, startPoint x: 366, startPoint y: 689, endPoint x: 495, endPoint y: 452, distance: 269.8
click at [495, 452] on quentale-workspace at bounding box center [784, 372] width 1568 height 744
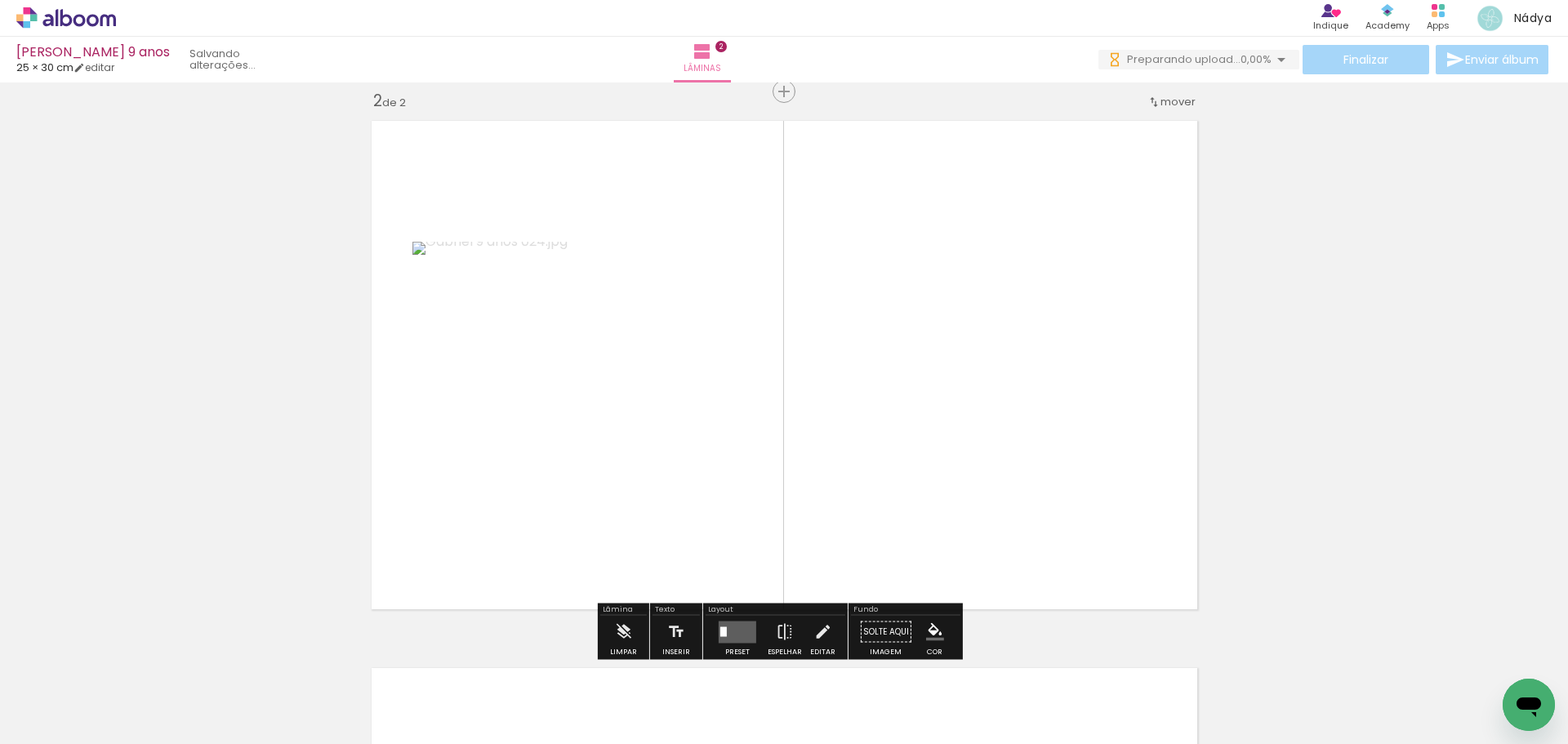
scroll to position [569, 0]
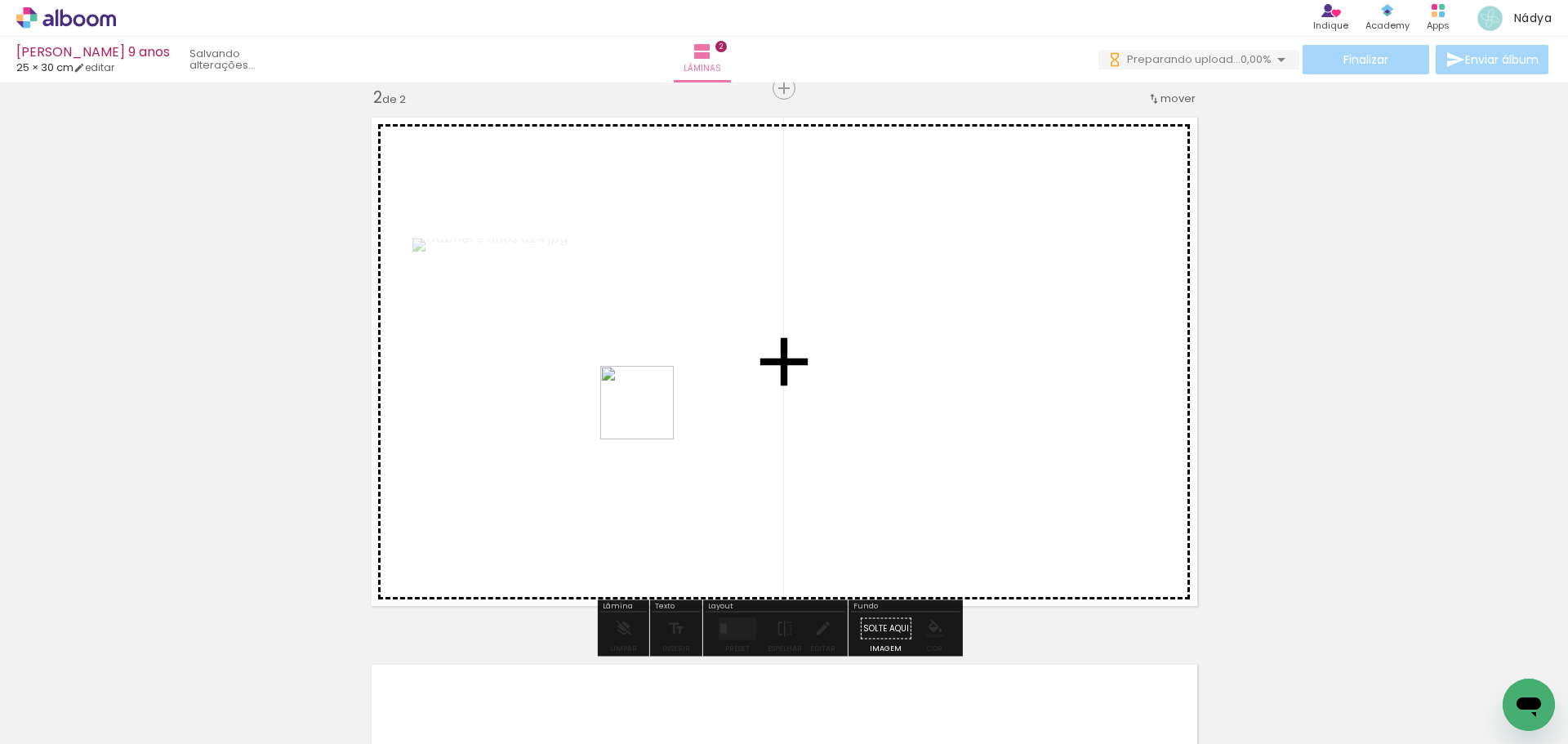
drag, startPoint x: 440, startPoint y: 683, endPoint x: 701, endPoint y: 359, distance: 416.0
click at [701, 359] on quentale-workspace at bounding box center [784, 372] width 1568 height 744
drag, startPoint x: 541, startPoint y: 688, endPoint x: 958, endPoint y: 362, distance: 529.3
click at [958, 362] on quentale-workspace at bounding box center [784, 372] width 1568 height 744
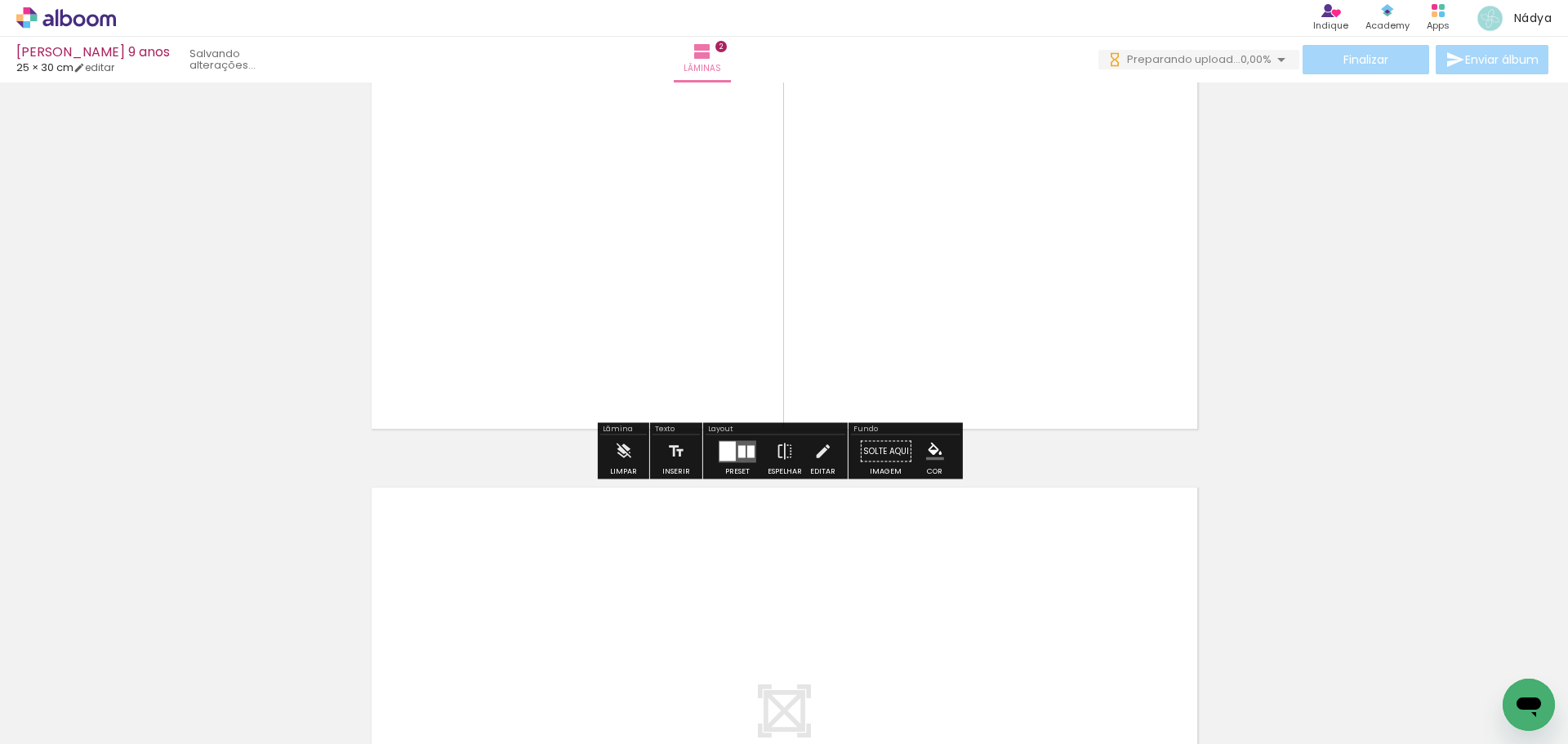
scroll to position [814, 0]
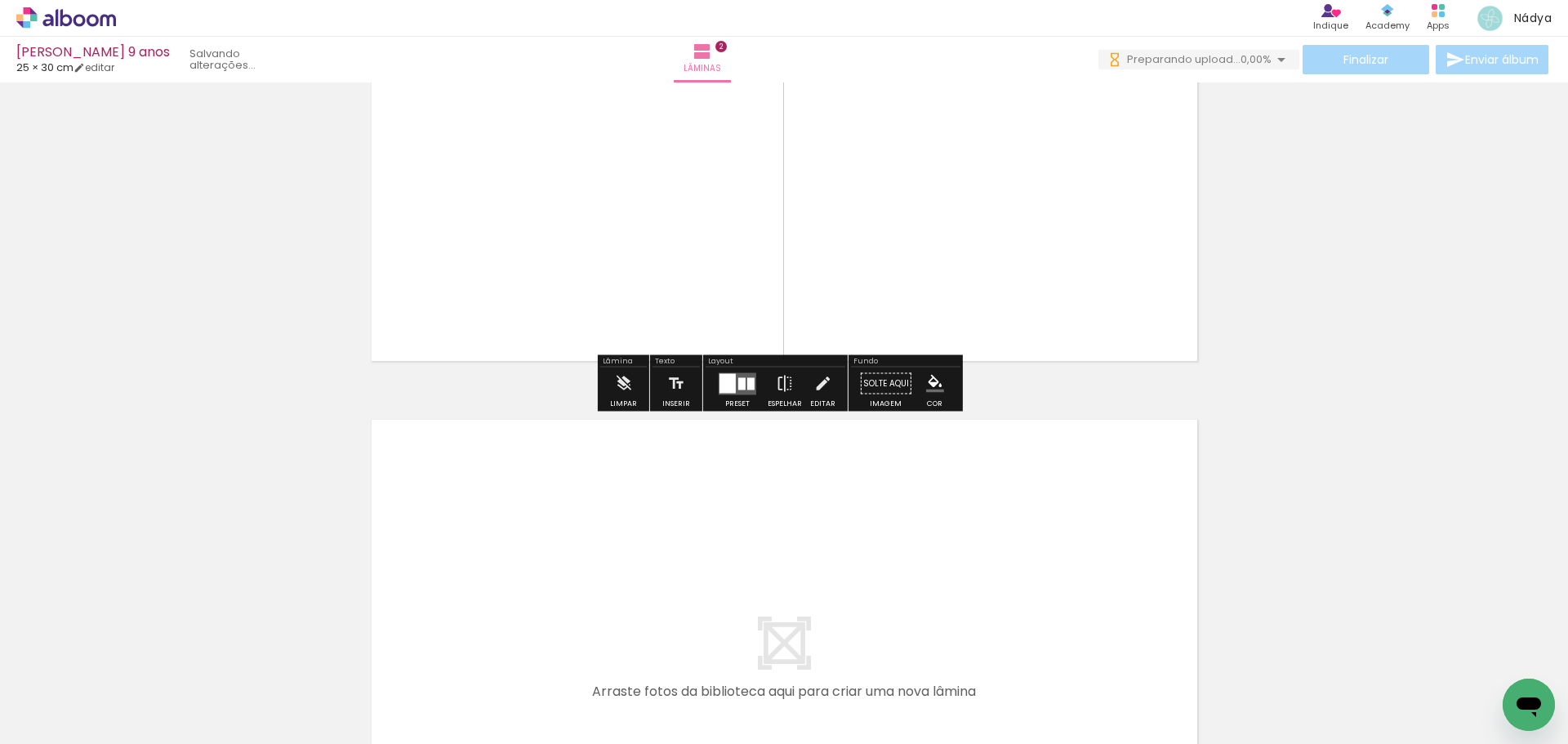
click at [748, 379] on div at bounding box center [751, 383] width 7 height 12
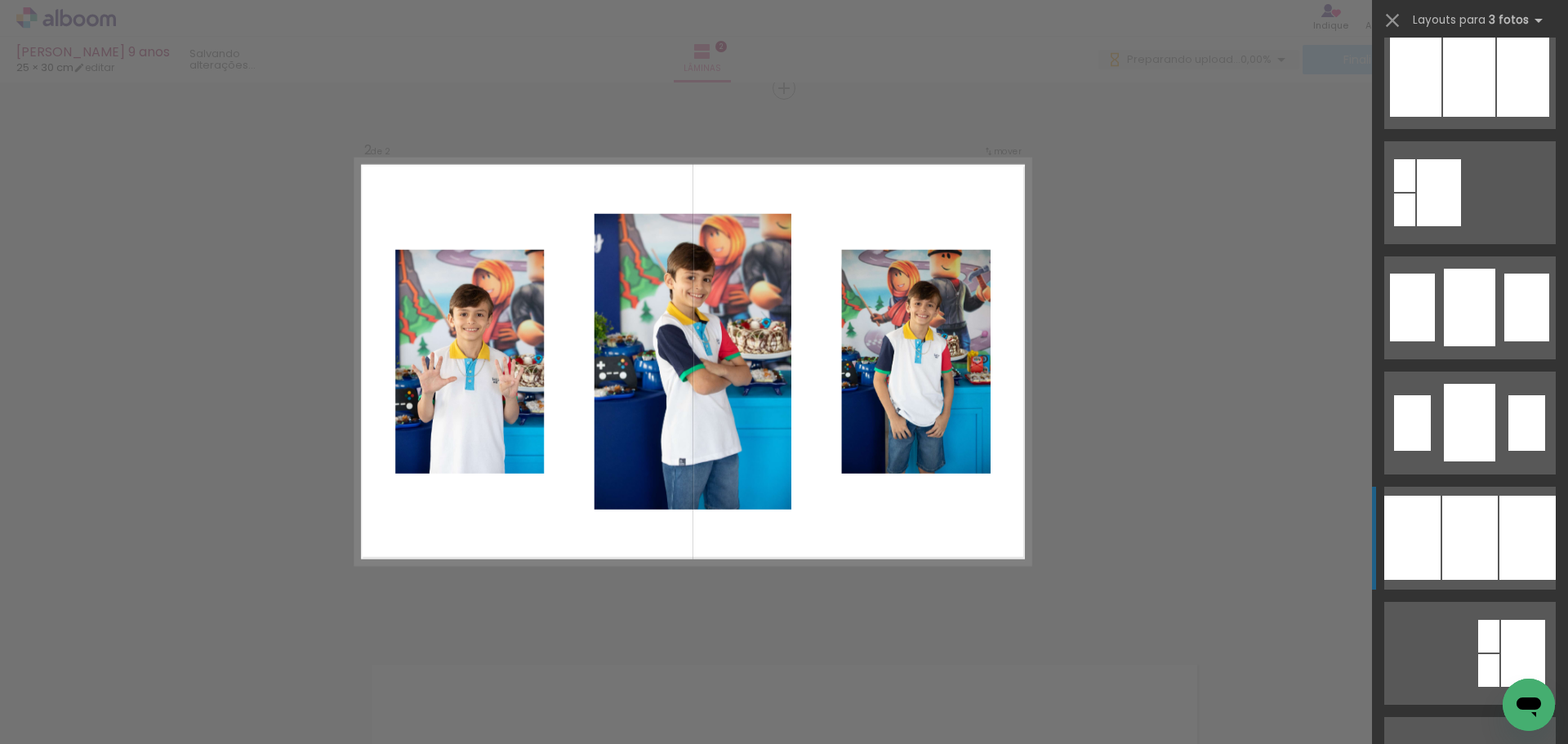
scroll to position [1307, 0]
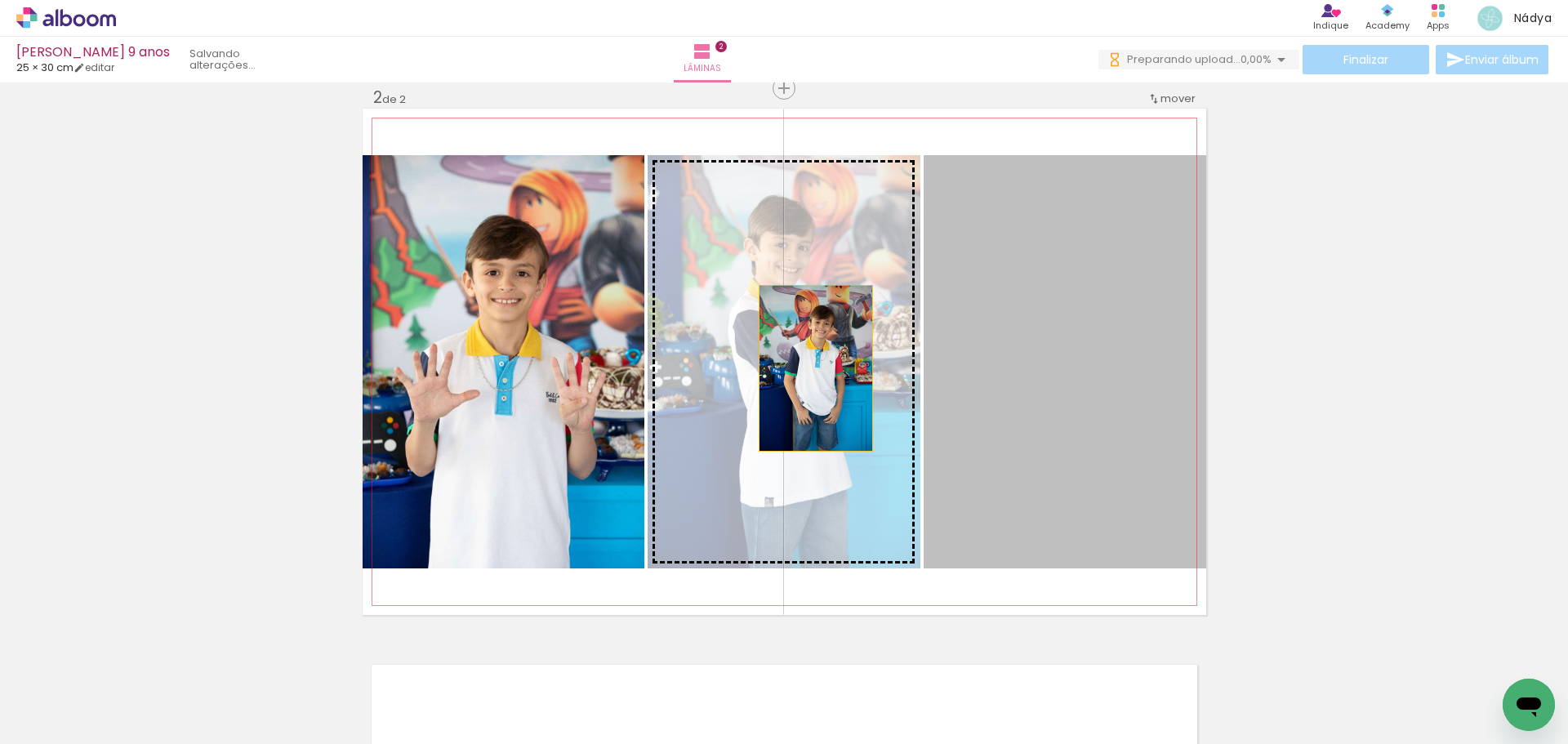
drag, startPoint x: 1002, startPoint y: 385, endPoint x: 808, endPoint y: 368, distance: 194.7
click at [0, 0] on slot at bounding box center [0, 0] width 0 height 0
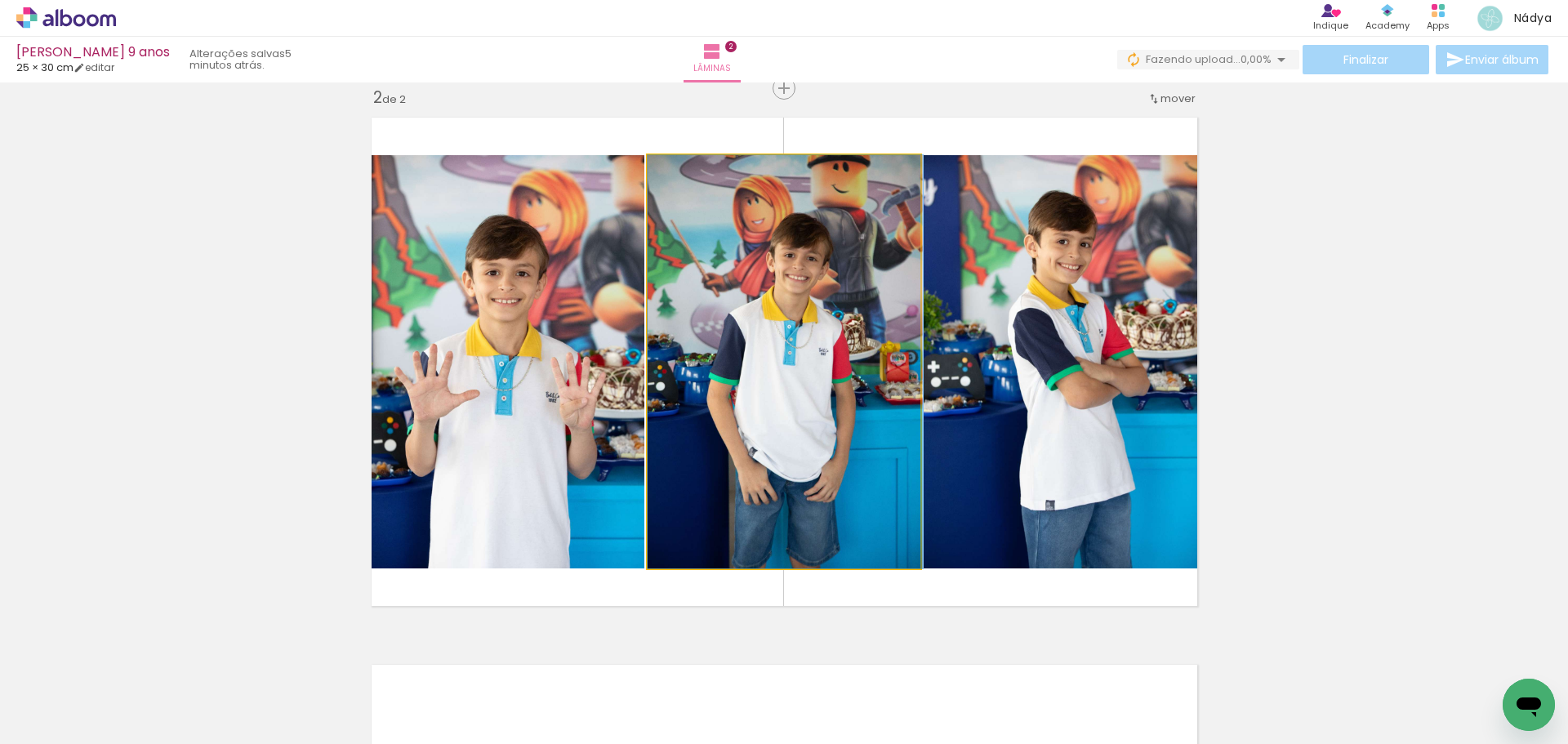
drag, startPoint x: 810, startPoint y: 372, endPoint x: 836, endPoint y: 372, distance: 26.0
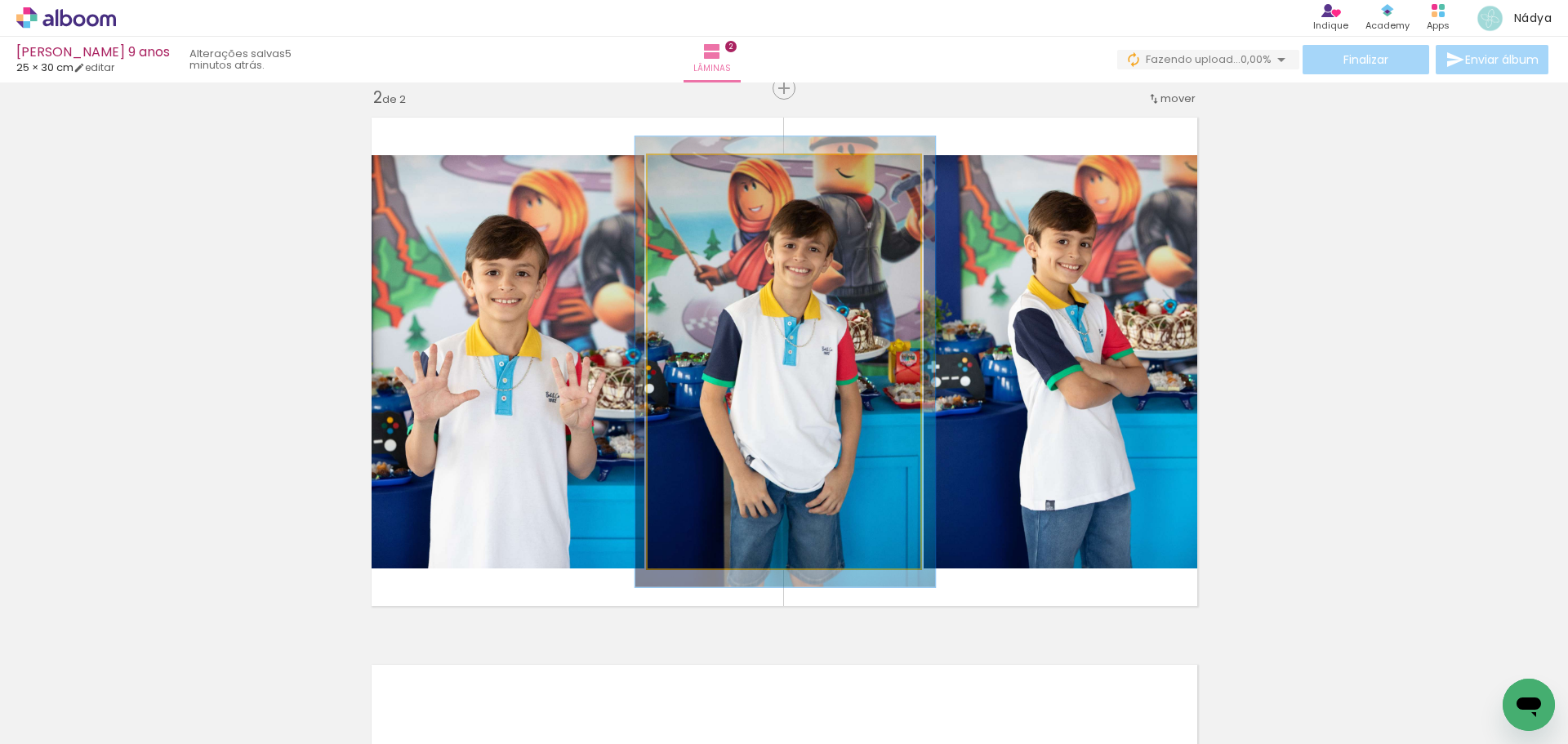
click at [684, 173] on div at bounding box center [691, 172] width 15 height 15
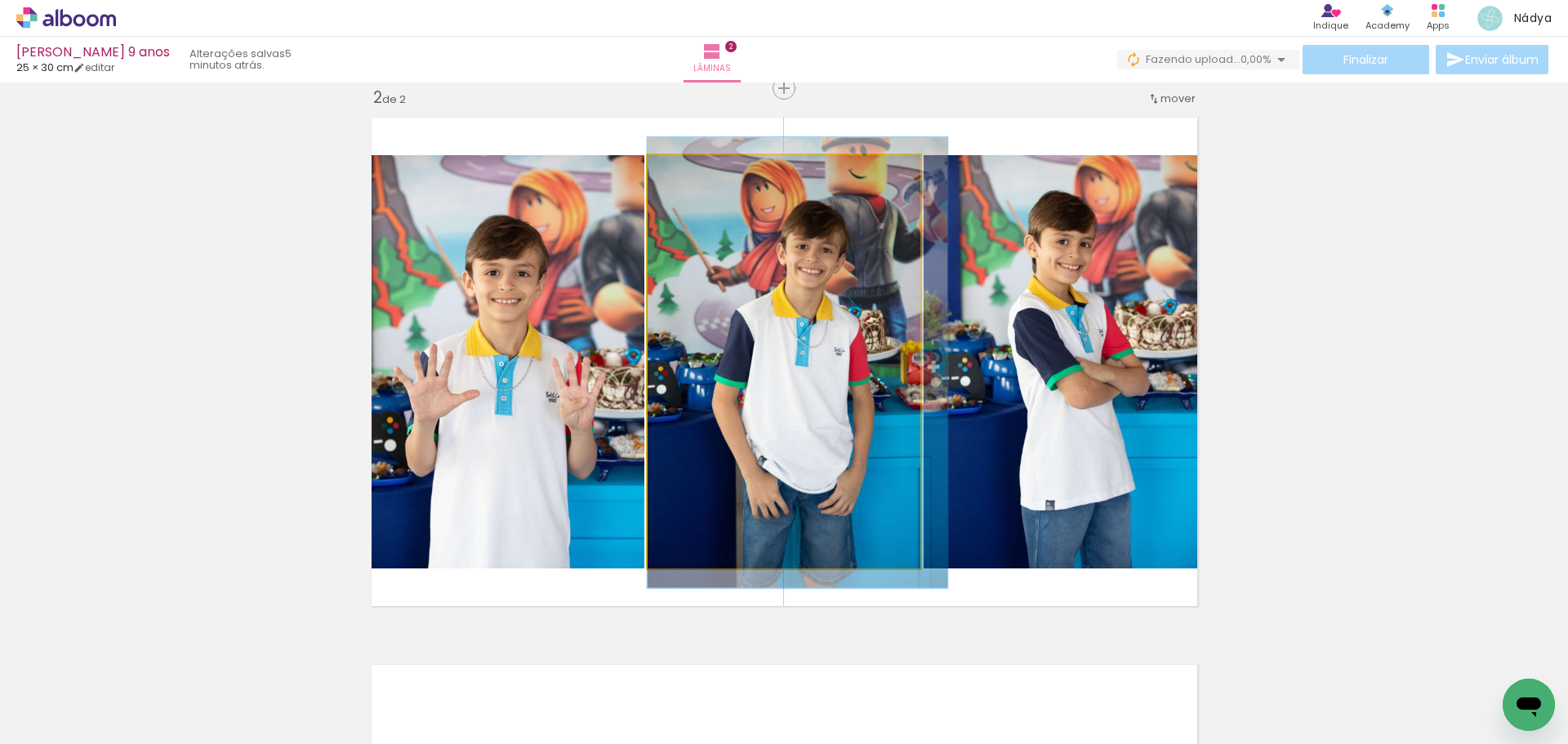
drag, startPoint x: 835, startPoint y: 396, endPoint x: 898, endPoint y: 397, distance: 63.0
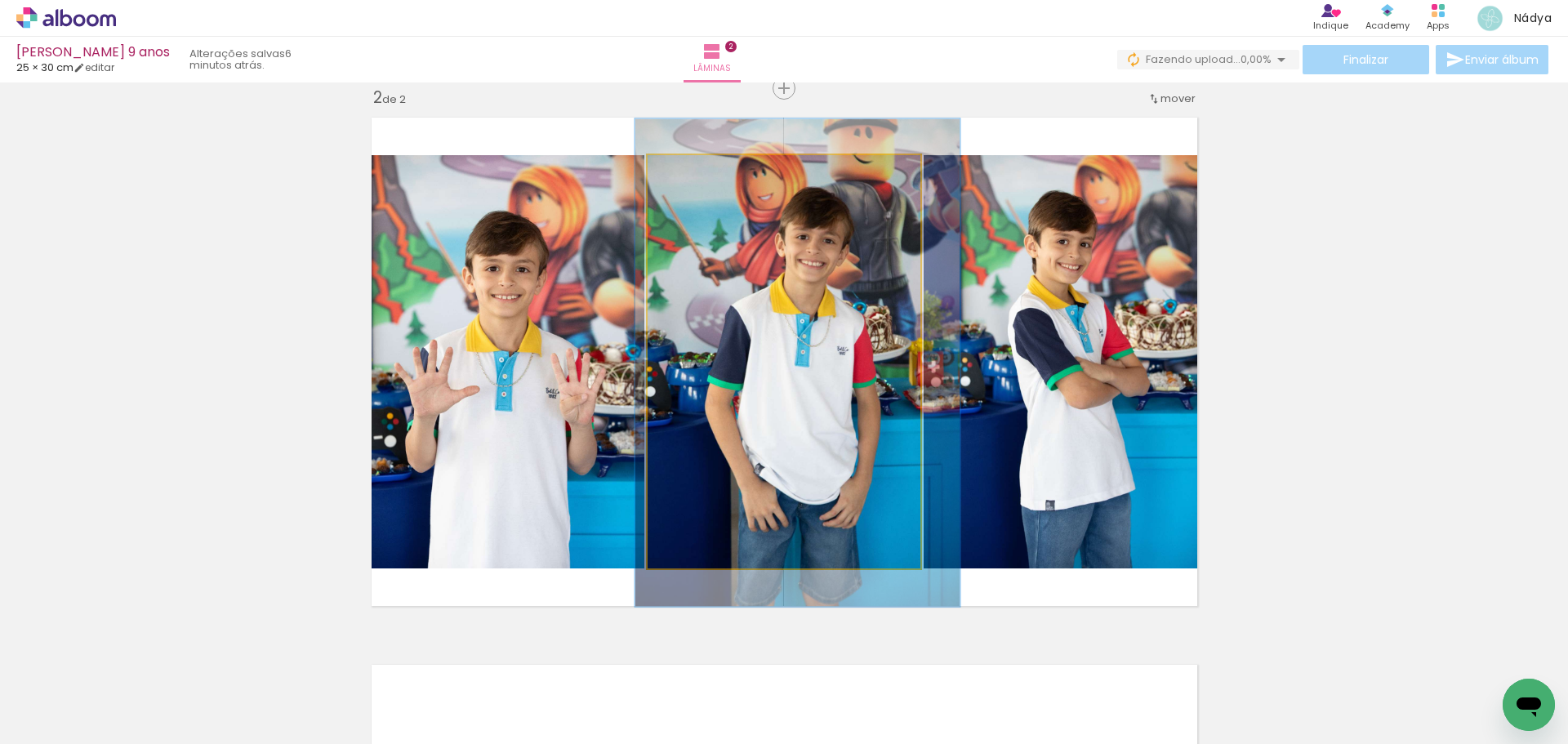
type paper-slider "118"
click at [695, 174] on div at bounding box center [698, 172] width 15 height 15
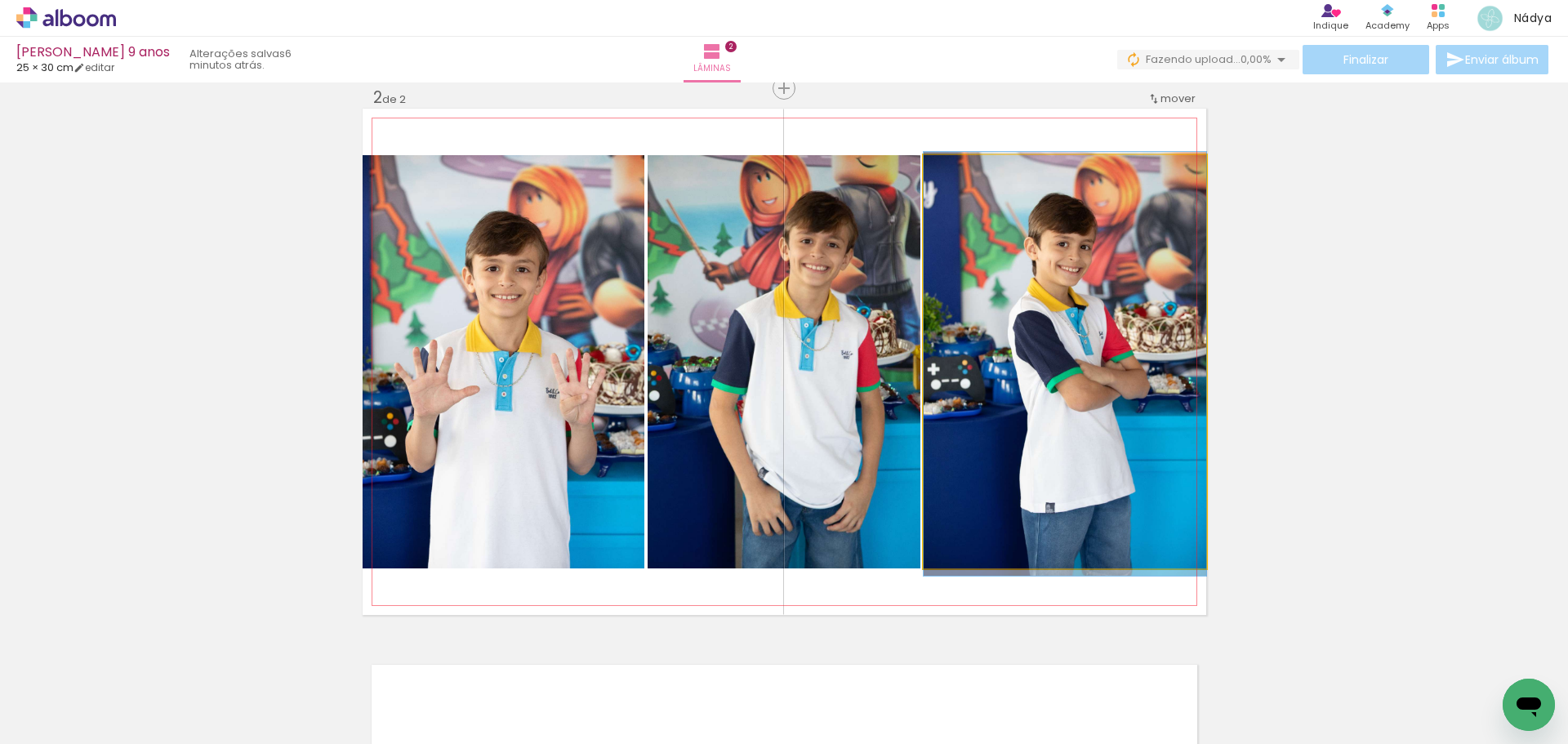
drag, startPoint x: 1102, startPoint y: 382, endPoint x: 1094, endPoint y: 384, distance: 8.2
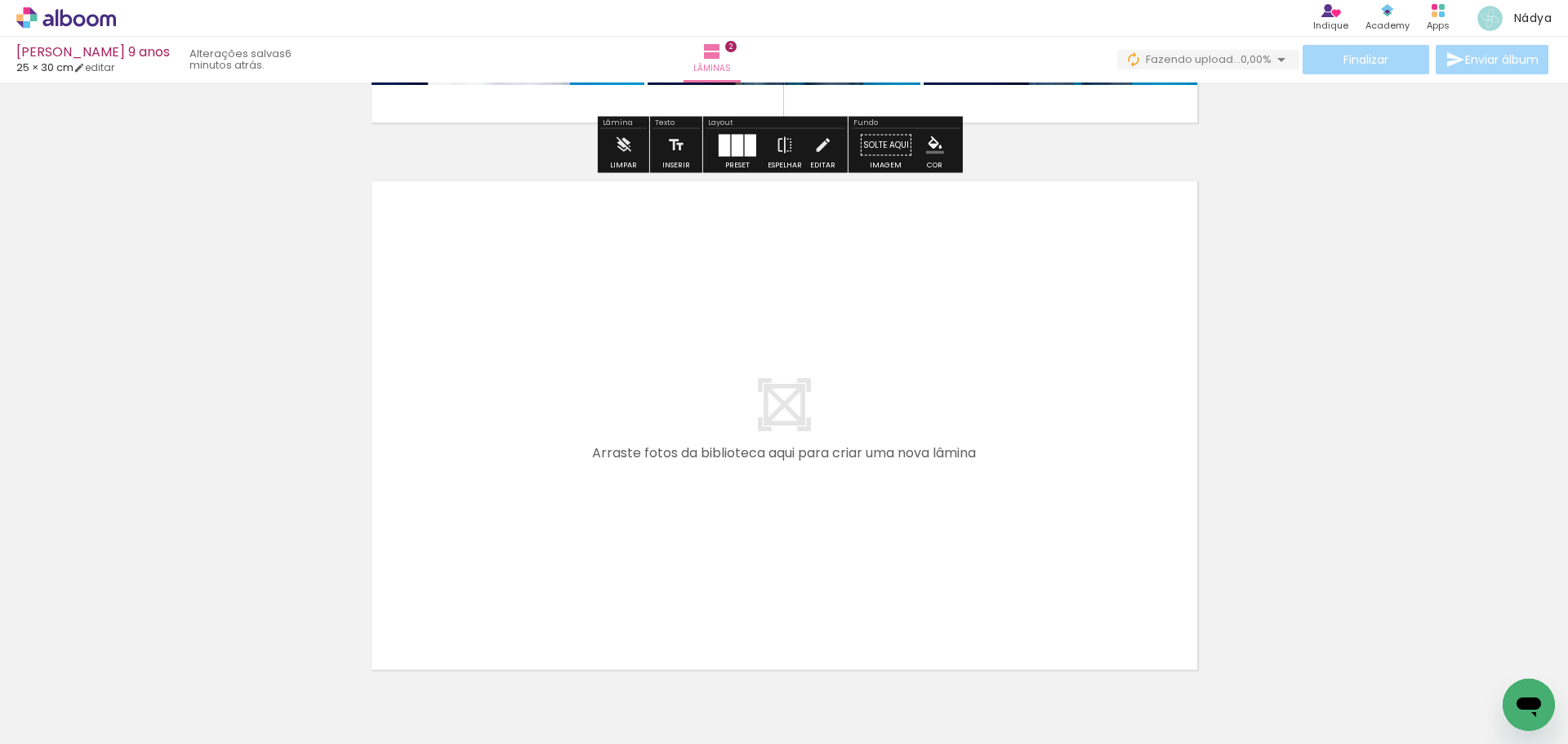
scroll to position [1058, 0]
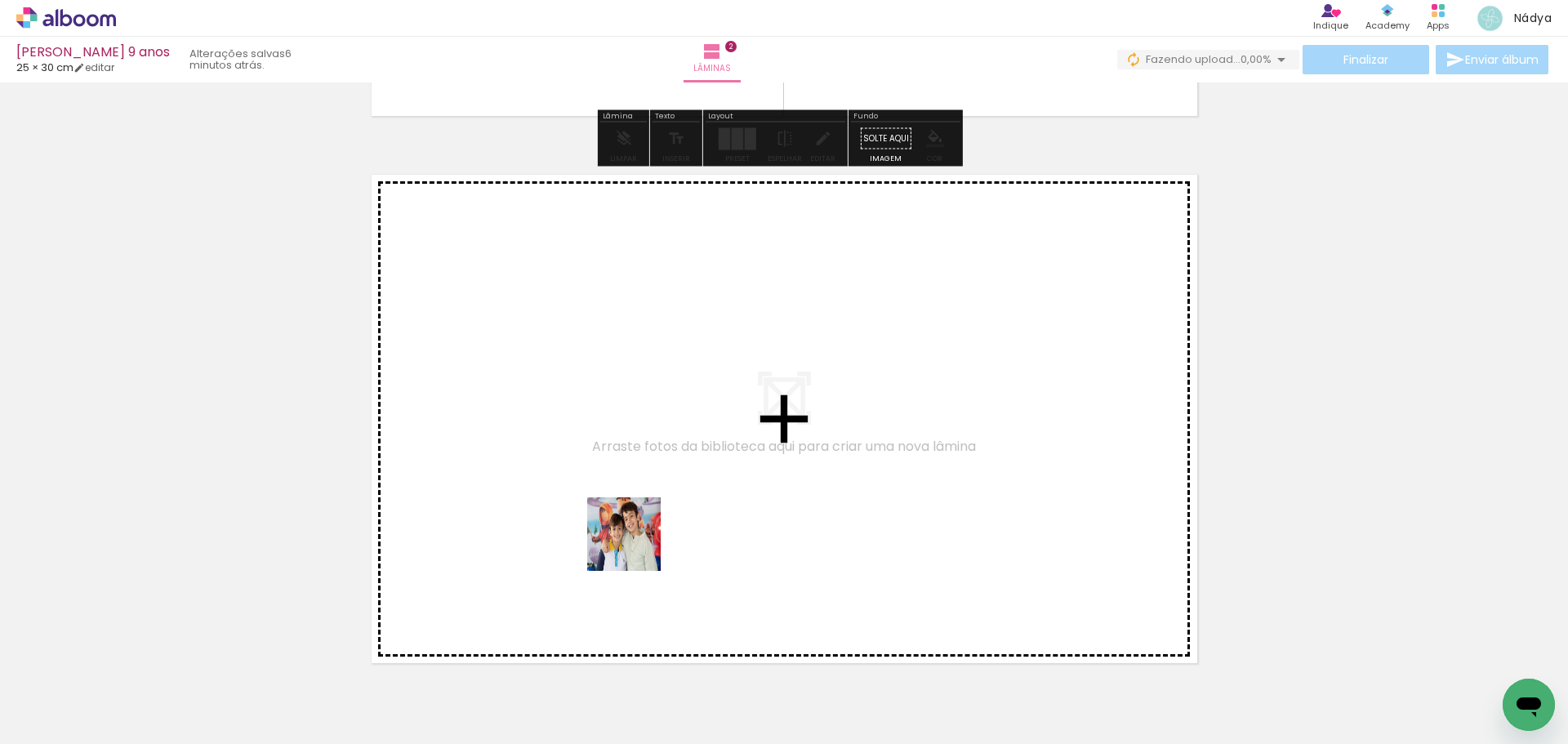
drag, startPoint x: 632, startPoint y: 685, endPoint x: 634, endPoint y: 386, distance: 299.0
click at [634, 386] on quentale-workspace at bounding box center [784, 372] width 1568 height 744
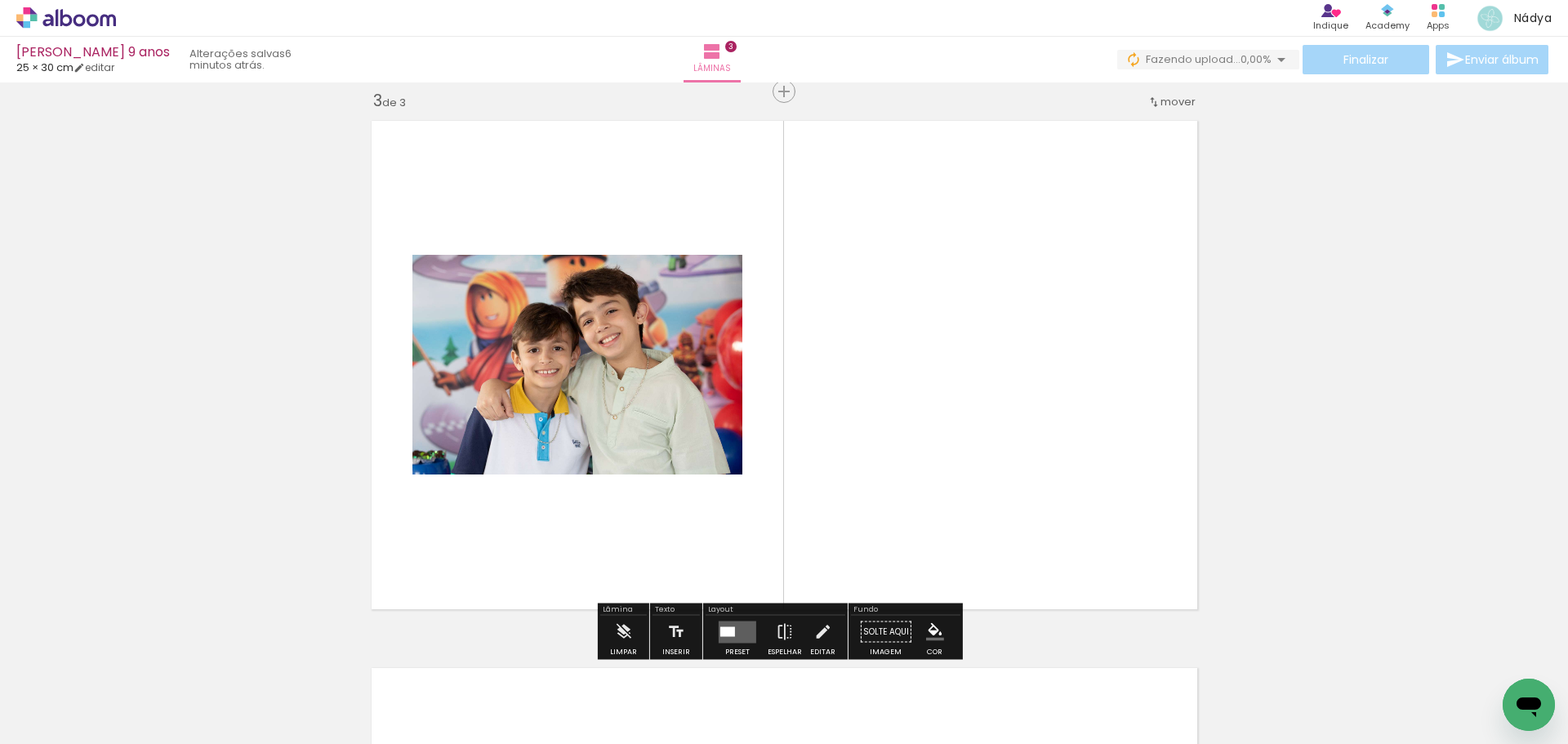
scroll to position [1116, 0]
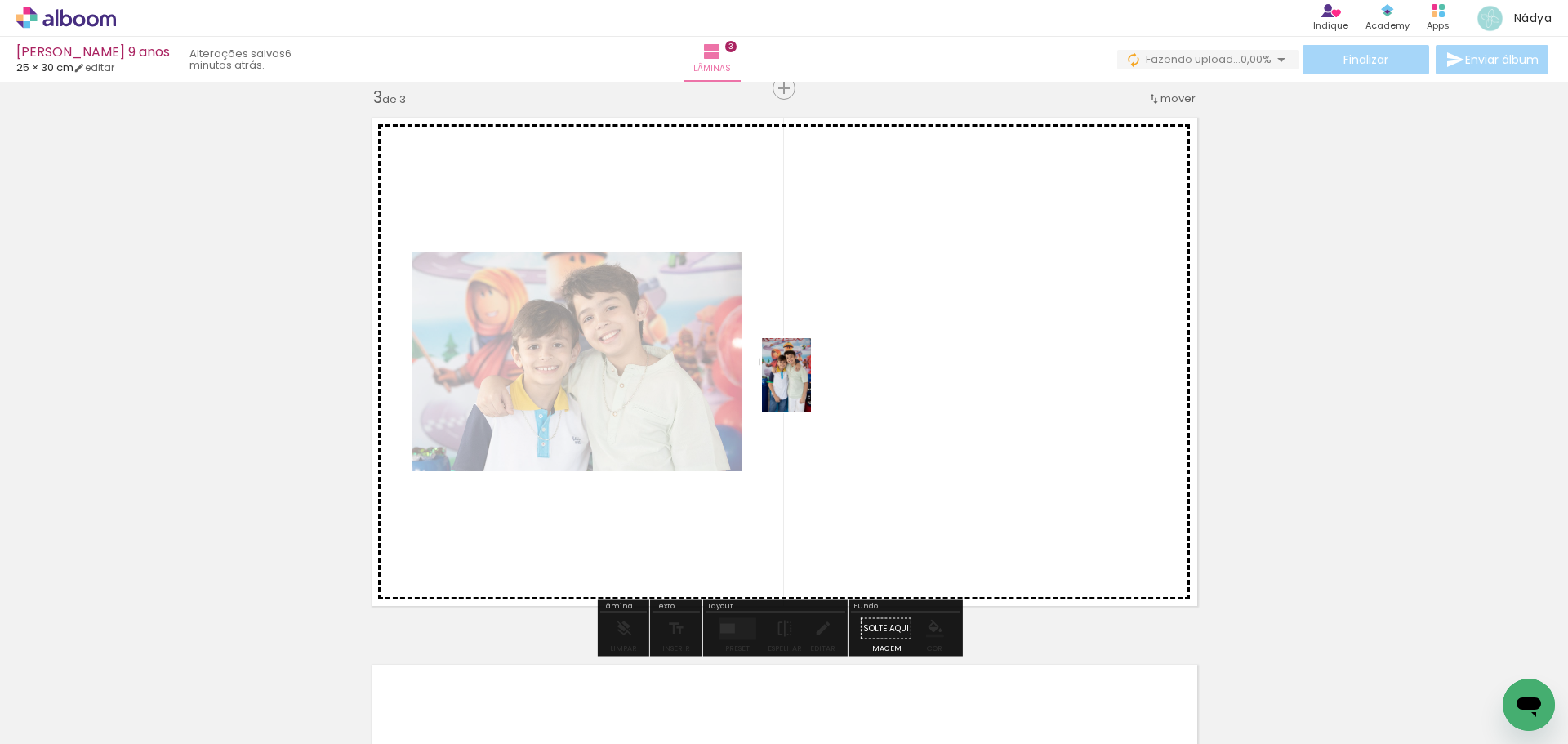
drag, startPoint x: 713, startPoint y: 683, endPoint x: 812, endPoint y: 386, distance: 313.1
click at [812, 386] on quentale-workspace at bounding box center [784, 372] width 1568 height 744
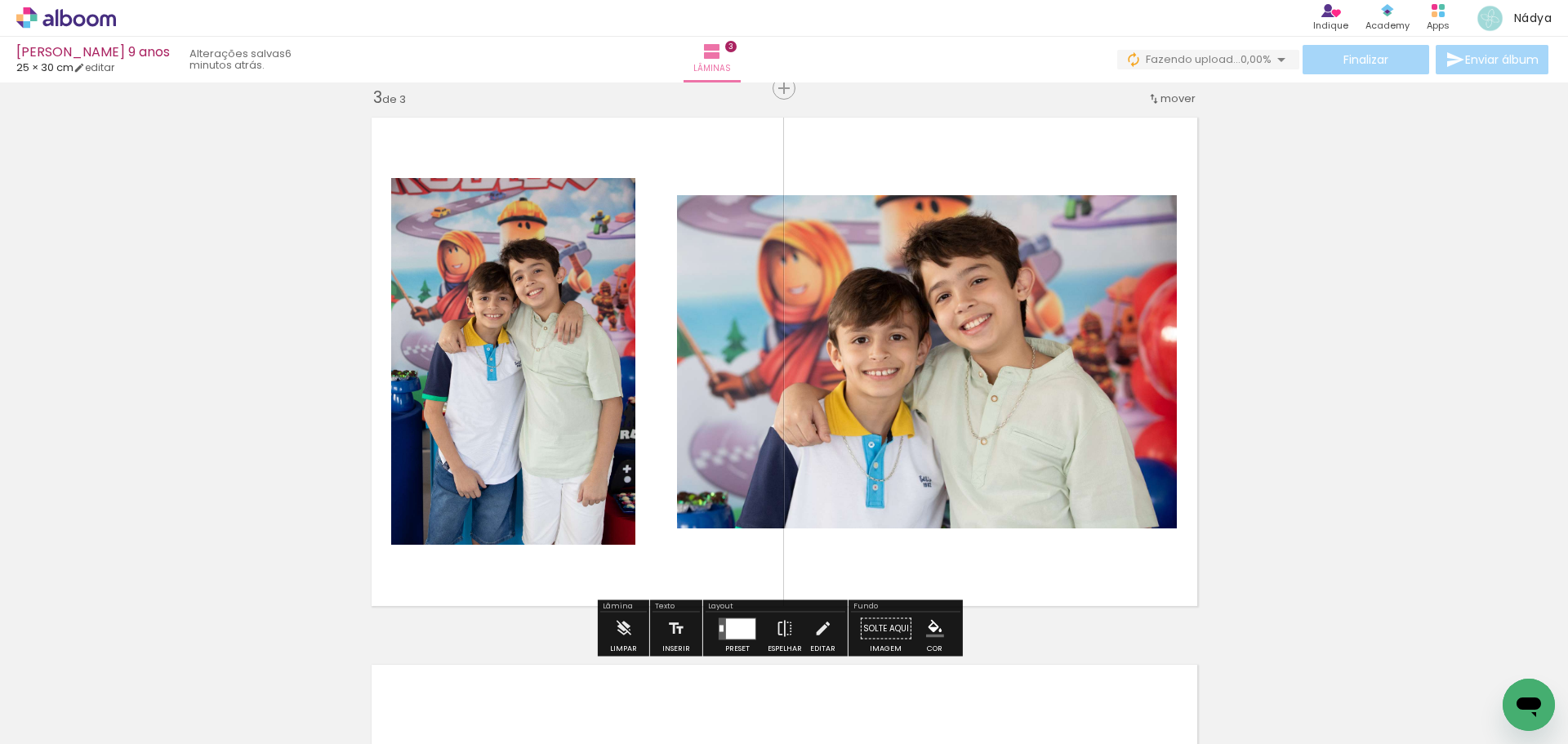
click at [734, 627] on div at bounding box center [741, 628] width 30 height 21
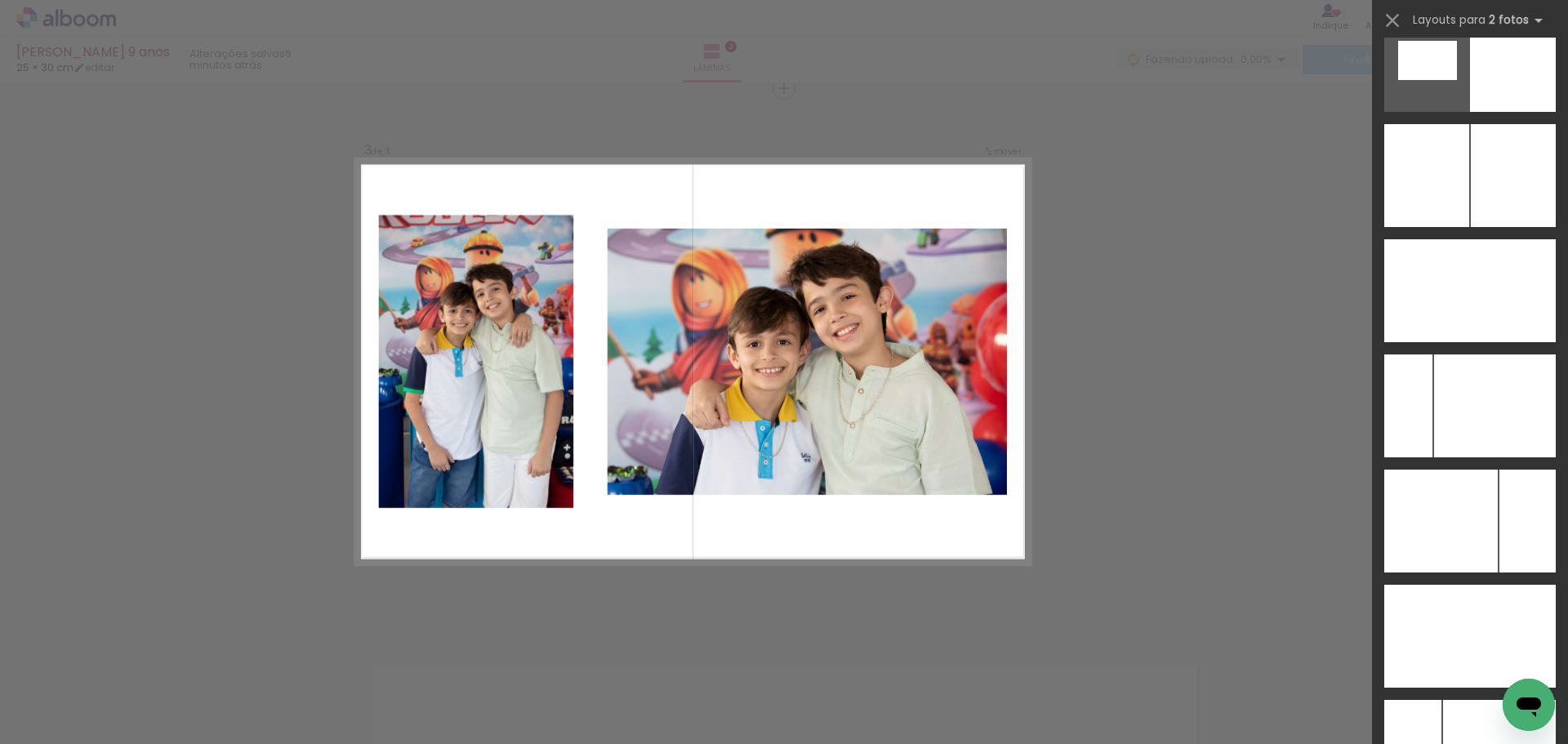
scroll to position [8369, 0]
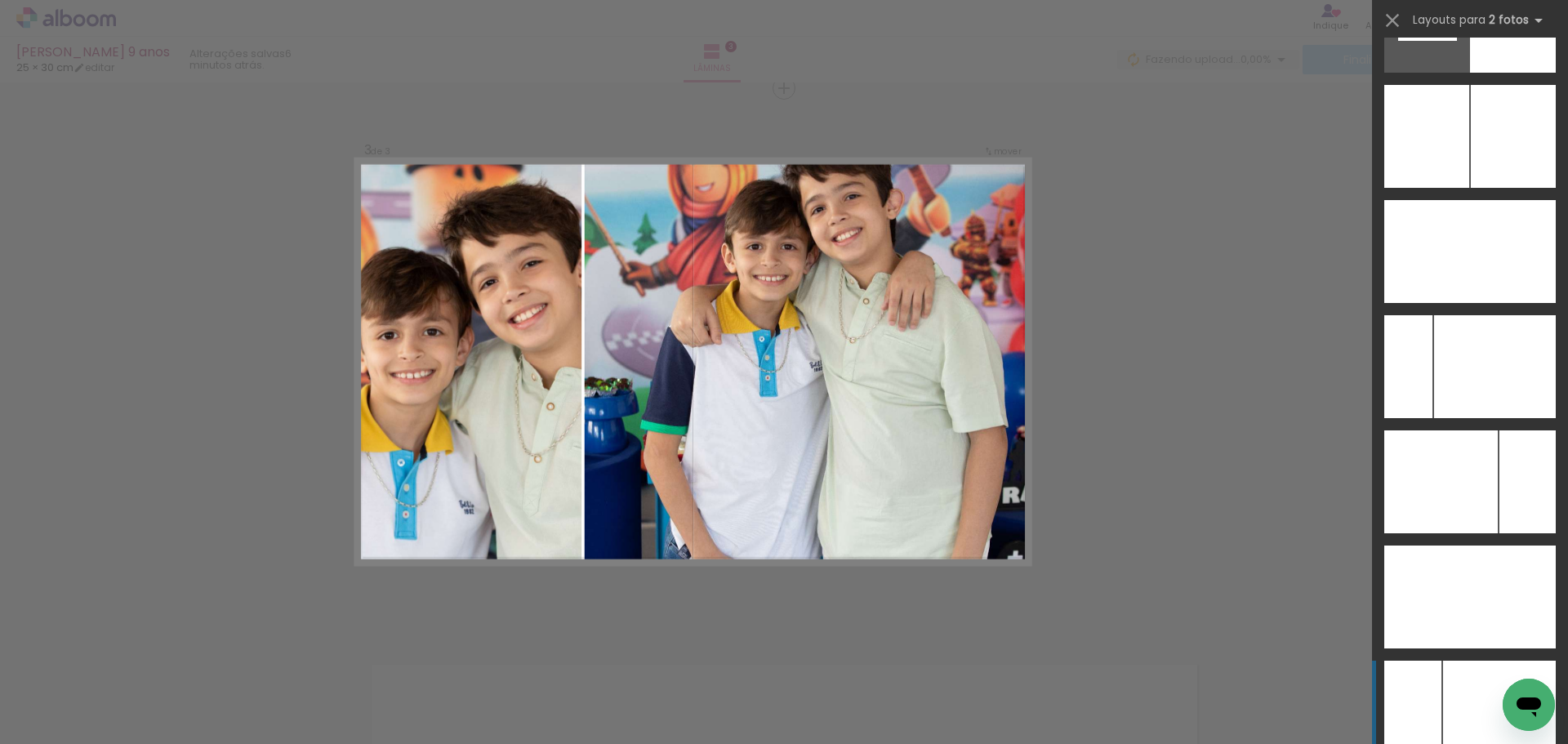
click at [1494, 418] on div at bounding box center [1494, 367] width 122 height 103
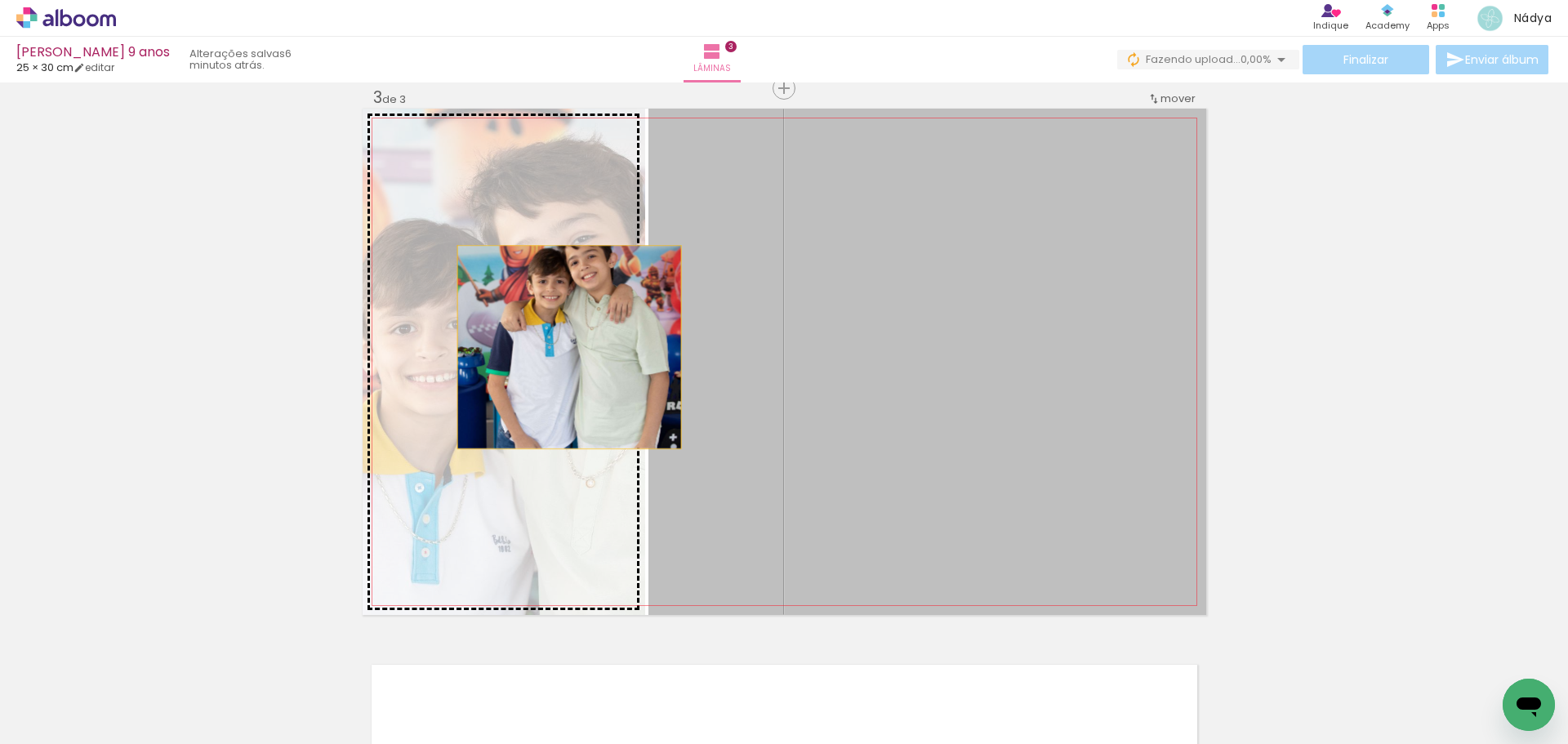
drag, startPoint x: 972, startPoint y: 371, endPoint x: 562, endPoint y: 347, distance: 410.7
click at [0, 0] on slot at bounding box center [0, 0] width 0 height 0
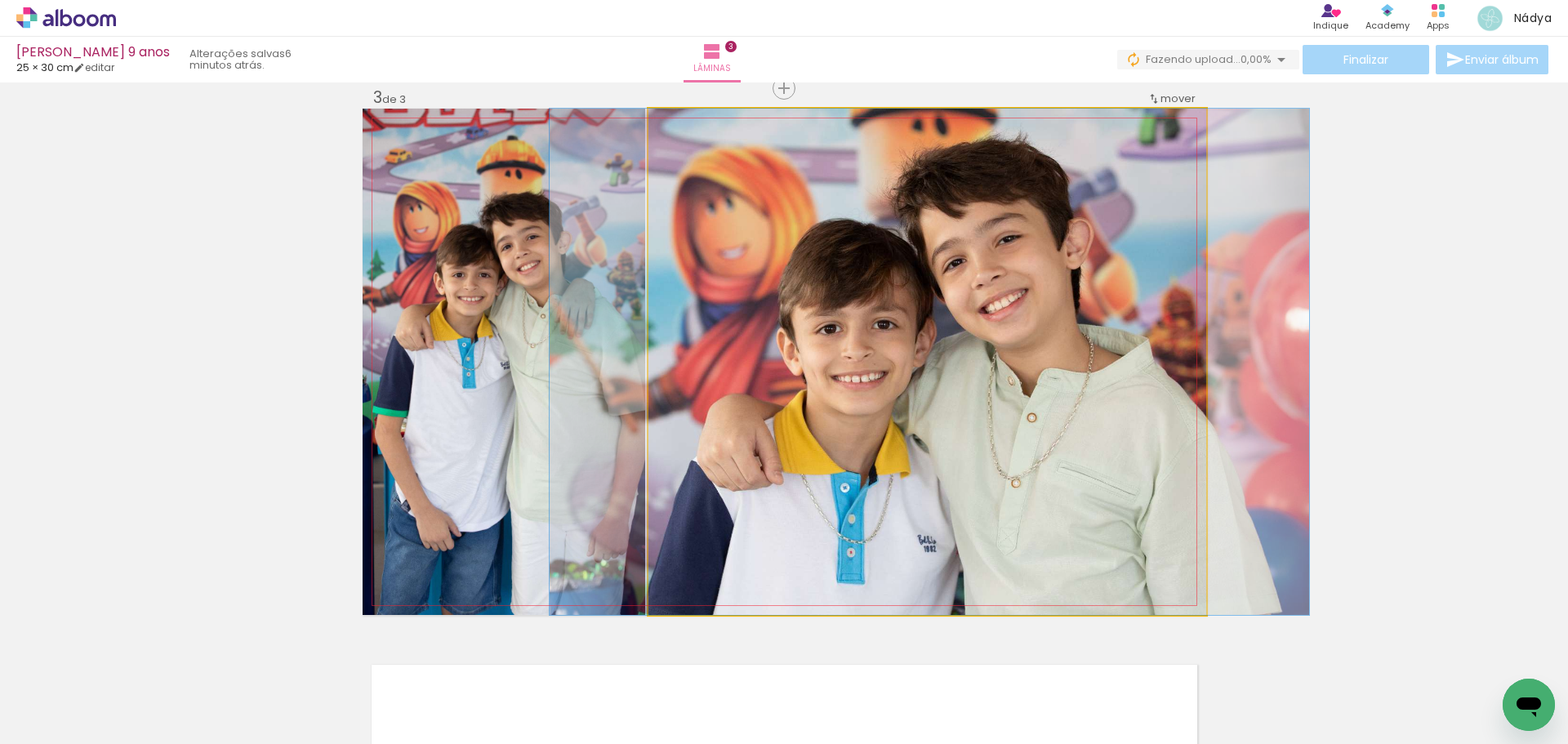
drag, startPoint x: 911, startPoint y: 360, endPoint x: 913, endPoint y: 348, distance: 12.2
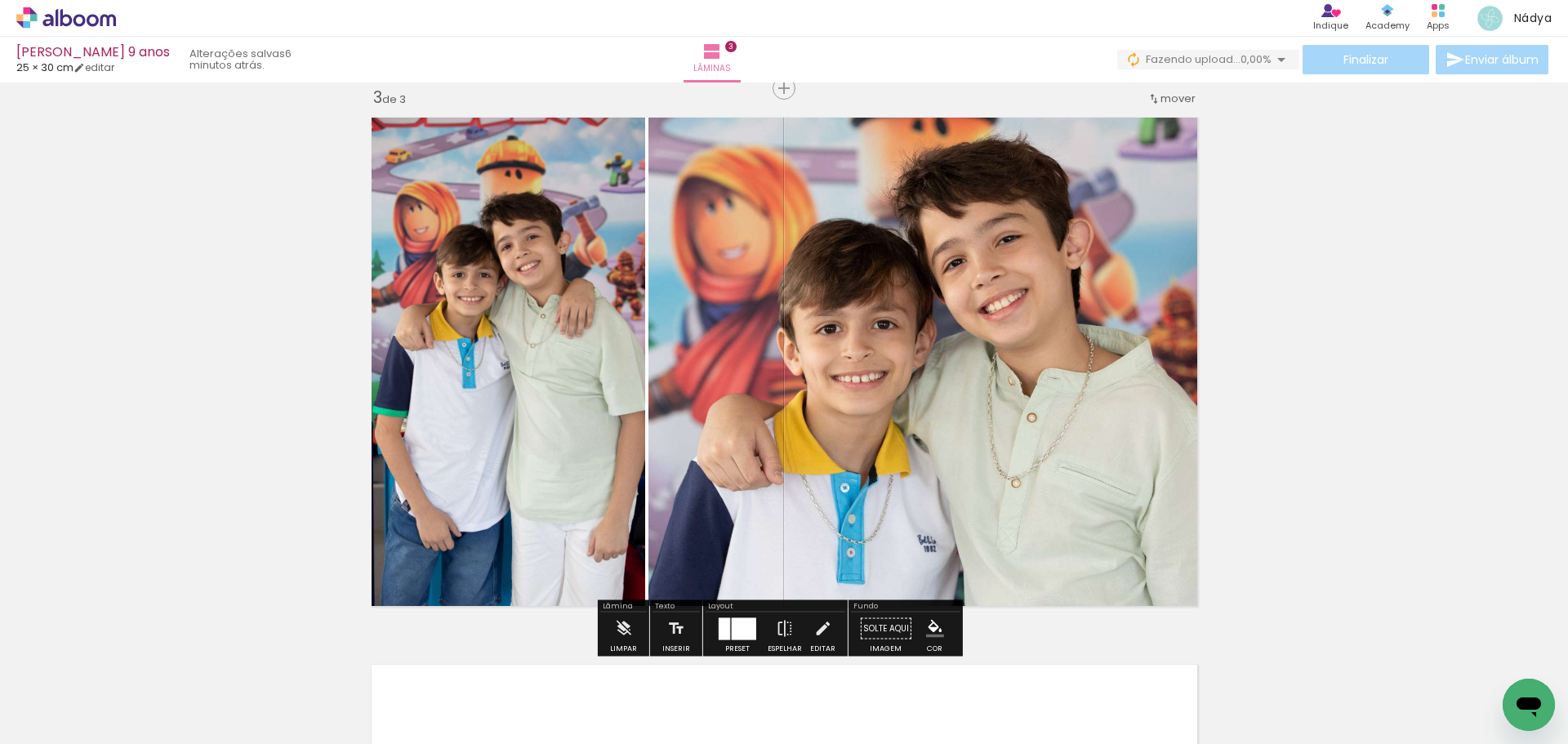
click at [798, 353] on quentale-photo at bounding box center [927, 362] width 558 height 506
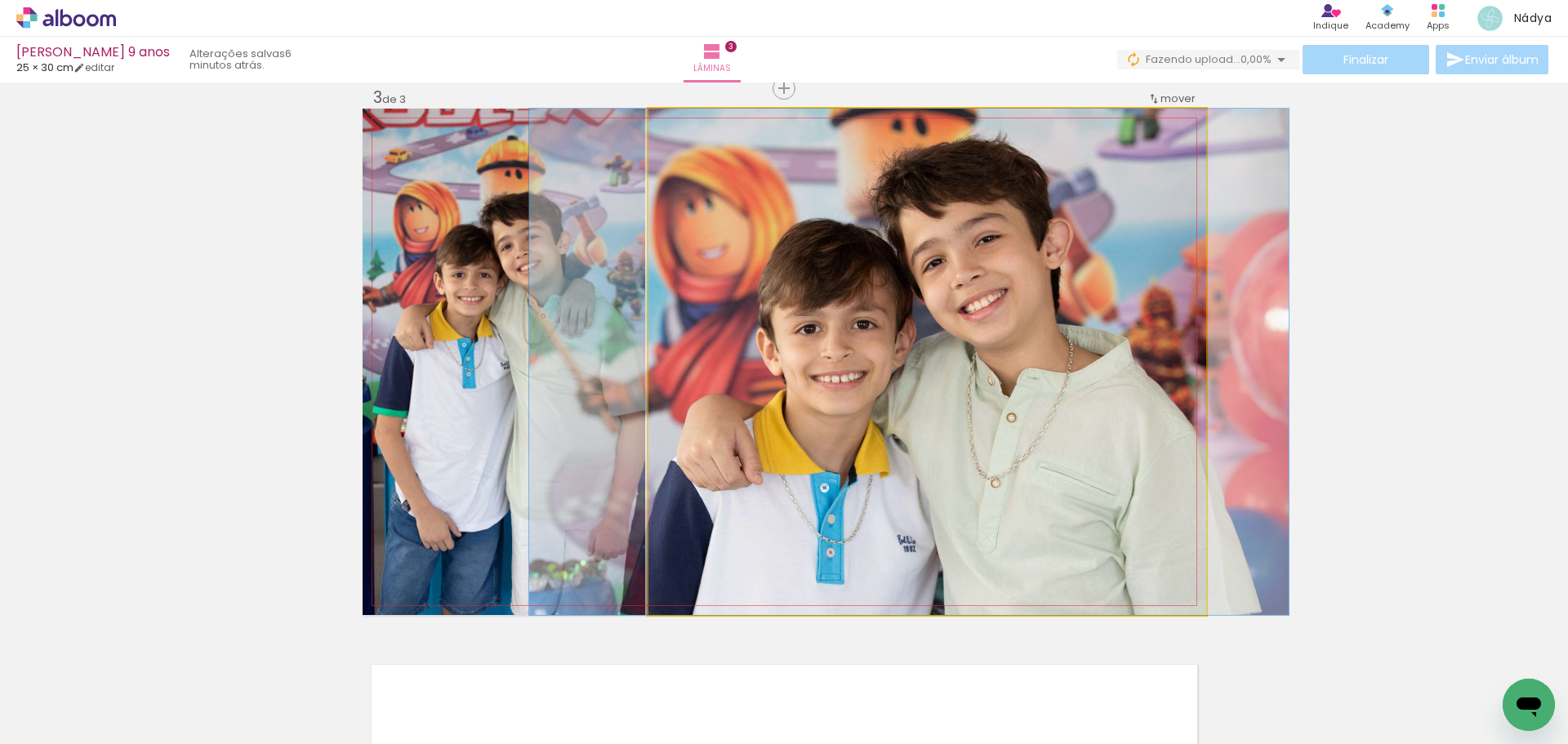
drag, startPoint x: 798, startPoint y: 353, endPoint x: 754, endPoint y: 394, distance: 60.1
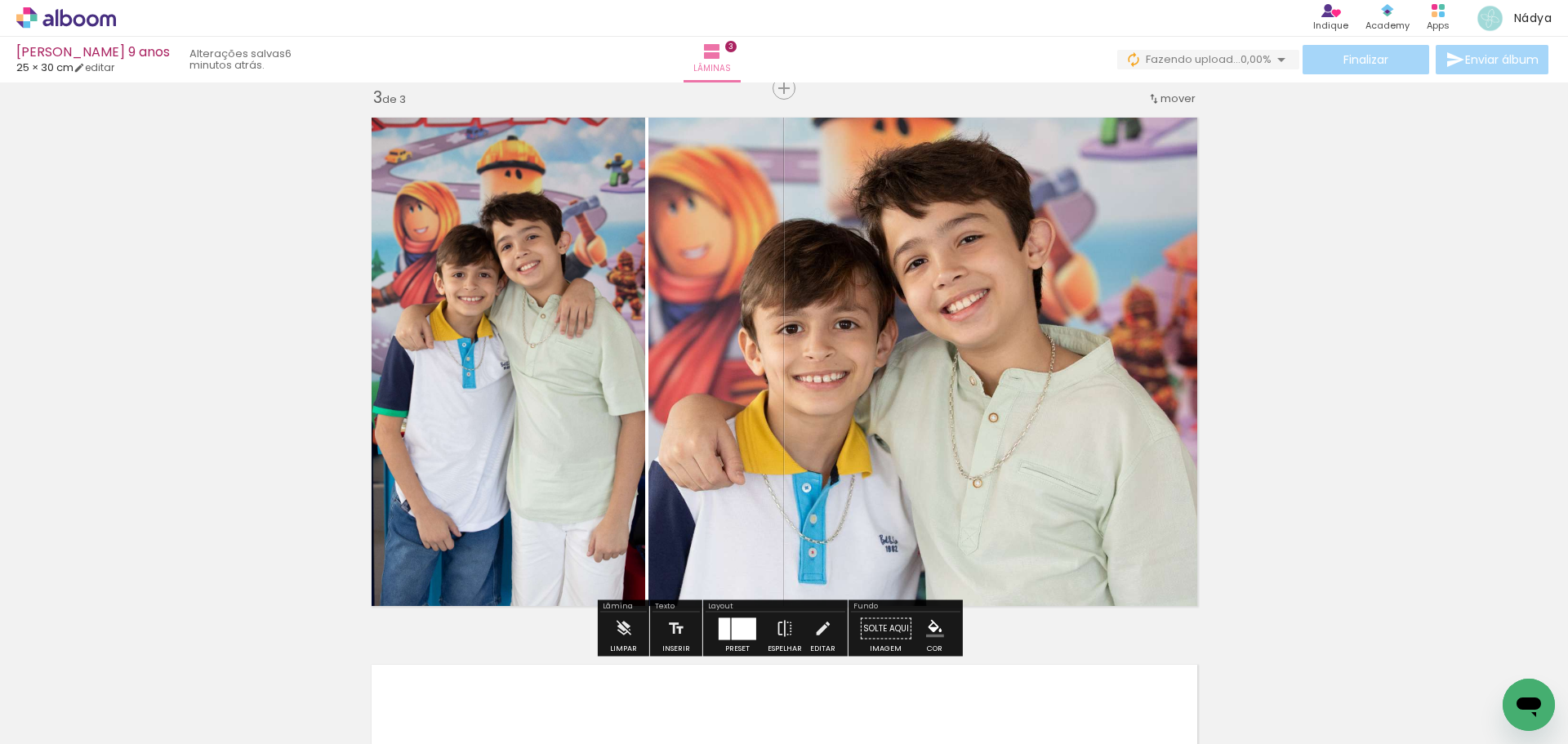
click at [966, 353] on quentale-photo at bounding box center [927, 362] width 558 height 506
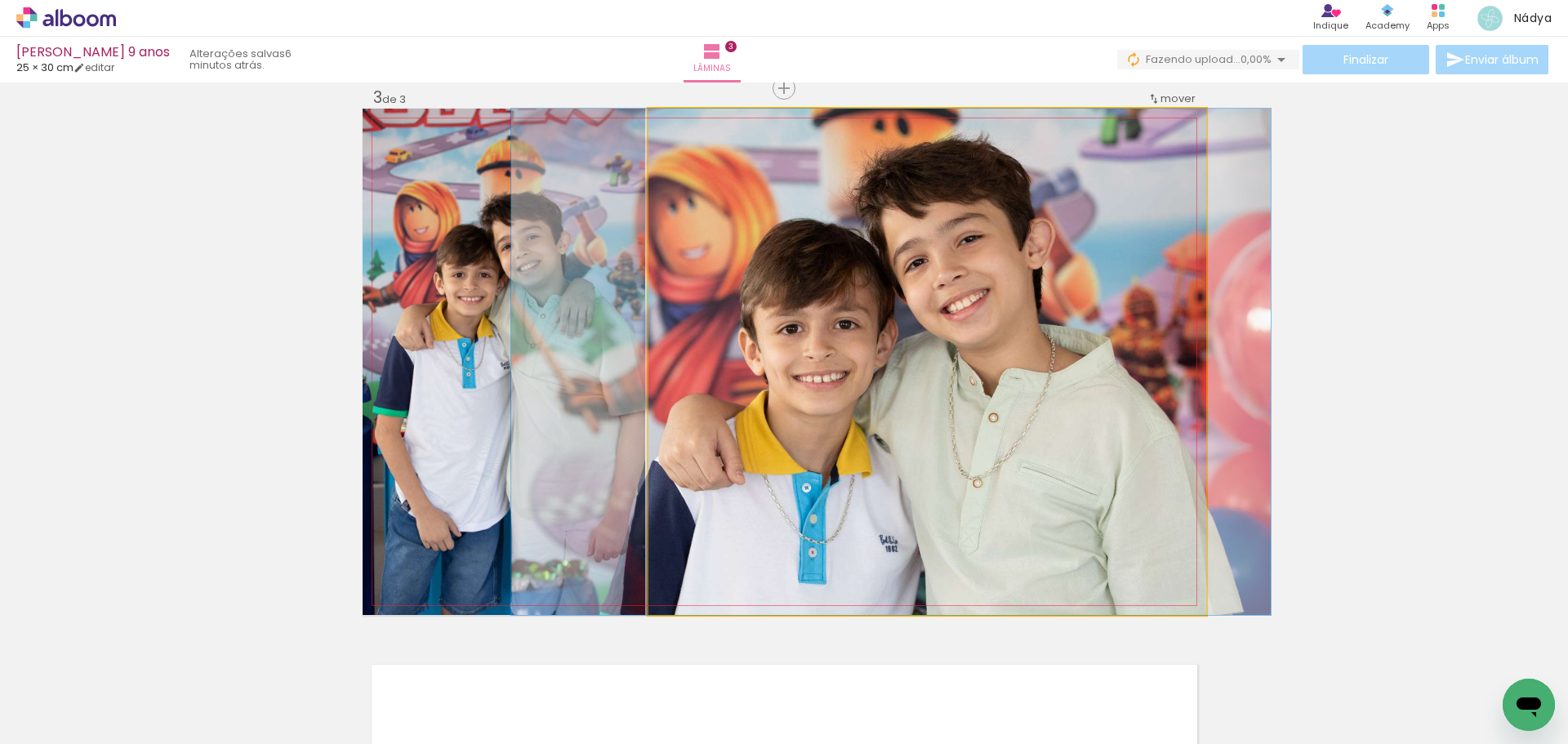
click at [966, 353] on quentale-photo at bounding box center [927, 362] width 558 height 506
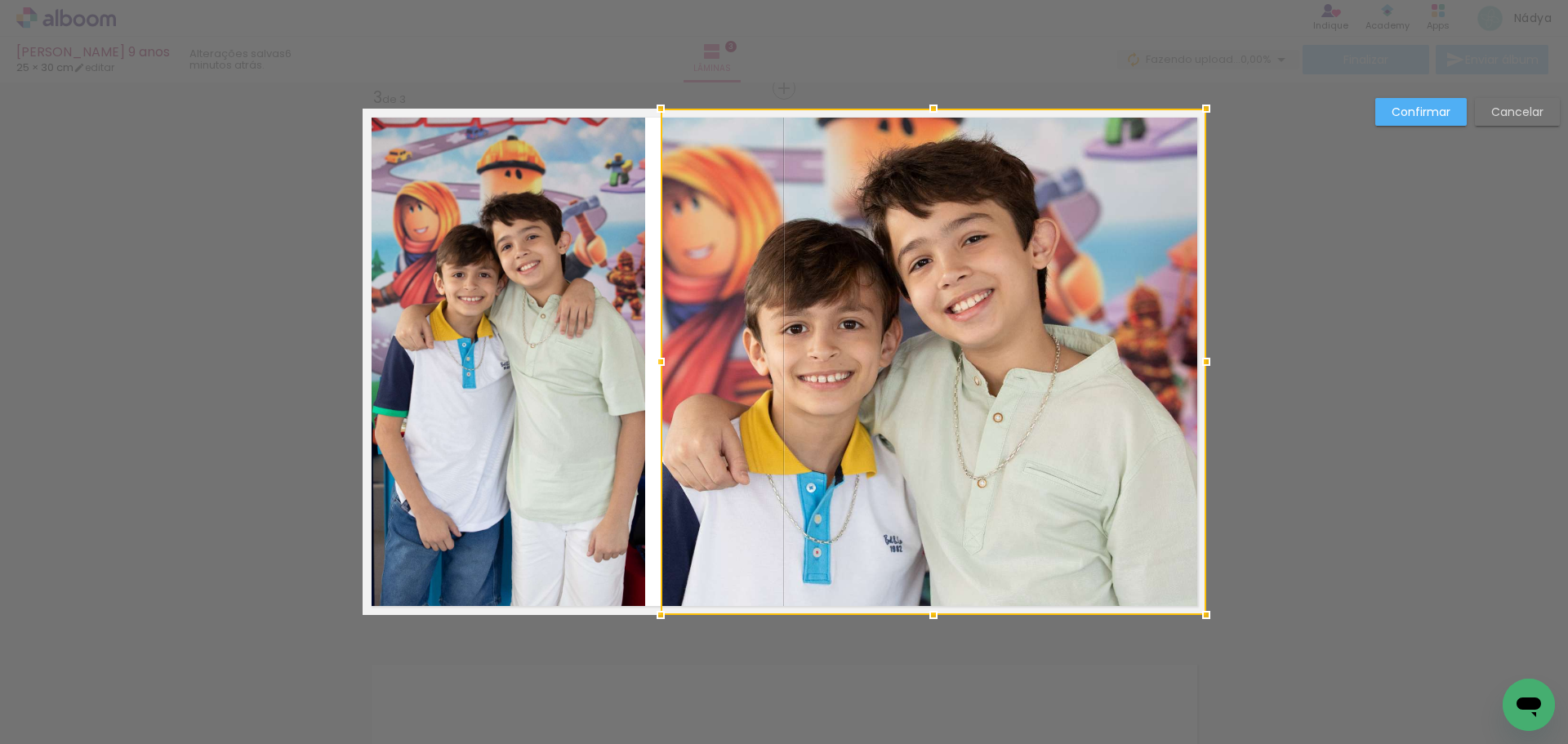
drag, startPoint x: 642, startPoint y: 362, endPoint x: 655, endPoint y: 358, distance: 13.6
click at [655, 358] on div at bounding box center [660, 361] width 32 height 32
click at [605, 366] on quentale-photo at bounding box center [503, 362] width 282 height 506
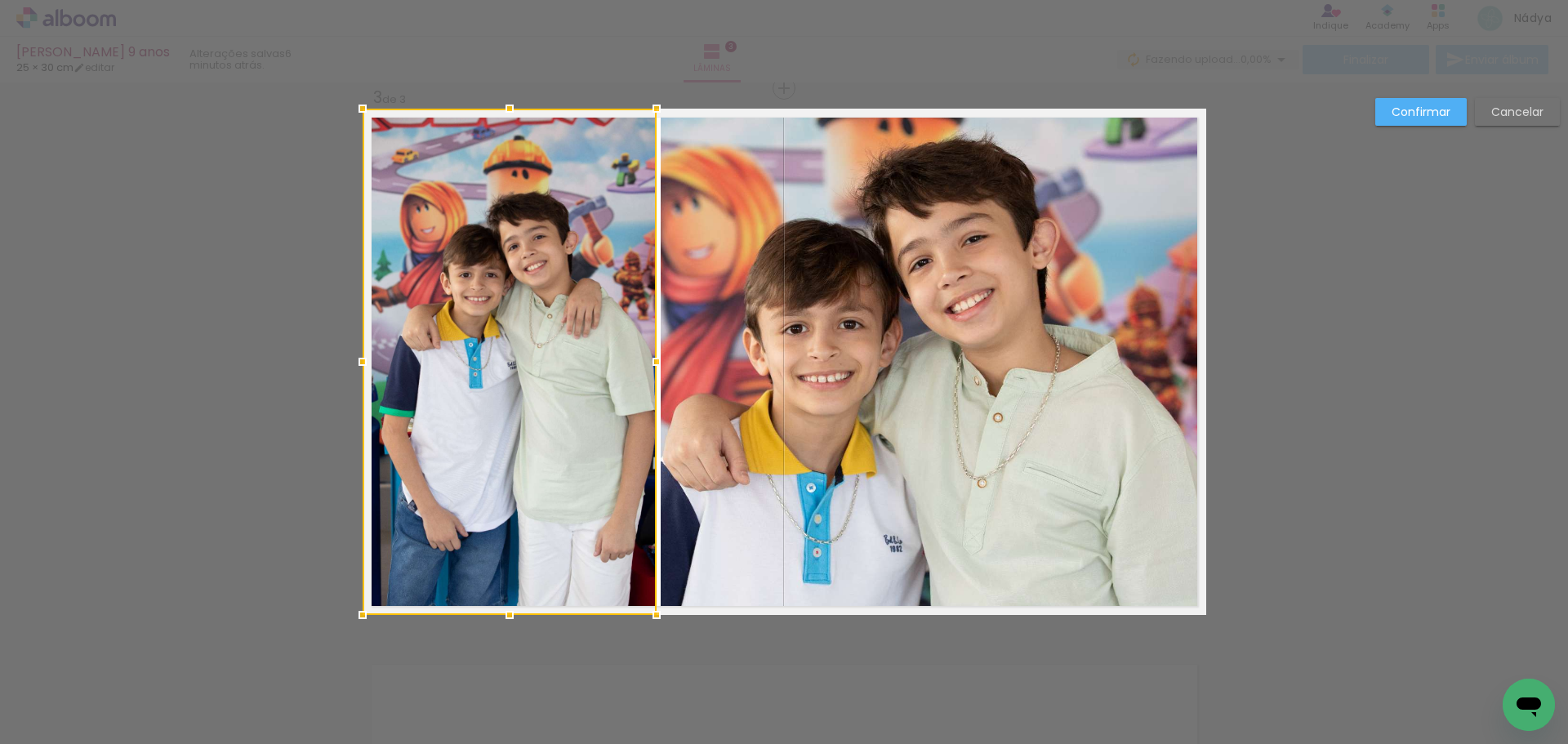
drag, startPoint x: 638, startPoint y: 363, endPoint x: 649, endPoint y: 363, distance: 11.0
click at [649, 363] on div at bounding box center [656, 361] width 32 height 32
click at [0, 0] on slot "Confirmar" at bounding box center [0, 0] width 0 height 0
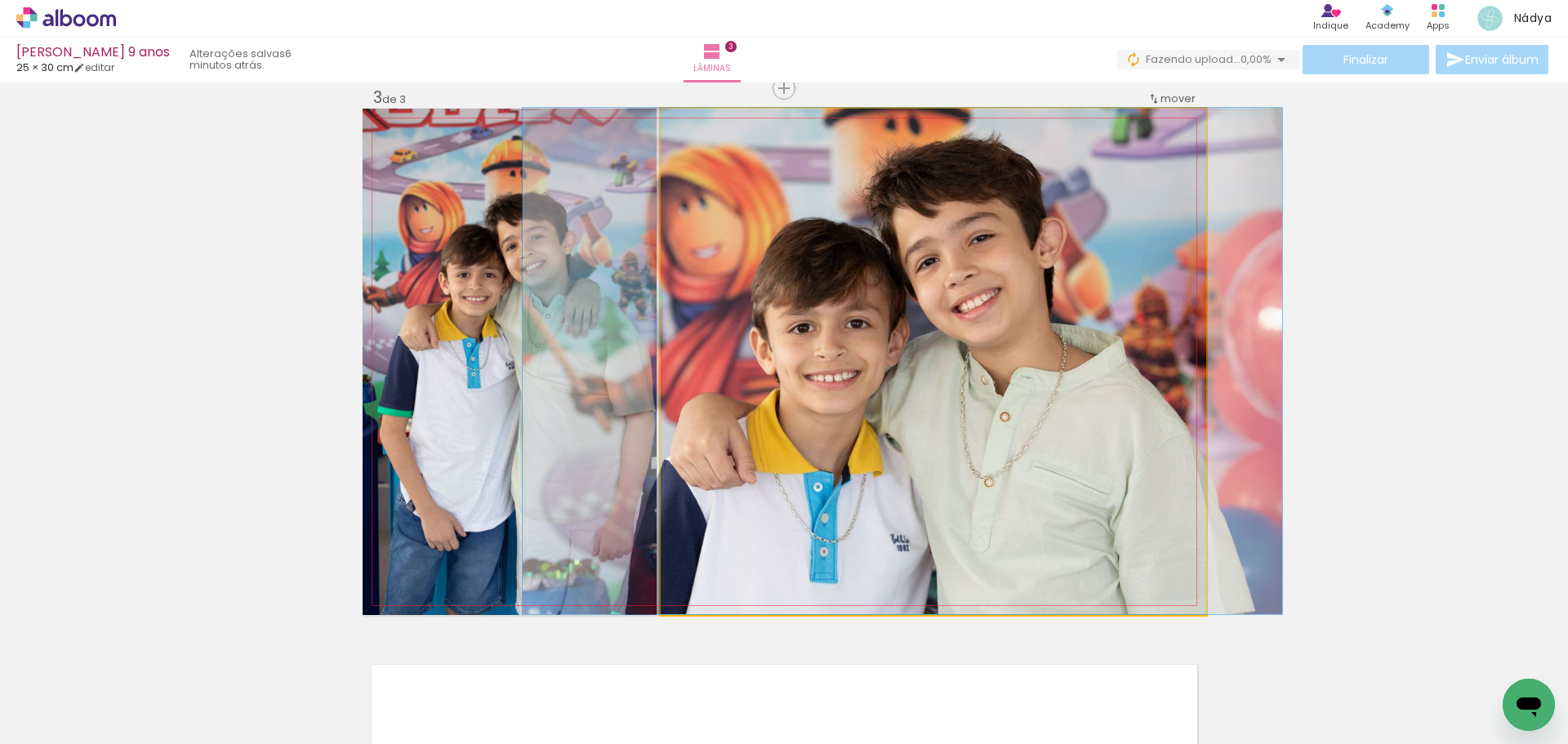
drag, startPoint x: 935, startPoint y: 397, endPoint x: 941, endPoint y: 391, distance: 8.5
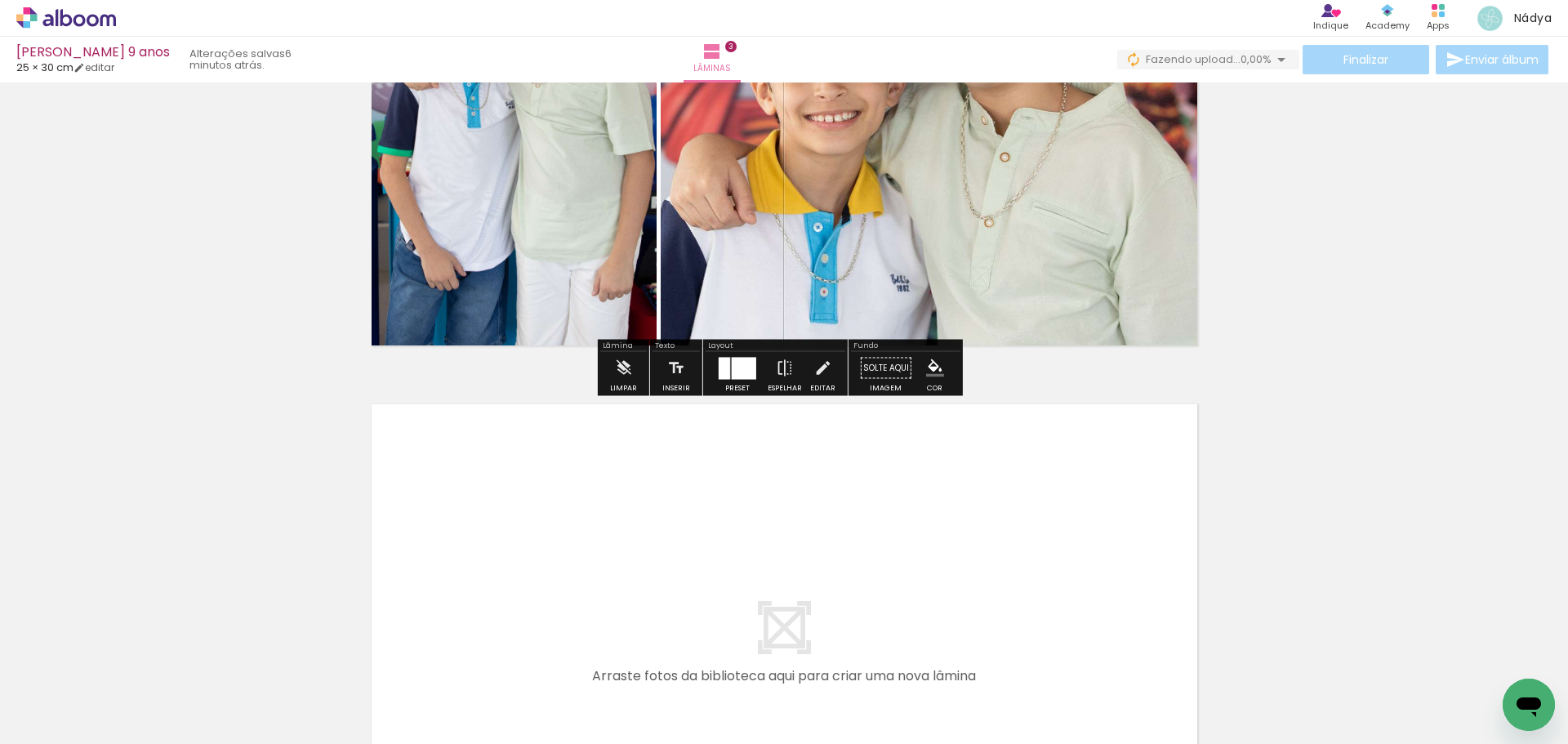
scroll to position [1442, 0]
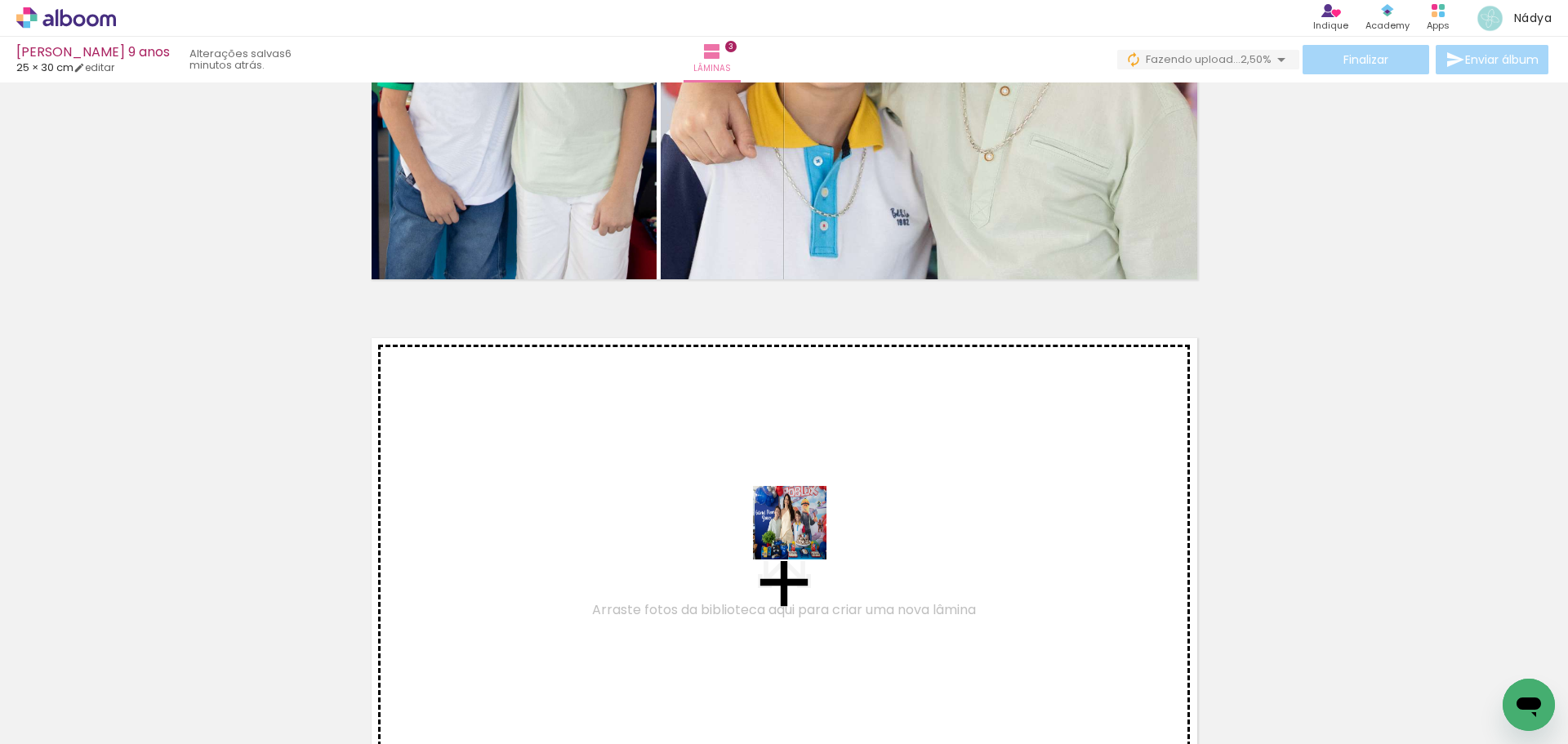
drag, startPoint x: 912, startPoint y: 697, endPoint x: 801, endPoint y: 534, distance: 197.2
click at [801, 534] on quentale-workspace at bounding box center [784, 372] width 1568 height 744
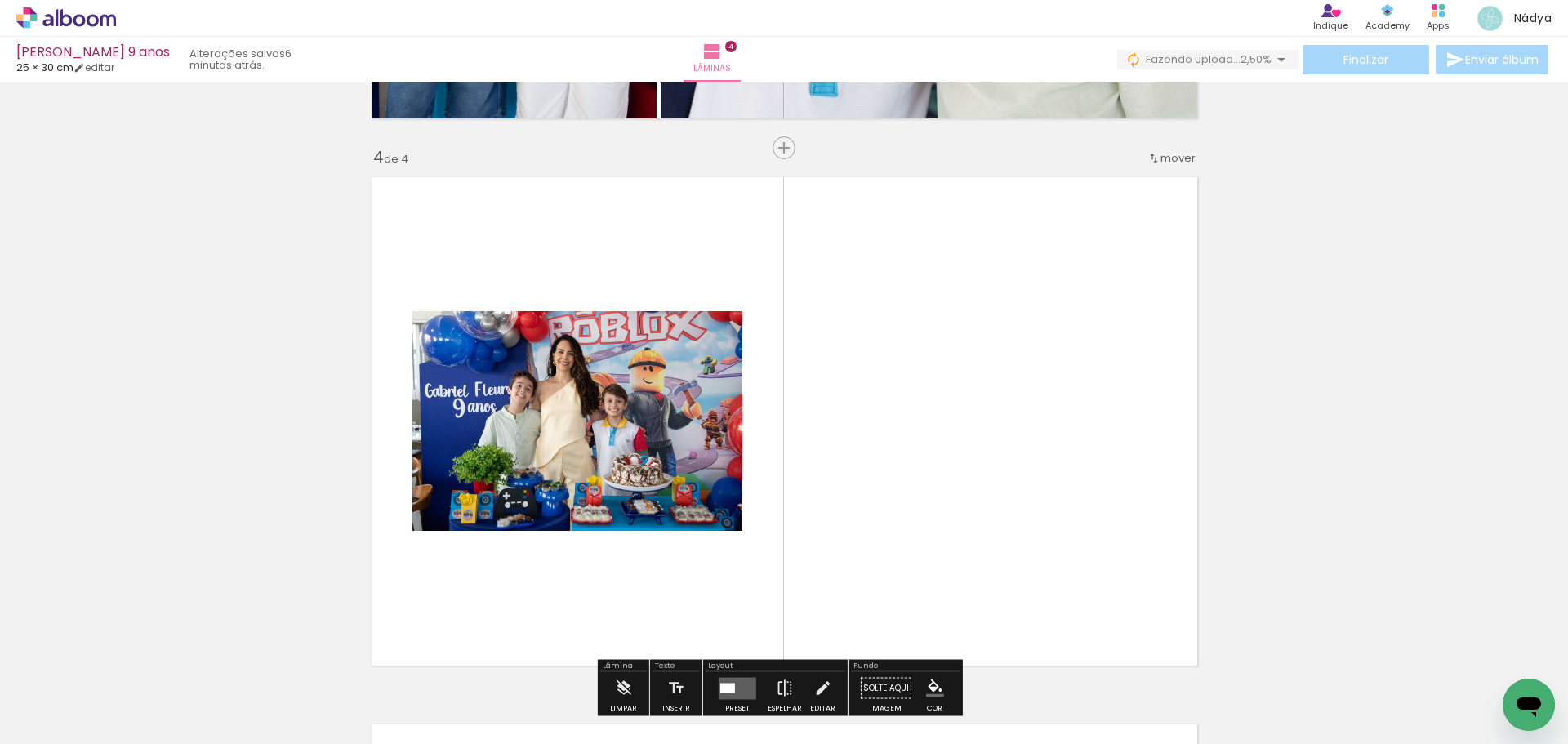
scroll to position [1663, 0]
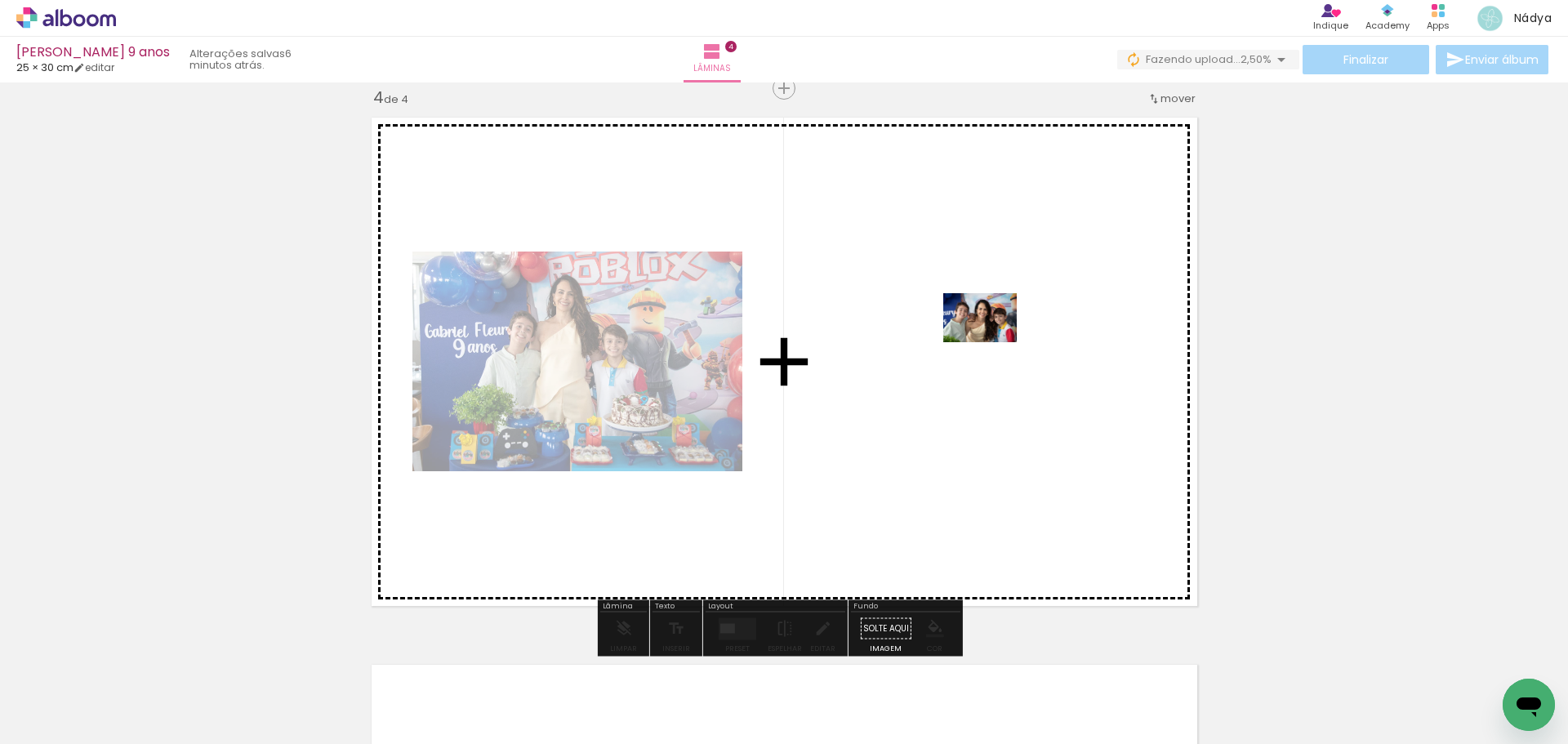
drag, startPoint x: 988, startPoint y: 694, endPoint x: 993, endPoint y: 342, distance: 352.0
click at [993, 342] on quentale-workspace at bounding box center [784, 372] width 1568 height 744
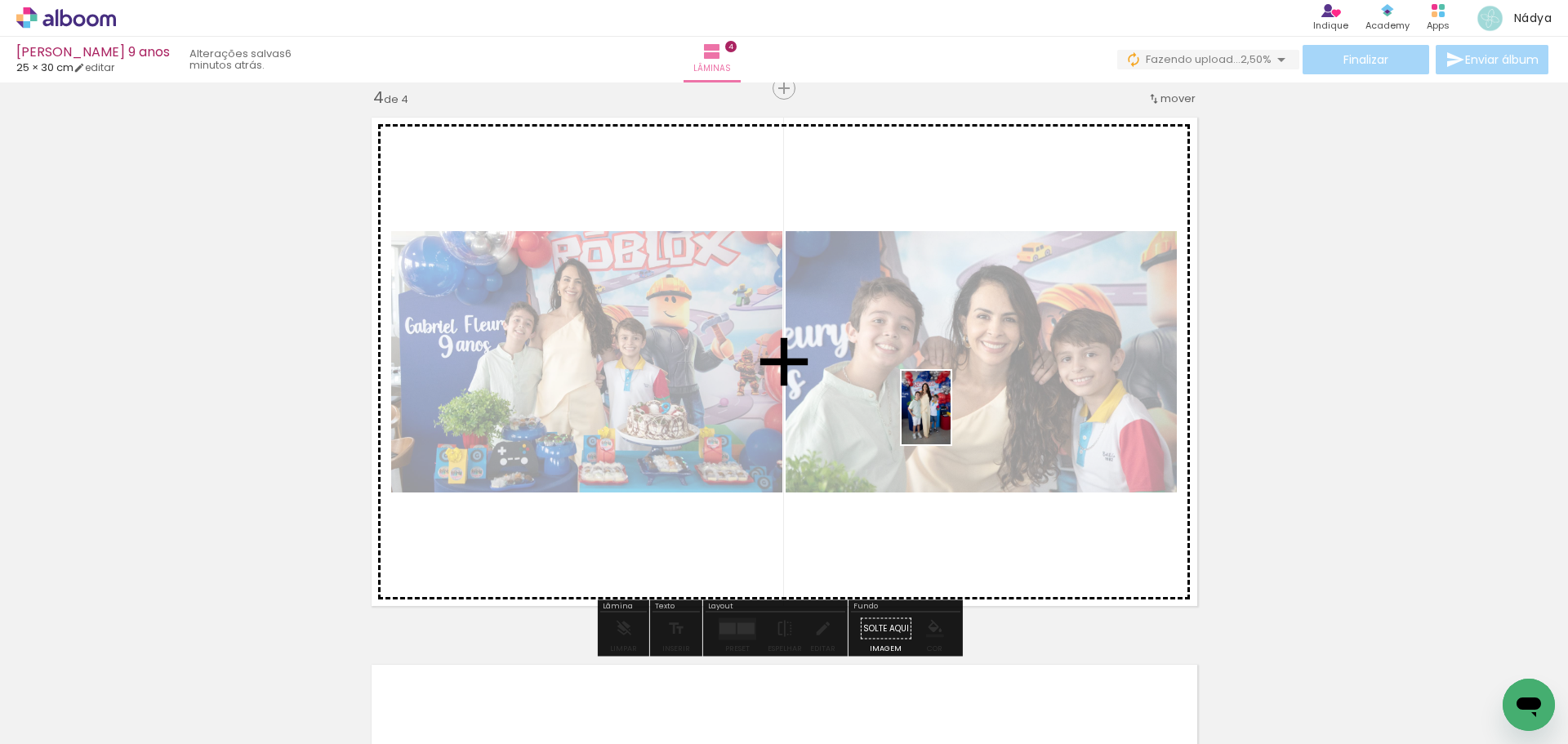
drag, startPoint x: 1085, startPoint y: 698, endPoint x: 950, endPoint y: 420, distance: 309.0
click at [950, 420] on quentale-workspace at bounding box center [784, 372] width 1568 height 744
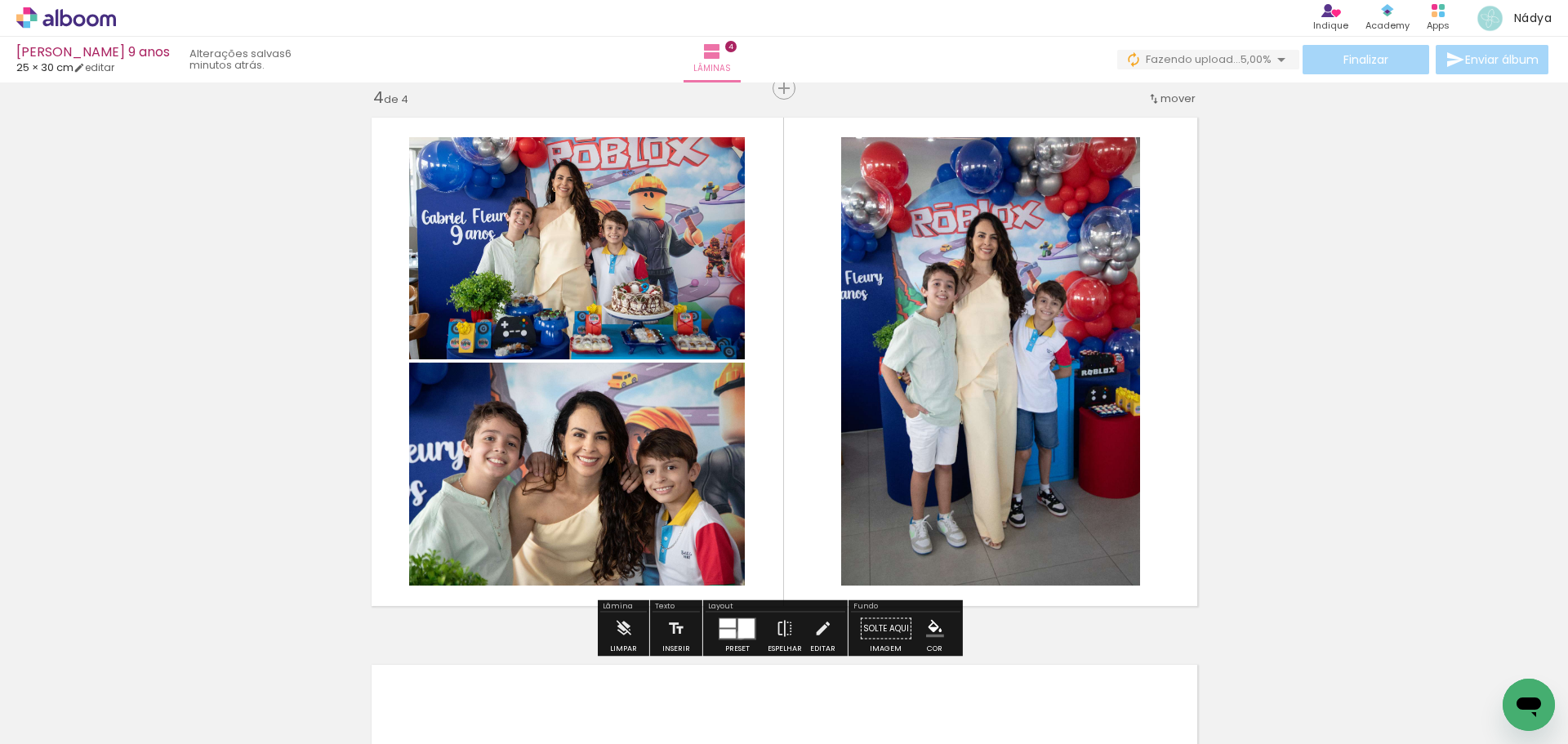
click at [738, 635] on div at bounding box center [747, 628] width 17 height 20
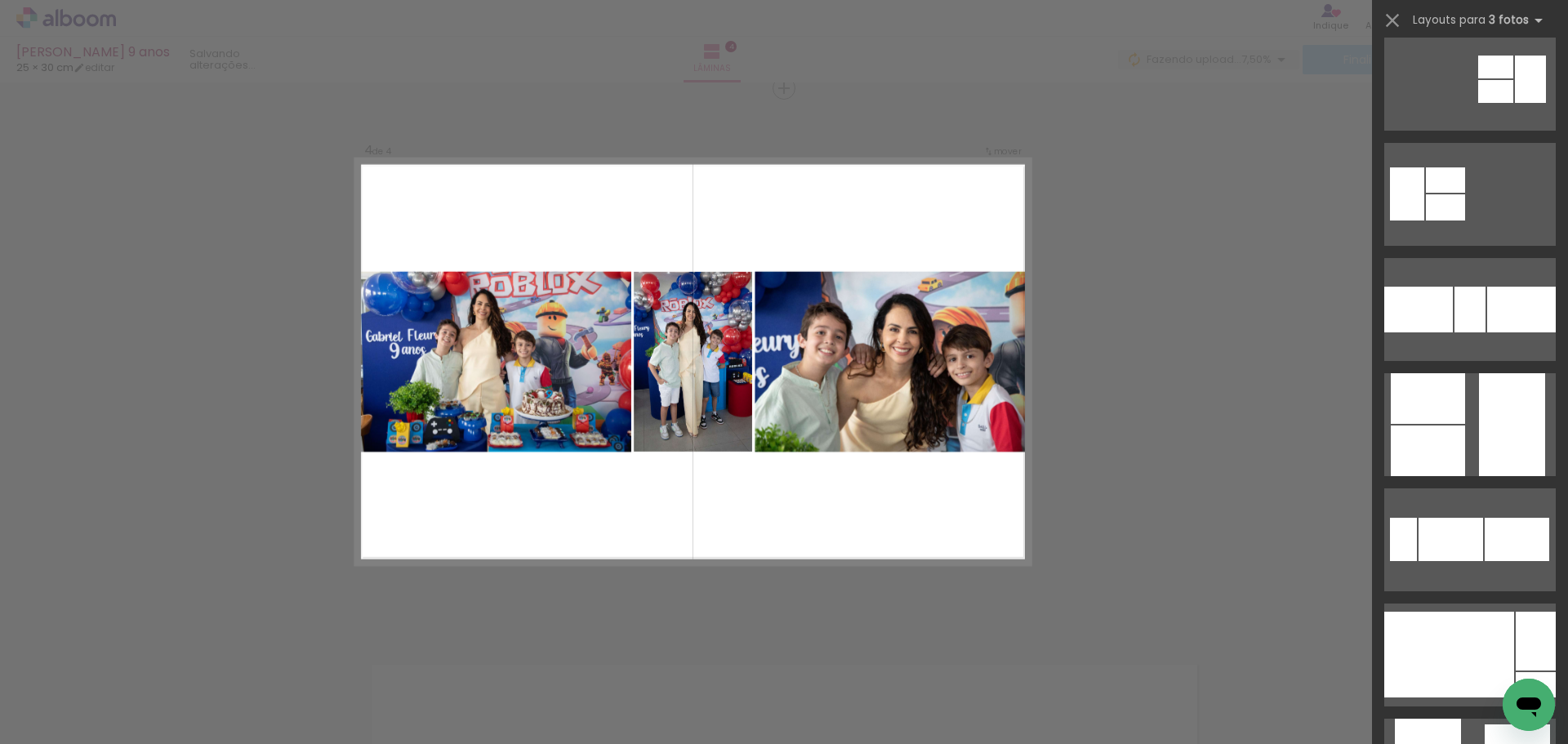
scroll to position [653, 0]
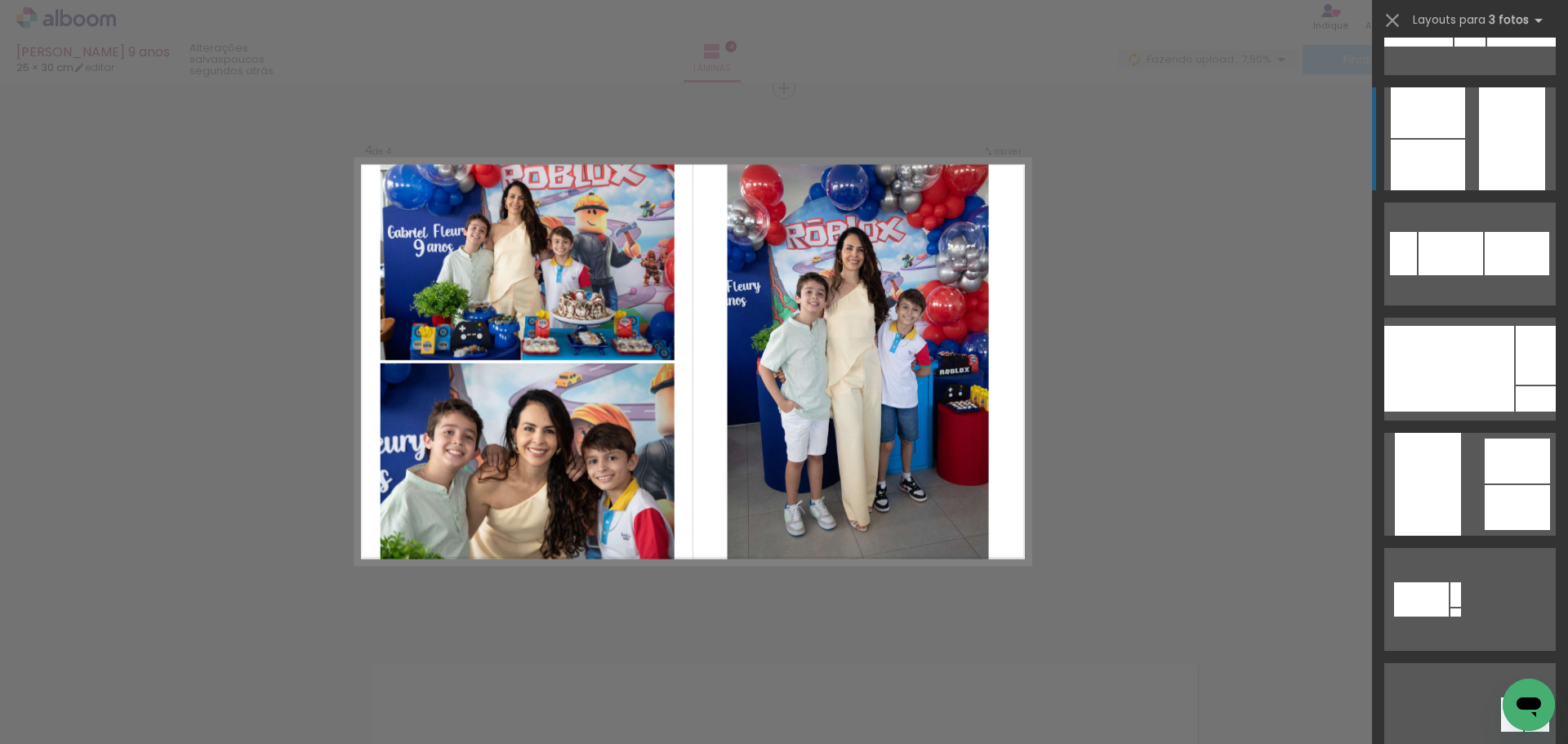
click at [1498, 46] on div at bounding box center [1522, 23] width 69 height 46
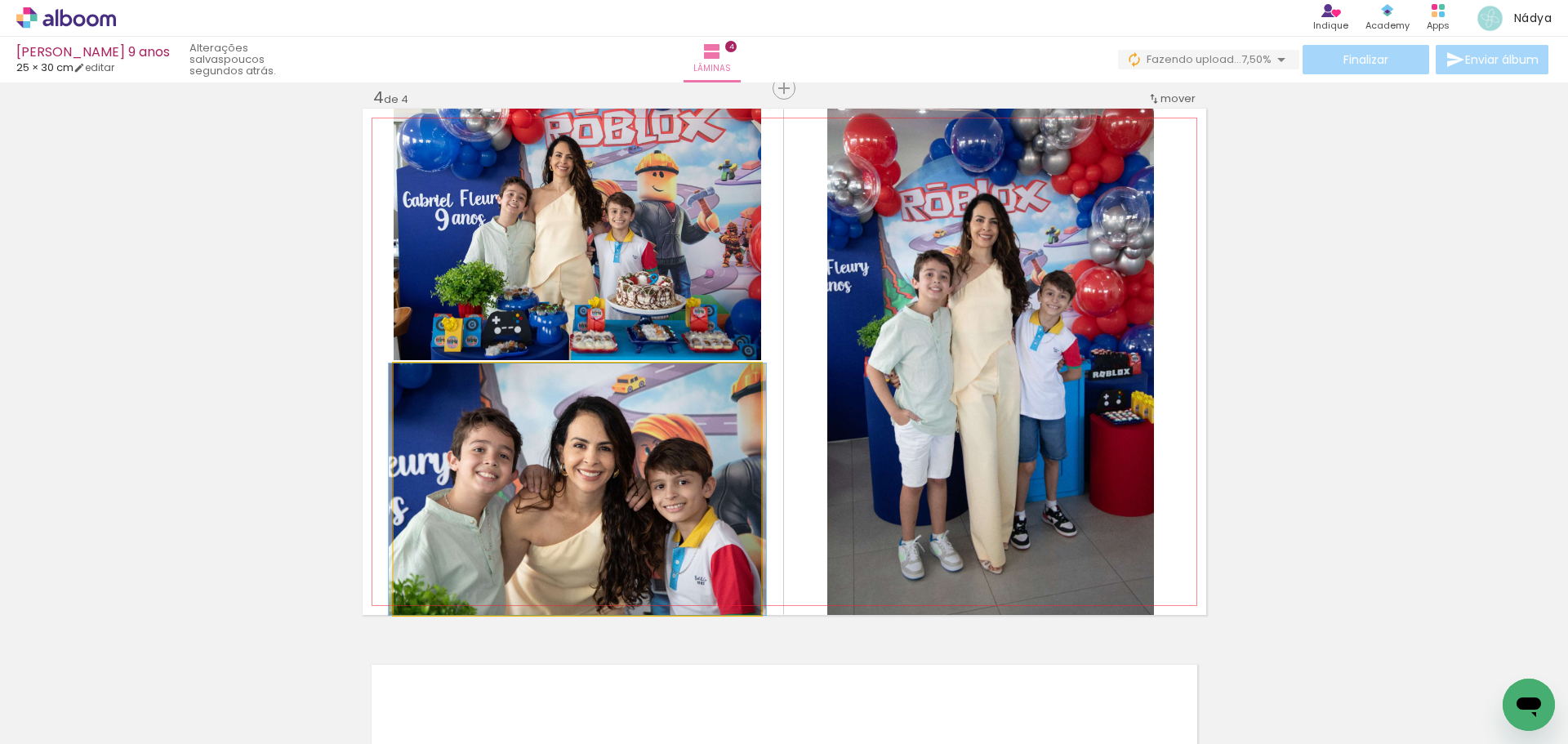
drag, startPoint x: 607, startPoint y: 507, endPoint x: 607, endPoint y: 487, distance: 20.0
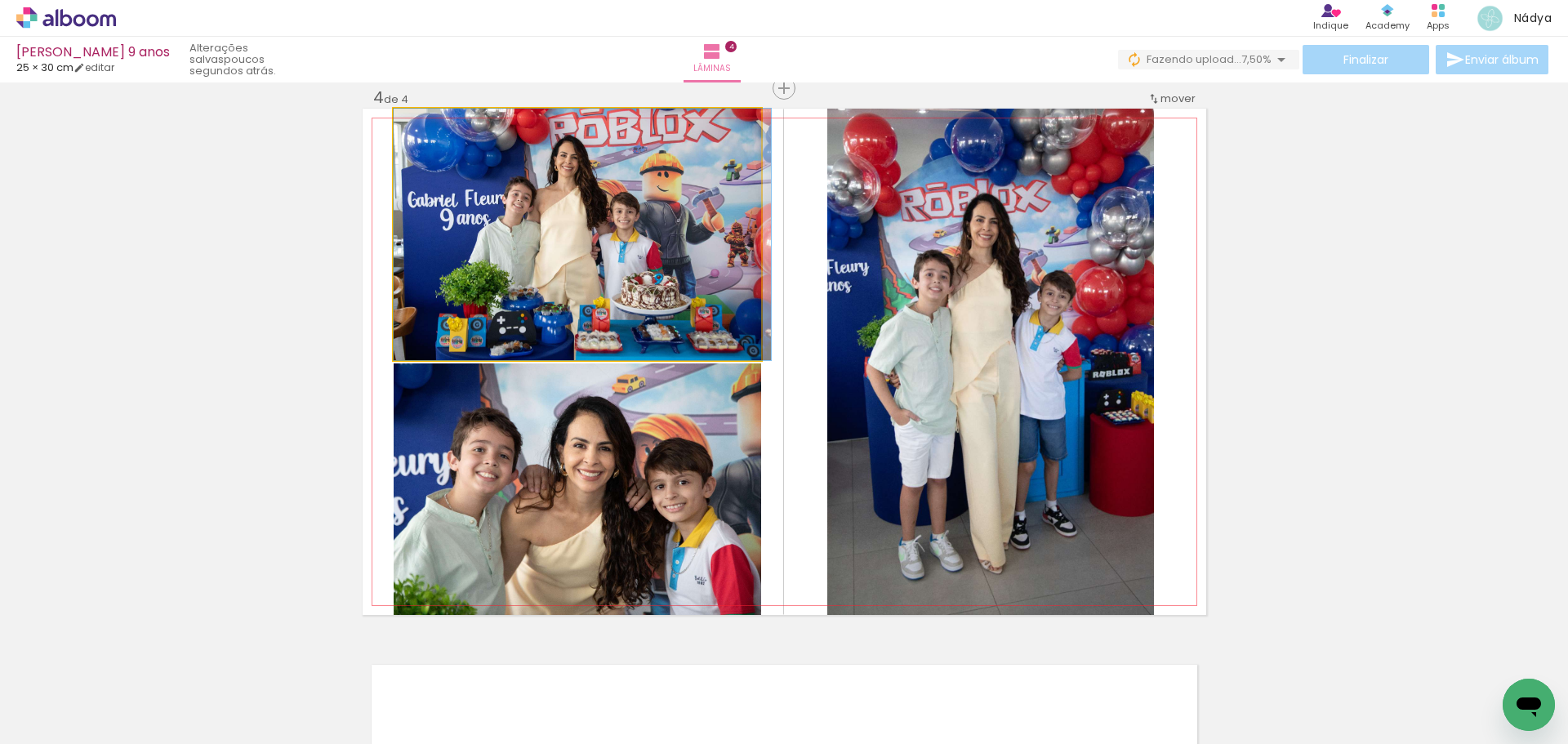
drag, startPoint x: 584, startPoint y: 294, endPoint x: 594, endPoint y: 286, distance: 12.8
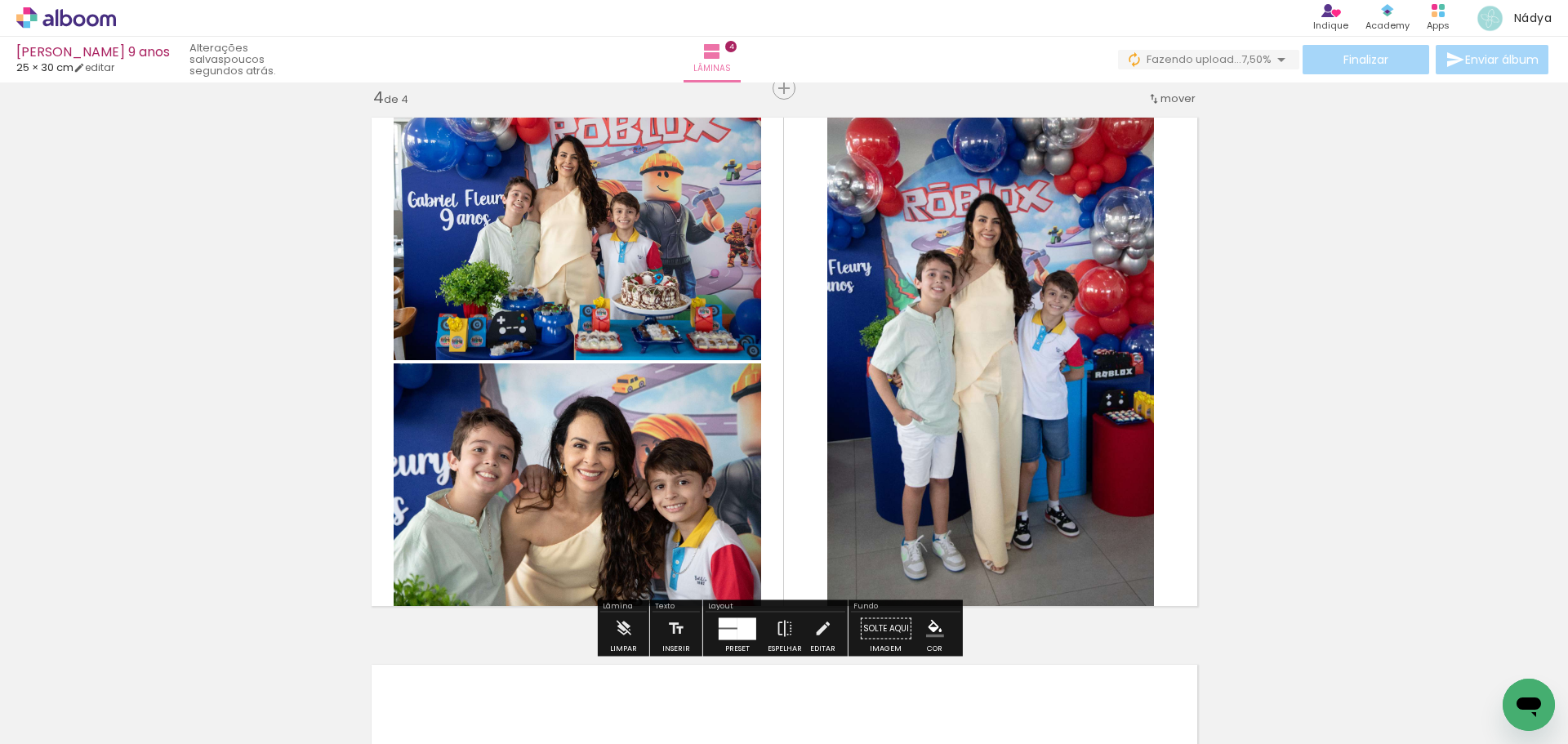
click at [985, 363] on quentale-photo at bounding box center [990, 362] width 327 height 506
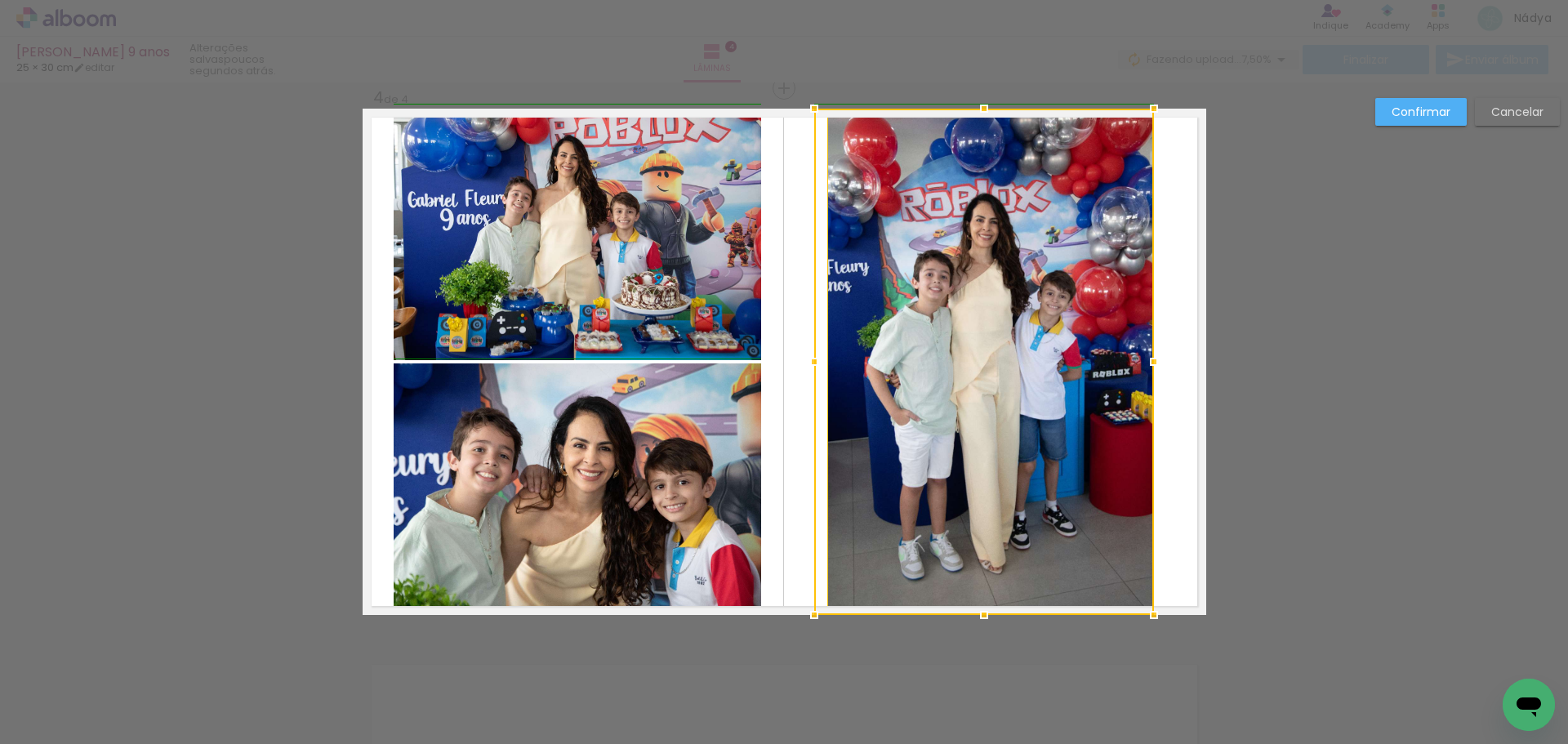
drag, startPoint x: 825, startPoint y: 363, endPoint x: 777, endPoint y: 359, distance: 48.2
click at [777, 359] on album-spread "4 de 4" at bounding box center [784, 362] width 844 height 506
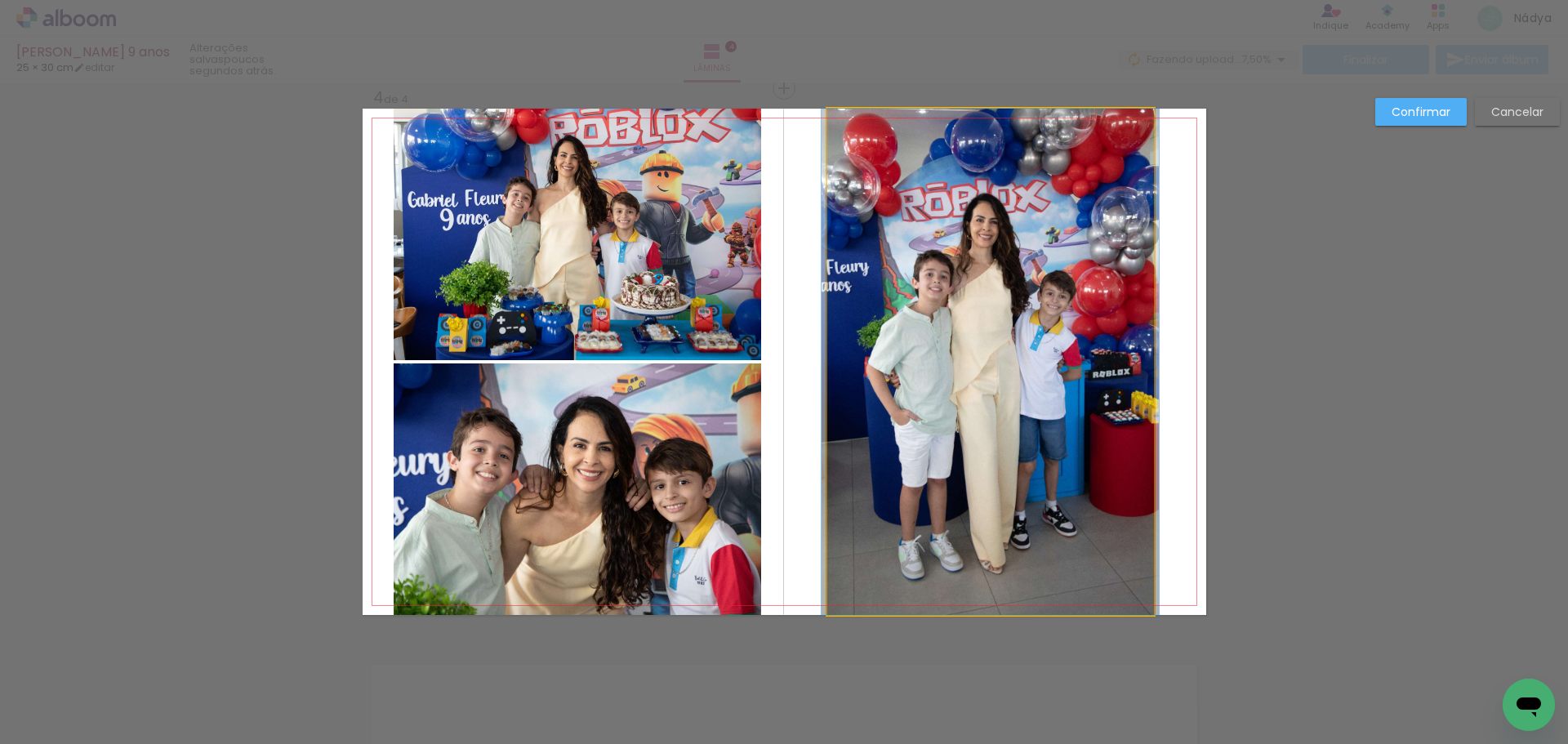
click at [860, 356] on quentale-photo at bounding box center [990, 362] width 327 height 506
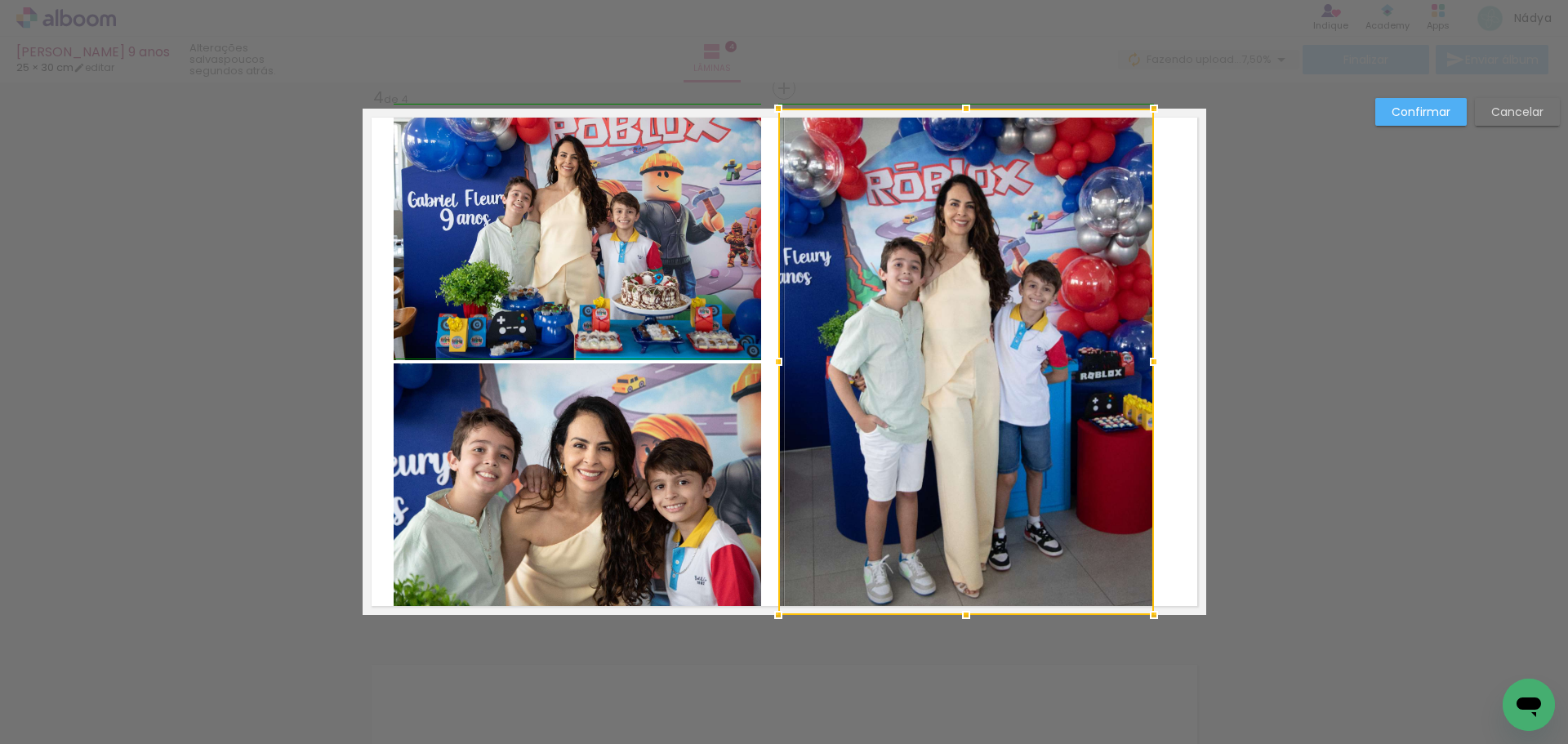
drag, startPoint x: 824, startPoint y: 363, endPoint x: 789, endPoint y: 360, distance: 35.1
click at [789, 360] on div at bounding box center [966, 362] width 376 height 506
click at [0, 0] on slot "Confirmar" at bounding box center [0, 0] width 0 height 0
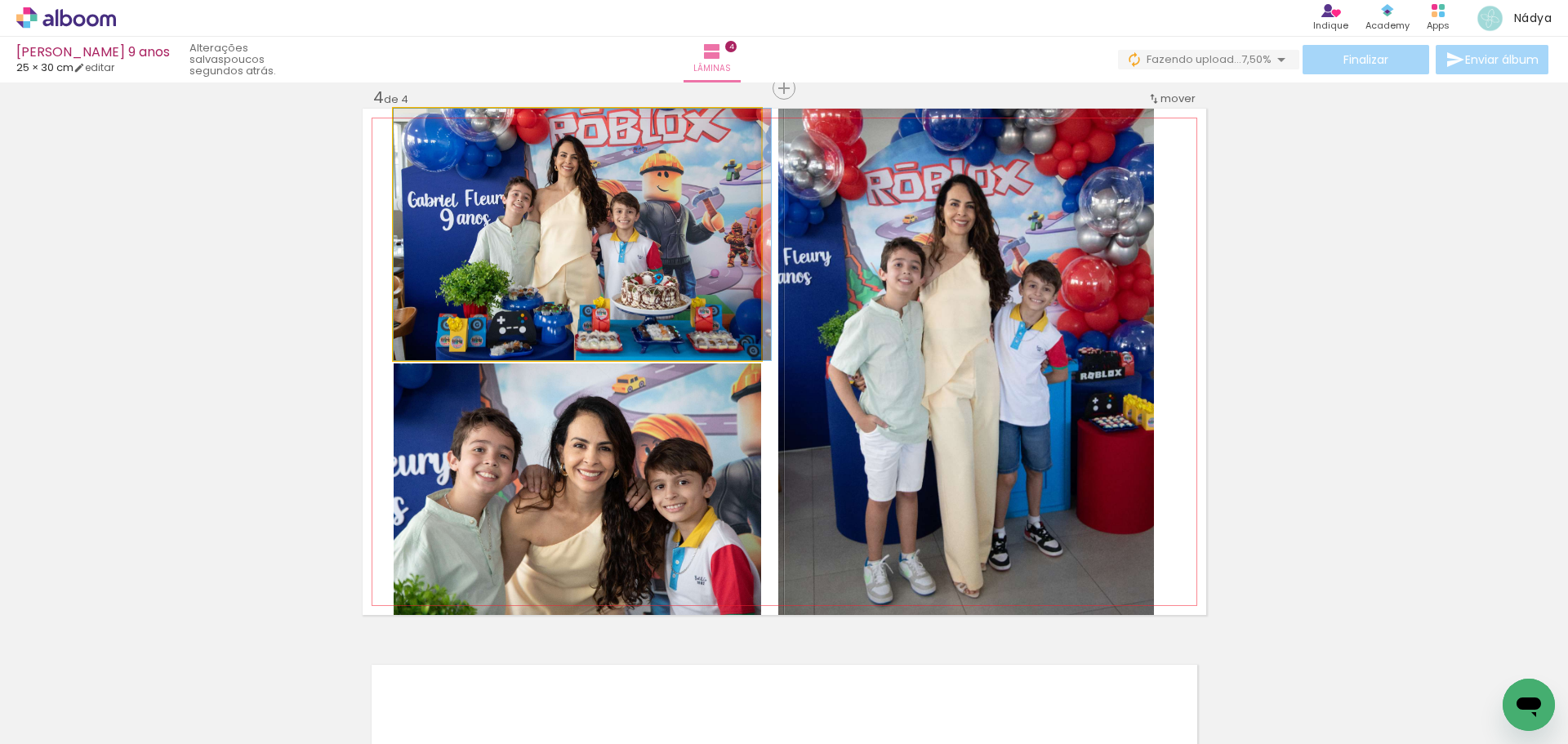
click at [575, 253] on quentale-photo at bounding box center [578, 234] width 368 height 252
click at [575, 257] on quentale-photo at bounding box center [578, 234] width 368 height 252
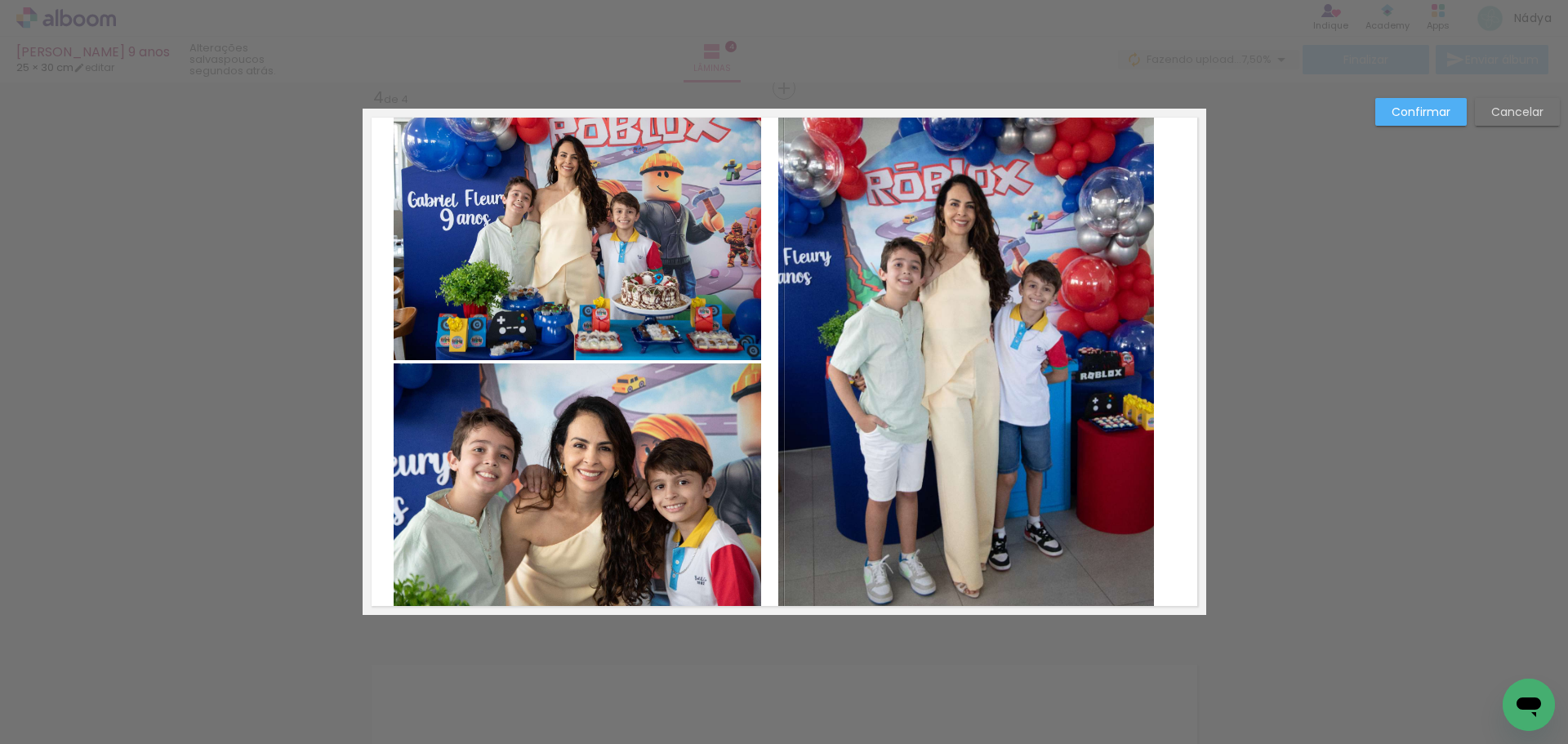
click at [578, 259] on quentale-photo at bounding box center [578, 234] width 368 height 252
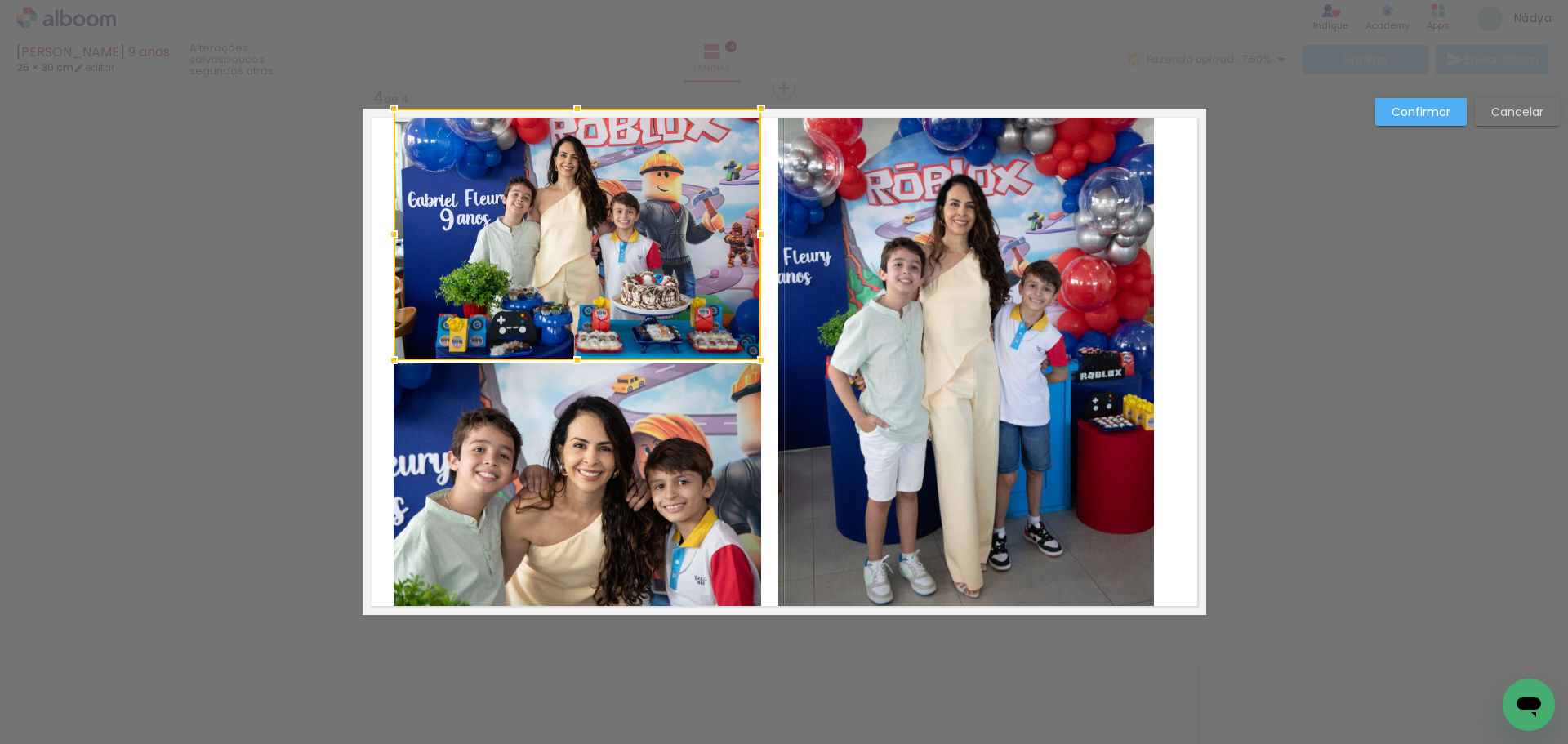
click at [594, 485] on quentale-photo at bounding box center [578, 489] width 368 height 252
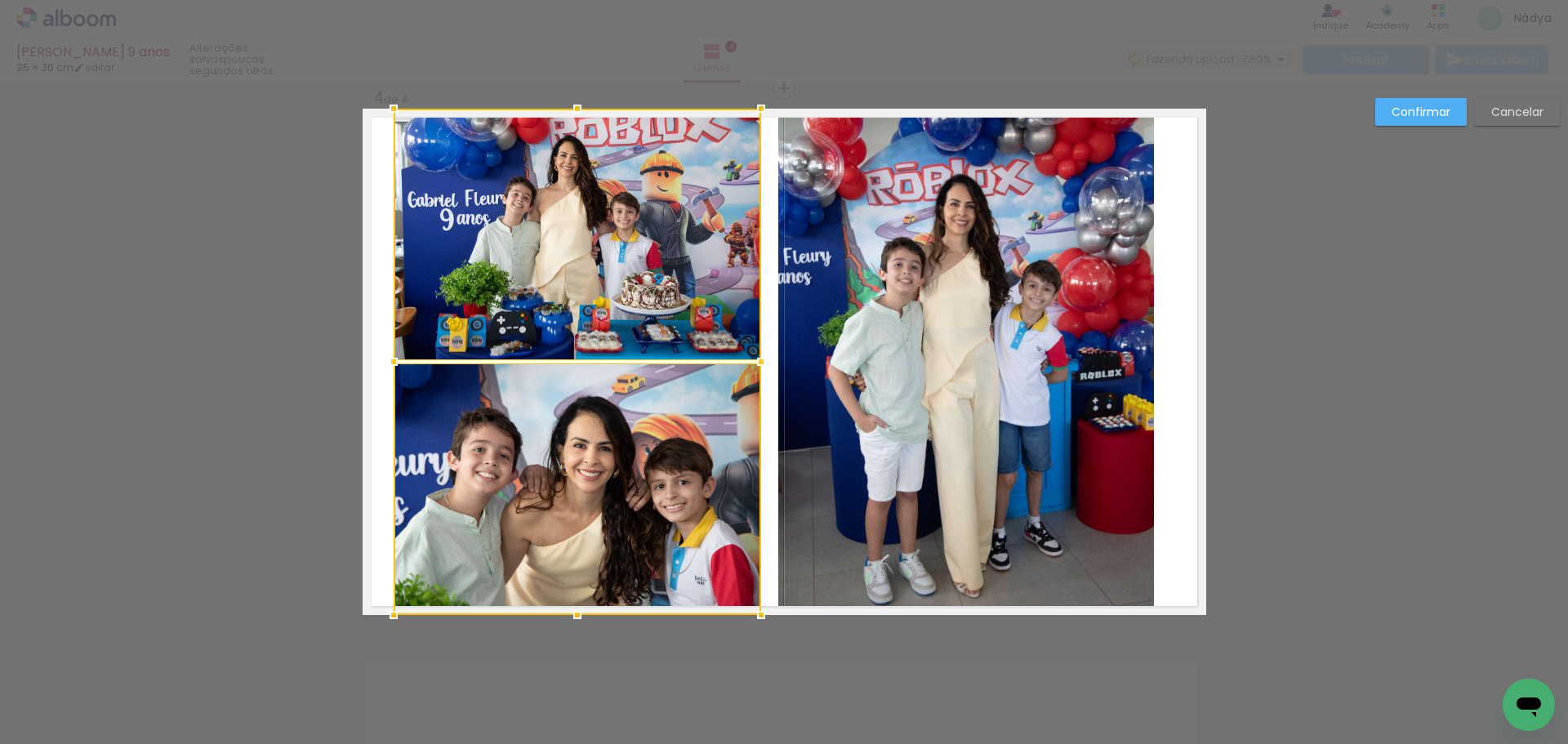
click at [901, 440] on quentale-photo at bounding box center [966, 362] width 376 height 506
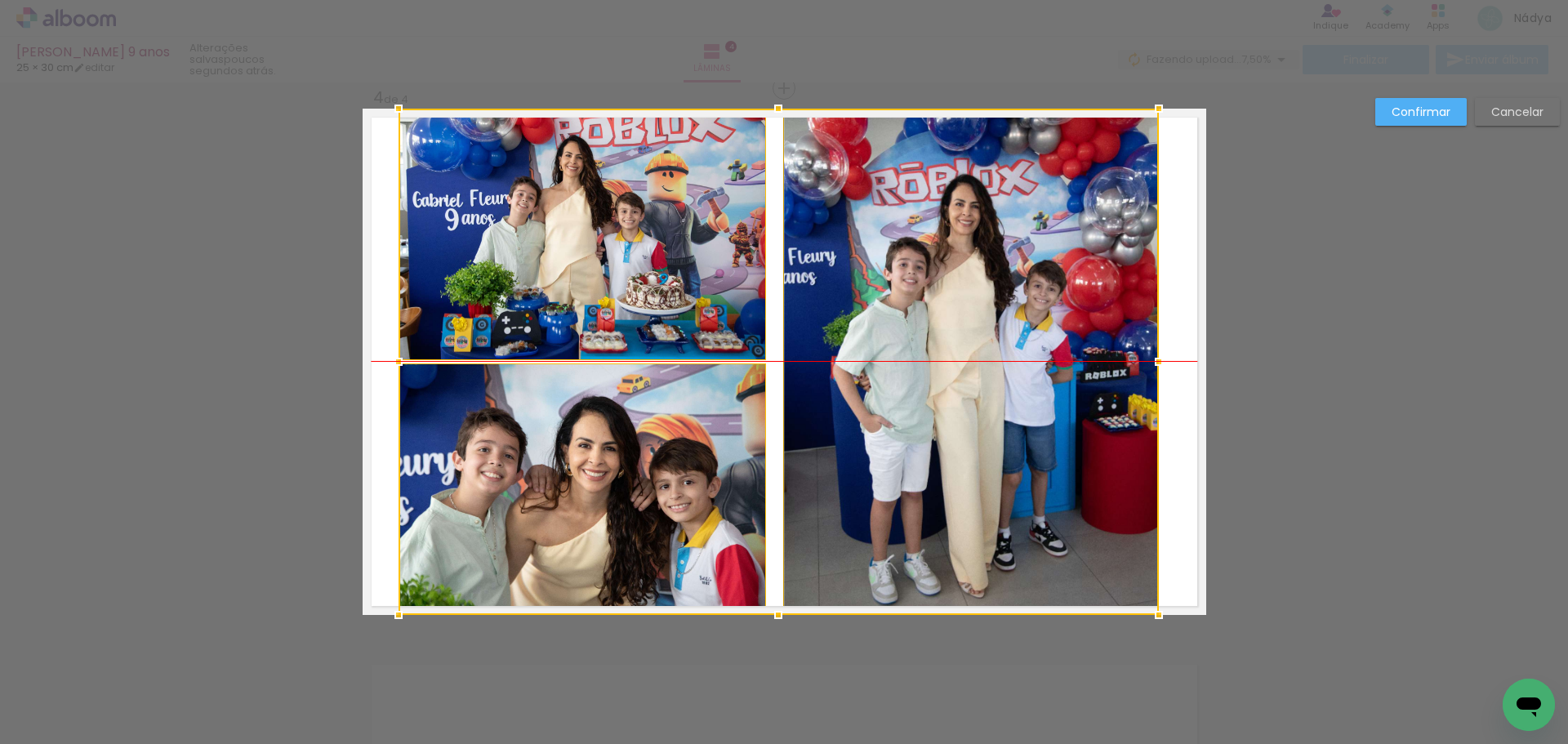
click at [680, 425] on div at bounding box center [778, 362] width 761 height 506
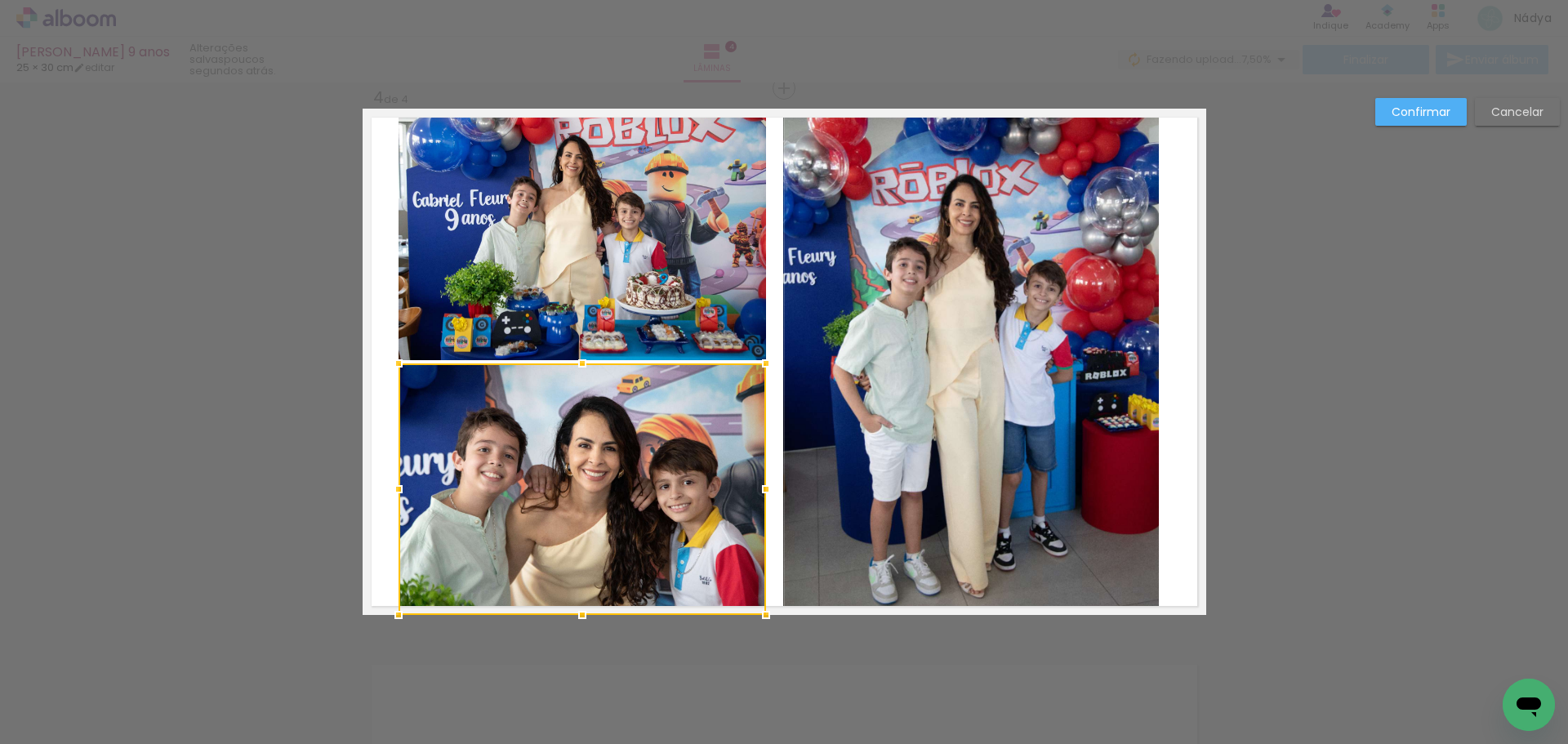
click at [1042, 309] on quentale-photo at bounding box center [971, 362] width 376 height 506
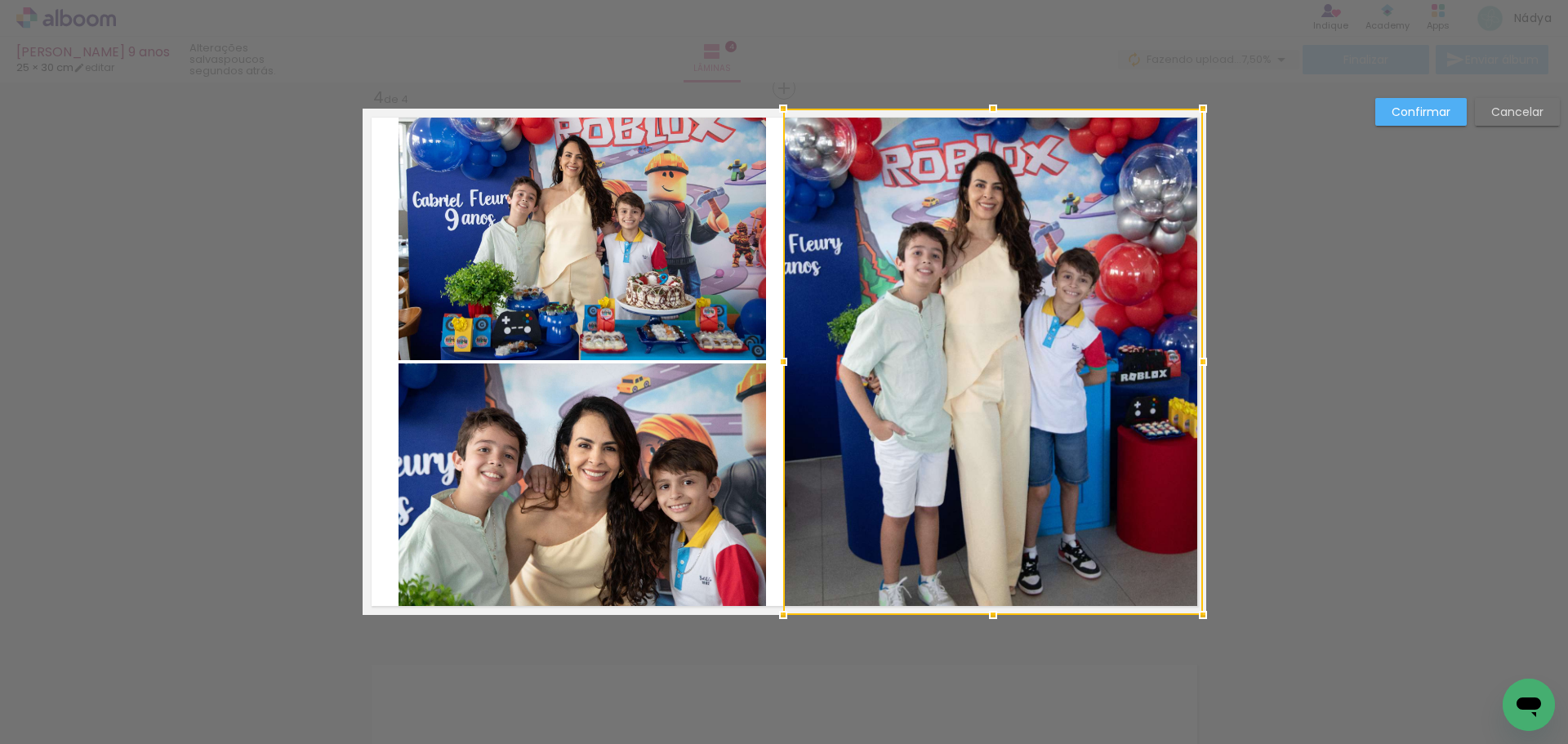
drag, startPoint x: 1156, startPoint y: 362, endPoint x: 1196, endPoint y: 356, distance: 40.4
click at [1196, 356] on div at bounding box center [1203, 361] width 32 height 32
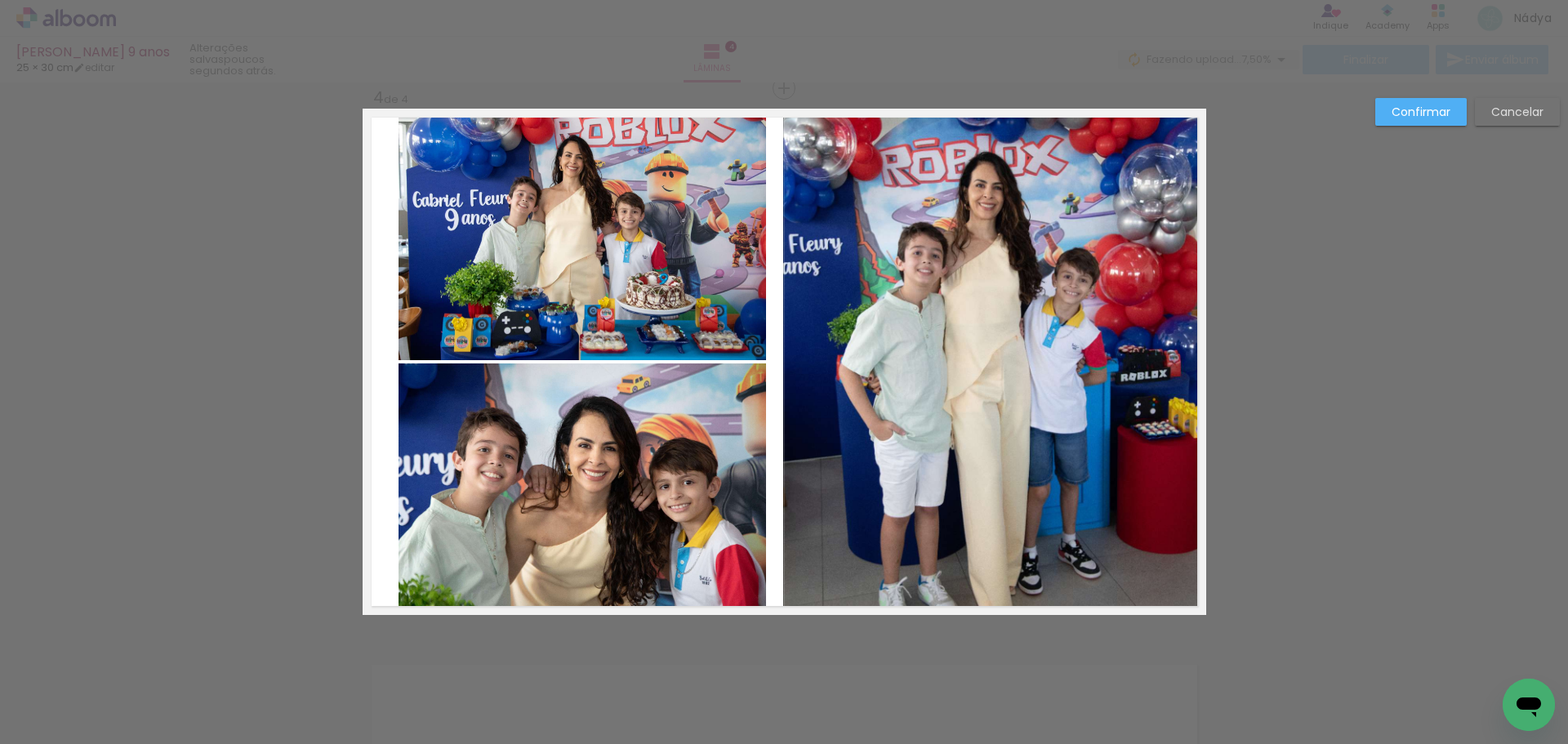
click at [1420, 98] on paper-button "Confirmar" at bounding box center [1421, 112] width 91 height 28
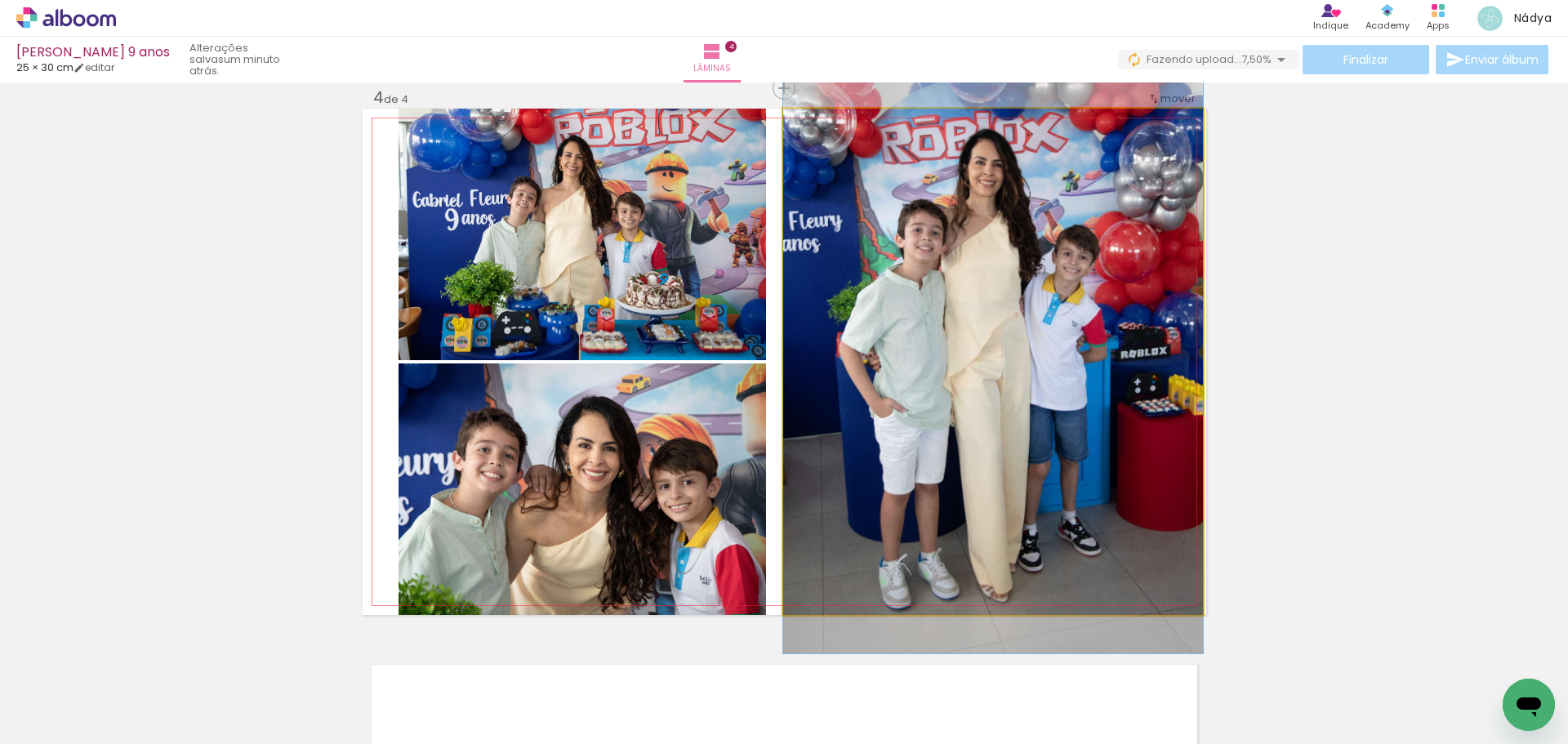
drag, startPoint x: 993, startPoint y: 414, endPoint x: 993, endPoint y: 391, distance: 23.0
click at [951, 401] on quentale-photo at bounding box center [993, 362] width 420 height 506
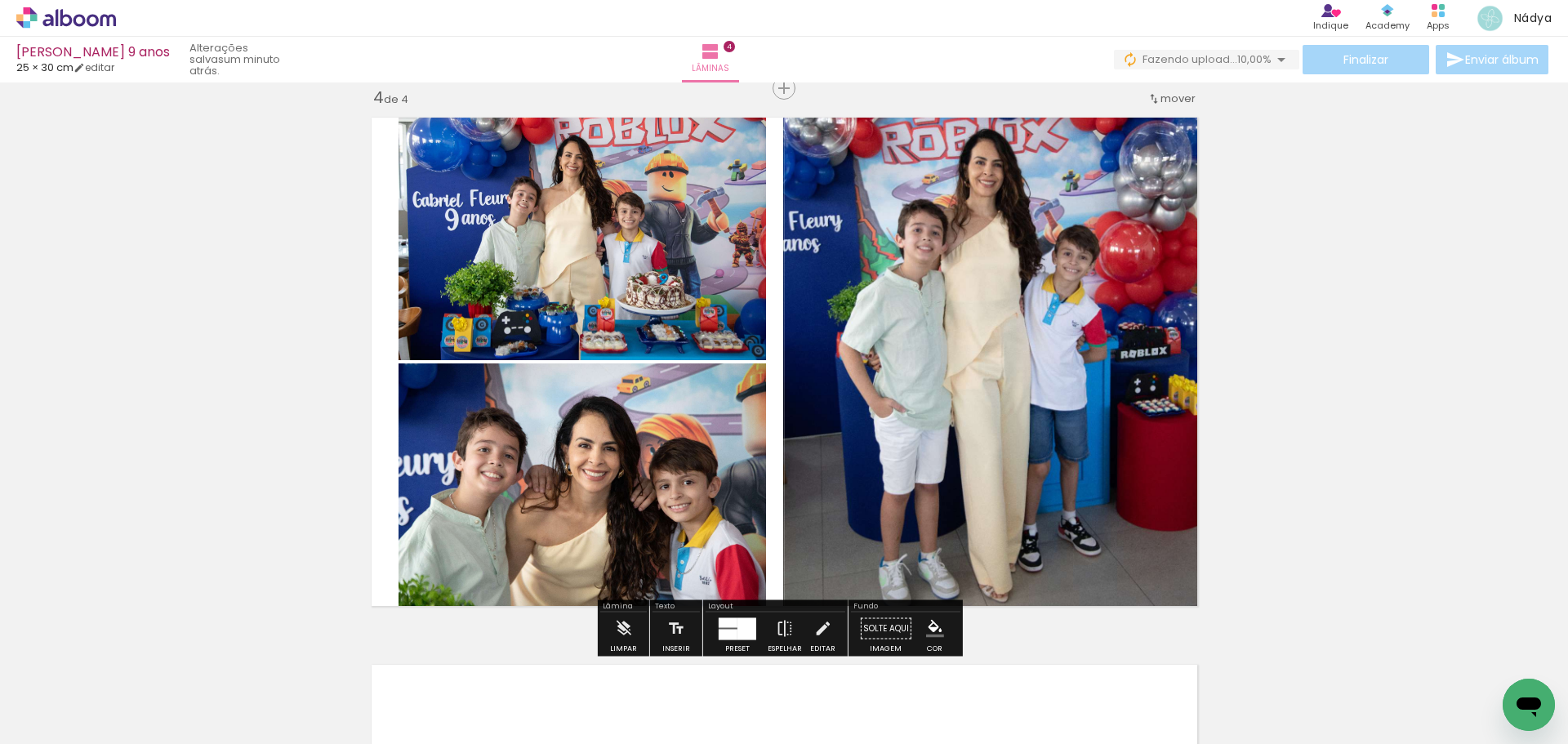
click at [951, 400] on quentale-photo at bounding box center [993, 362] width 420 height 506
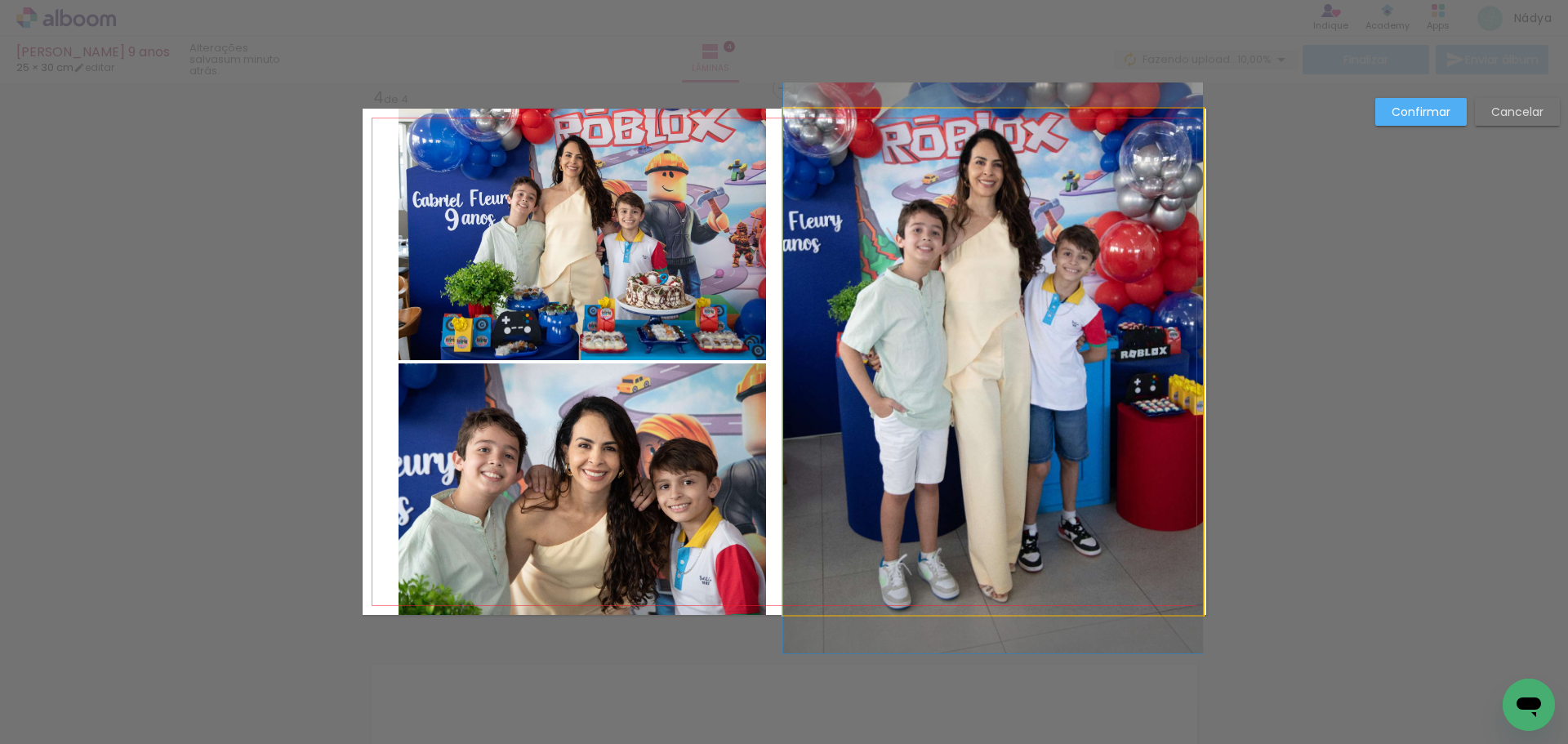
click at [859, 394] on quentale-photo at bounding box center [993, 362] width 420 height 506
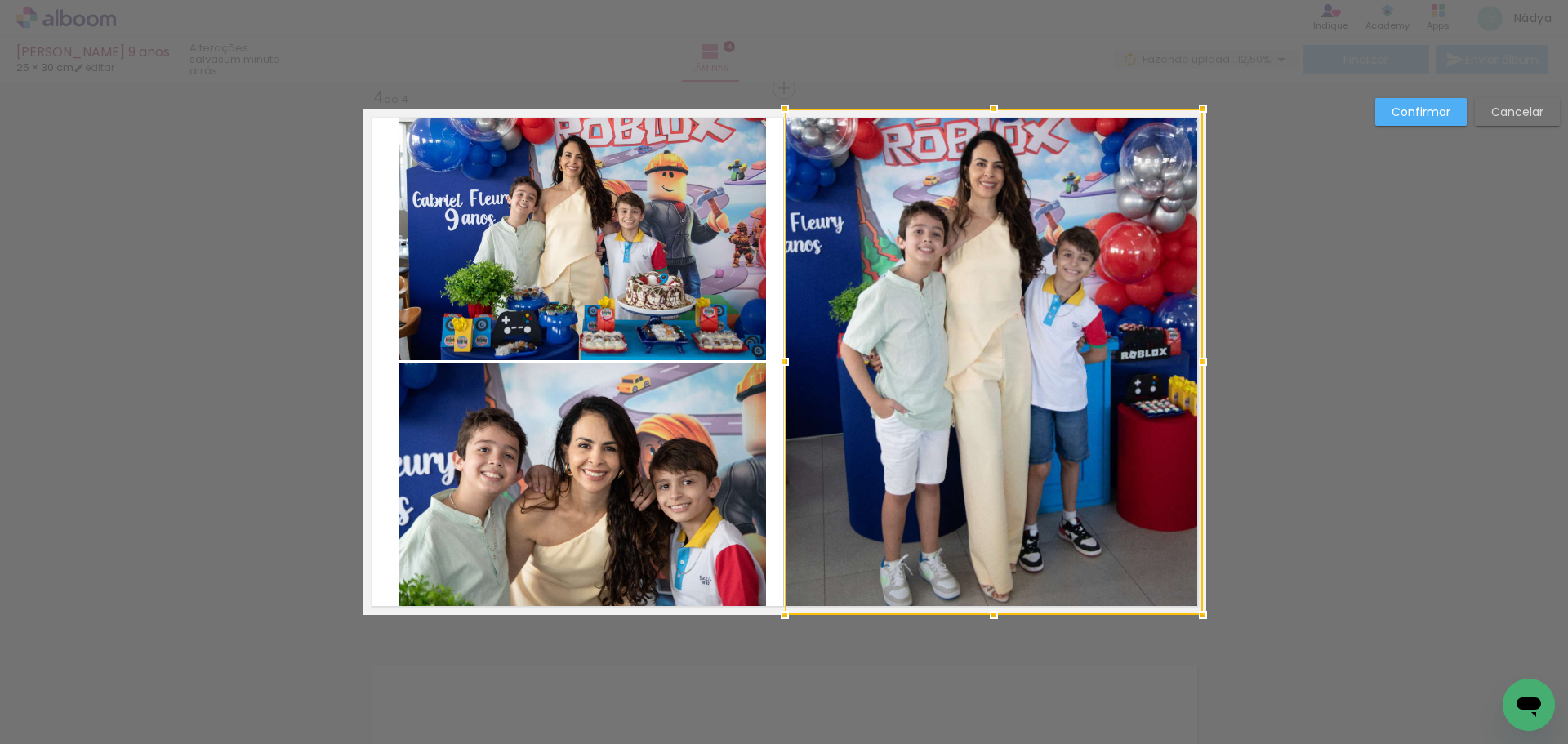
click at [779, 362] on div at bounding box center [784, 361] width 32 height 32
click at [0, 0] on slot "Confirmar" at bounding box center [0, 0] width 0 height 0
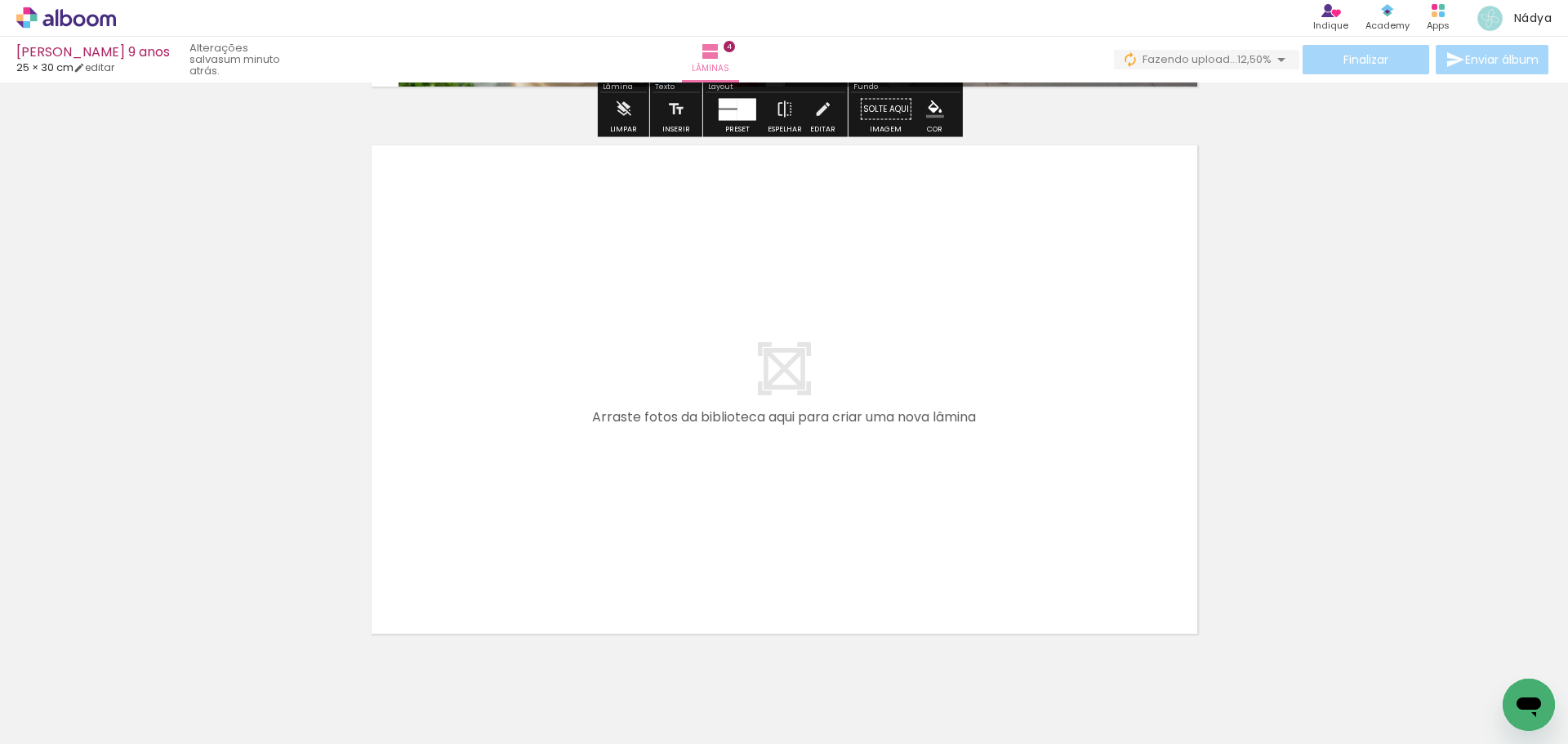
scroll to position [2234, 0]
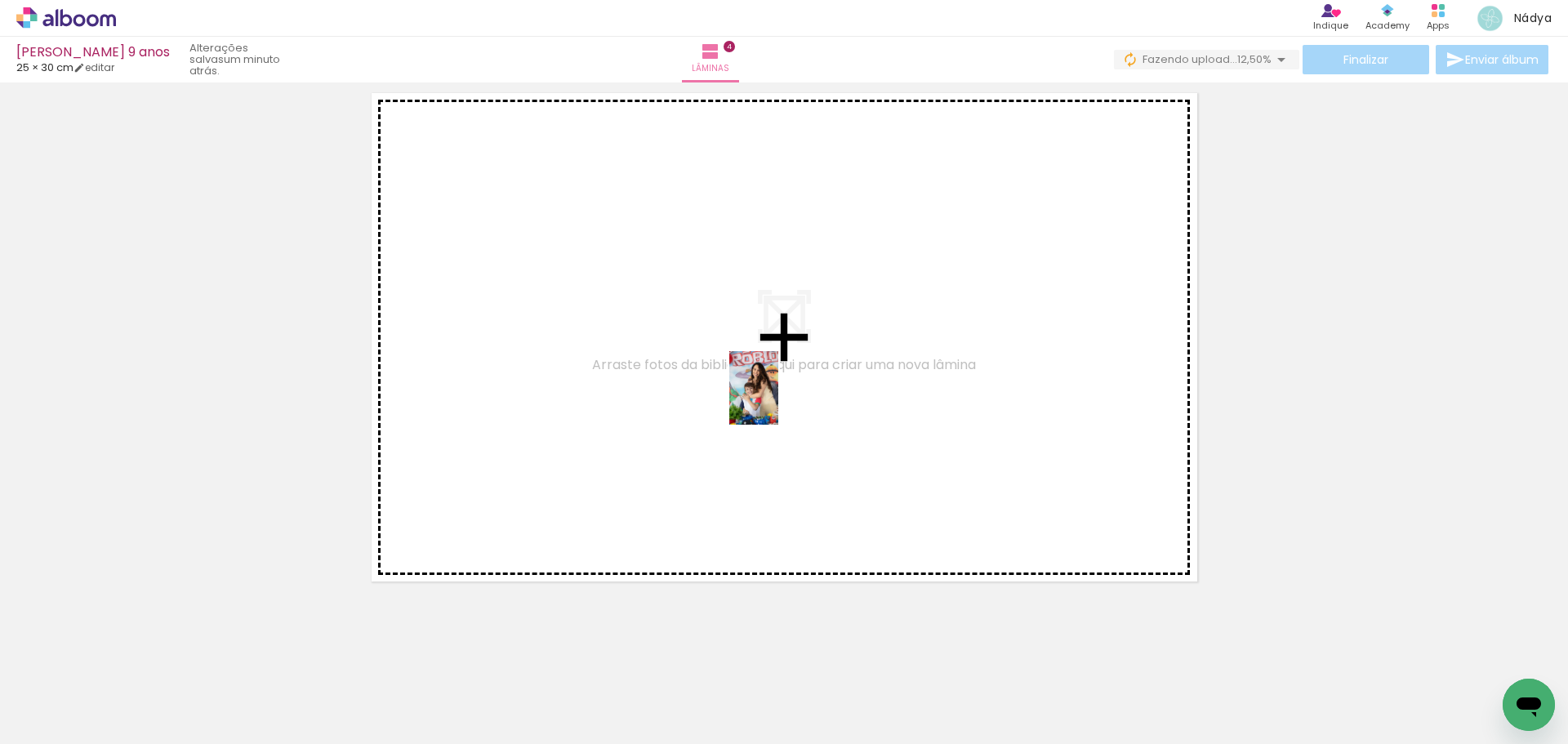
drag, startPoint x: 1279, startPoint y: 694, endPoint x: 778, endPoint y: 400, distance: 580.9
click at [778, 400] on quentale-workspace at bounding box center [784, 372] width 1568 height 744
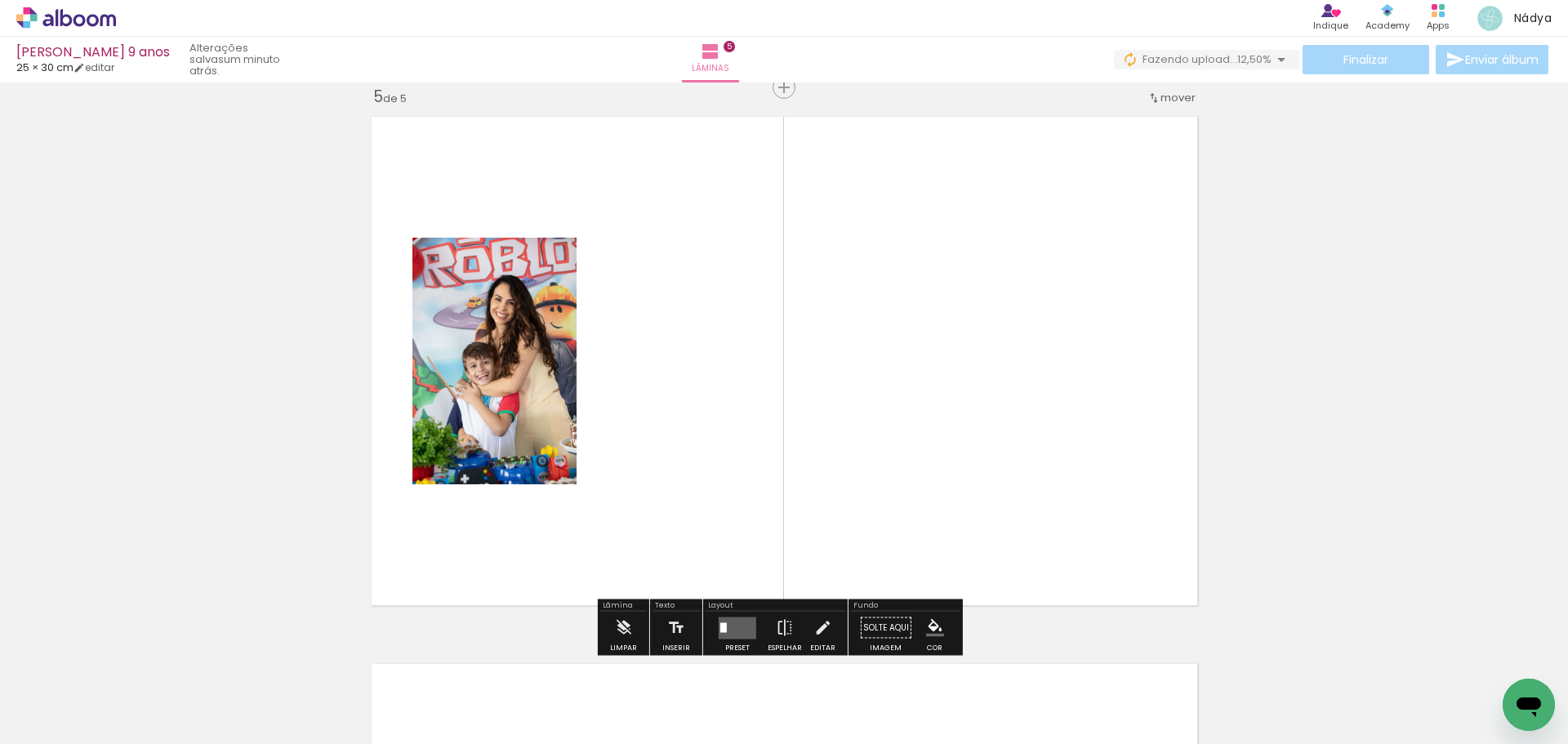
scroll to position [2210, 0]
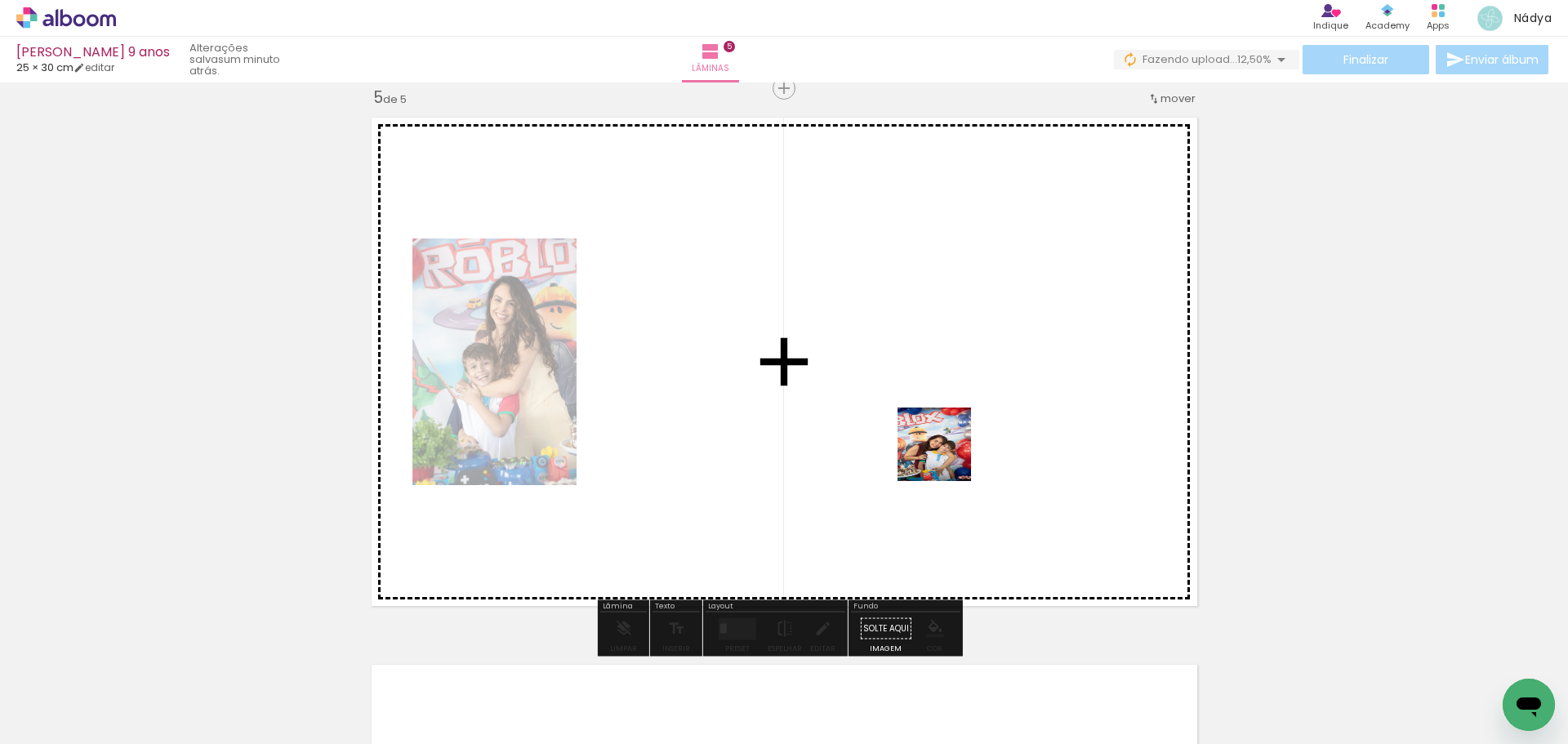
drag, startPoint x: 1359, startPoint y: 698, endPoint x: 939, endPoint y: 453, distance: 486.2
click at [939, 453] on quentale-workspace at bounding box center [784, 372] width 1568 height 744
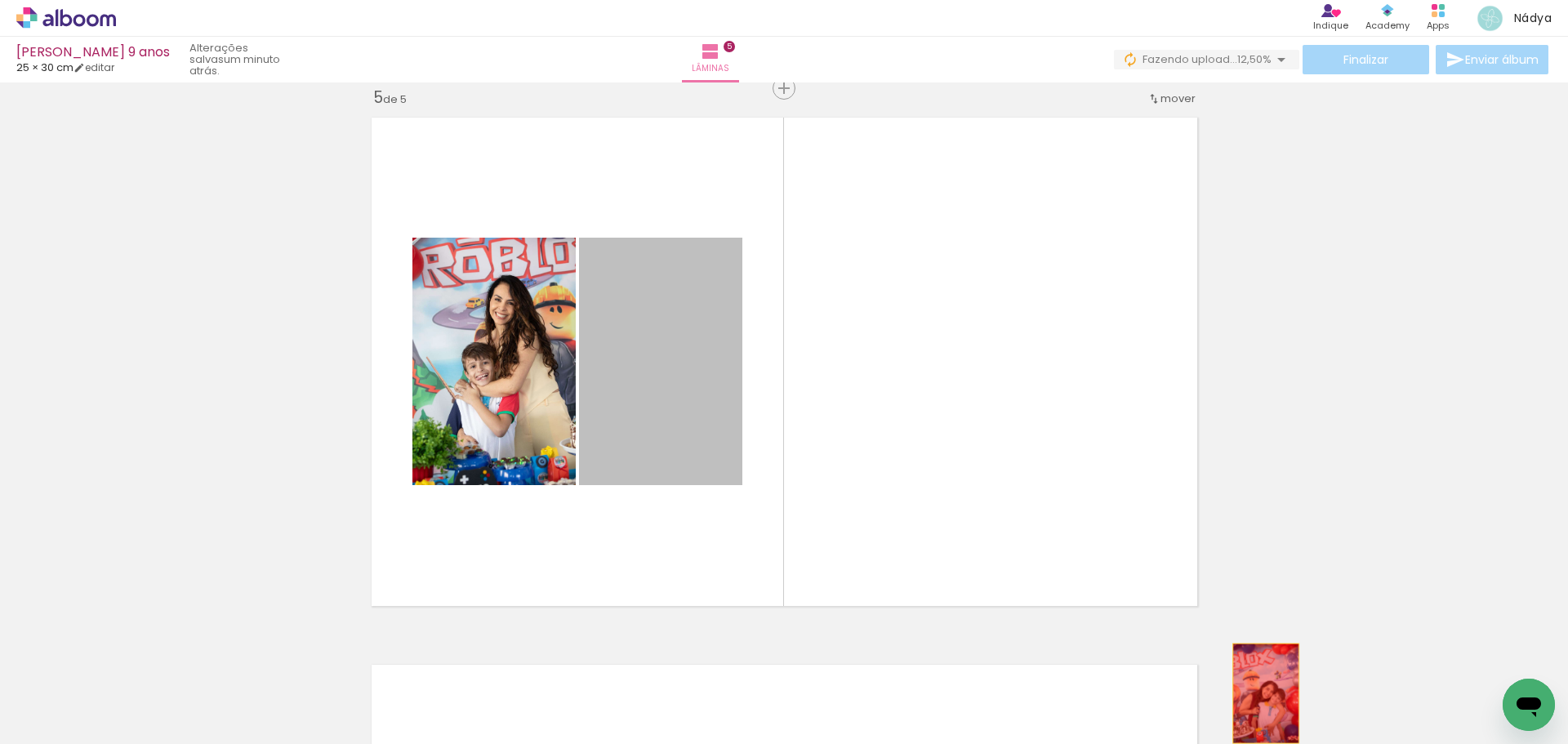
drag, startPoint x: 637, startPoint y: 352, endPoint x: 1259, endPoint y: 694, distance: 709.8
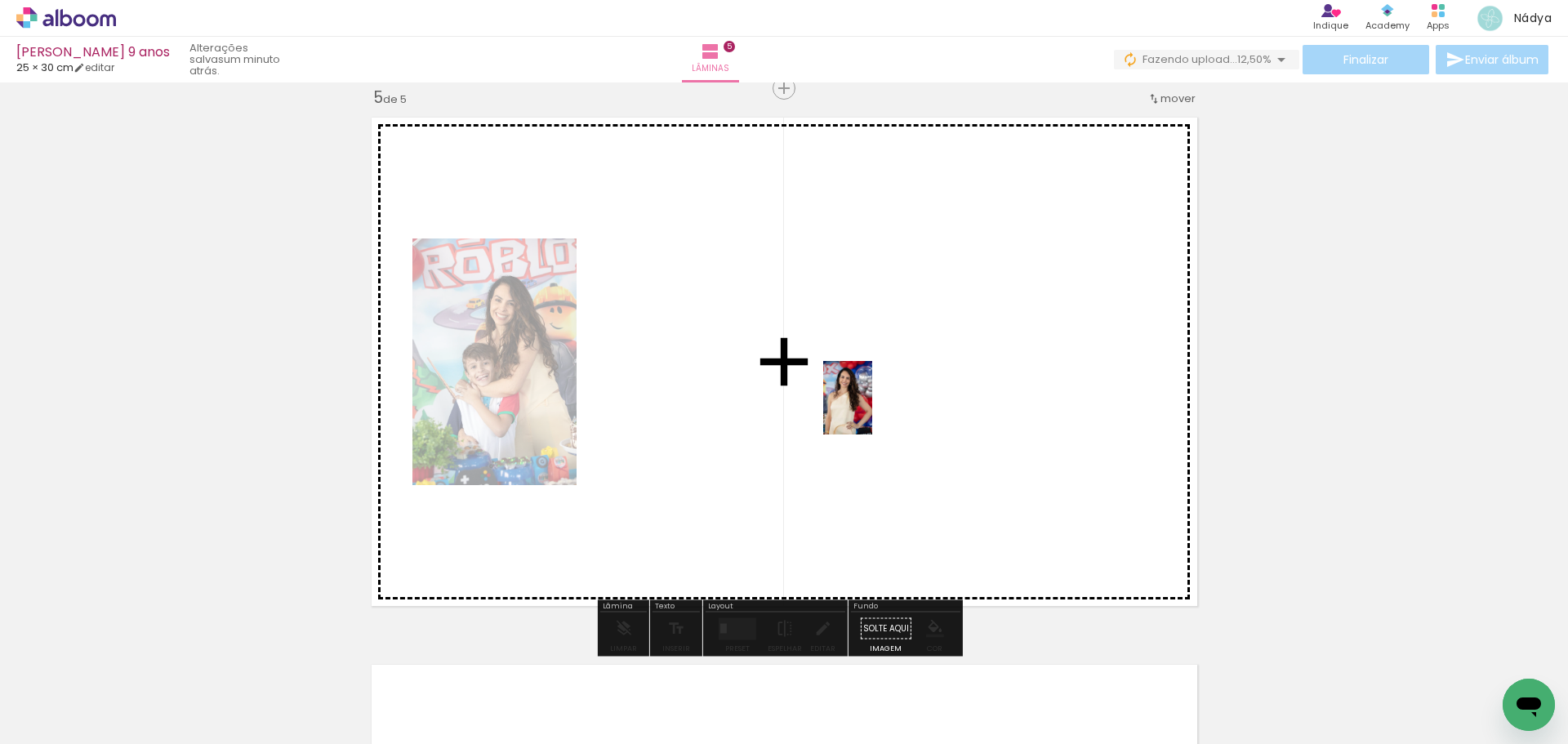
drag, startPoint x: 1181, startPoint y: 700, endPoint x: 873, endPoint y: 410, distance: 423.0
click at [873, 410] on quentale-workspace at bounding box center [784, 372] width 1568 height 744
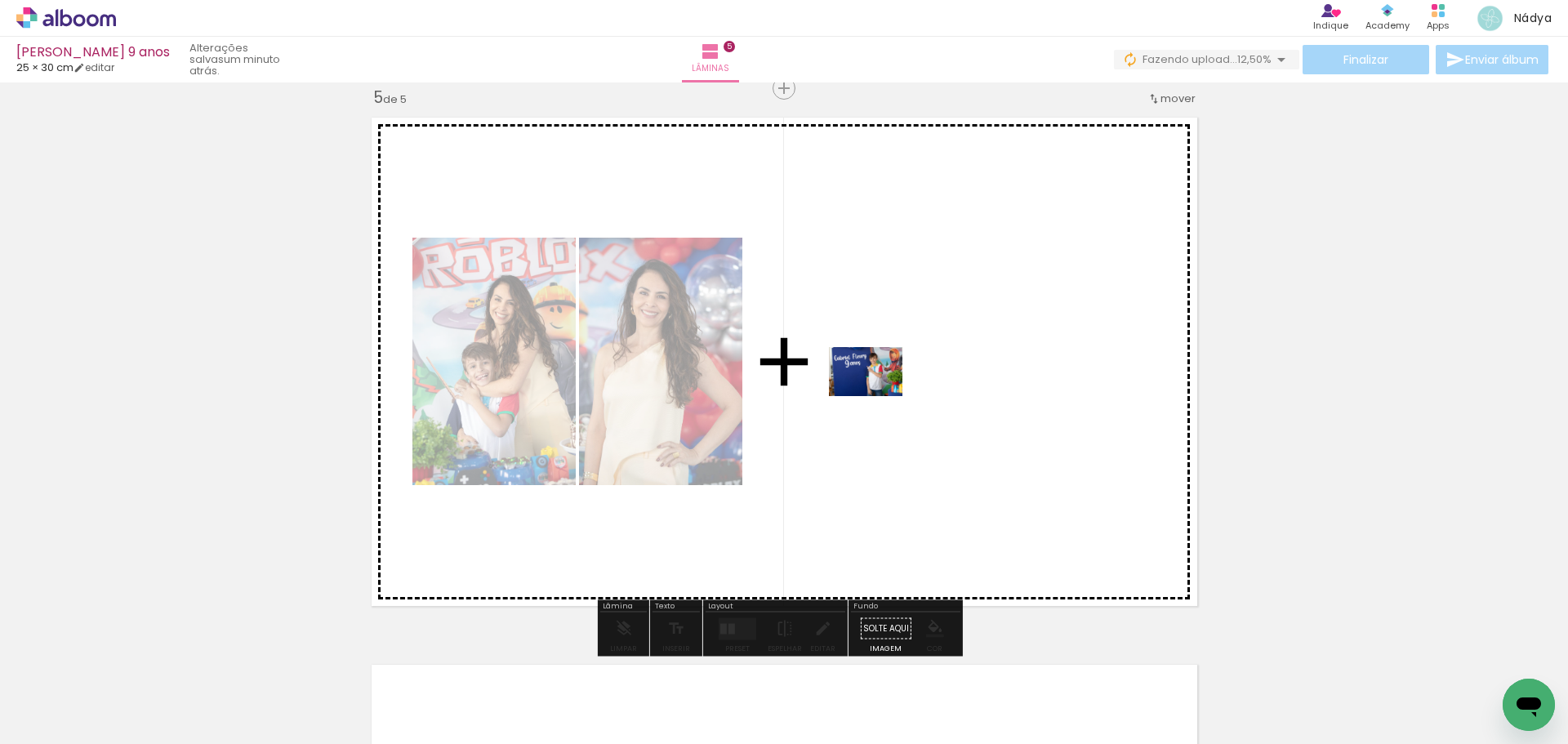
drag, startPoint x: 806, startPoint y: 697, endPoint x: 883, endPoint y: 383, distance: 323.3
click at [883, 383] on quentale-workspace at bounding box center [784, 372] width 1568 height 744
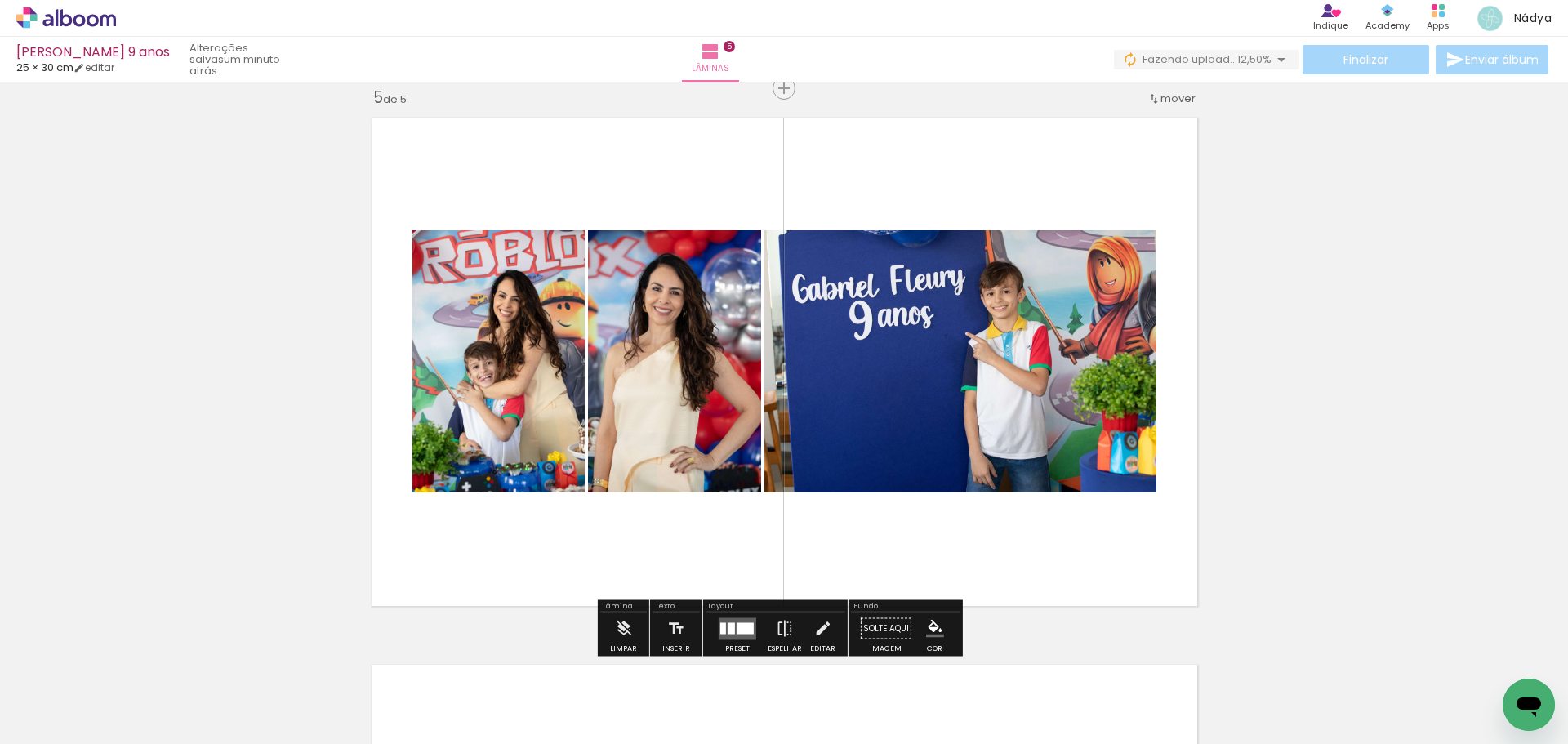
click at [746, 626] on div at bounding box center [745, 628] width 17 height 12
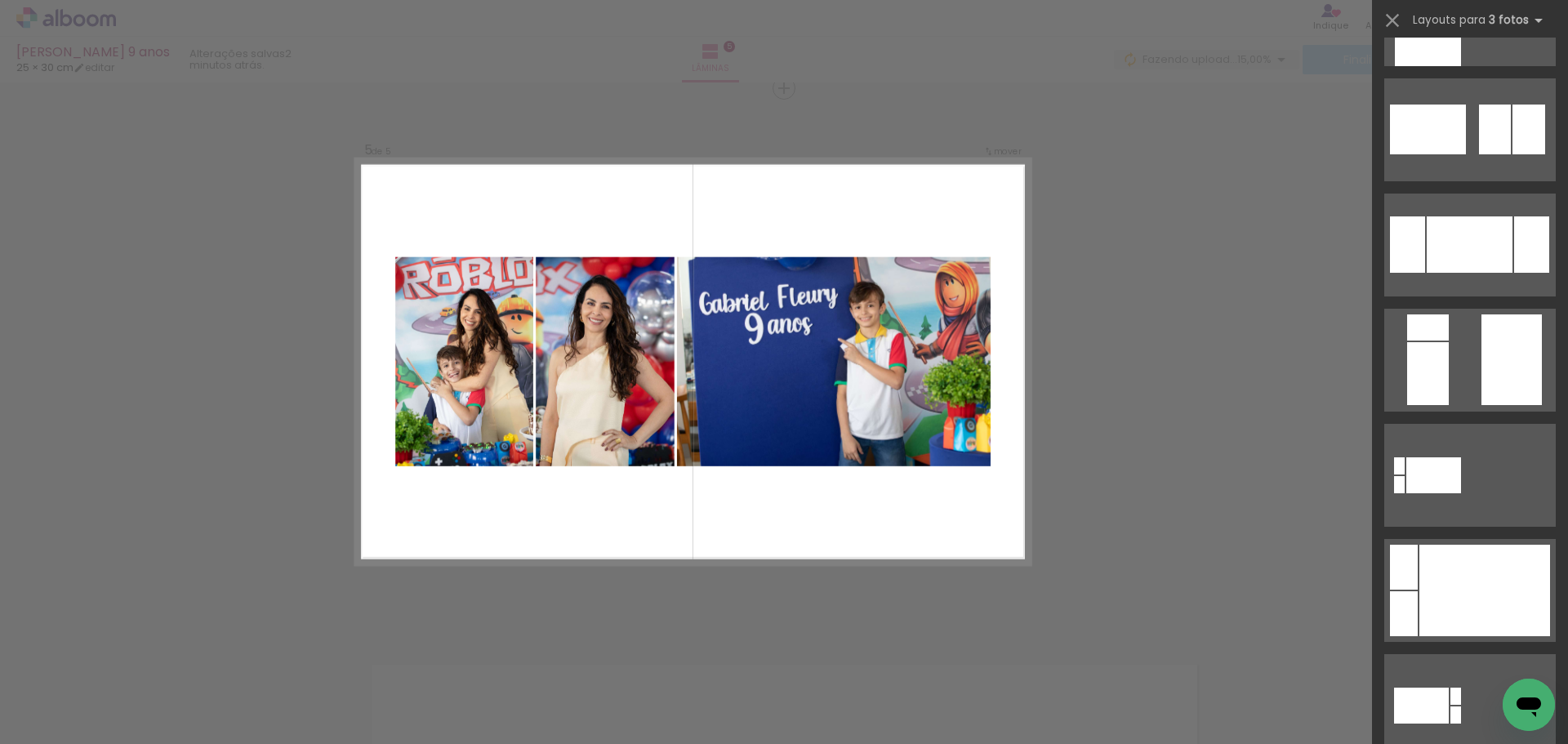
scroll to position [0, 0]
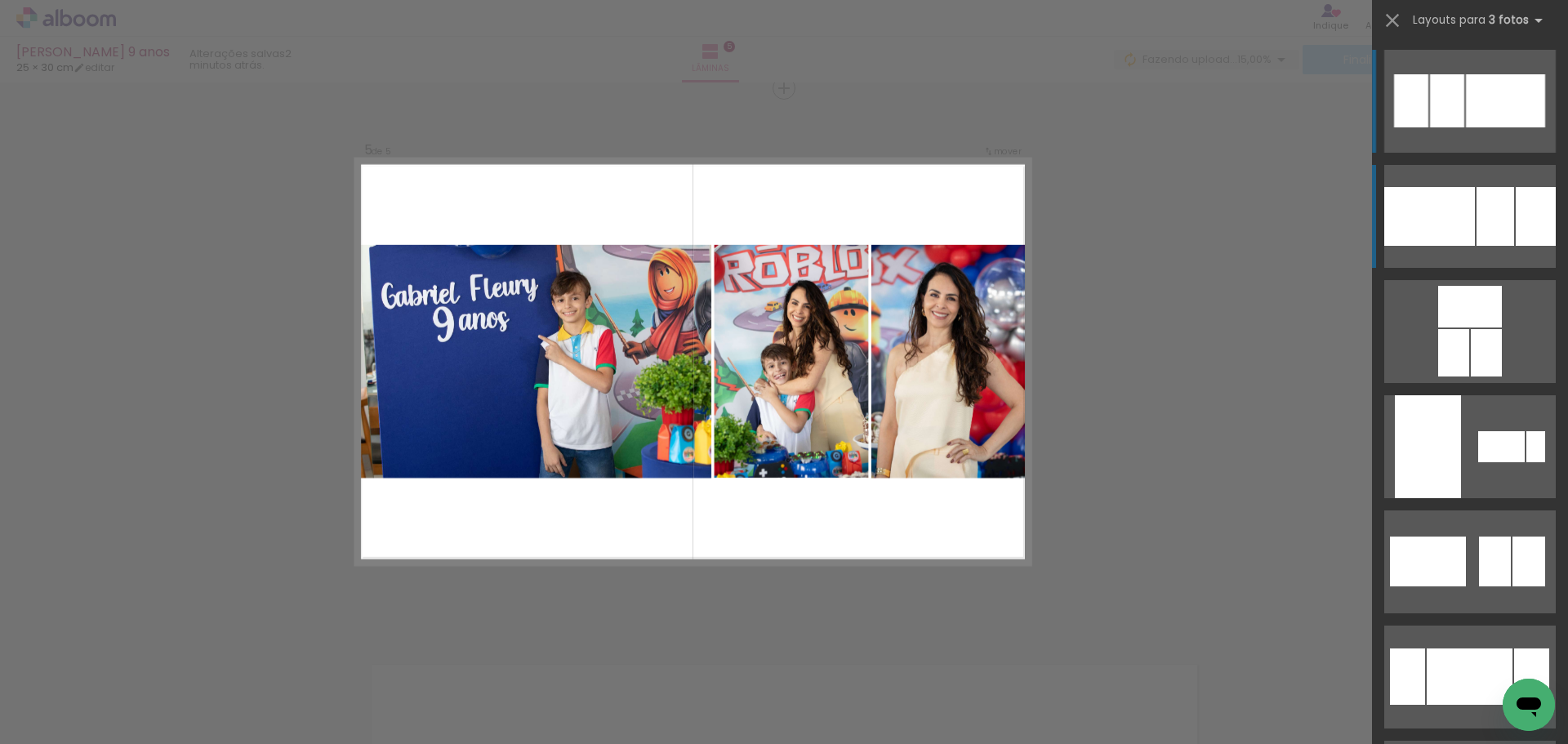
click at [1516, 204] on div at bounding box center [1536, 216] width 40 height 59
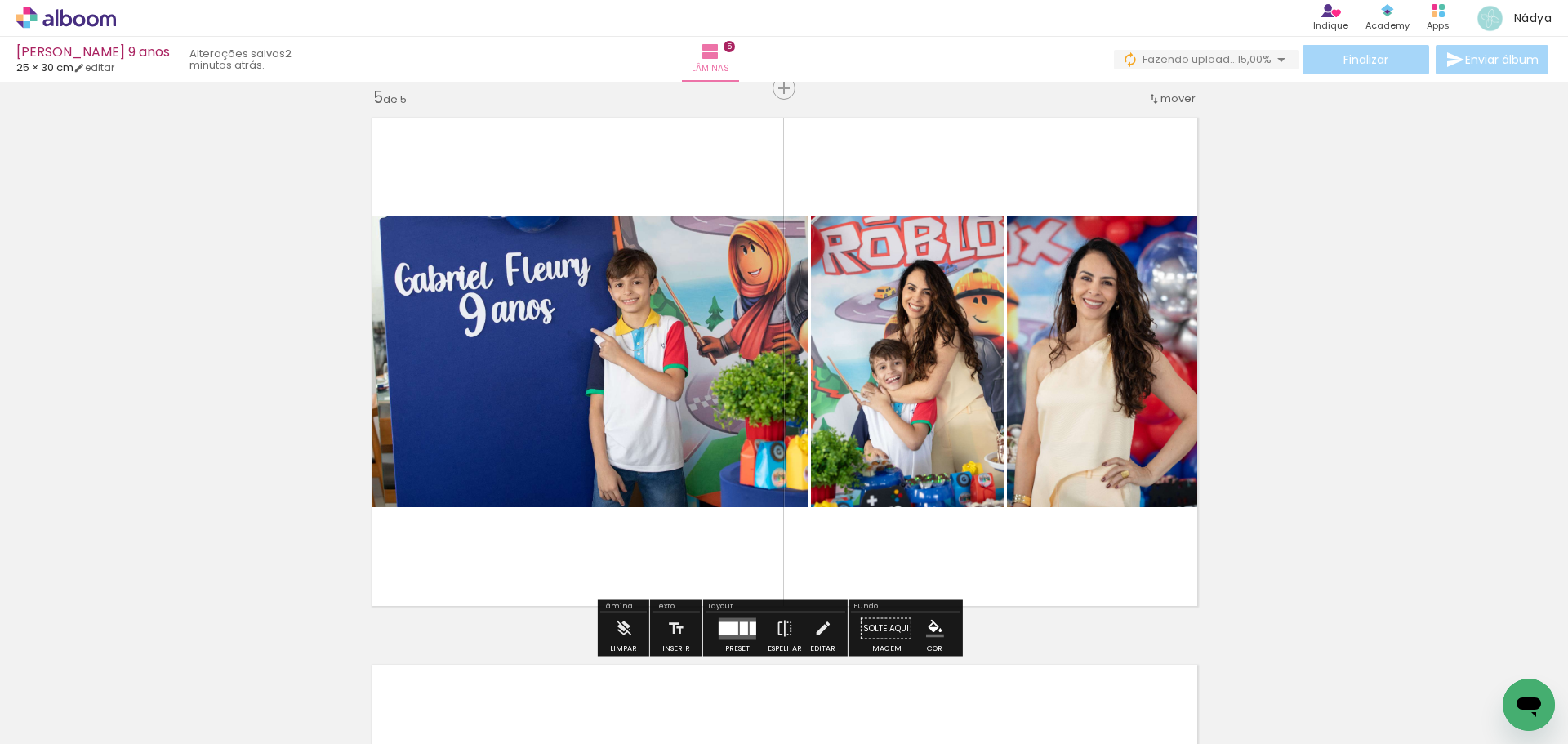
click at [617, 293] on quentale-photo at bounding box center [585, 361] width 445 height 291
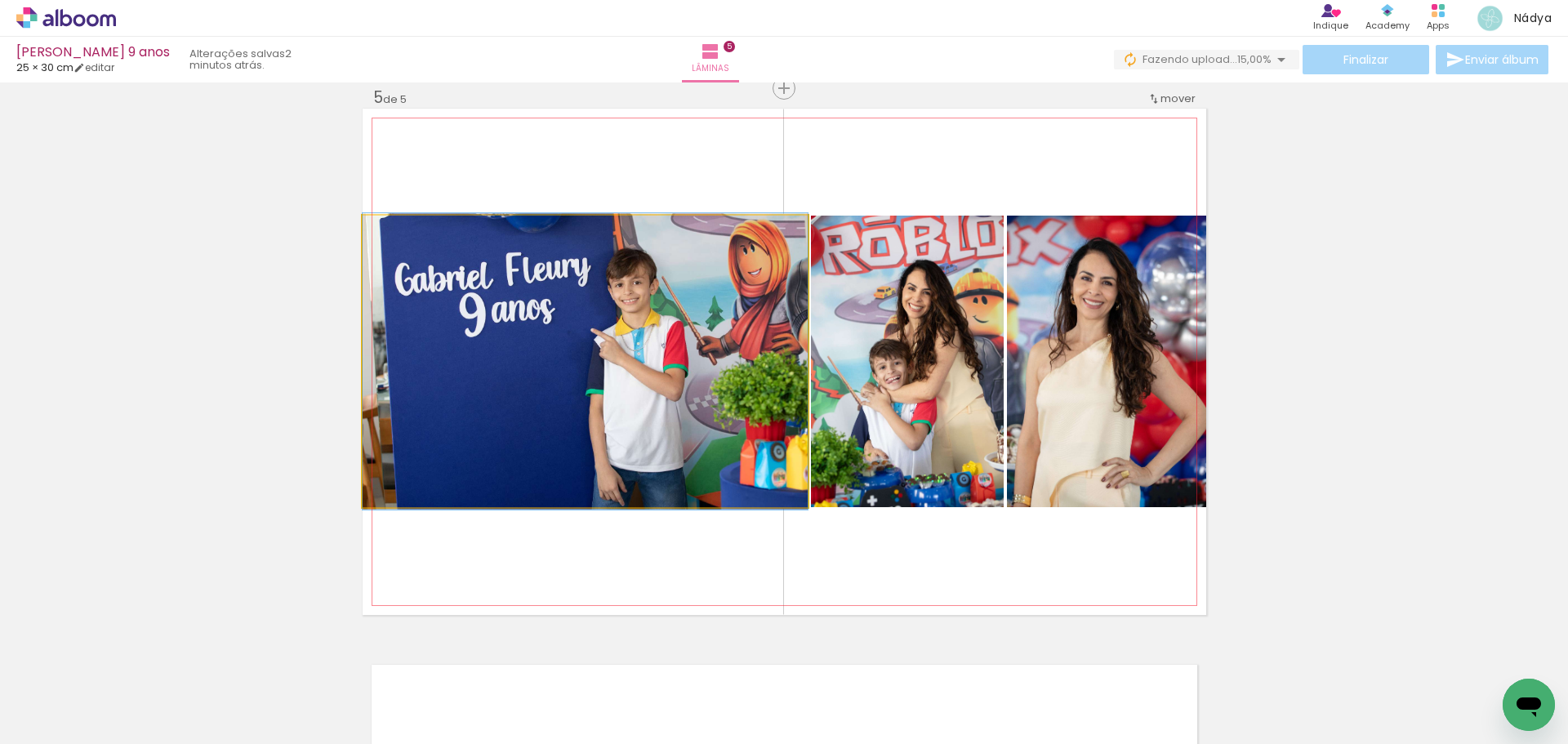
click at [617, 293] on quentale-photo at bounding box center [585, 361] width 445 height 291
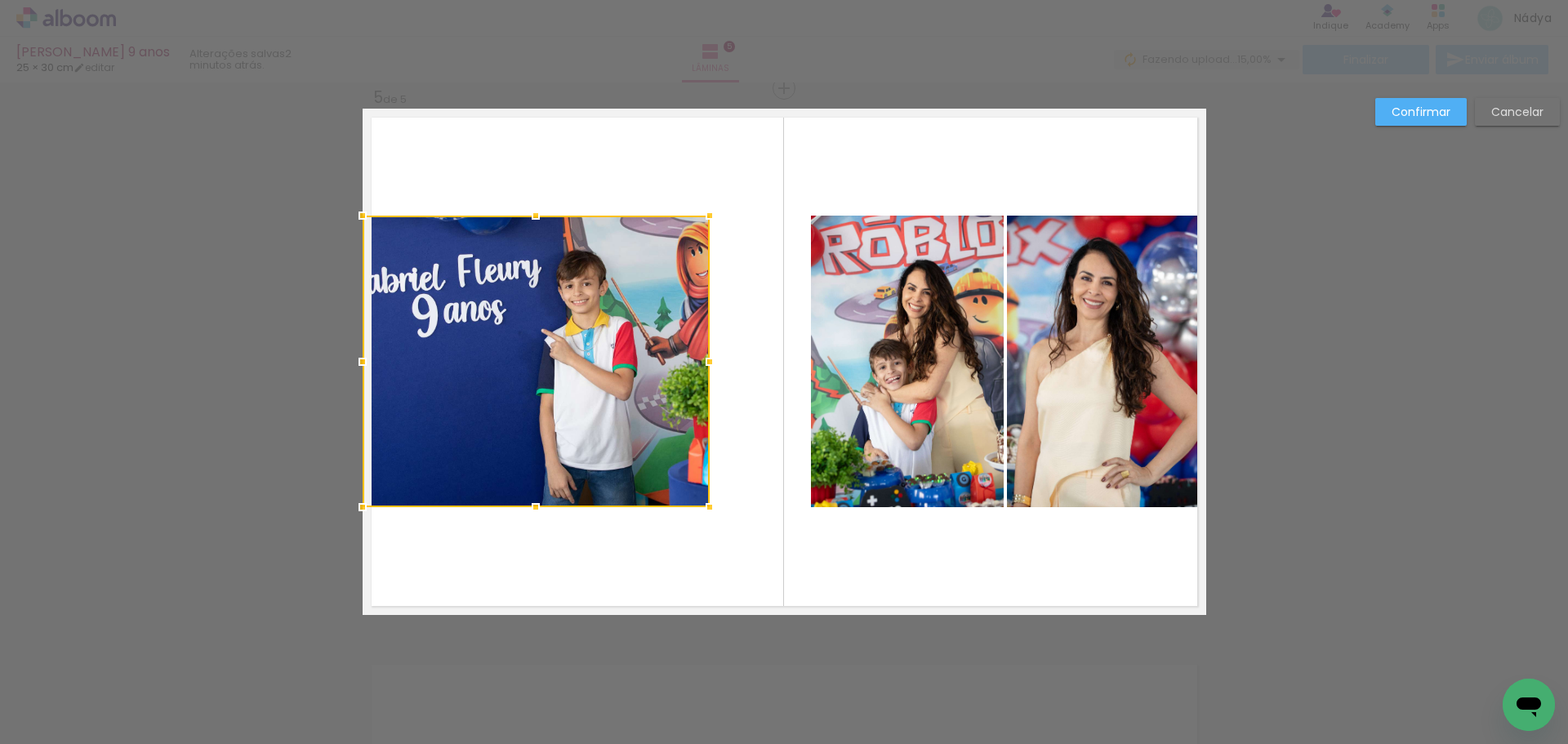
drag, startPoint x: 805, startPoint y: 362, endPoint x: 706, endPoint y: 355, distance: 99.2
click at [706, 355] on div at bounding box center [709, 361] width 32 height 32
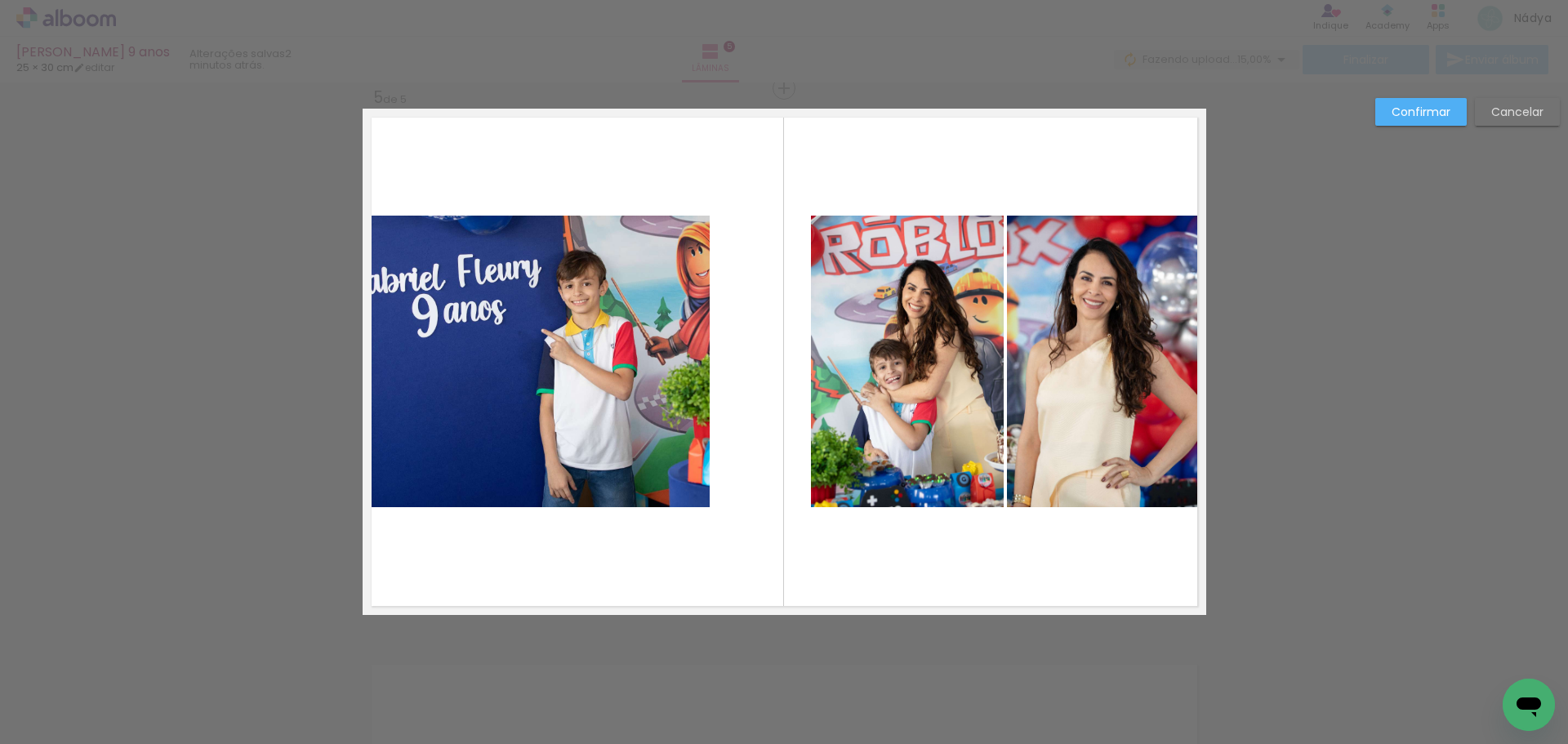
click at [875, 349] on quentale-photo at bounding box center [907, 361] width 193 height 291
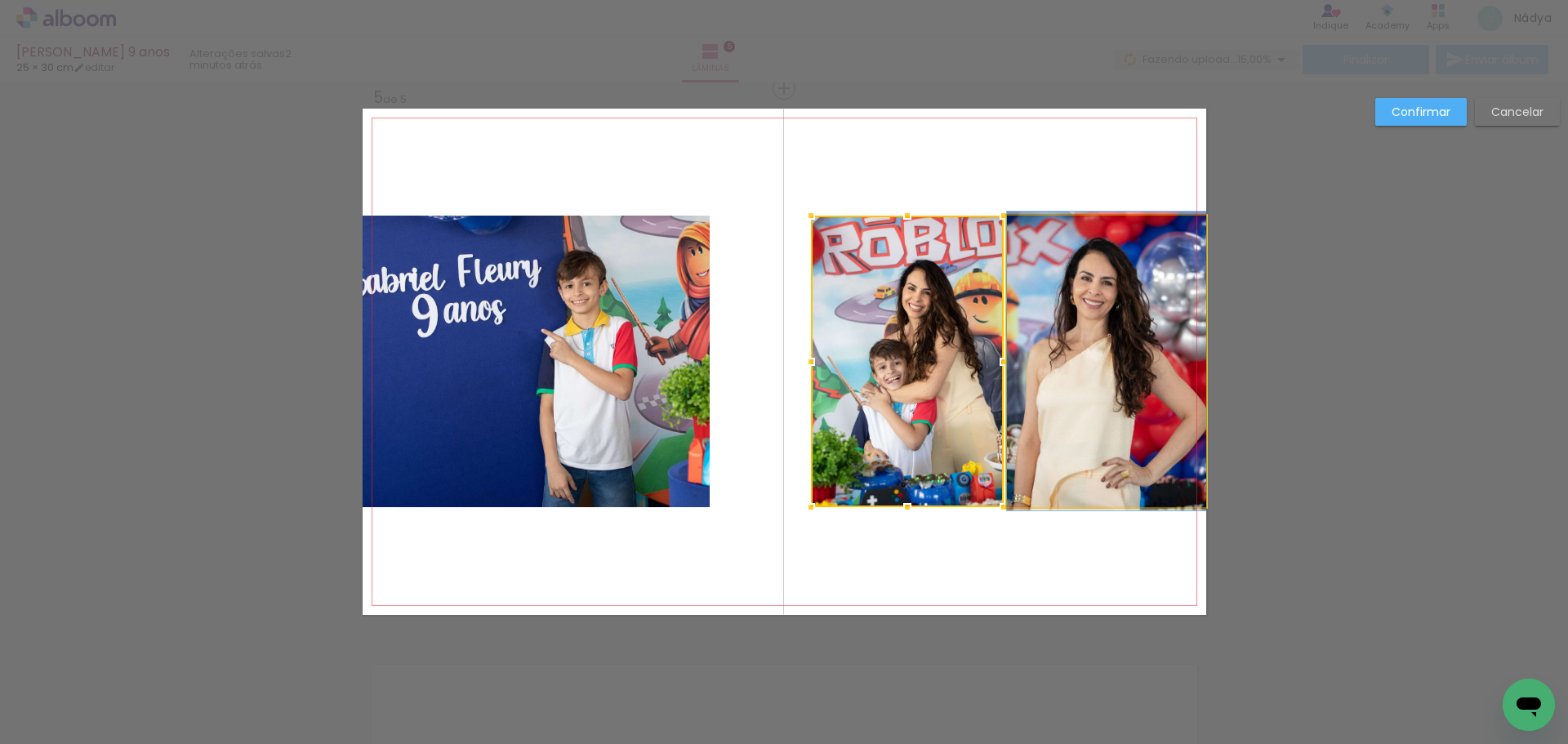
click at [1107, 378] on quentale-photo at bounding box center [1106, 361] width 200 height 291
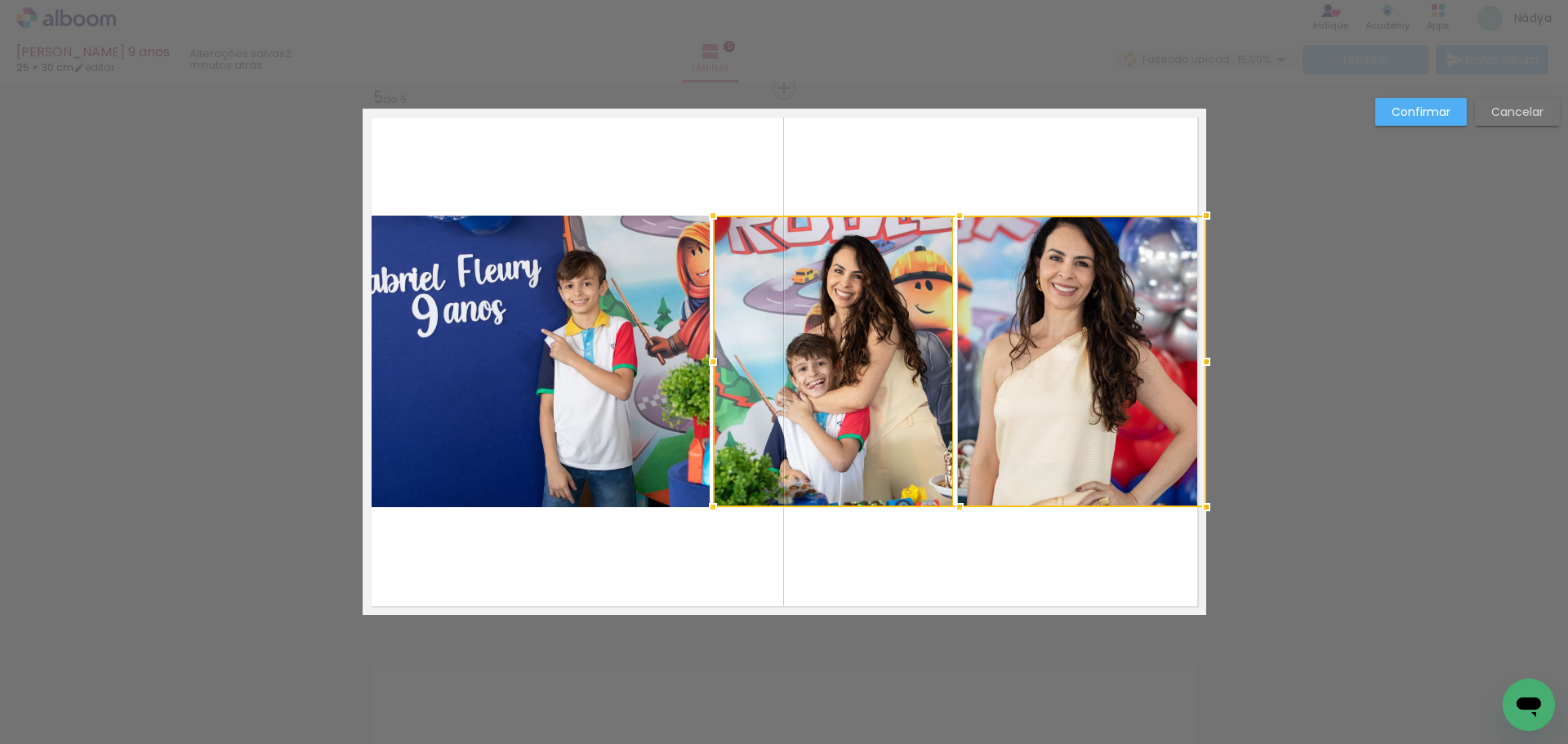
drag, startPoint x: 801, startPoint y: 360, endPoint x: 703, endPoint y: 357, distance: 98.0
click at [703, 357] on div at bounding box center [713, 361] width 32 height 32
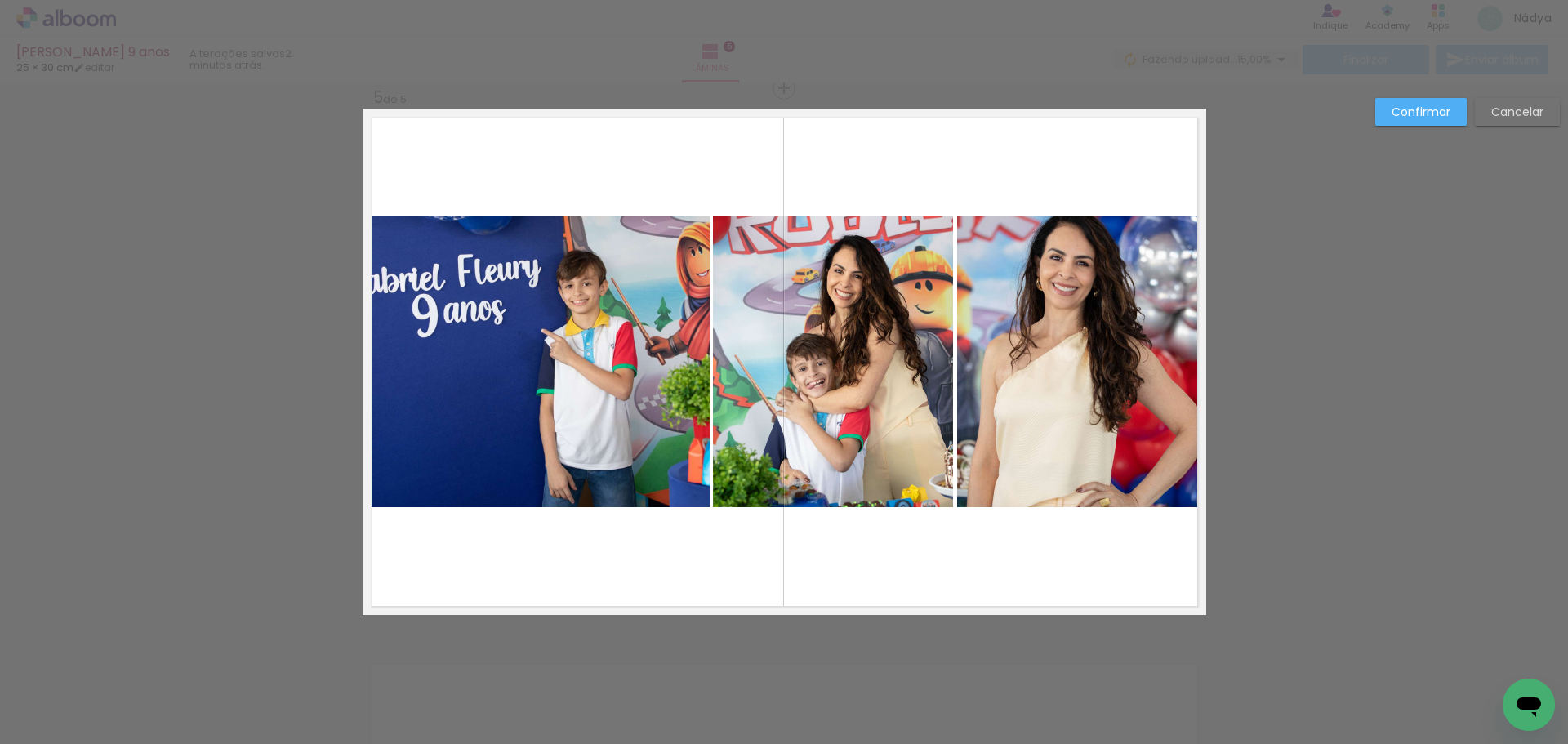
click at [0, 0] on slot "Confirmar" at bounding box center [0, 0] width 0 height 0
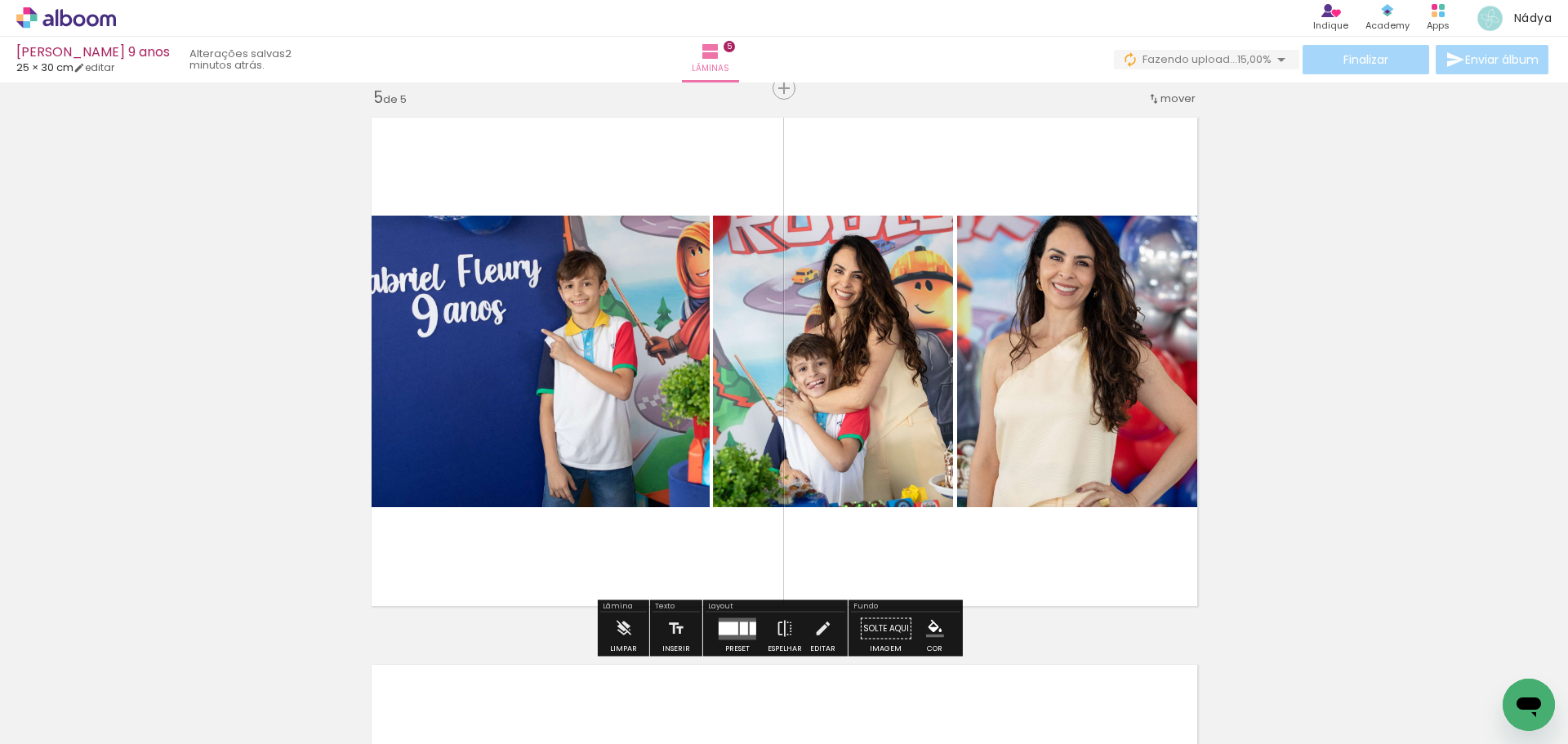
click at [598, 333] on quentale-photo at bounding box center [536, 361] width 347 height 291
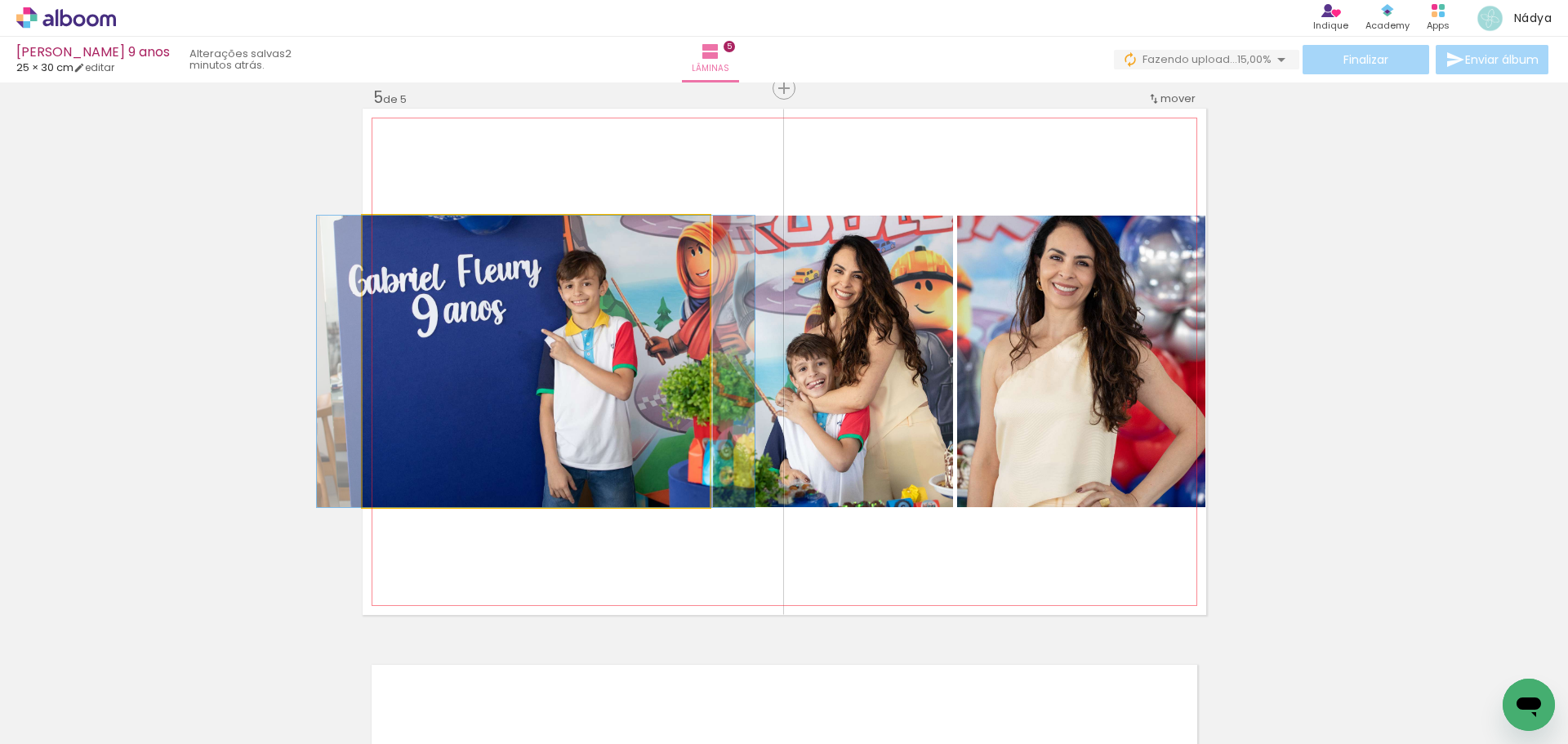
click at [599, 332] on quentale-photo at bounding box center [536, 361] width 347 height 291
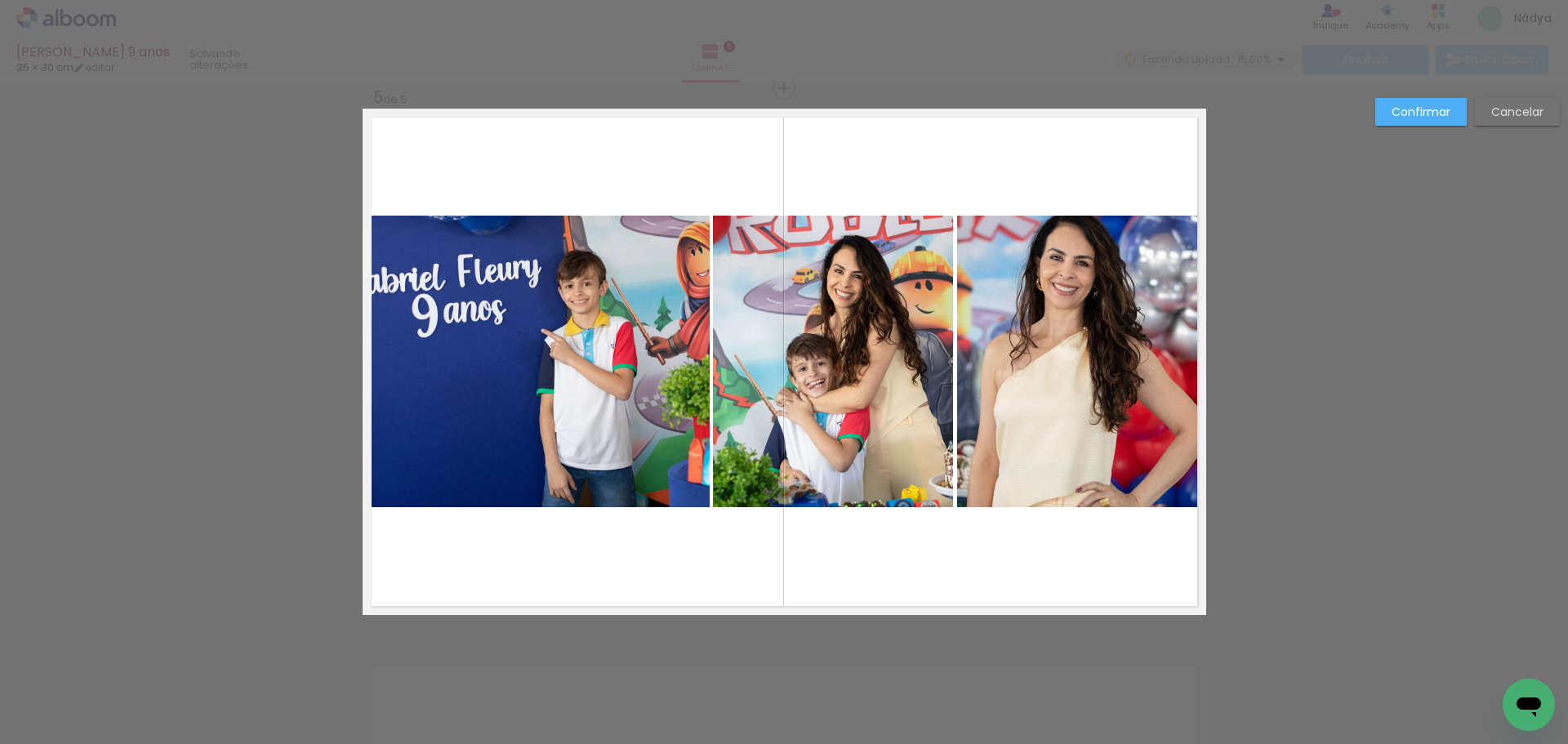
click at [595, 333] on quentale-photo at bounding box center [536, 361] width 347 height 291
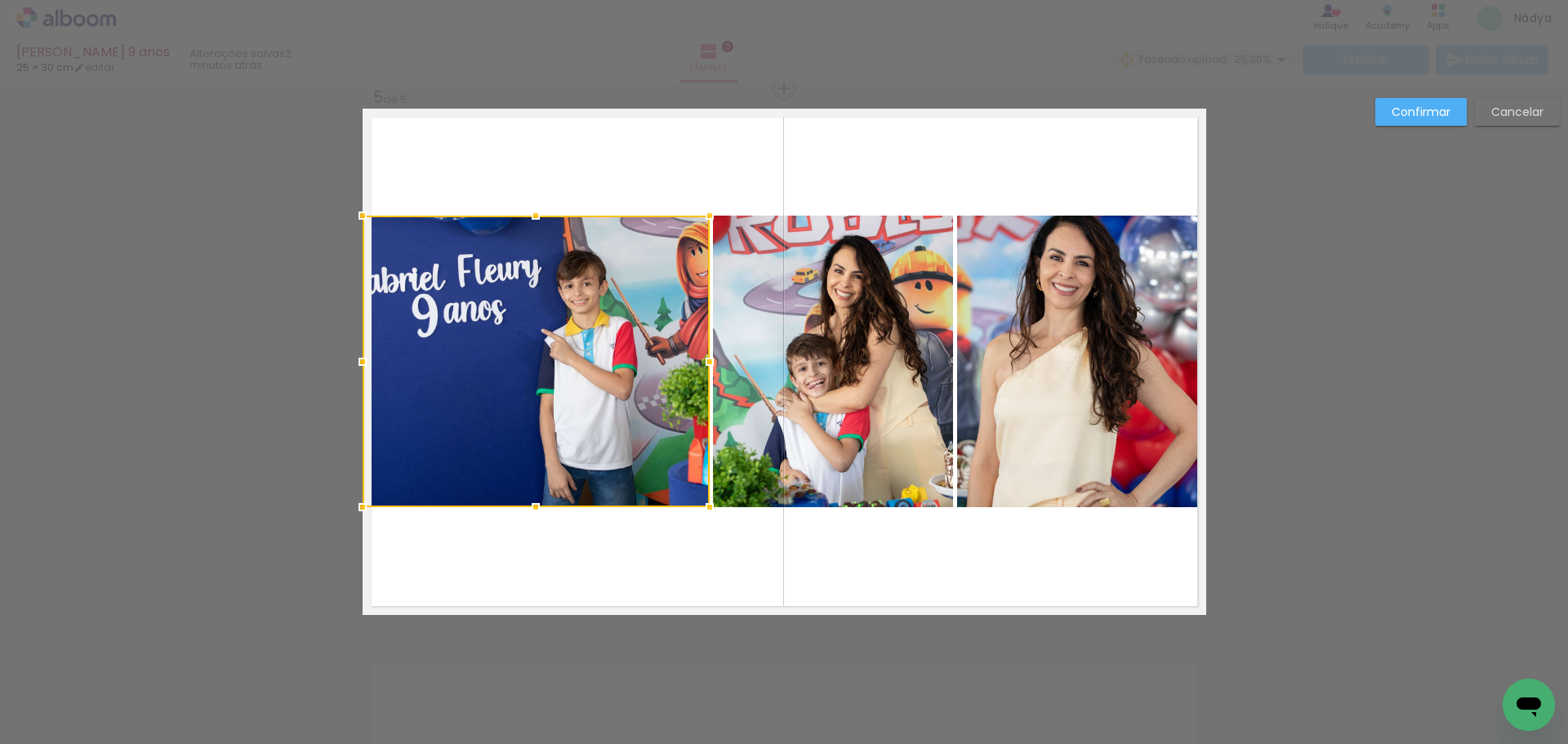
click at [857, 338] on quentale-photo at bounding box center [833, 361] width 241 height 291
click at [1062, 336] on quentale-photo at bounding box center [1081, 361] width 249 height 291
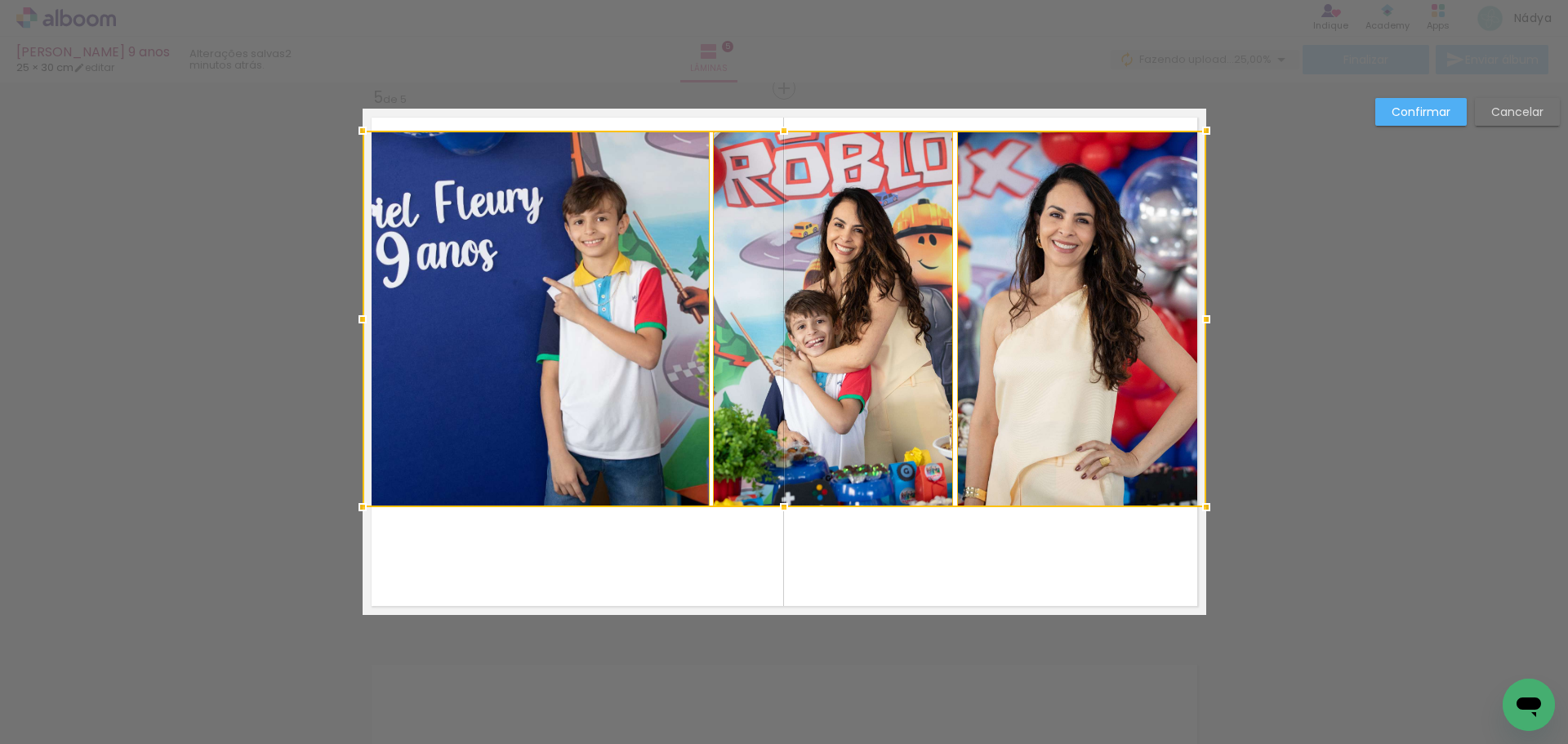
drag, startPoint x: 775, startPoint y: 217, endPoint x: 822, endPoint y: 132, distance: 97.1
click at [822, 132] on div at bounding box center [784, 319] width 844 height 377
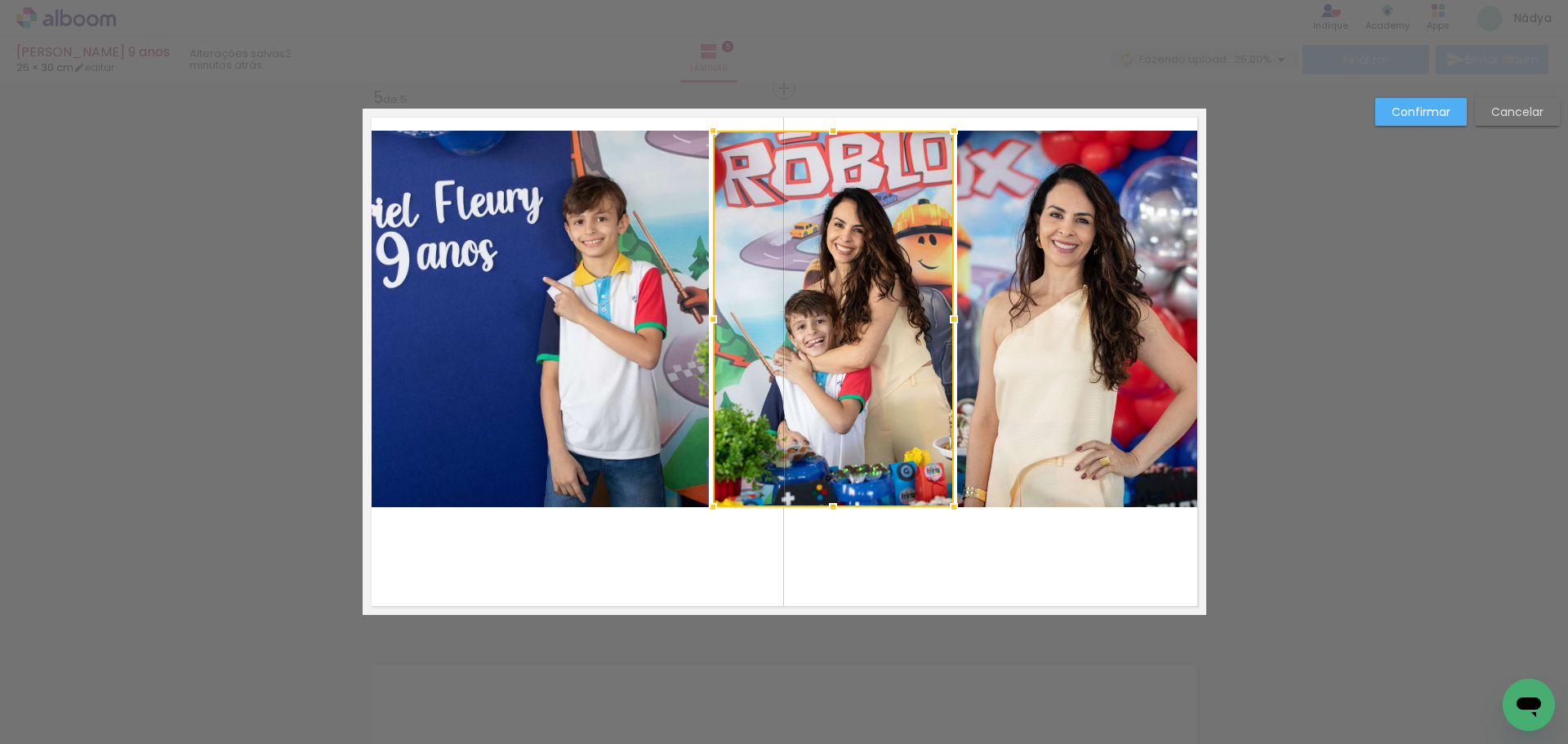
click at [578, 278] on quentale-photo at bounding box center [536, 319] width 347 height 377
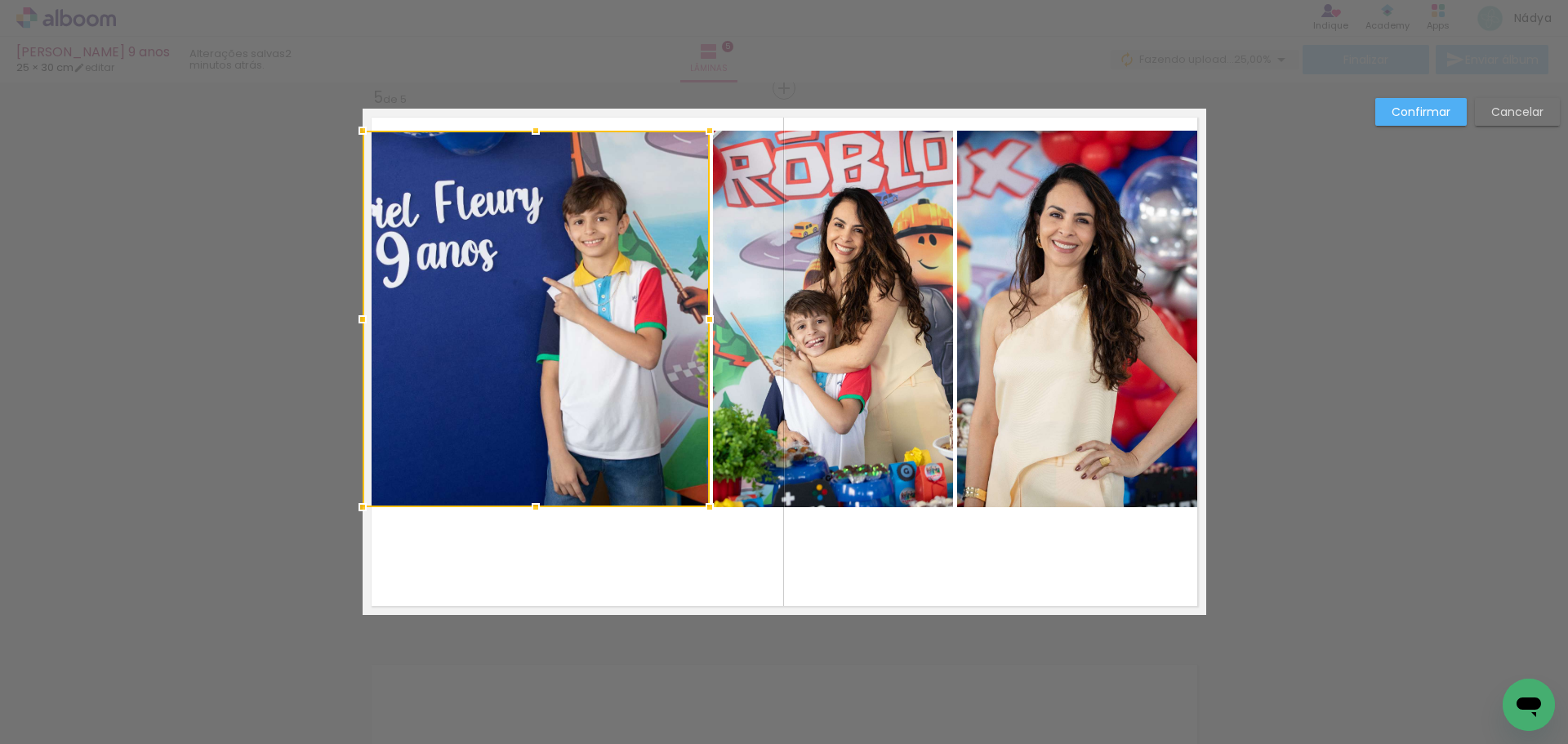
click at [829, 277] on quentale-photo at bounding box center [833, 319] width 241 height 377
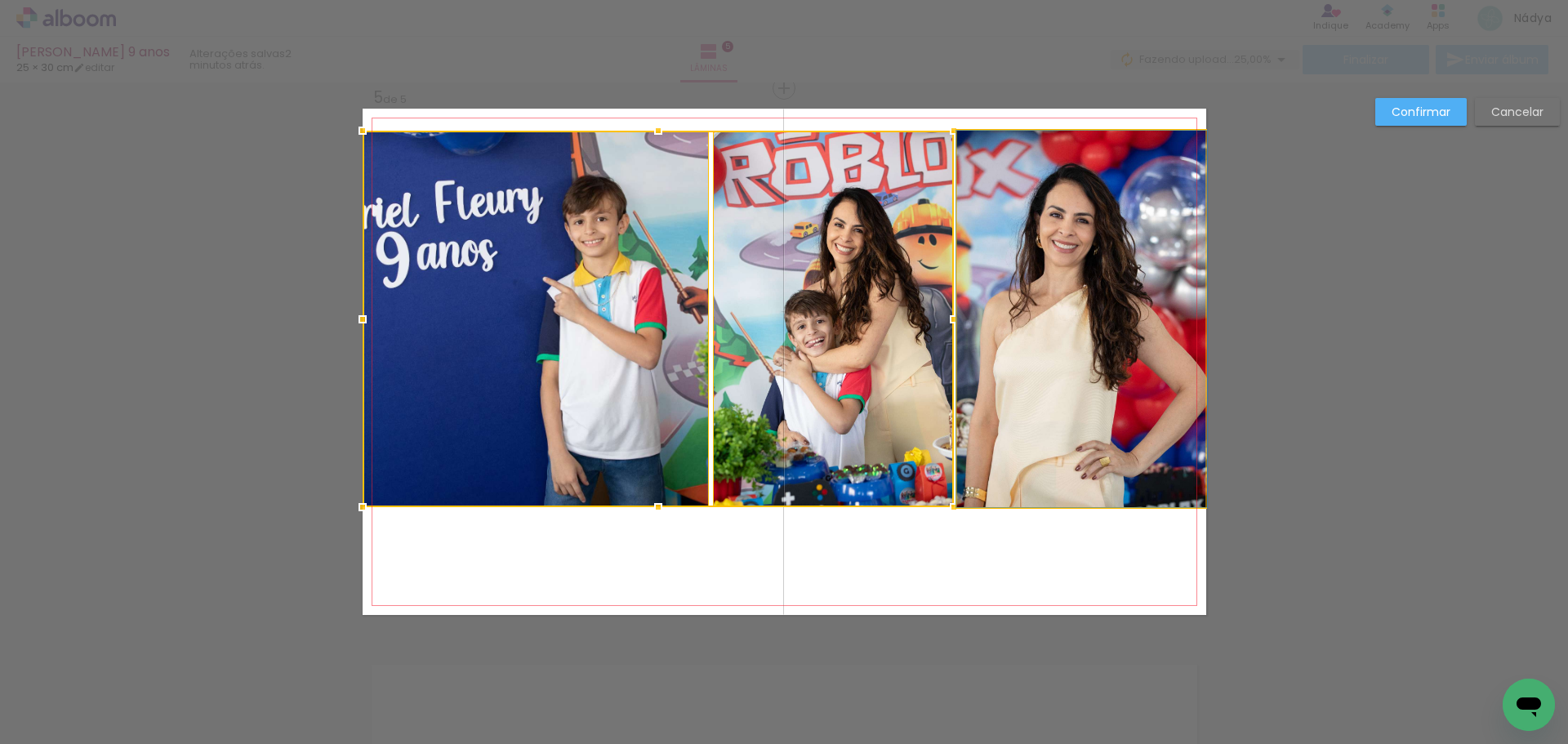
click at [1052, 292] on quentale-photo at bounding box center [1081, 319] width 249 height 377
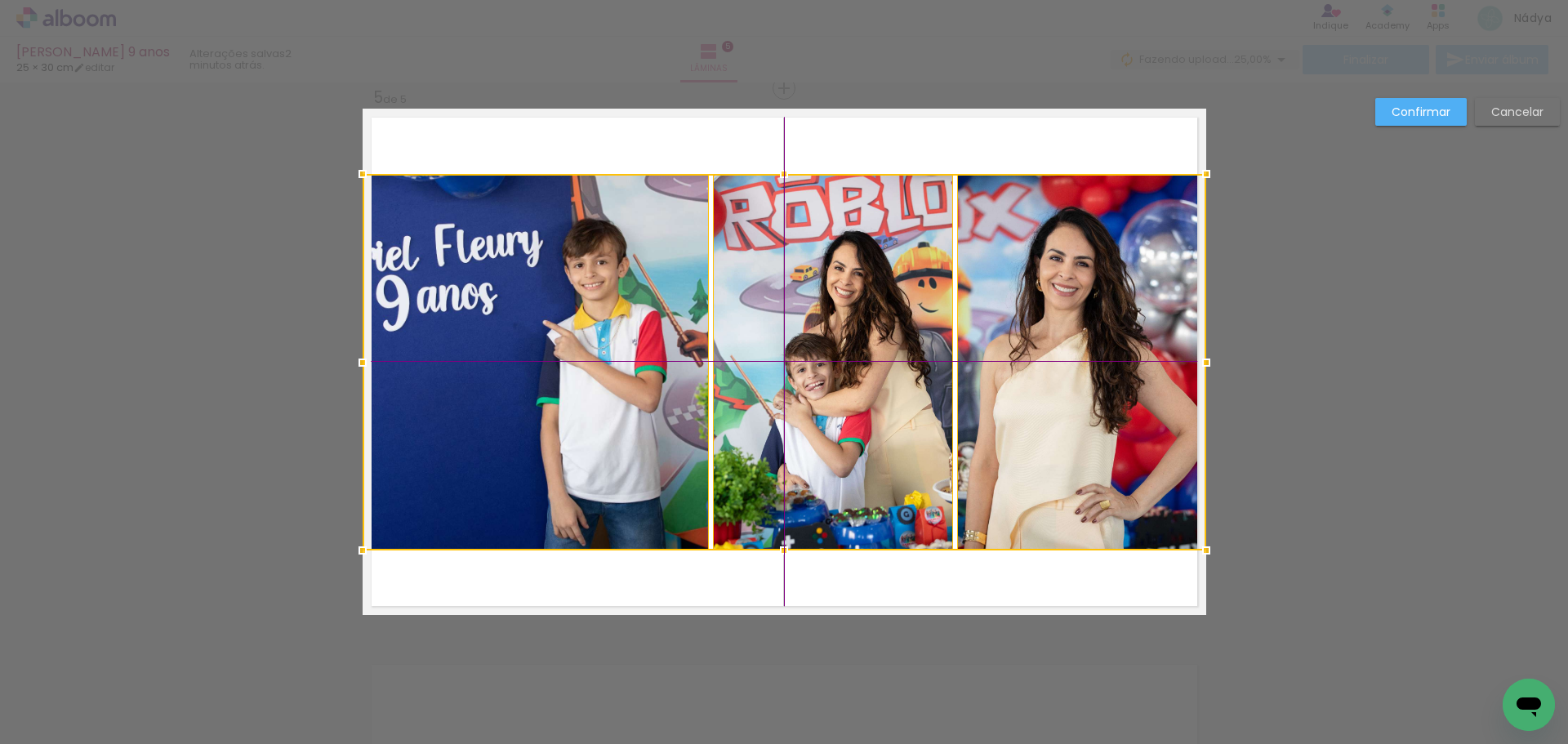
drag, startPoint x: 862, startPoint y: 300, endPoint x: 856, endPoint y: 343, distance: 43.4
click at [856, 343] on div at bounding box center [784, 362] width 844 height 377
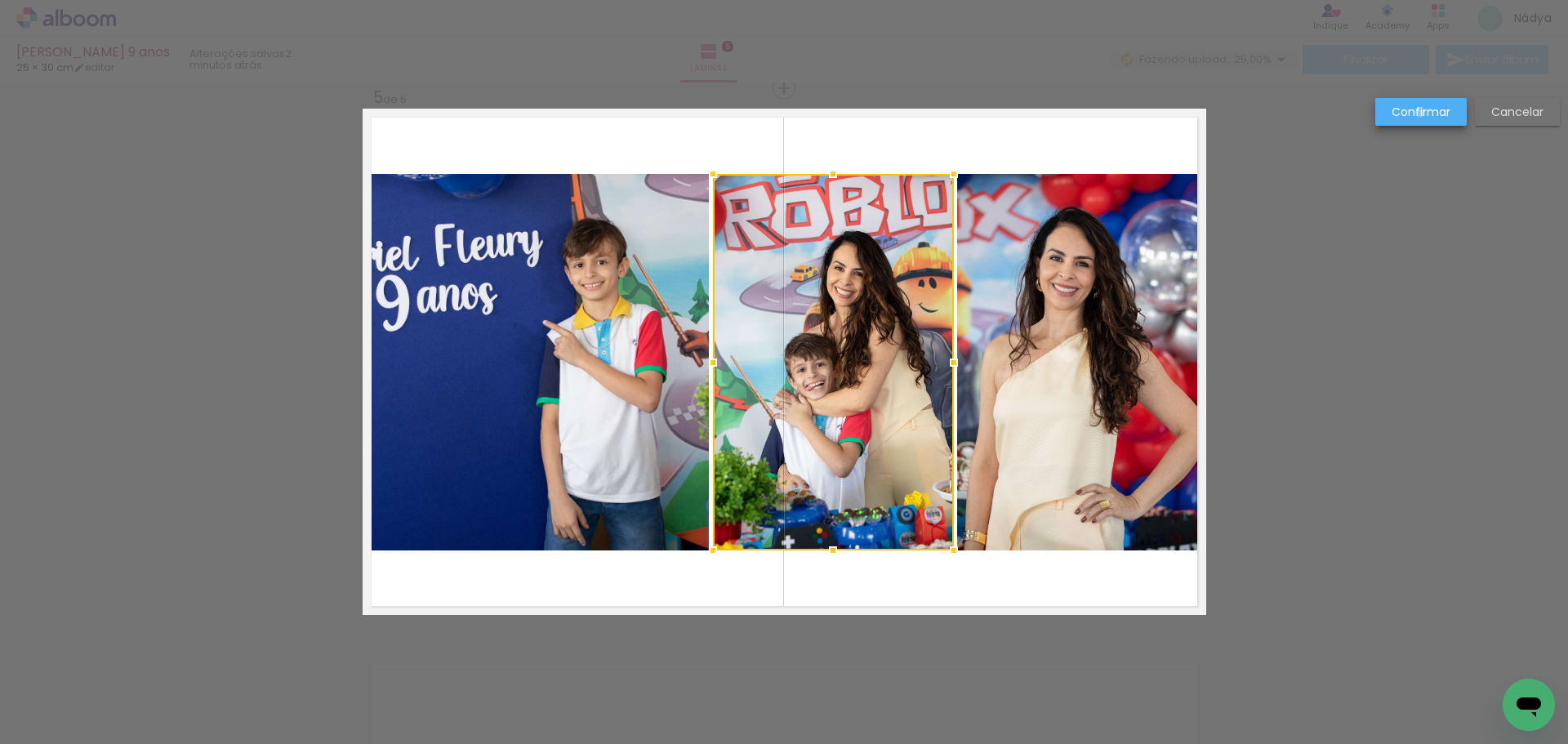
click at [0, 0] on slot "Confirmar" at bounding box center [0, 0] width 0 height 0
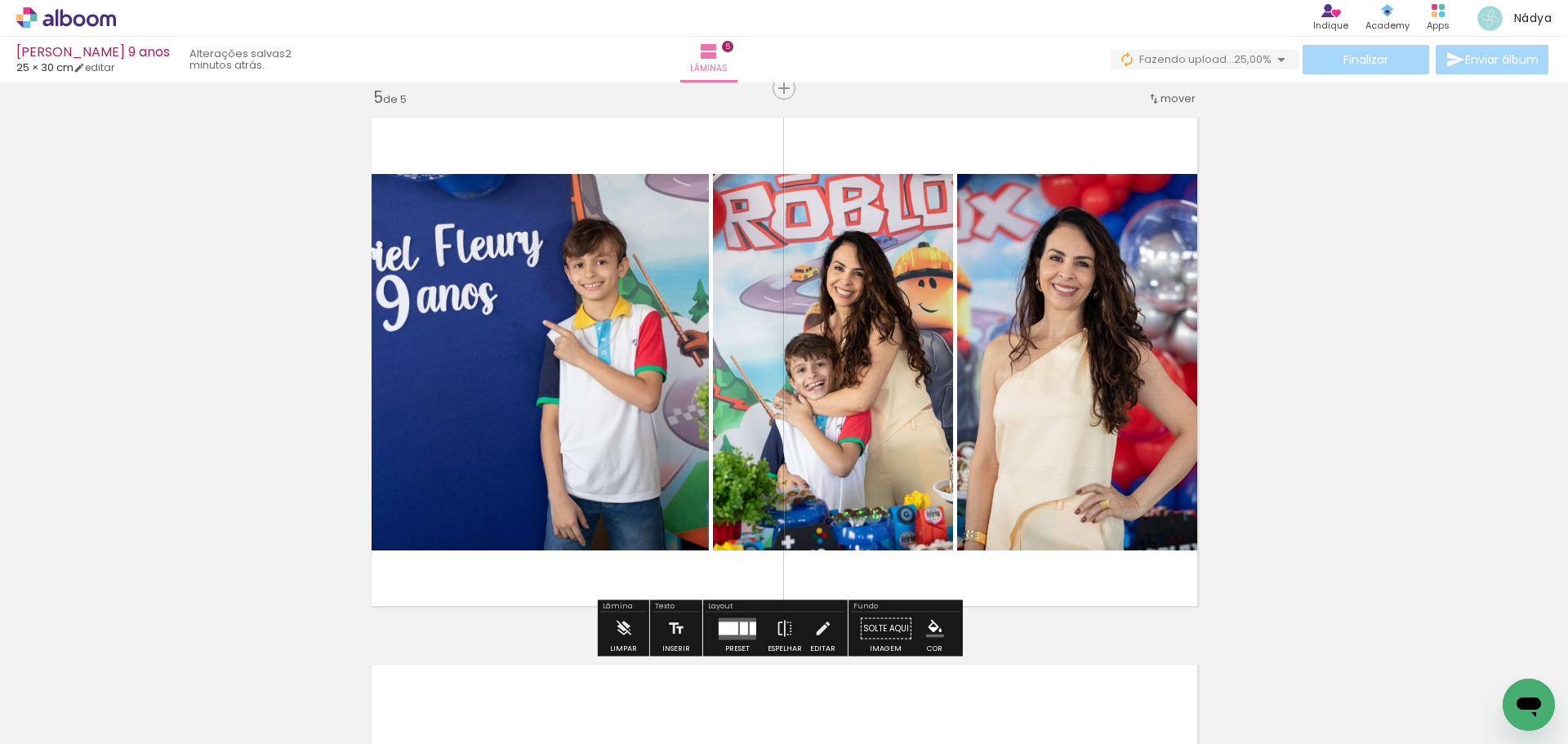
click at [594, 332] on quentale-photo at bounding box center [536, 362] width 347 height 377
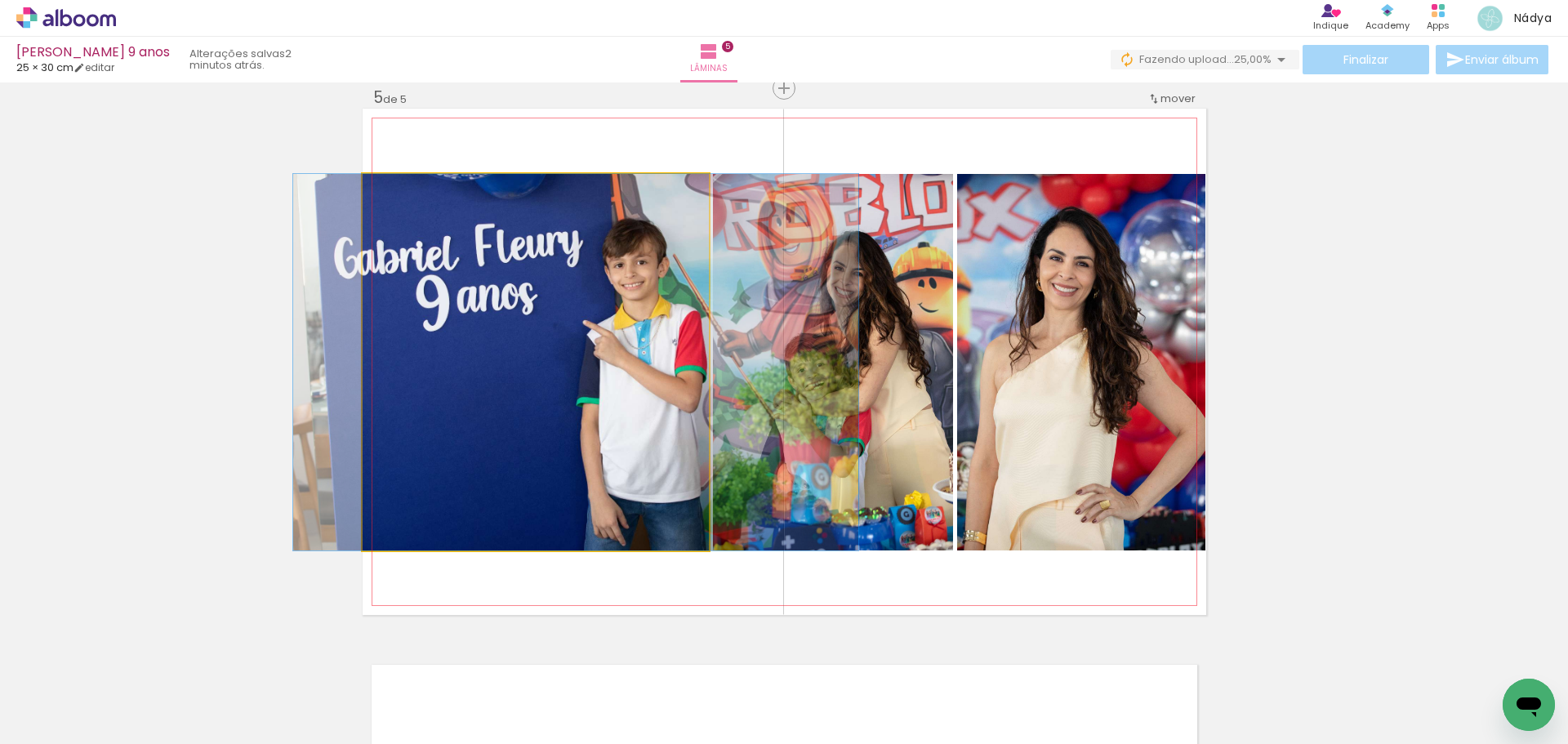
drag, startPoint x: 545, startPoint y: 337, endPoint x: 584, endPoint y: 334, distance: 39.1
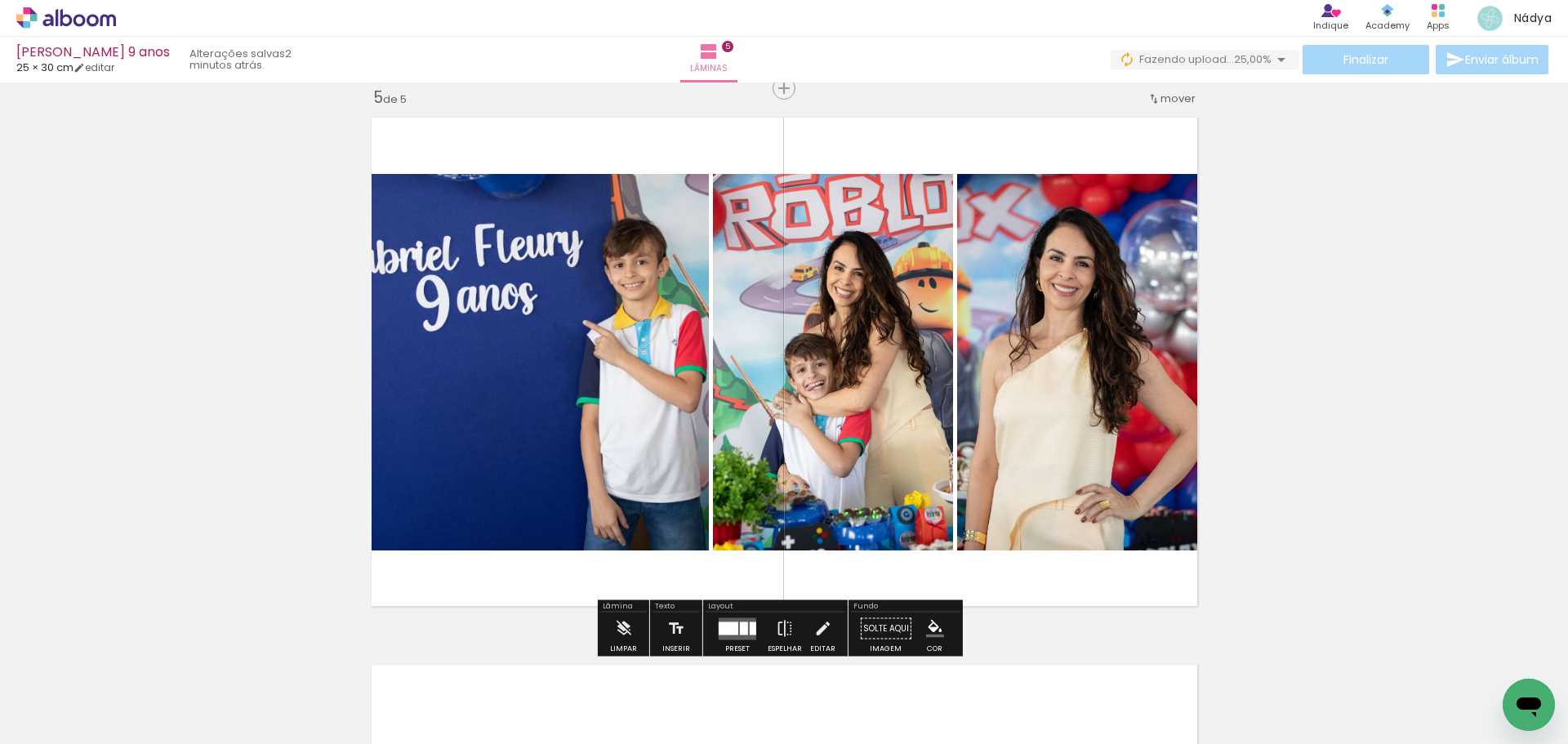
click at [828, 331] on quentale-photo at bounding box center [833, 362] width 241 height 377
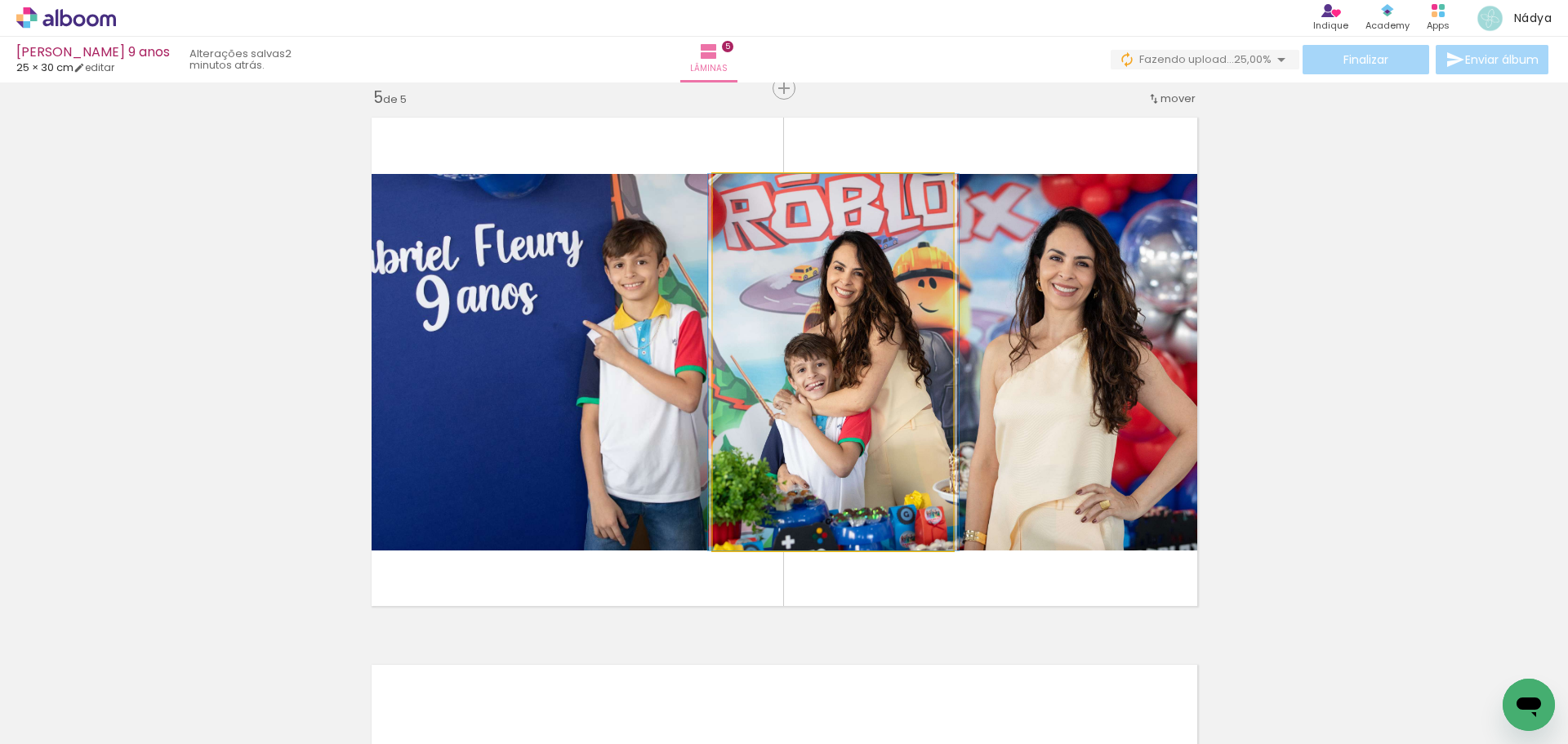
click at [829, 331] on quentale-photo at bounding box center [833, 362] width 241 height 377
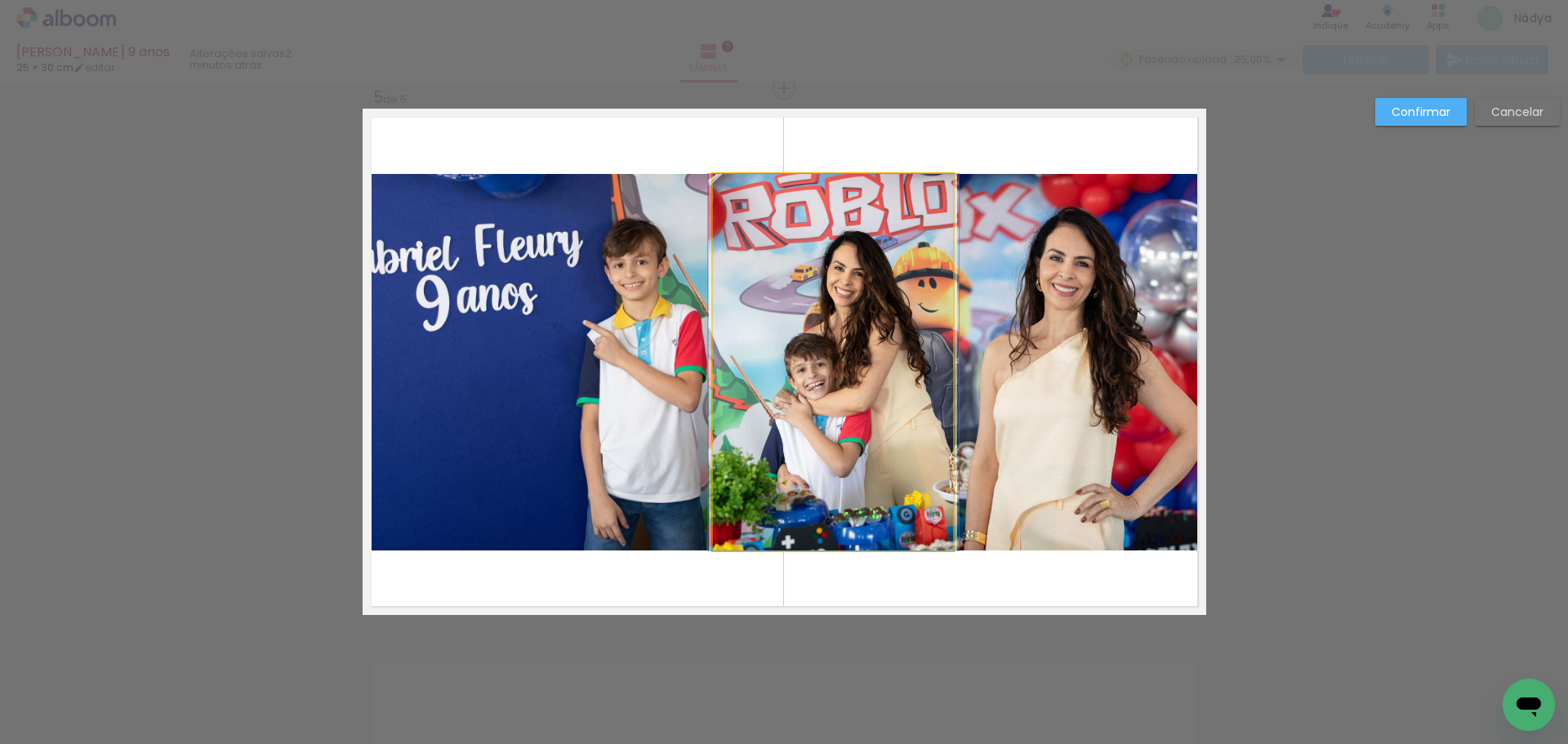
click at [830, 330] on quentale-photo at bounding box center [833, 362] width 241 height 377
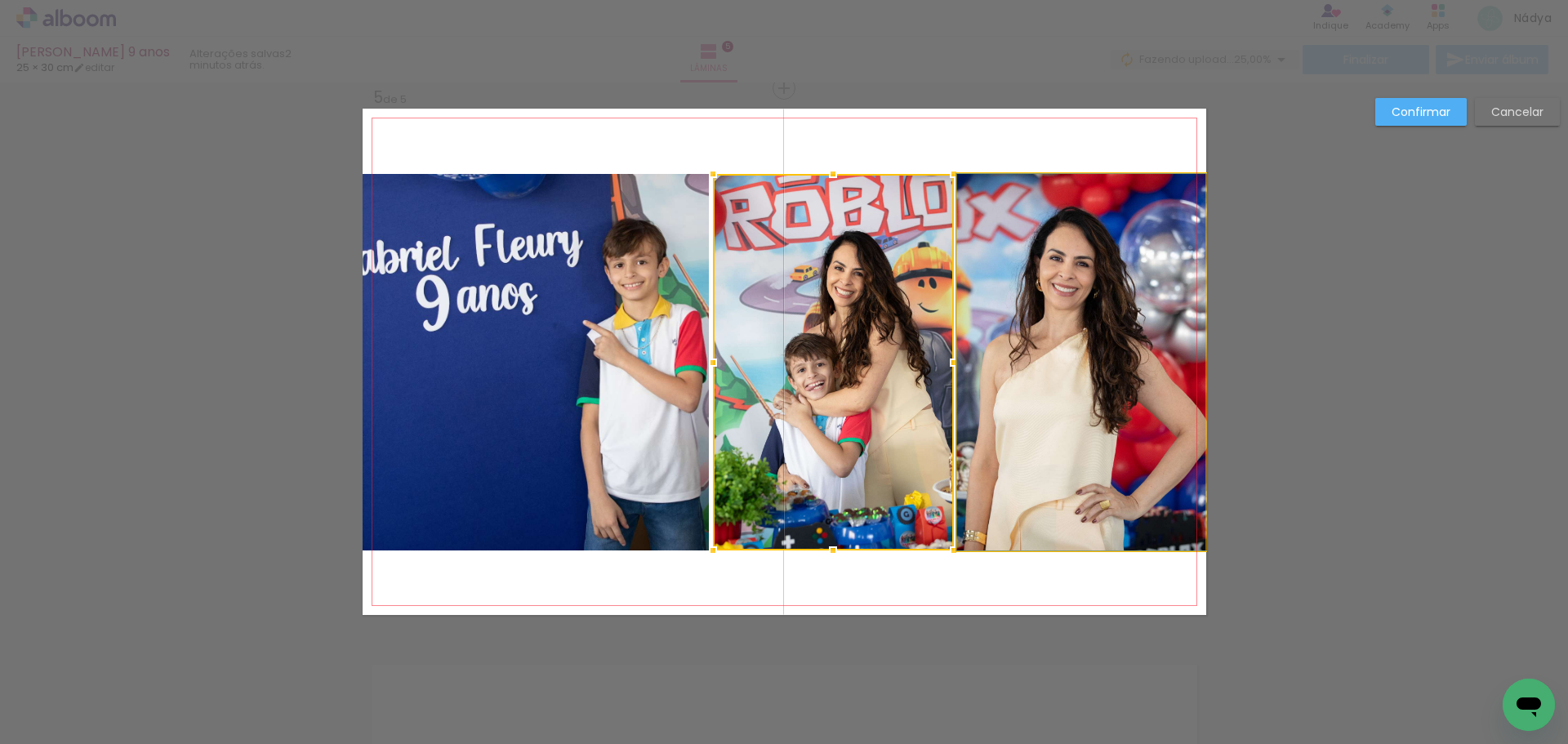
drag, startPoint x: 1087, startPoint y: 353, endPoint x: 1077, endPoint y: 354, distance: 10.0
click at [1088, 353] on quentale-photo at bounding box center [1081, 362] width 249 height 377
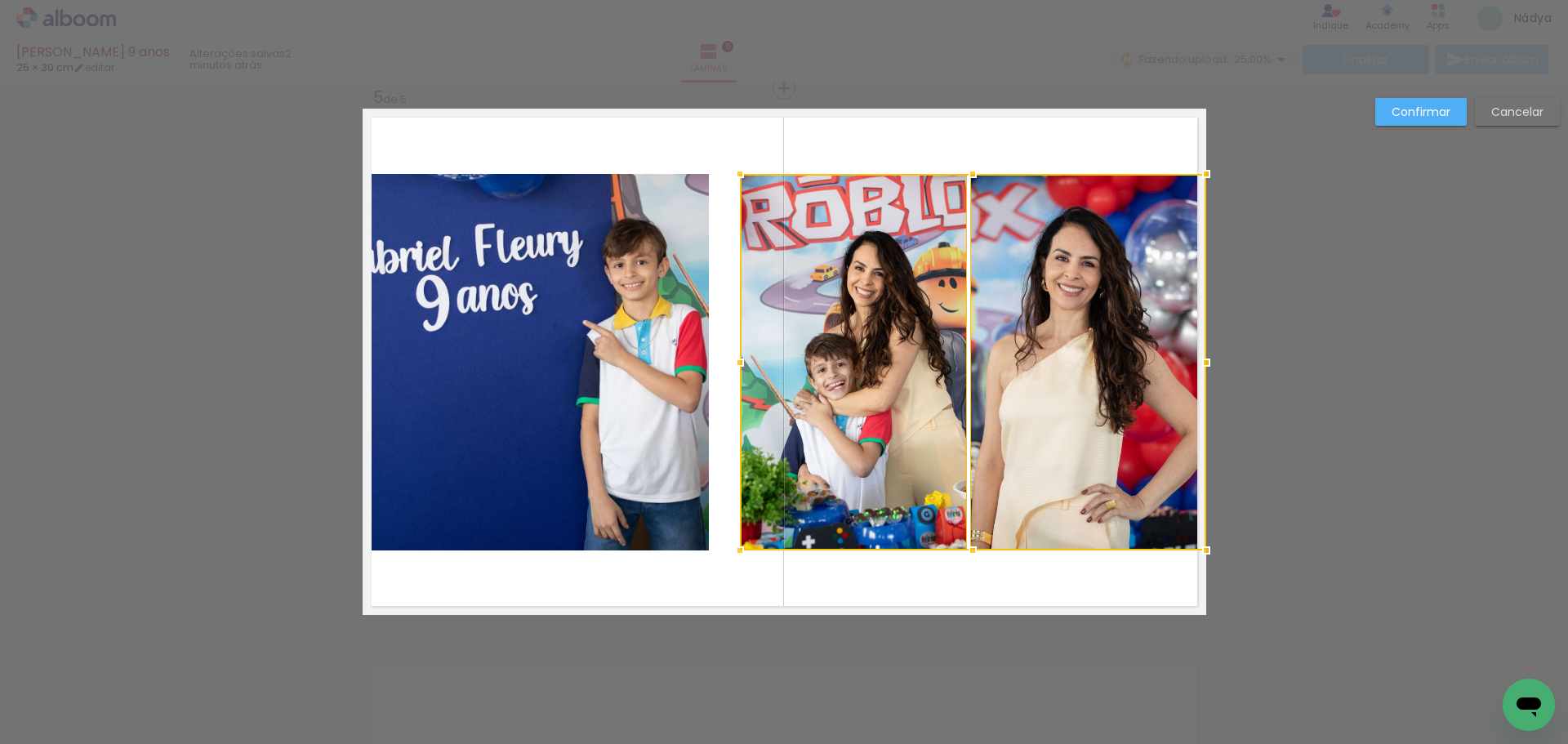
drag, startPoint x: 708, startPoint y: 362, endPoint x: 741, endPoint y: 362, distance: 33.0
click at [741, 362] on div at bounding box center [739, 362] width 32 height 32
click at [608, 359] on quentale-photo at bounding box center [536, 362] width 347 height 377
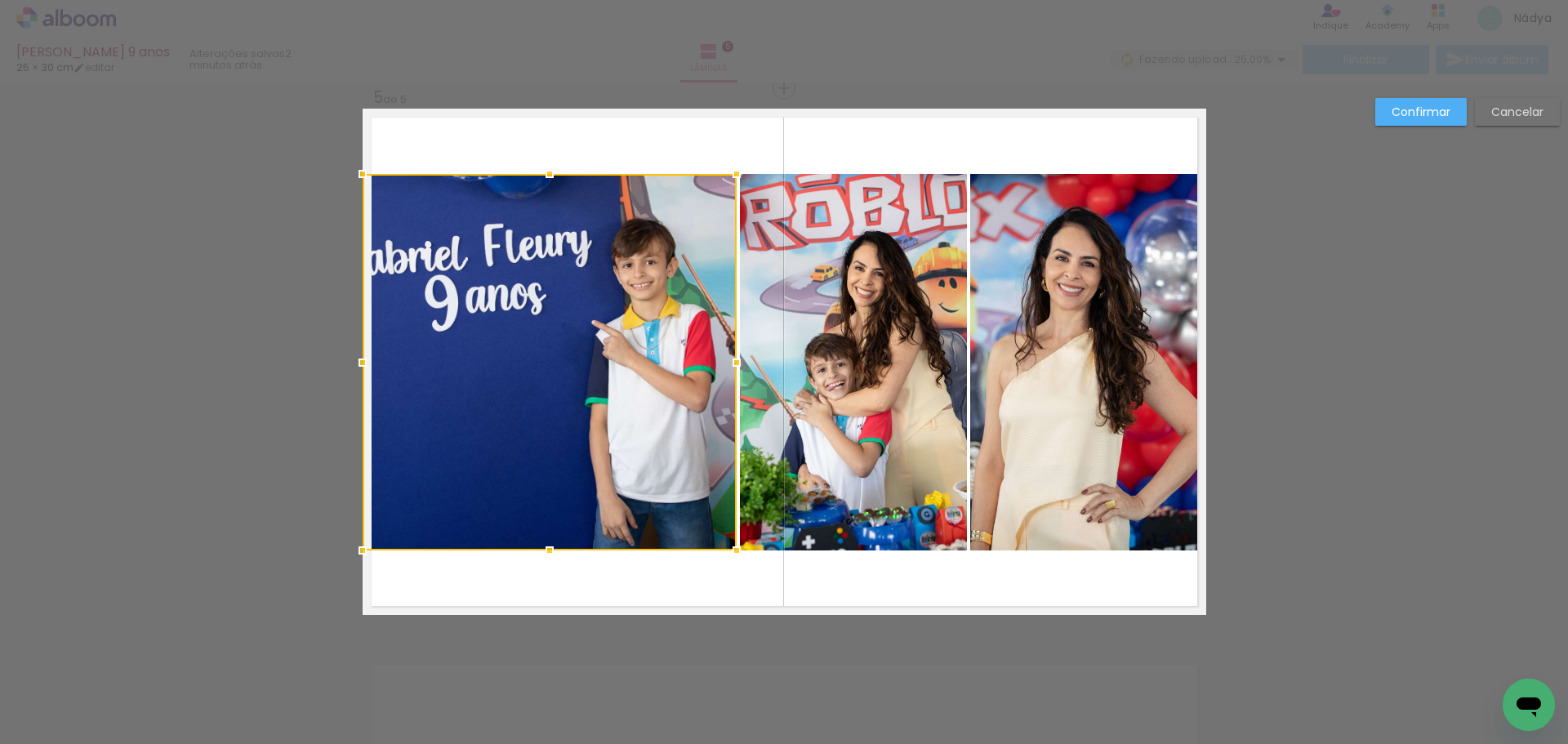
drag, startPoint x: 703, startPoint y: 367, endPoint x: 730, endPoint y: 362, distance: 27.5
click at [730, 362] on div at bounding box center [736, 362] width 32 height 32
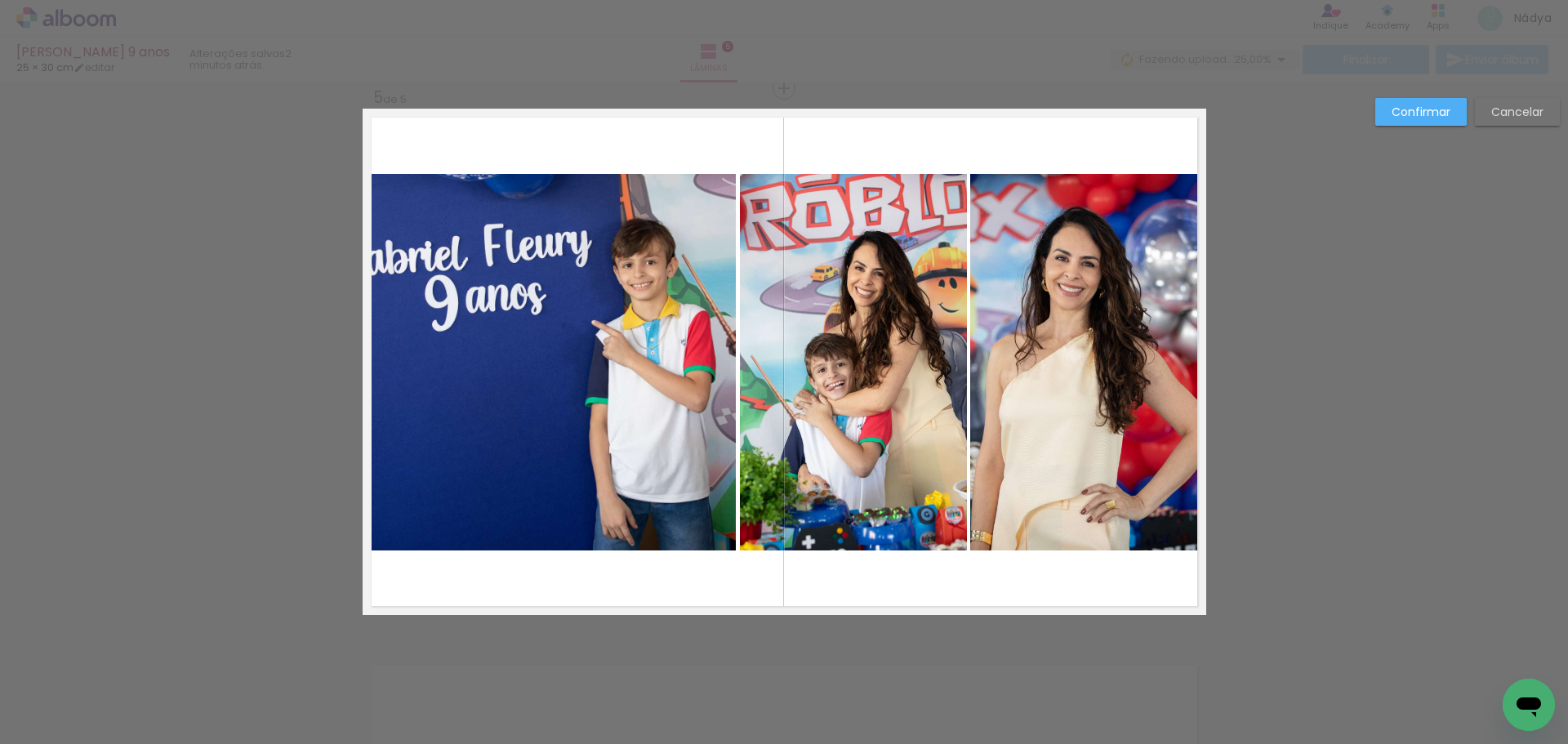
click at [0, 0] on slot "Confirmar" at bounding box center [0, 0] width 0 height 0
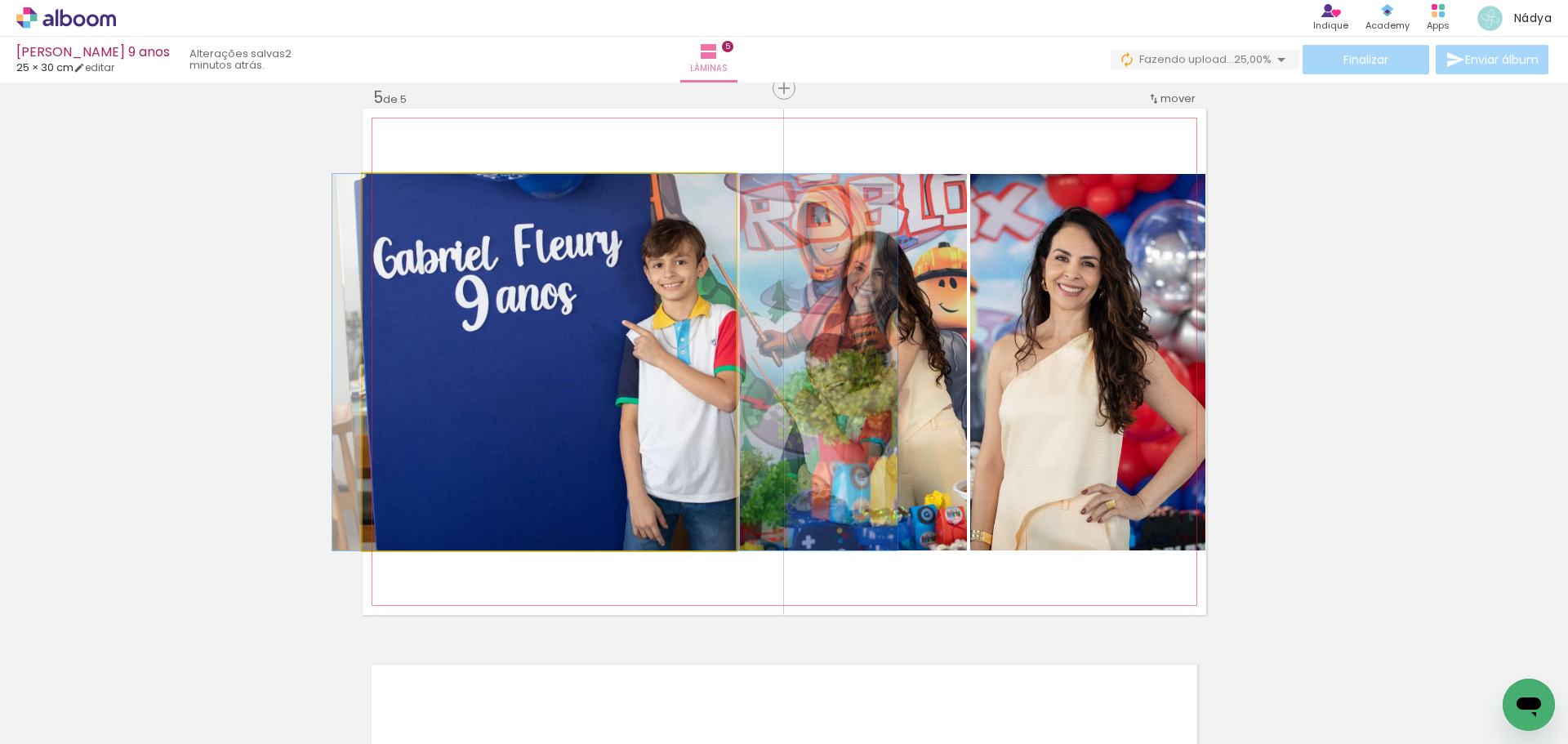
drag, startPoint x: 538, startPoint y: 324, endPoint x: 569, endPoint y: 324, distance: 31.0
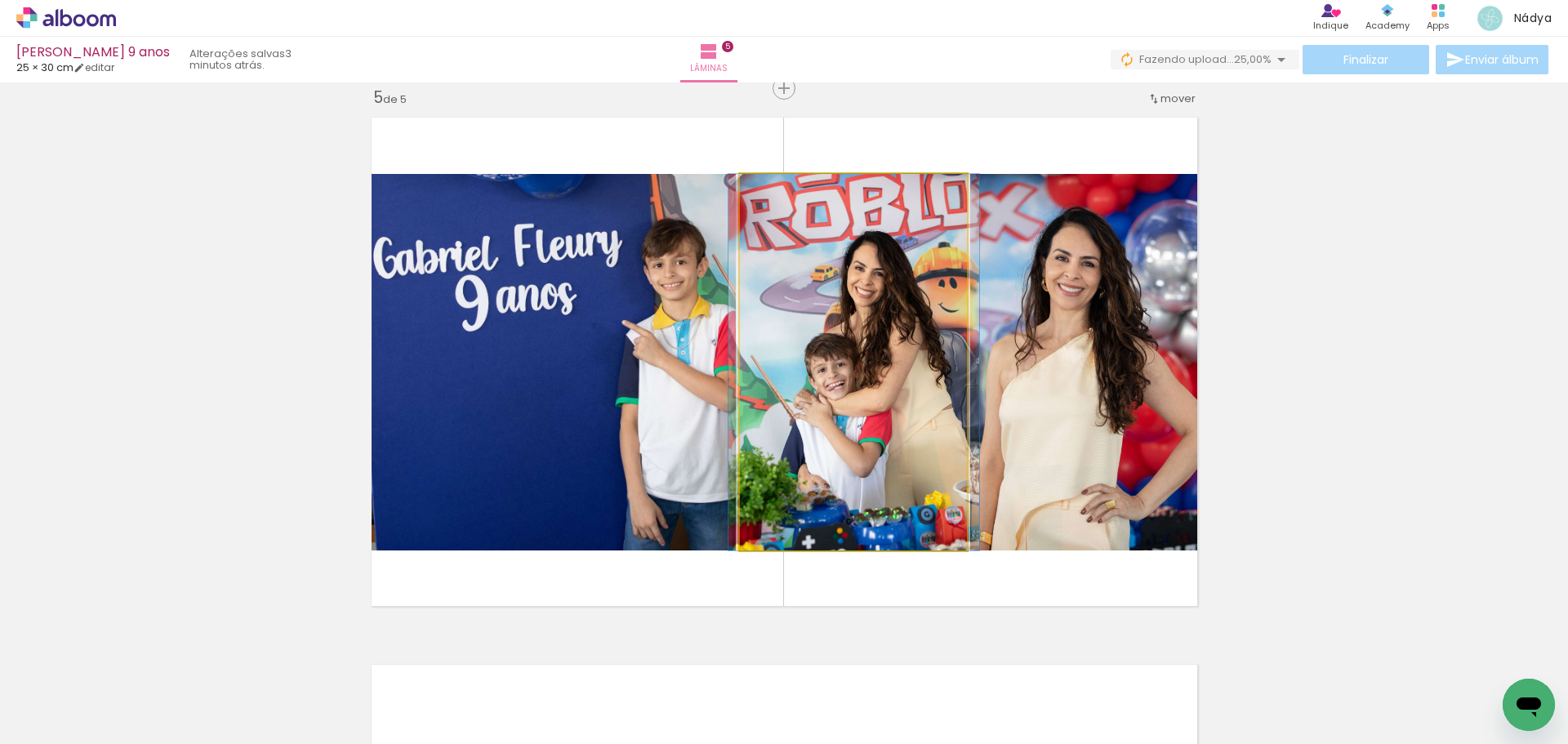
click at [925, 379] on quentale-photo at bounding box center [854, 362] width 228 height 377
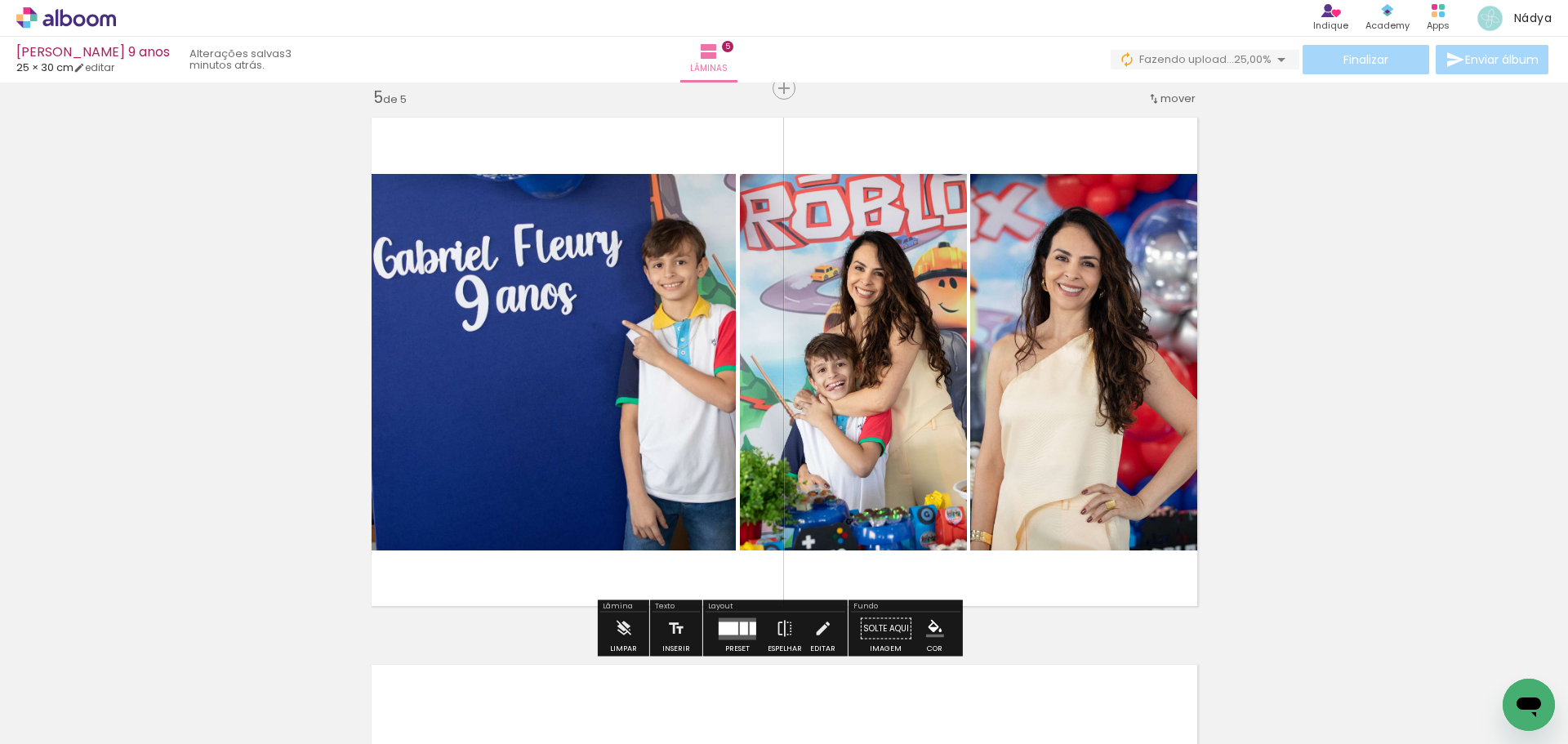
click at [904, 400] on quentale-photo at bounding box center [854, 362] width 228 height 377
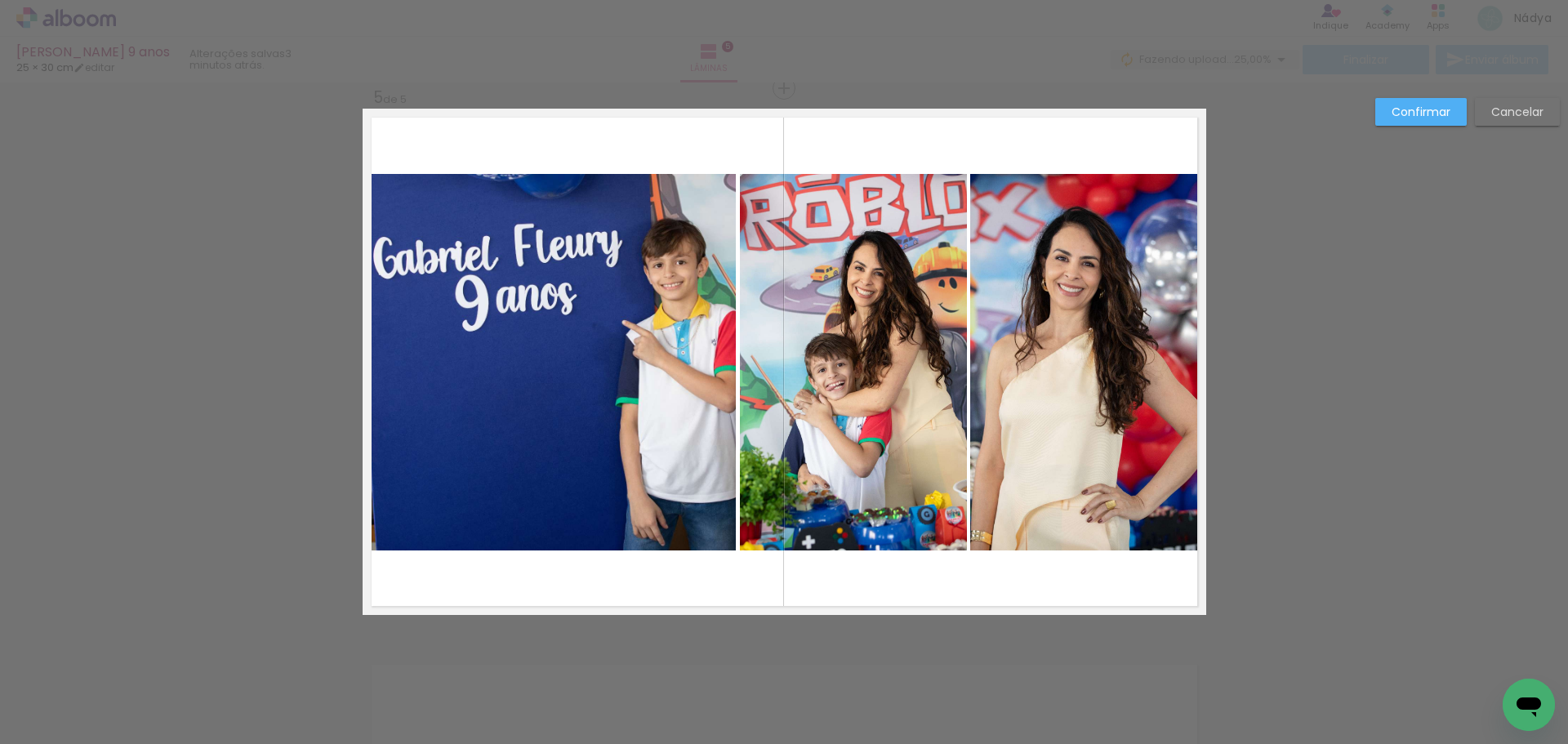
click at [904, 400] on quentale-photo at bounding box center [854, 362] width 228 height 377
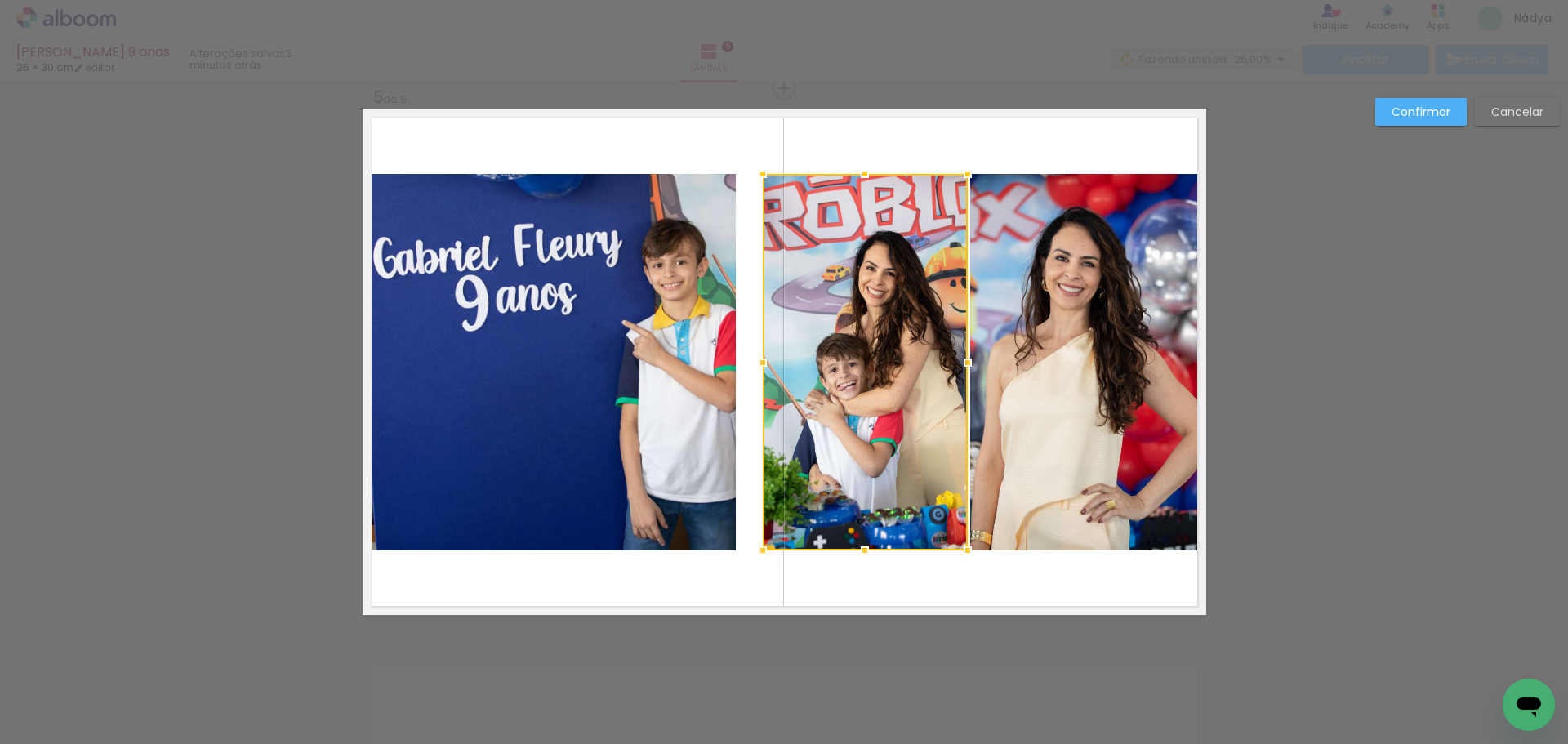
drag, startPoint x: 727, startPoint y: 362, endPoint x: 750, endPoint y: 362, distance: 23.0
click at [750, 362] on div at bounding box center [762, 362] width 32 height 32
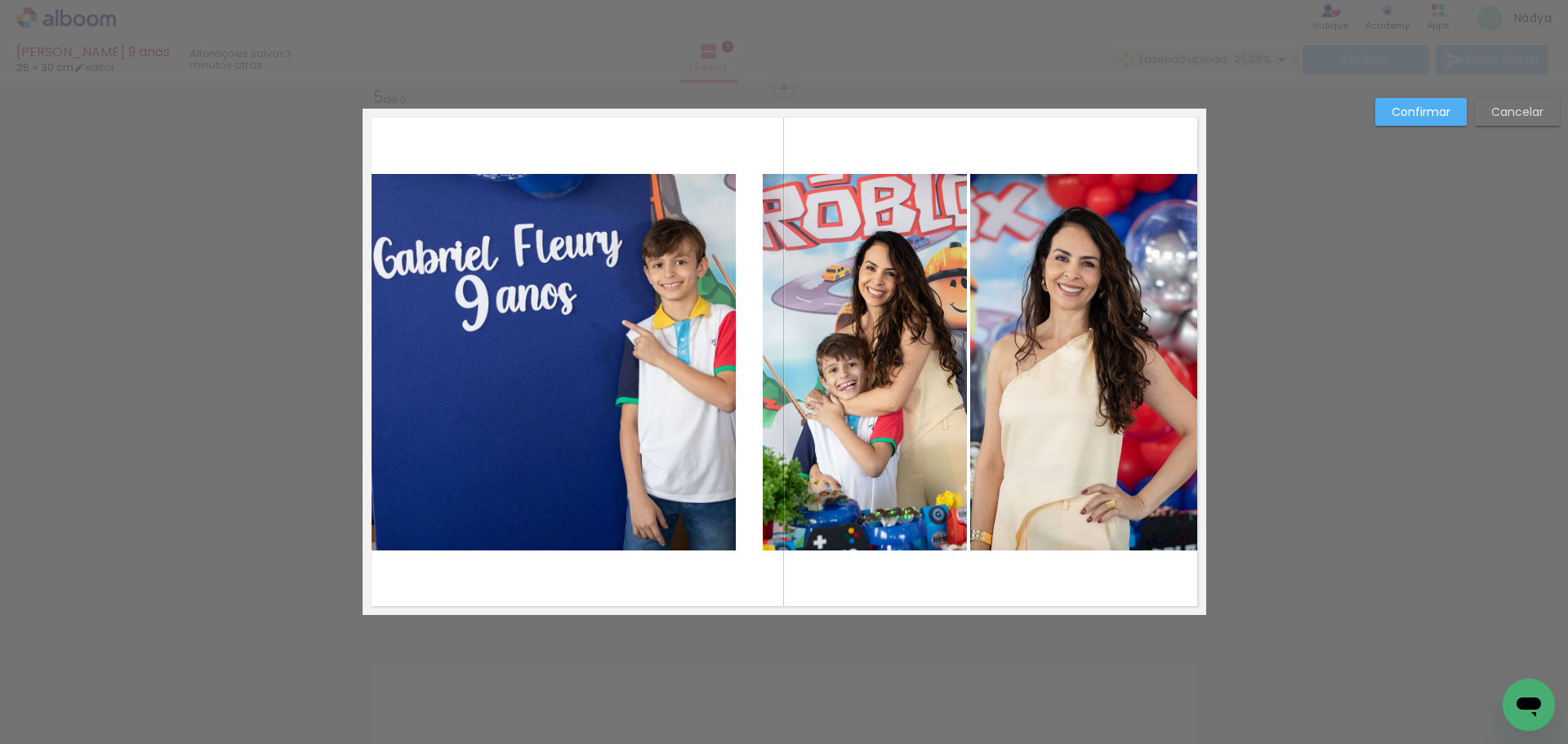
click at [690, 367] on quentale-photo at bounding box center [550, 362] width 374 height 377
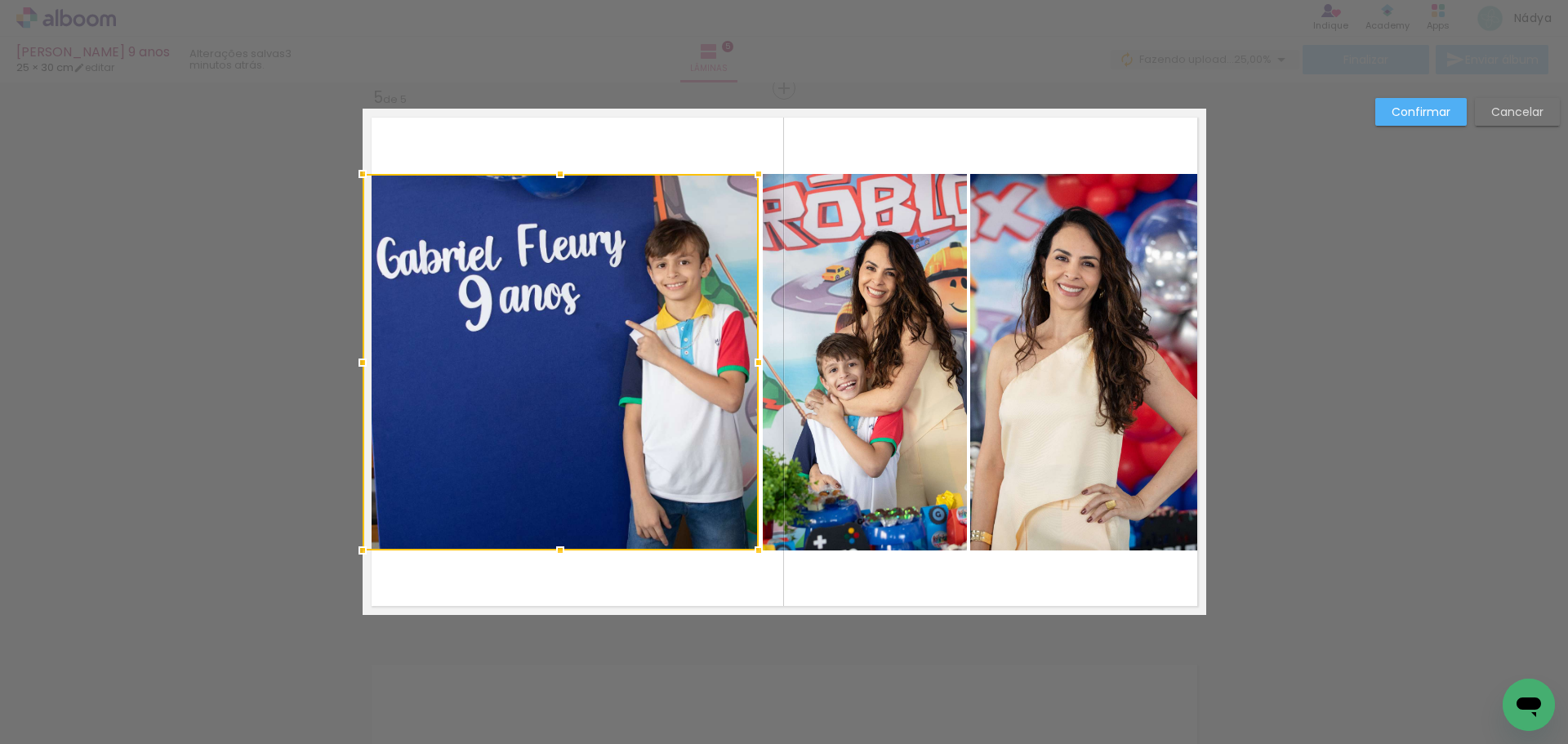
drag, startPoint x: 724, startPoint y: 364, endPoint x: 747, endPoint y: 361, distance: 23.2
click at [747, 361] on div at bounding box center [758, 362] width 32 height 32
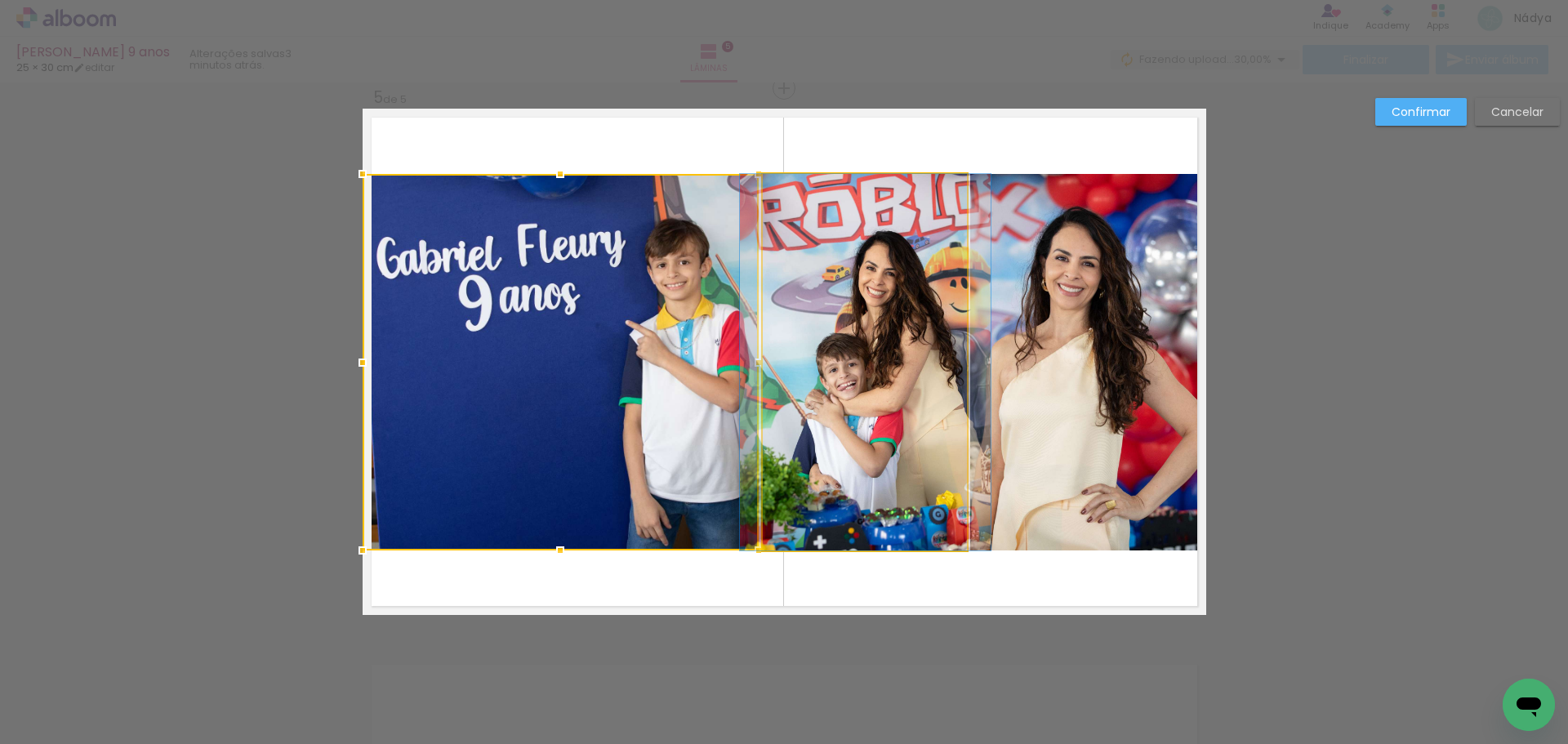
click at [879, 331] on quentale-photo at bounding box center [865, 362] width 205 height 377
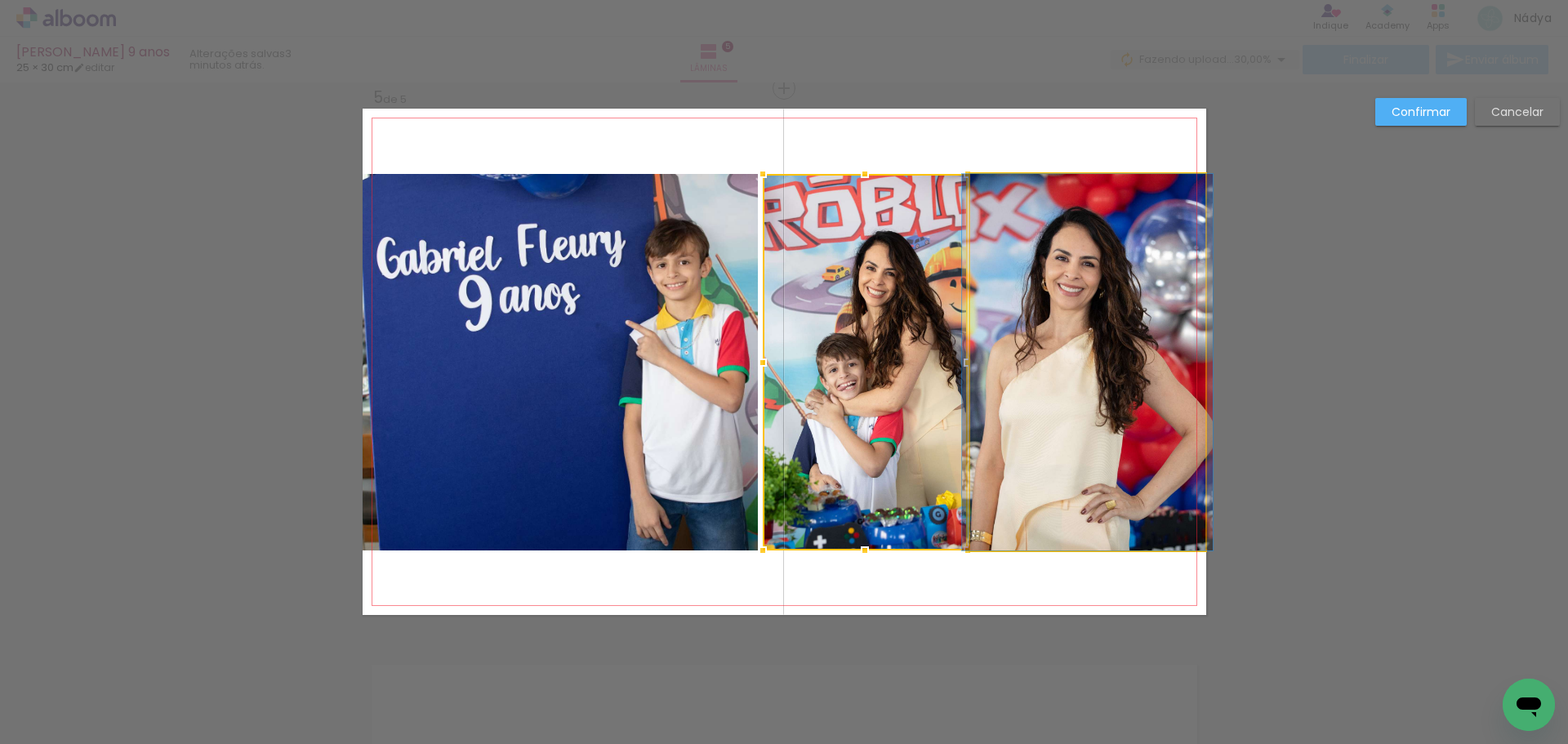
click at [1033, 348] on quentale-photo at bounding box center [1088, 362] width 235 height 377
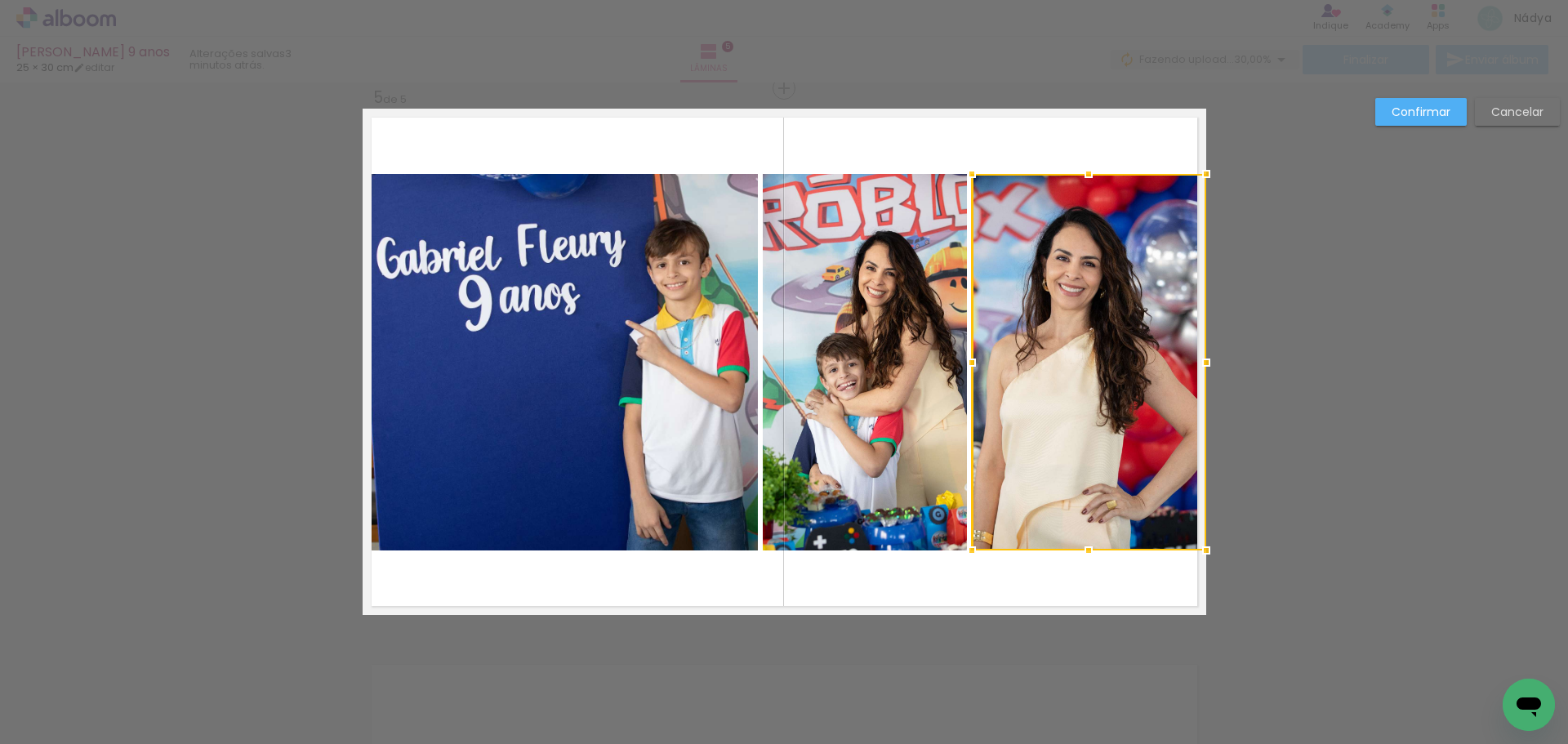
click at [960, 360] on div at bounding box center [971, 362] width 32 height 32
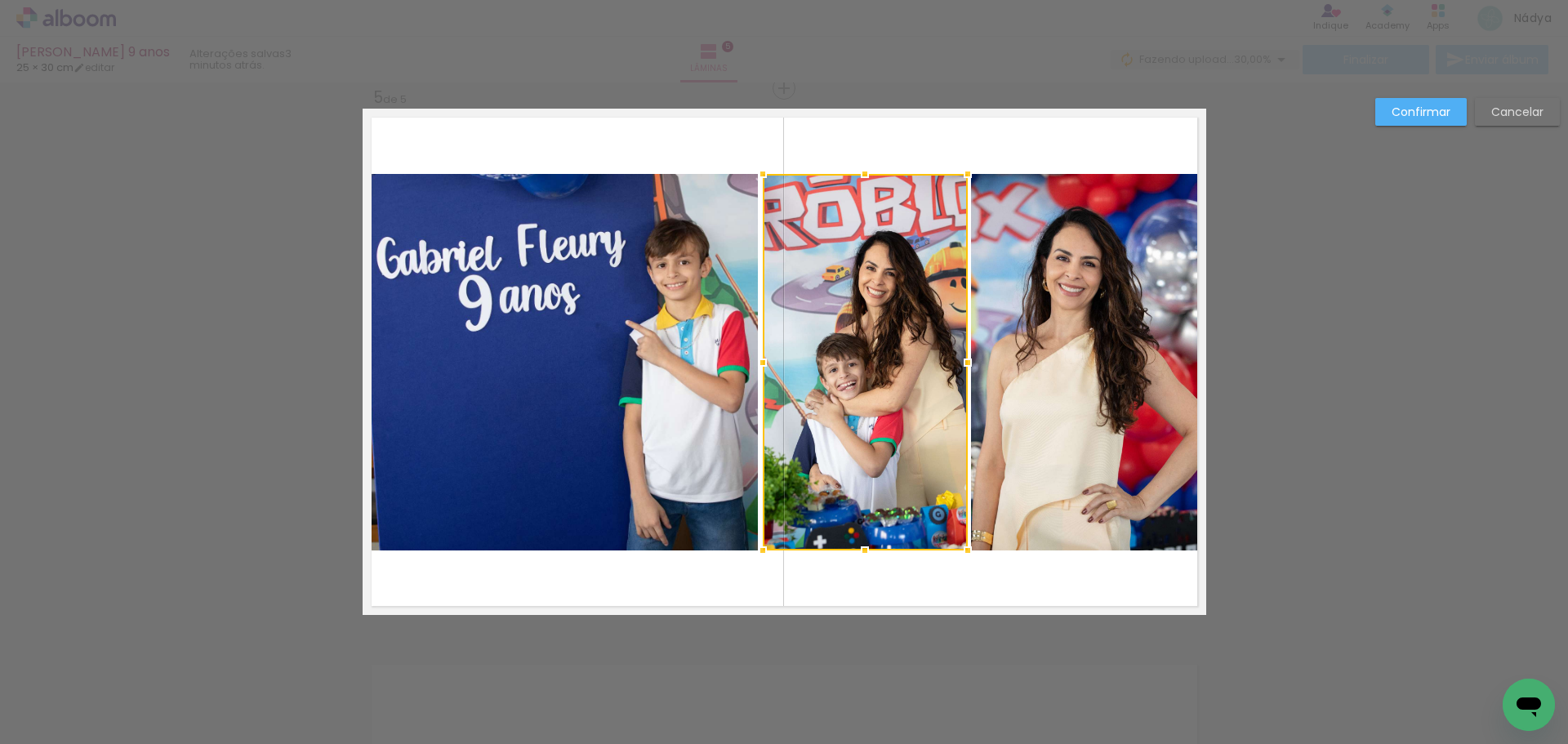
click at [0, 0] on slot "Confirmar" at bounding box center [0, 0] width 0 height 0
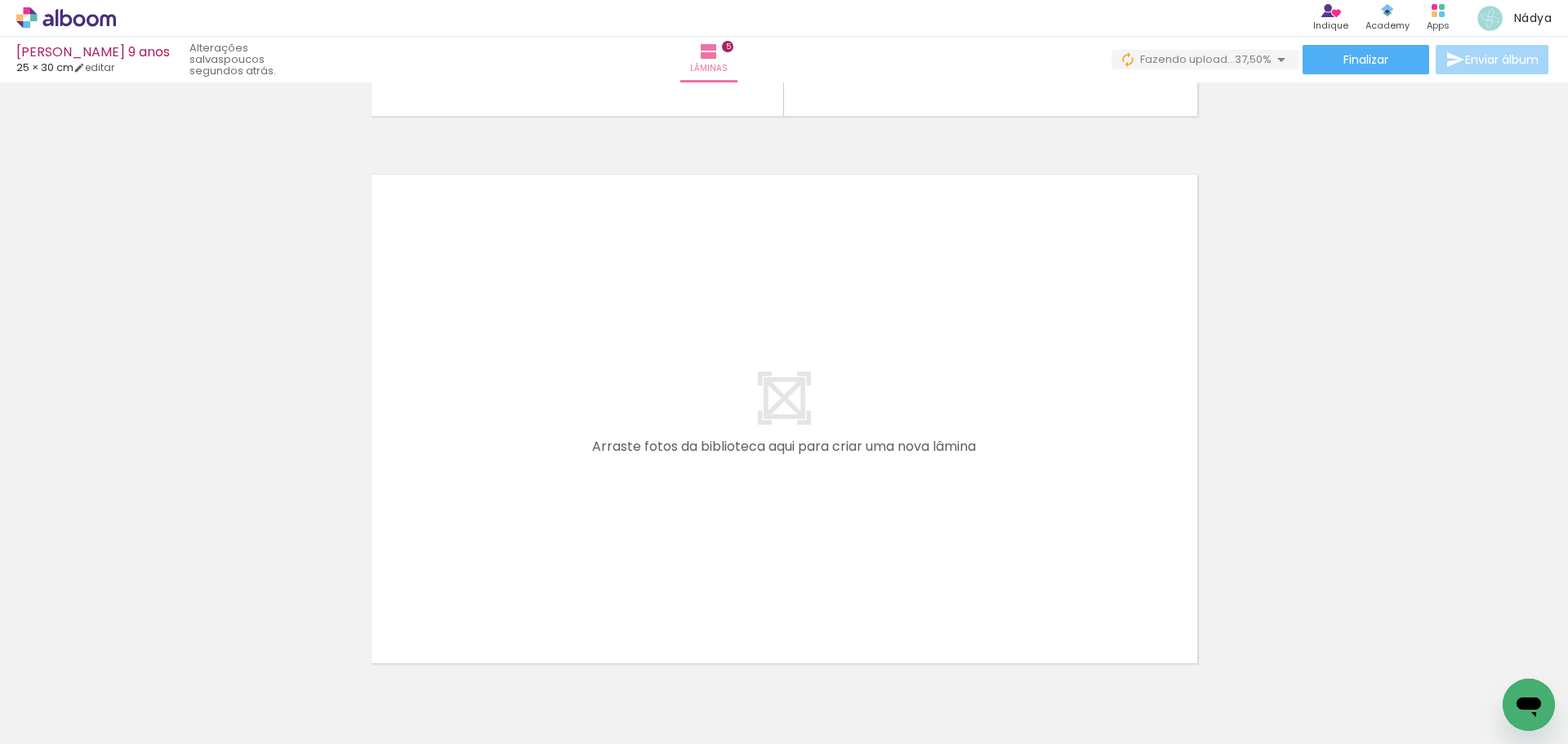
scroll to position [0, 940]
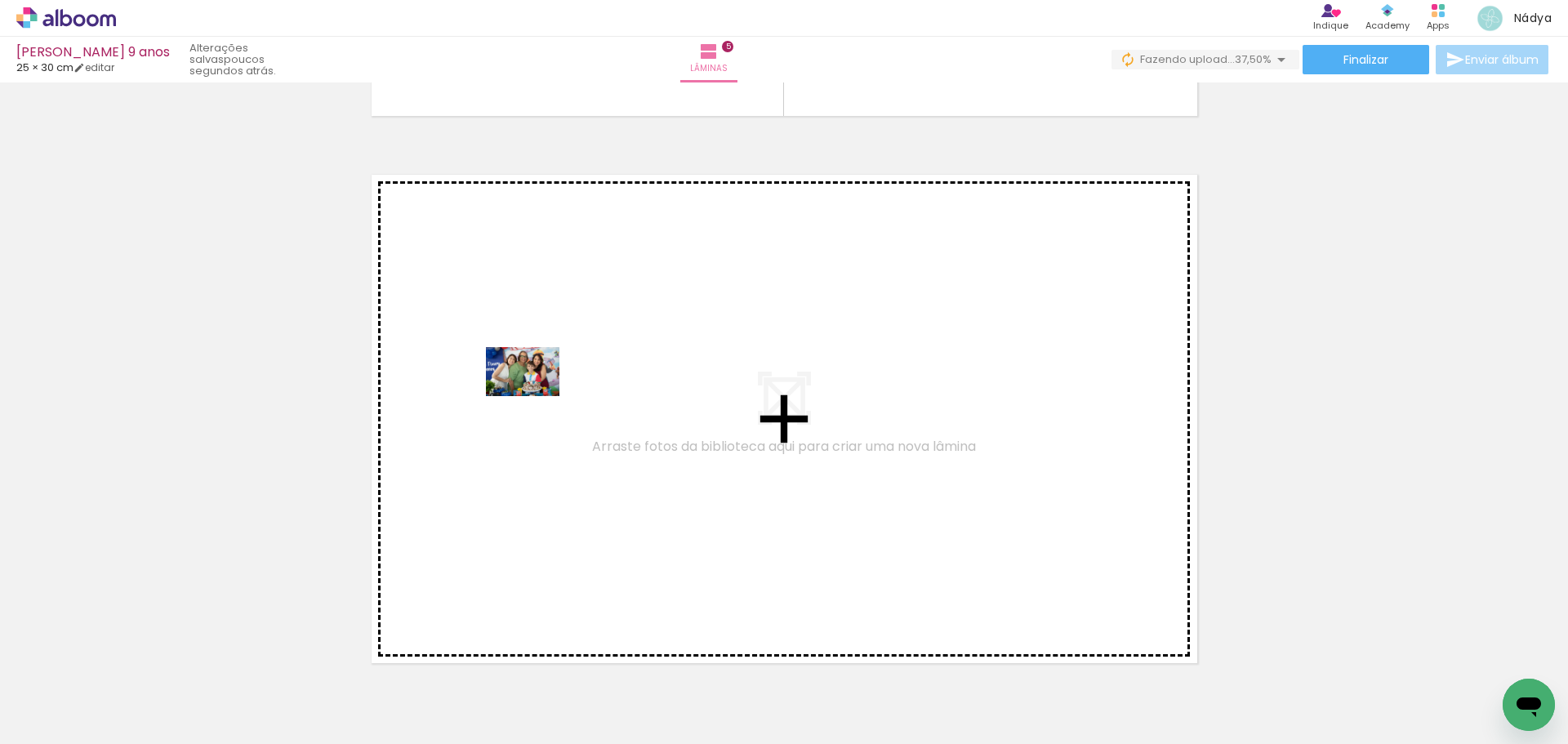
drag, startPoint x: 509, startPoint y: 696, endPoint x: 536, endPoint y: 391, distance: 306.2
click at [536, 391] on quentale-workspace at bounding box center [784, 372] width 1568 height 744
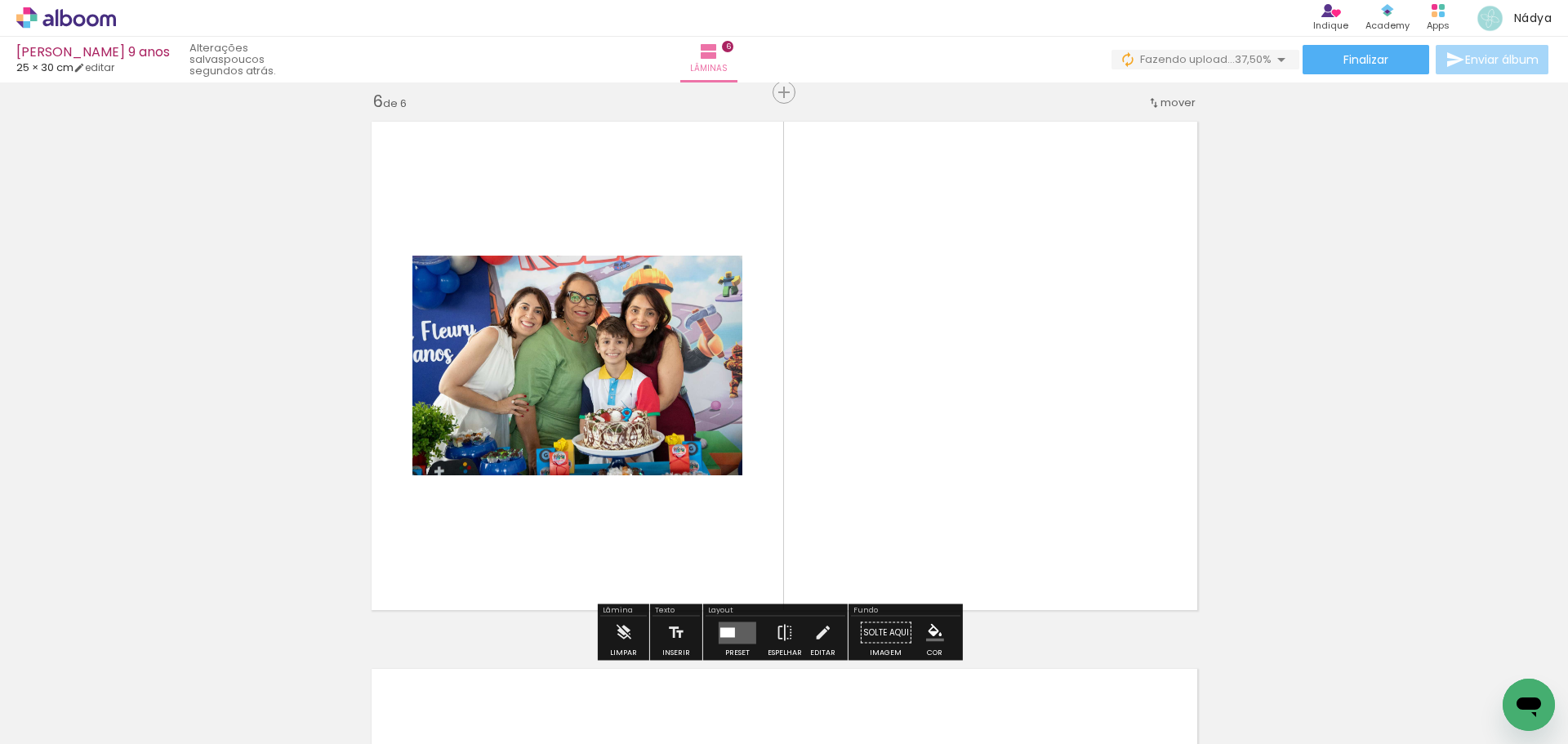
scroll to position [2757, 0]
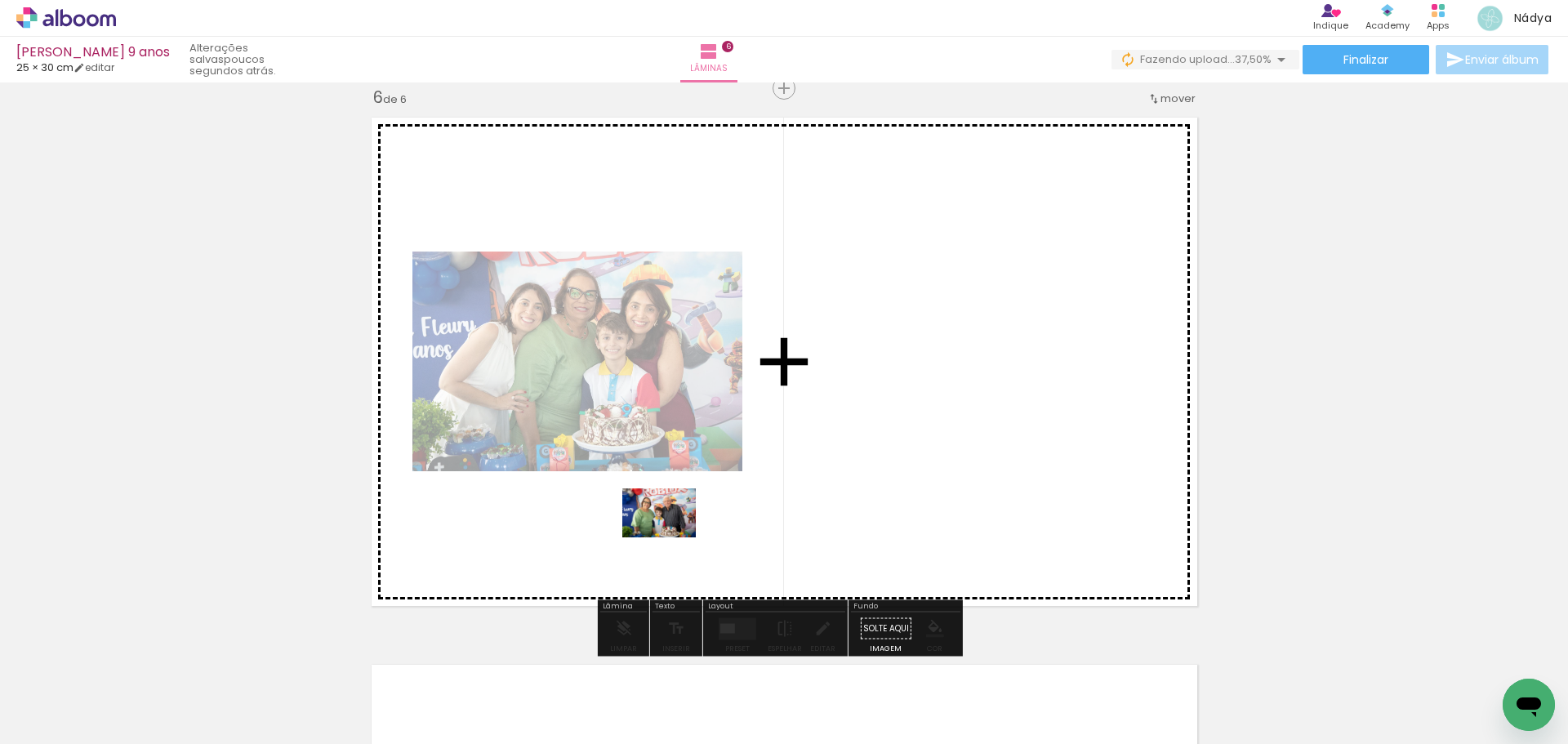
drag, startPoint x: 685, startPoint y: 697, endPoint x: 671, endPoint y: 537, distance: 160.6
click at [671, 537] on quentale-workspace at bounding box center [784, 372] width 1568 height 744
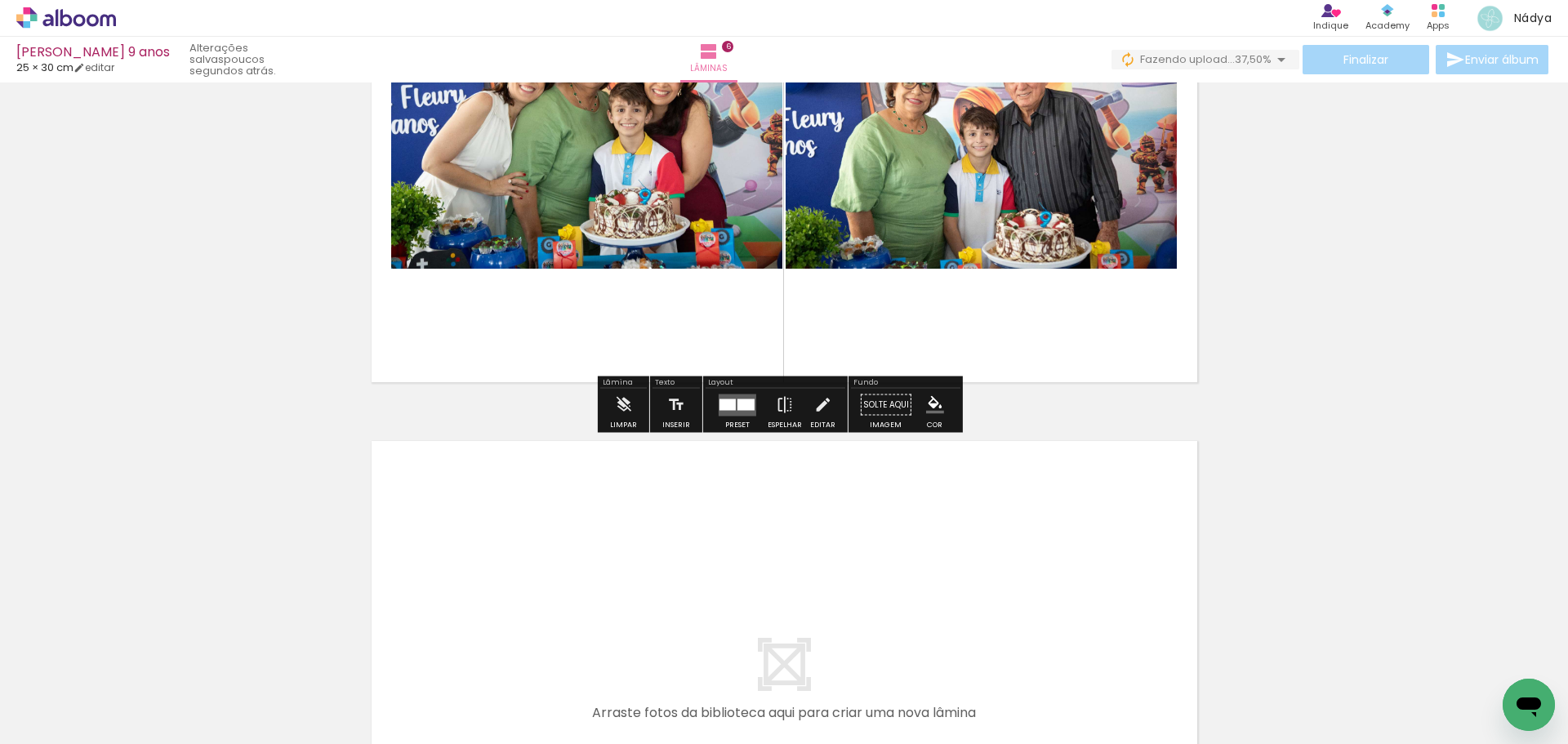
scroll to position [3083, 0]
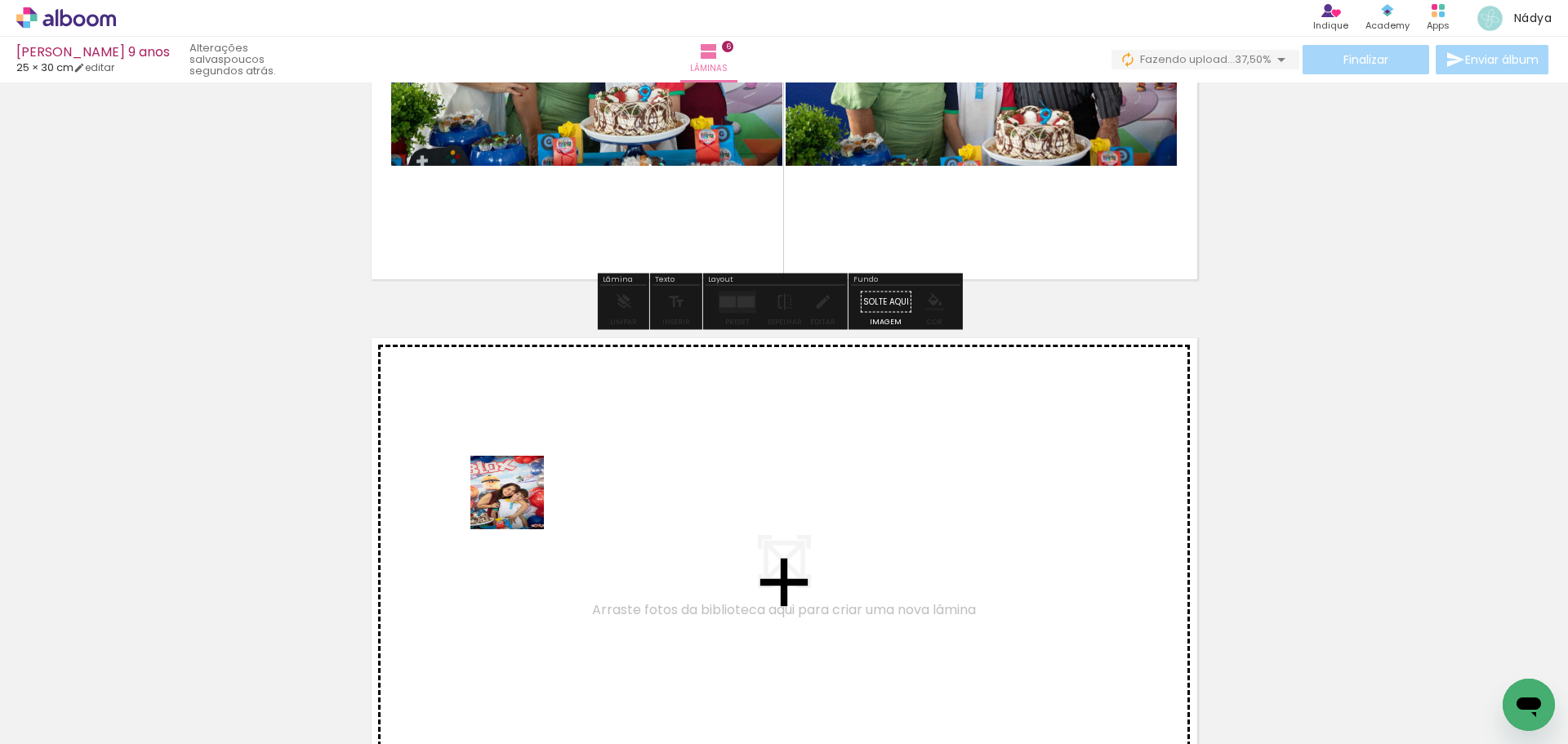
drag, startPoint x: 423, startPoint y: 704, endPoint x: 531, endPoint y: 478, distance: 250.5
click at [531, 478] on quentale-workspace at bounding box center [784, 372] width 1568 height 744
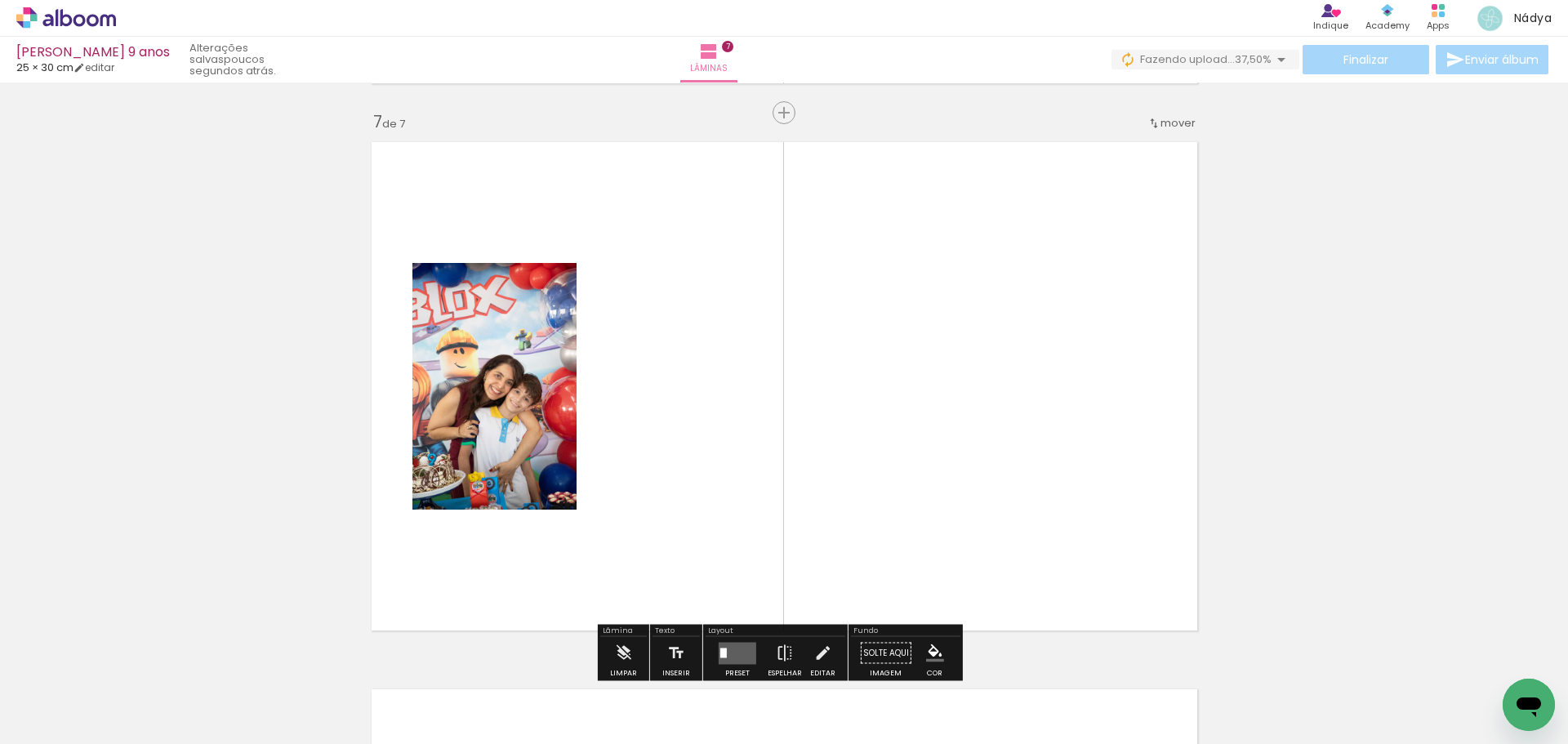
scroll to position [3304, 0]
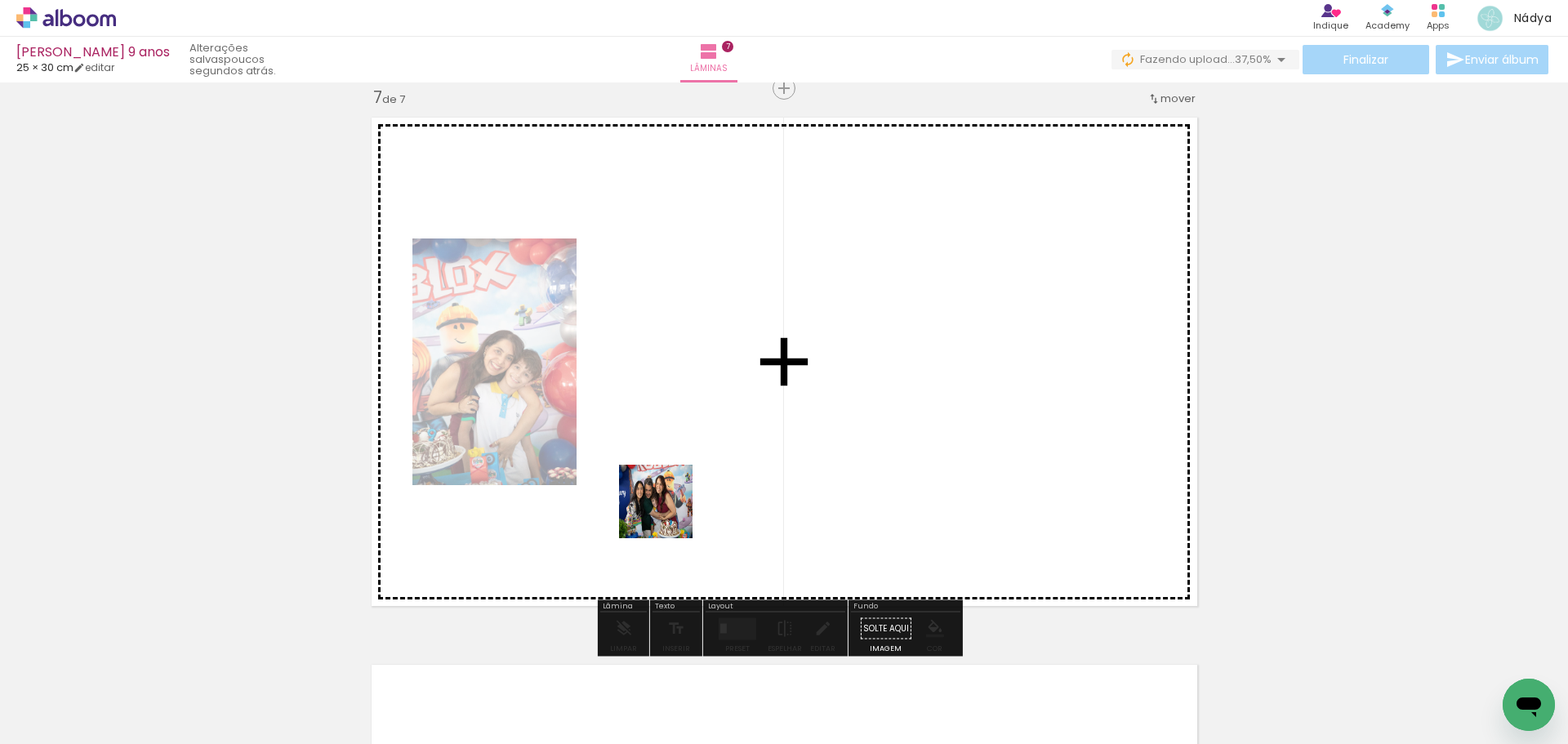
drag, startPoint x: 599, startPoint y: 695, endPoint x: 715, endPoint y: 370, distance: 345.1
click at [715, 370] on quentale-workspace at bounding box center [784, 372] width 1568 height 744
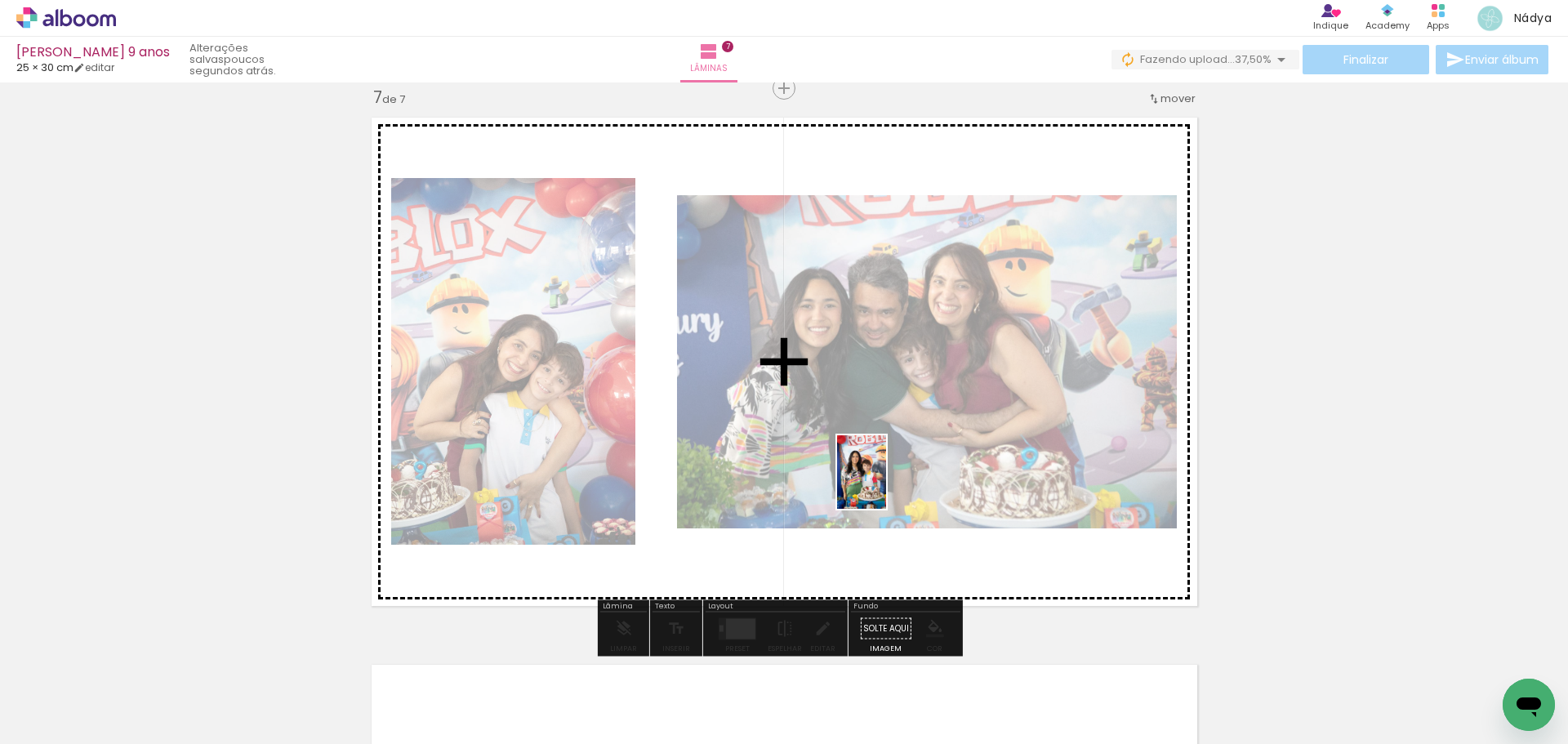
drag, startPoint x: 977, startPoint y: 698, endPoint x: 886, endPoint y: 484, distance: 232.5
click at [886, 484] on quentale-workspace at bounding box center [784, 372] width 1568 height 744
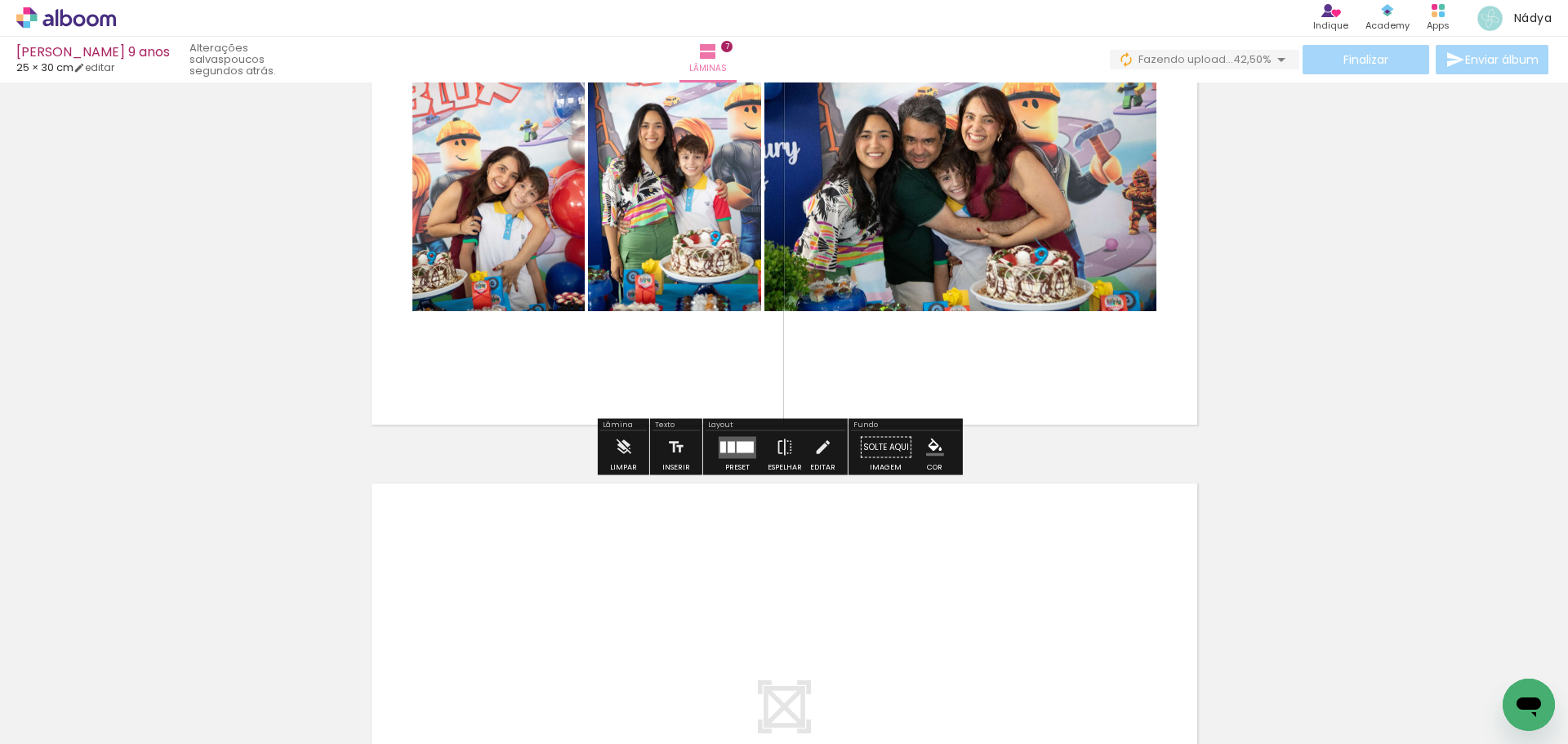
scroll to position [3549, 0]
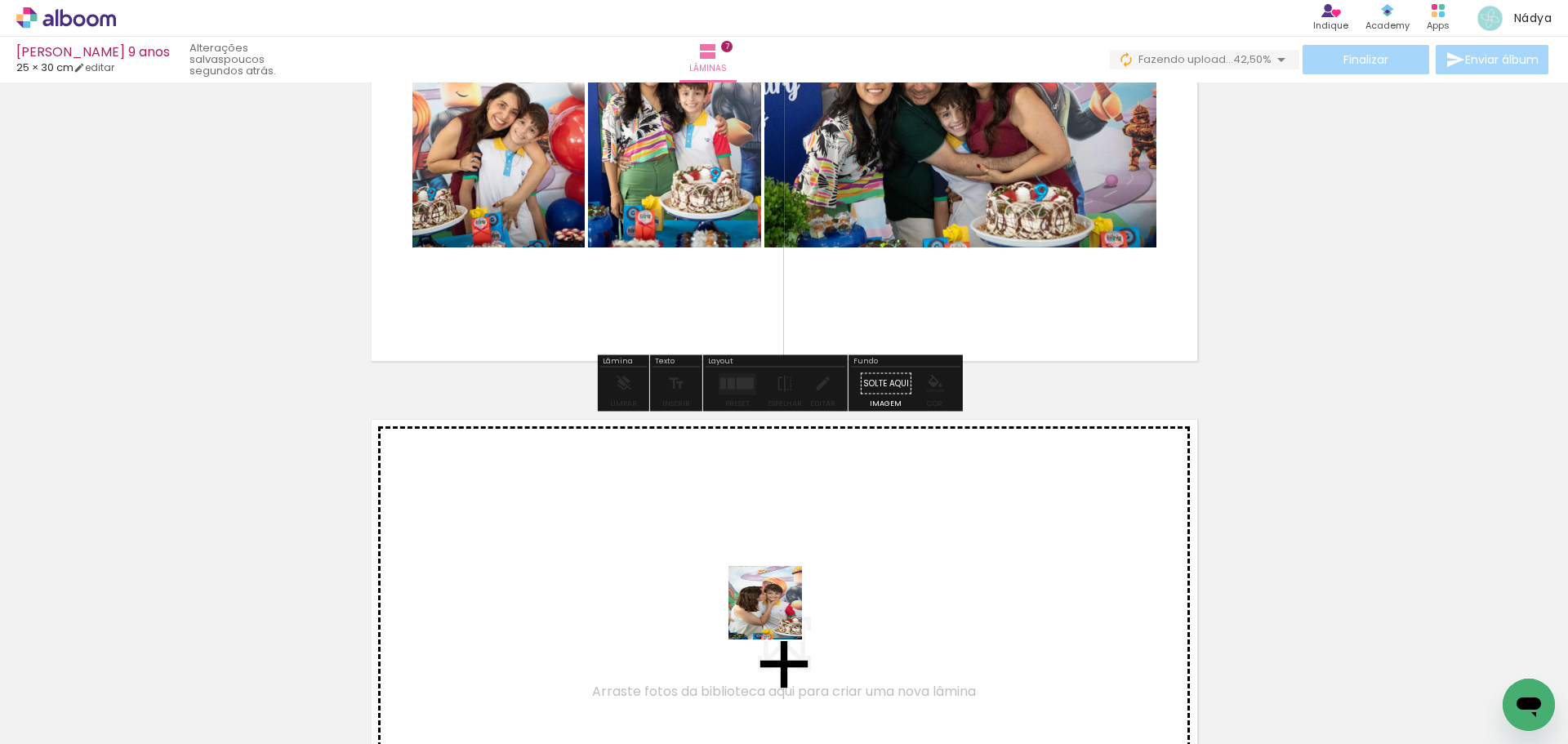
drag, startPoint x: 778, startPoint y: 686, endPoint x: 777, endPoint y: 560, distance: 126.0
click at [777, 560] on quentale-workspace at bounding box center [784, 372] width 1568 height 744
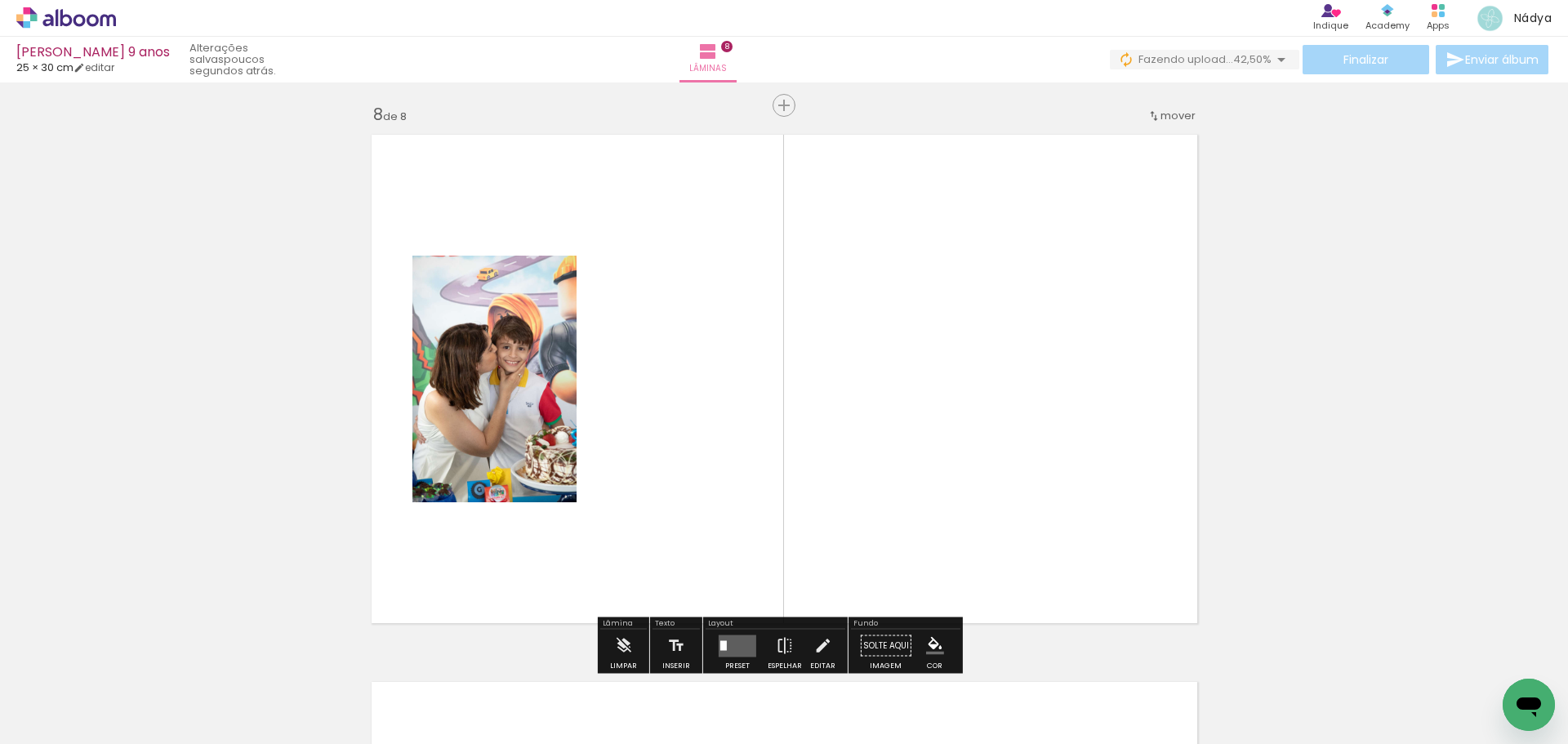
scroll to position [3851, 0]
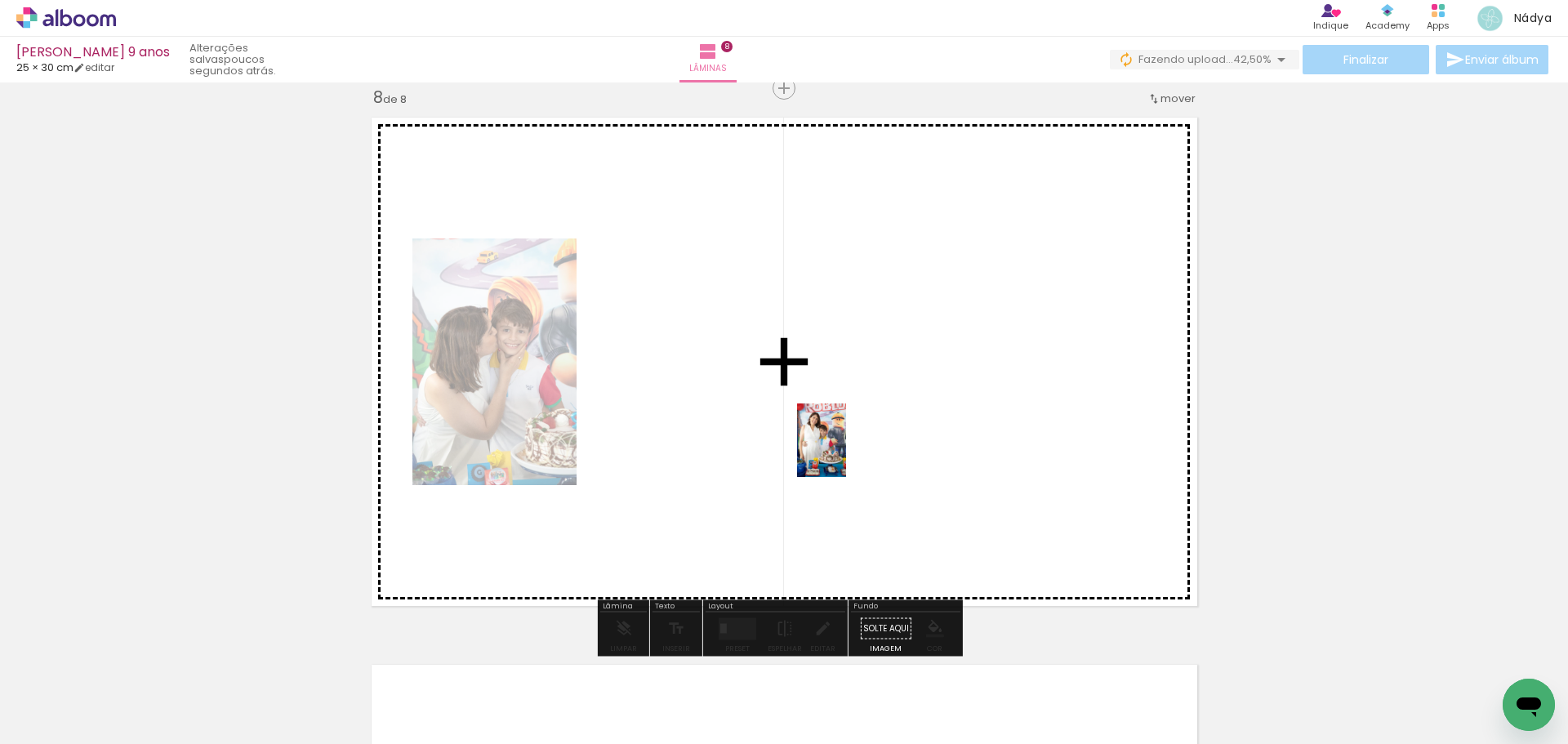
drag, startPoint x: 876, startPoint y: 696, endPoint x: 846, endPoint y: 453, distance: 244.8
click at [846, 453] on quentale-workspace at bounding box center [784, 372] width 1568 height 744
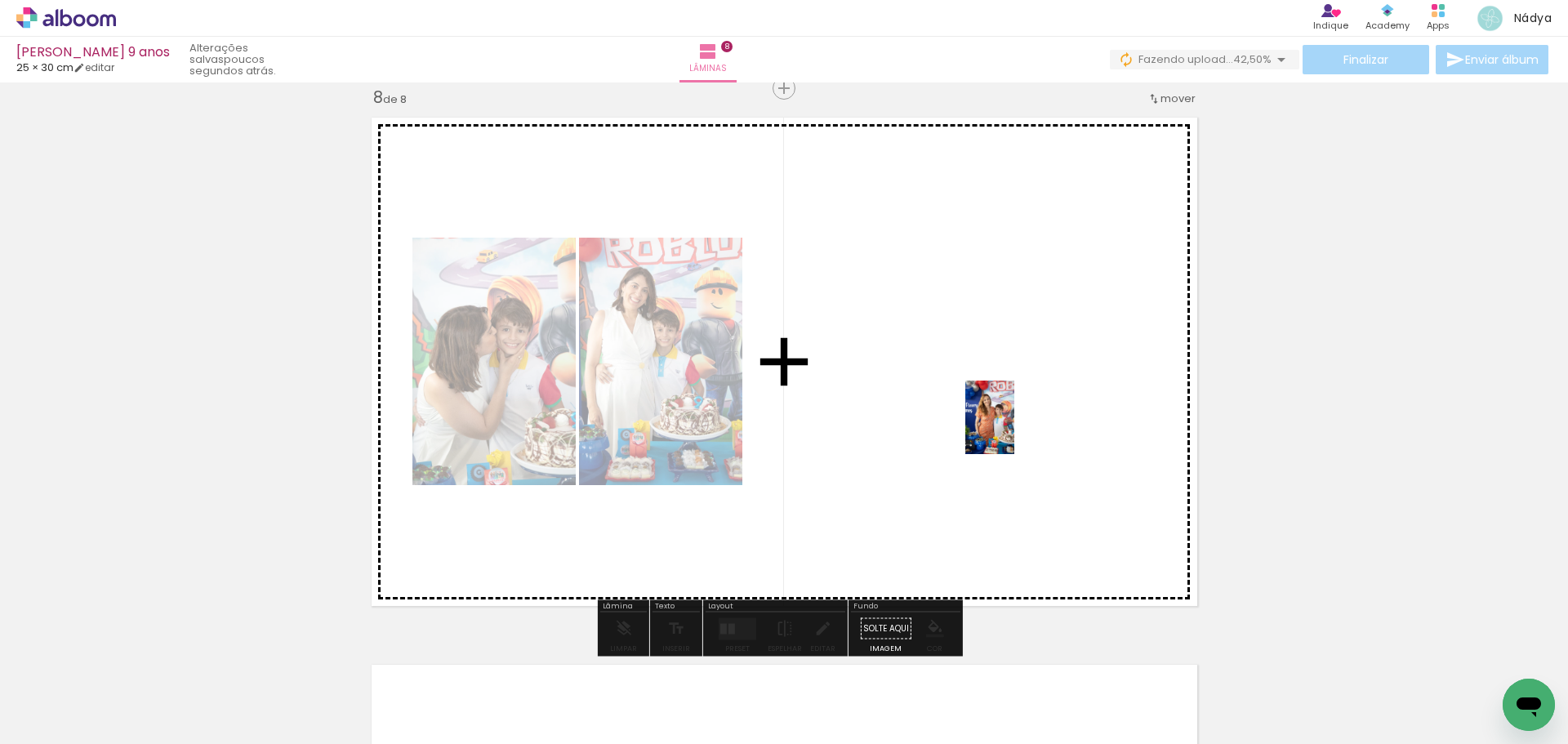
drag, startPoint x: 1059, startPoint y: 701, endPoint x: 1014, endPoint y: 430, distance: 274.7
click at [1014, 430] on quentale-workspace at bounding box center [784, 372] width 1568 height 744
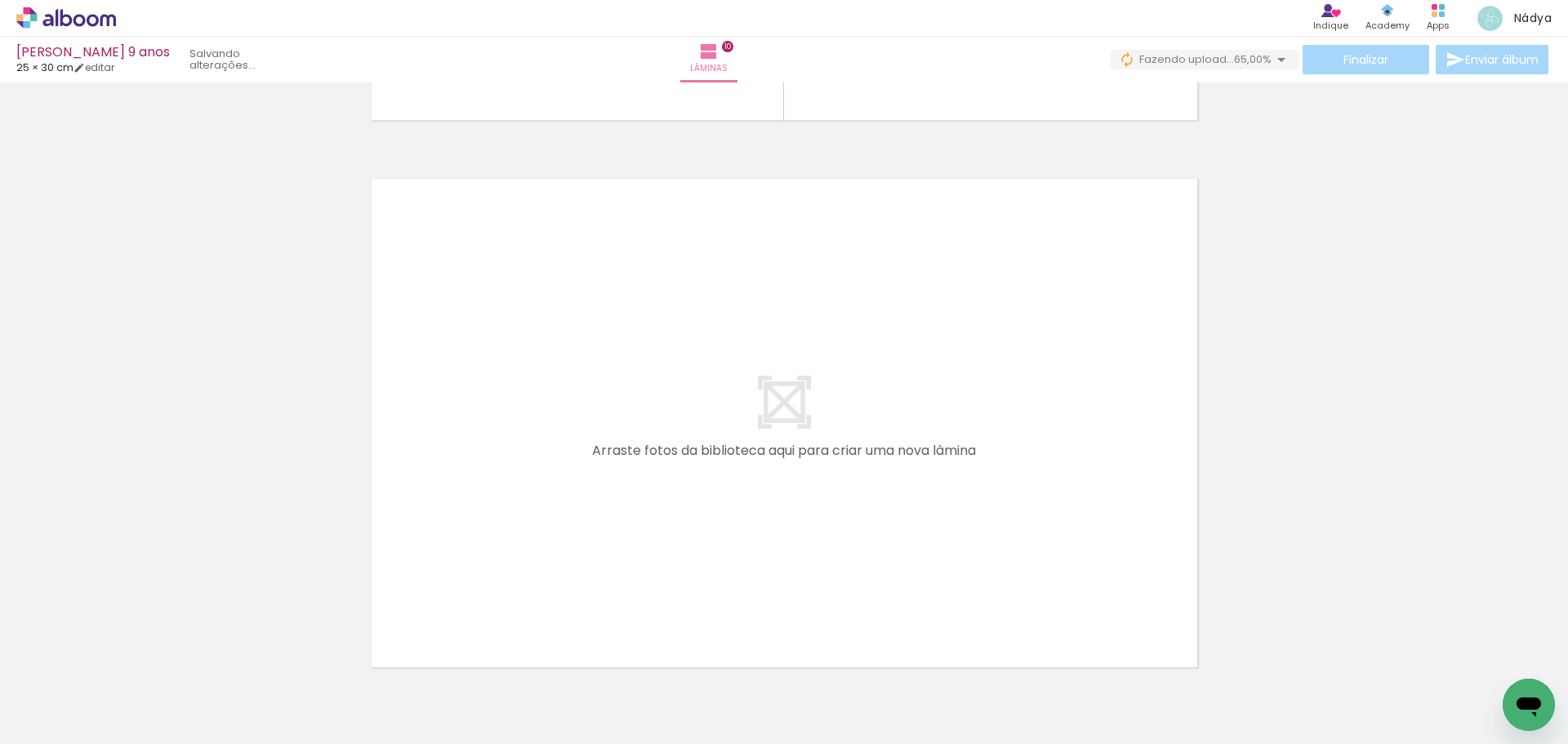
scroll to position [5435, 0]
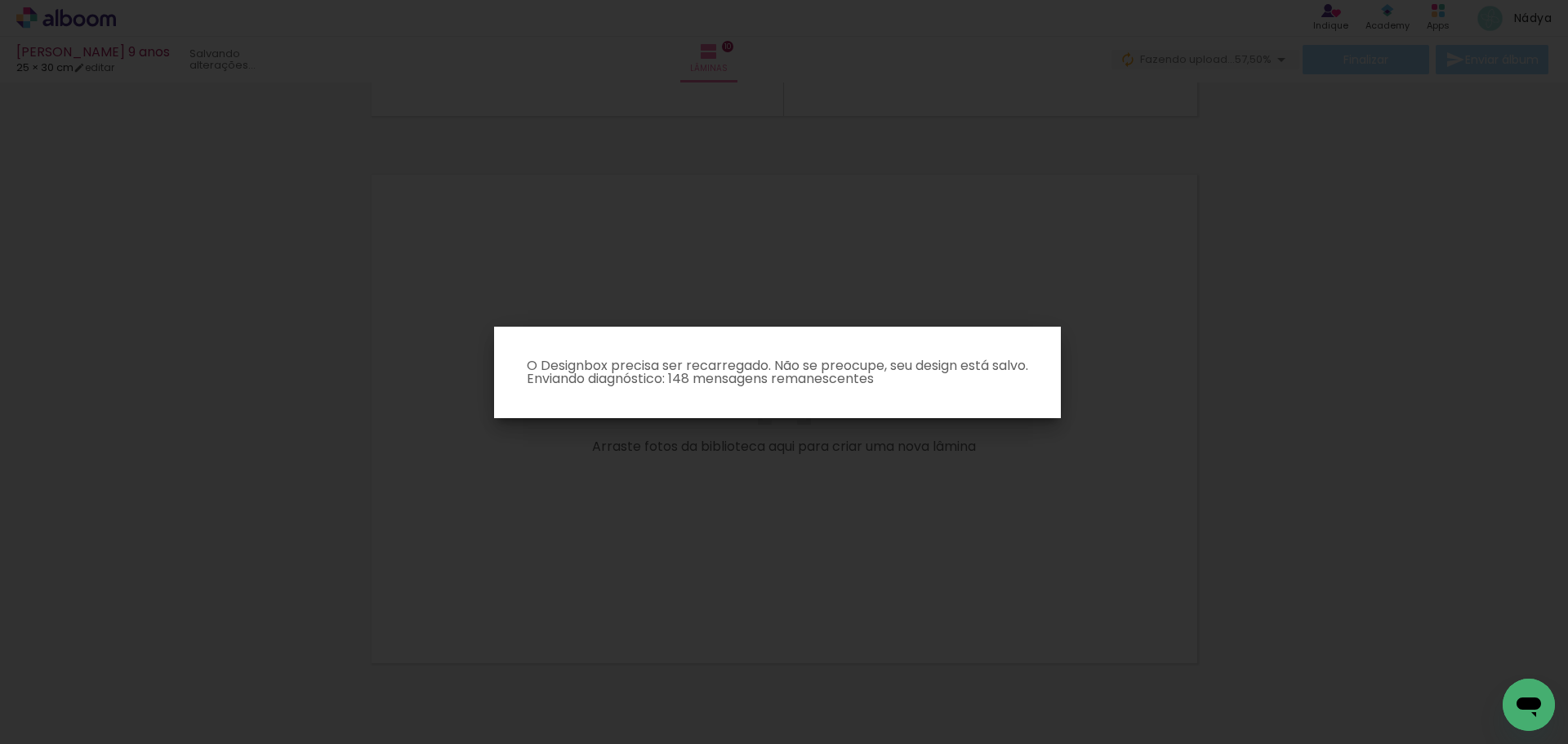
scroll to position [0, 1509]
